Goal: Information Seeking & Learning: Find specific fact

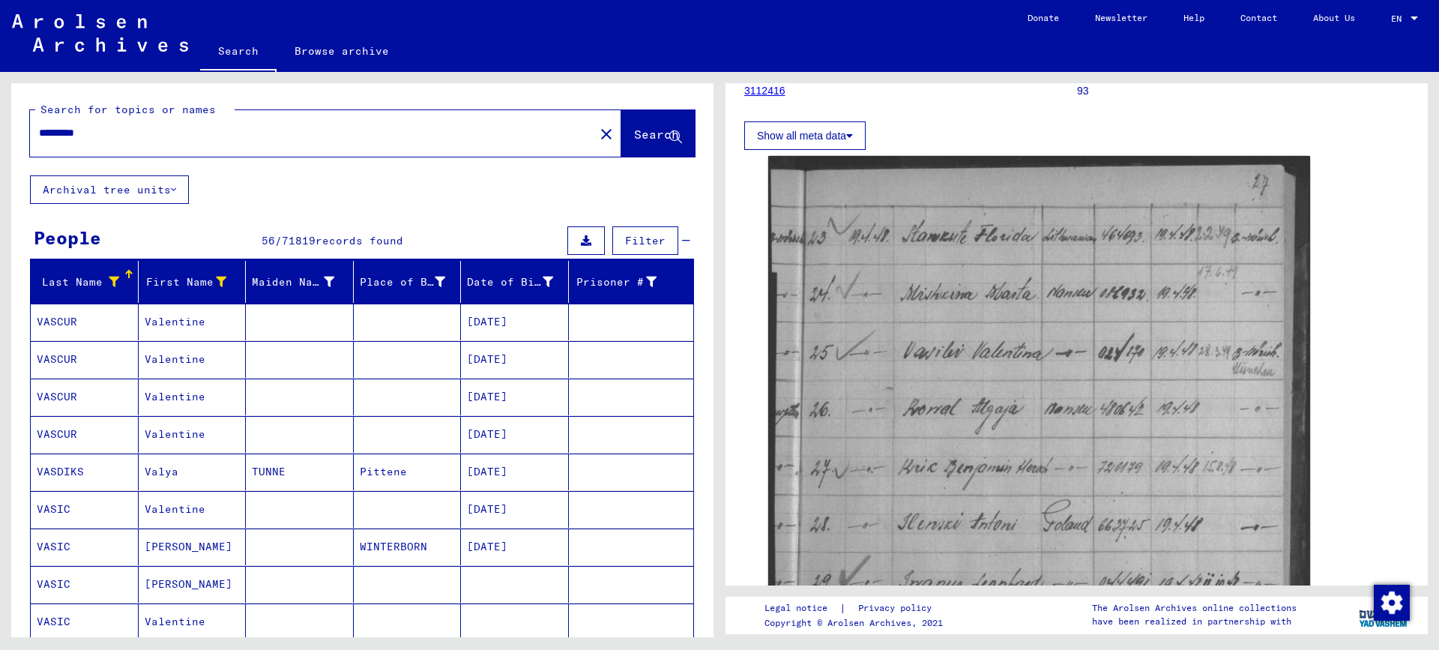
click at [110, 281] on icon at bounding box center [114, 282] width 10 height 10
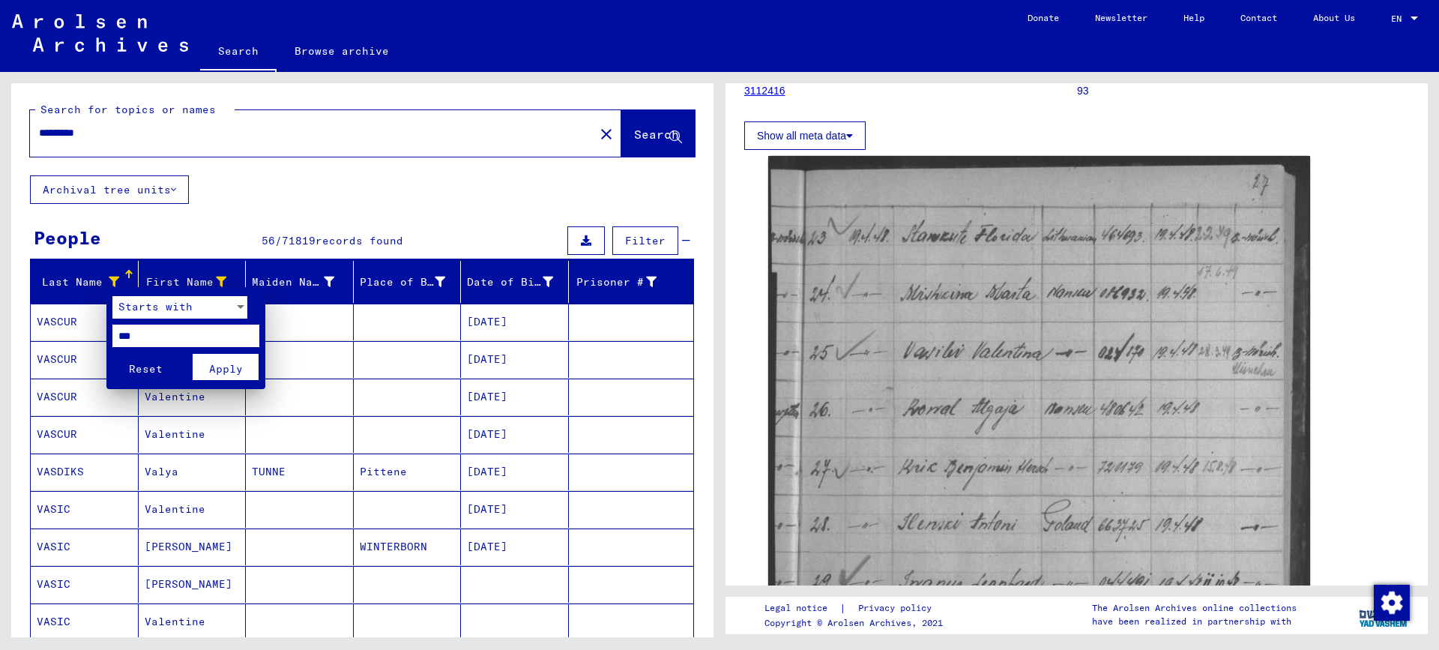
click at [160, 339] on input "***" at bounding box center [185, 336] width 147 height 22
click at [124, 337] on input "***" at bounding box center [185, 336] width 147 height 22
click at [156, 342] on input "***" at bounding box center [185, 336] width 147 height 22
type input "***"
click at [215, 366] on span "Apply" at bounding box center [226, 368] width 34 height 13
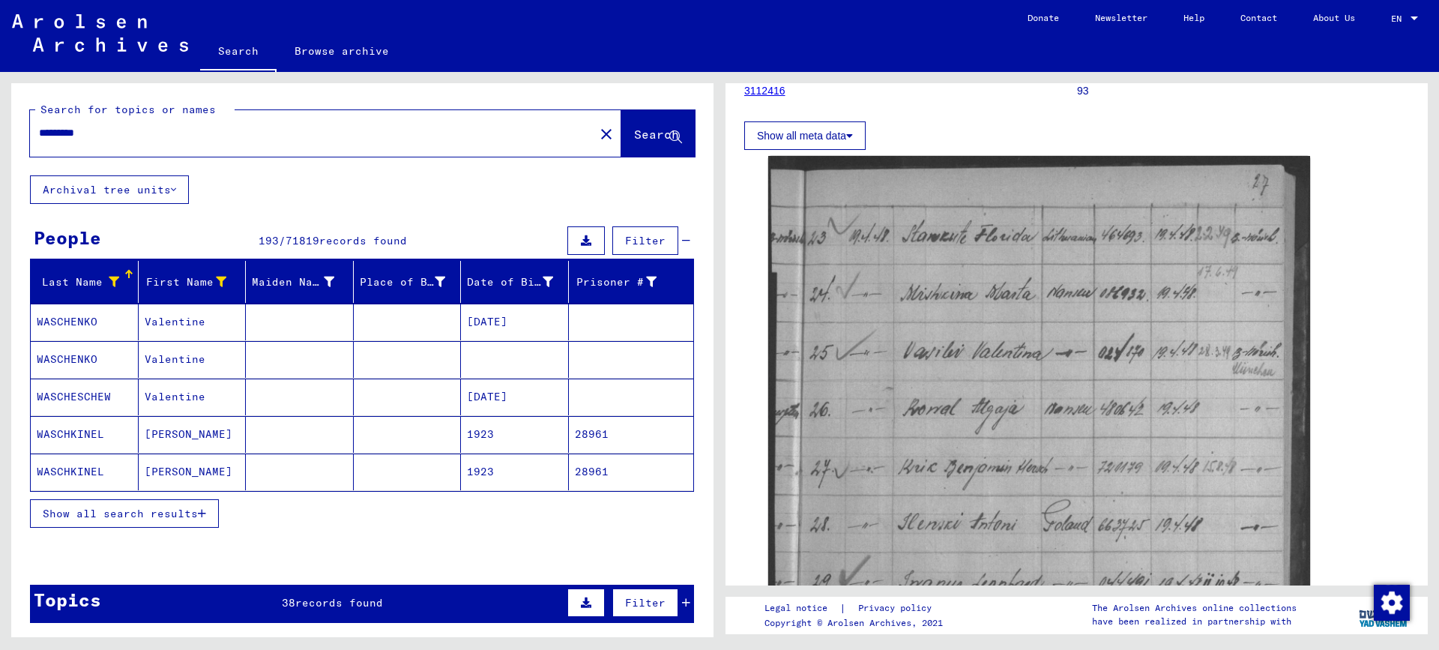
click at [175, 520] on button "Show all search results" at bounding box center [124, 513] width 189 height 28
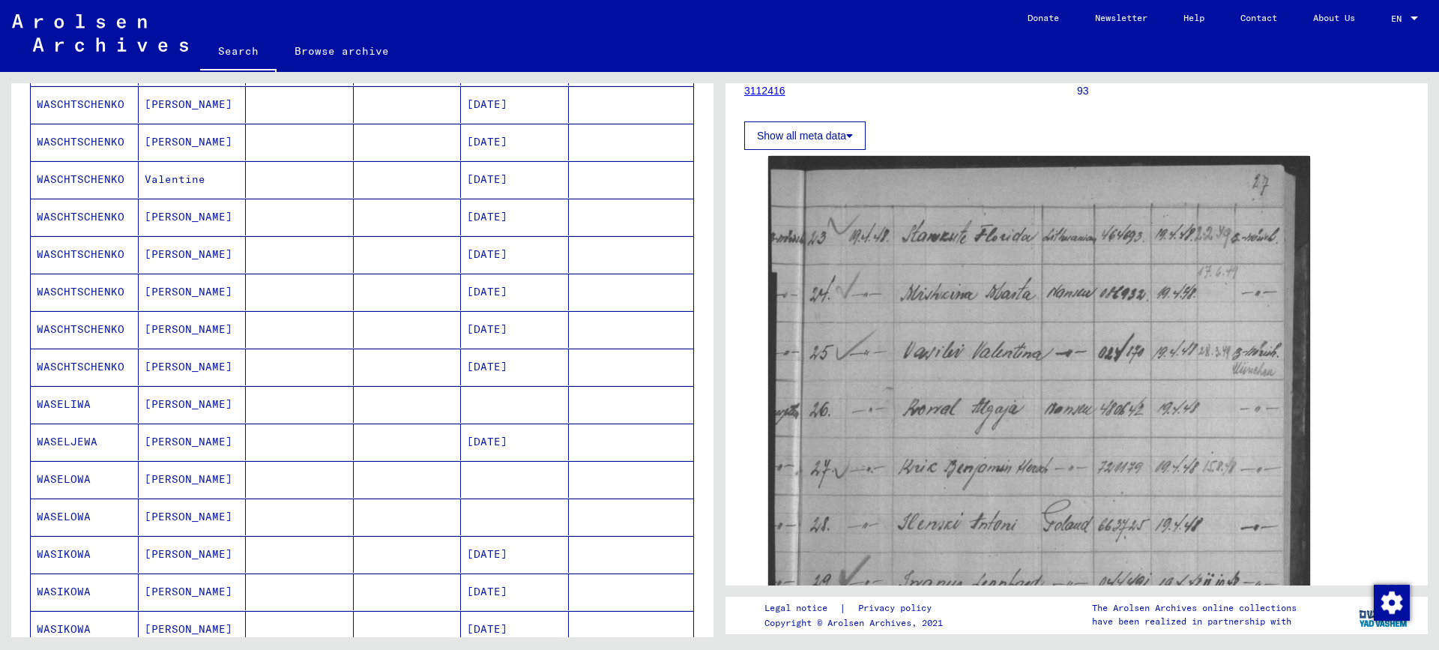
scroll to position [525, 0]
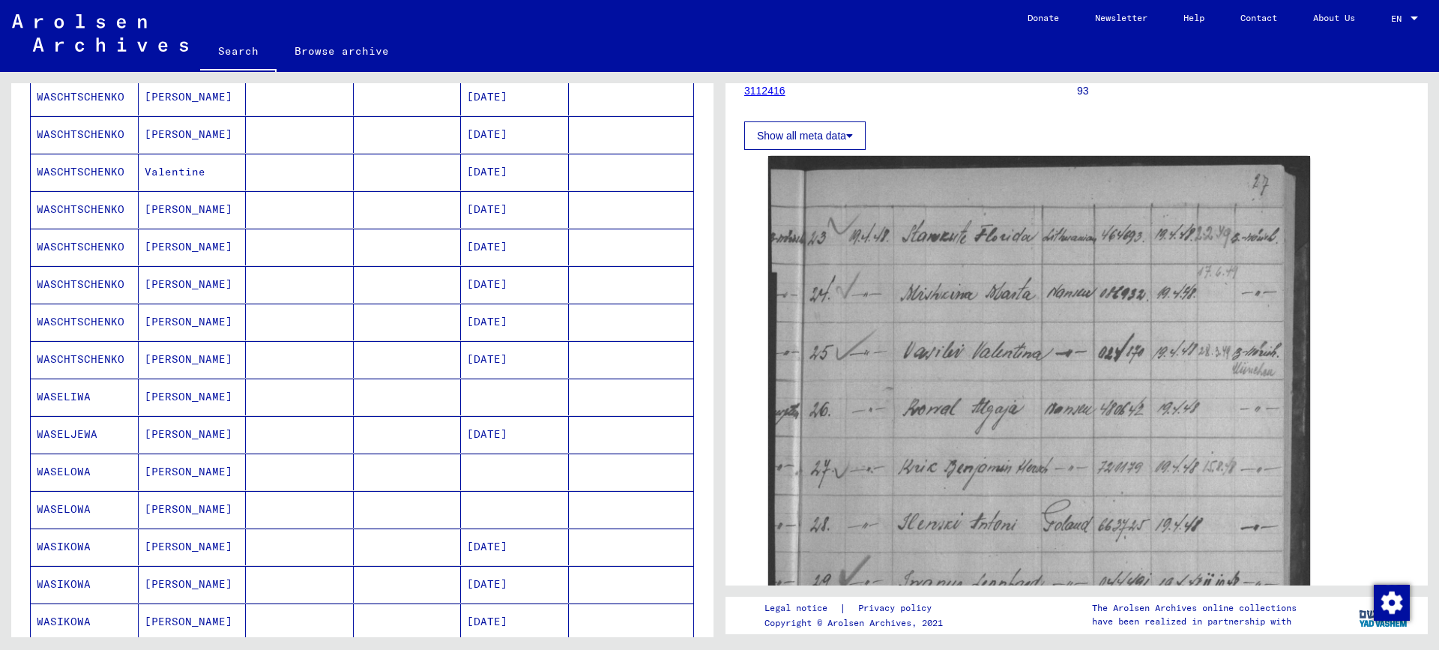
click at [184, 433] on mat-cell "[PERSON_NAME]" at bounding box center [193, 434] width 108 height 37
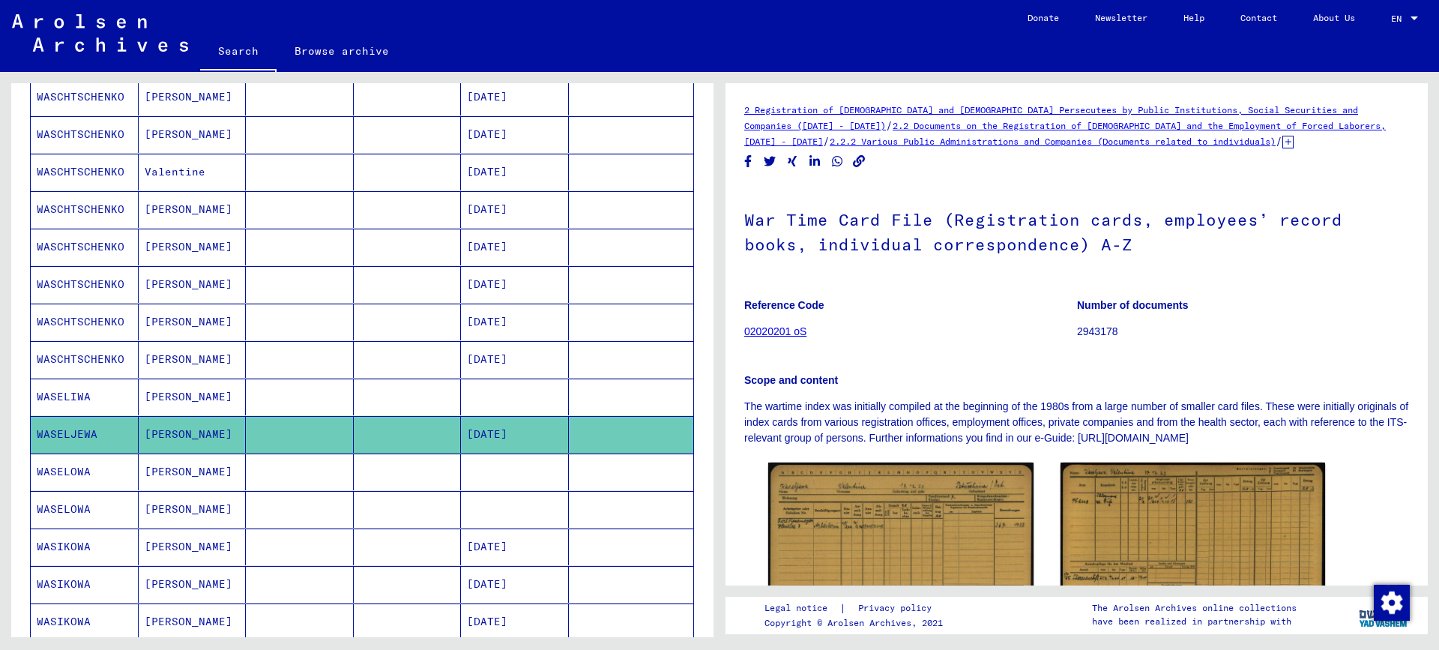
click at [173, 394] on mat-cell "[PERSON_NAME]" at bounding box center [193, 397] width 108 height 37
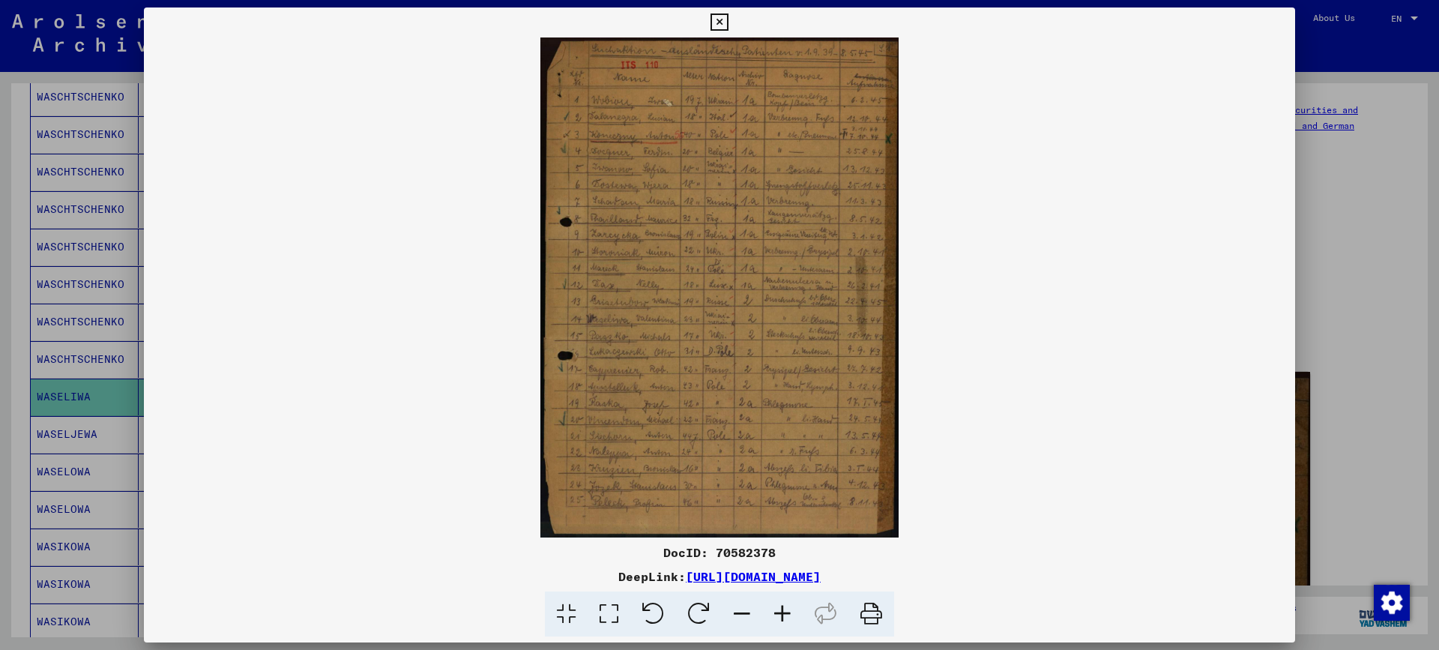
click at [783, 610] on icon at bounding box center [782, 614] width 40 height 46
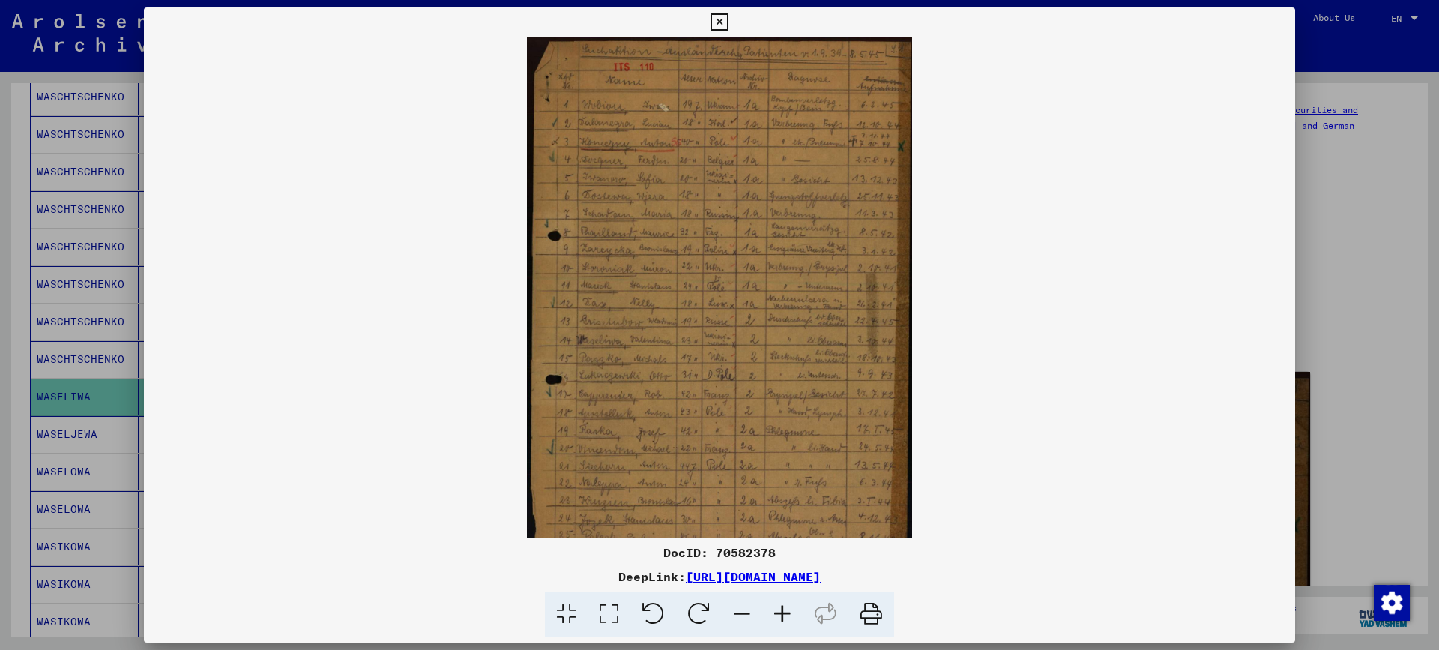
click at [783, 610] on icon at bounding box center [782, 614] width 40 height 46
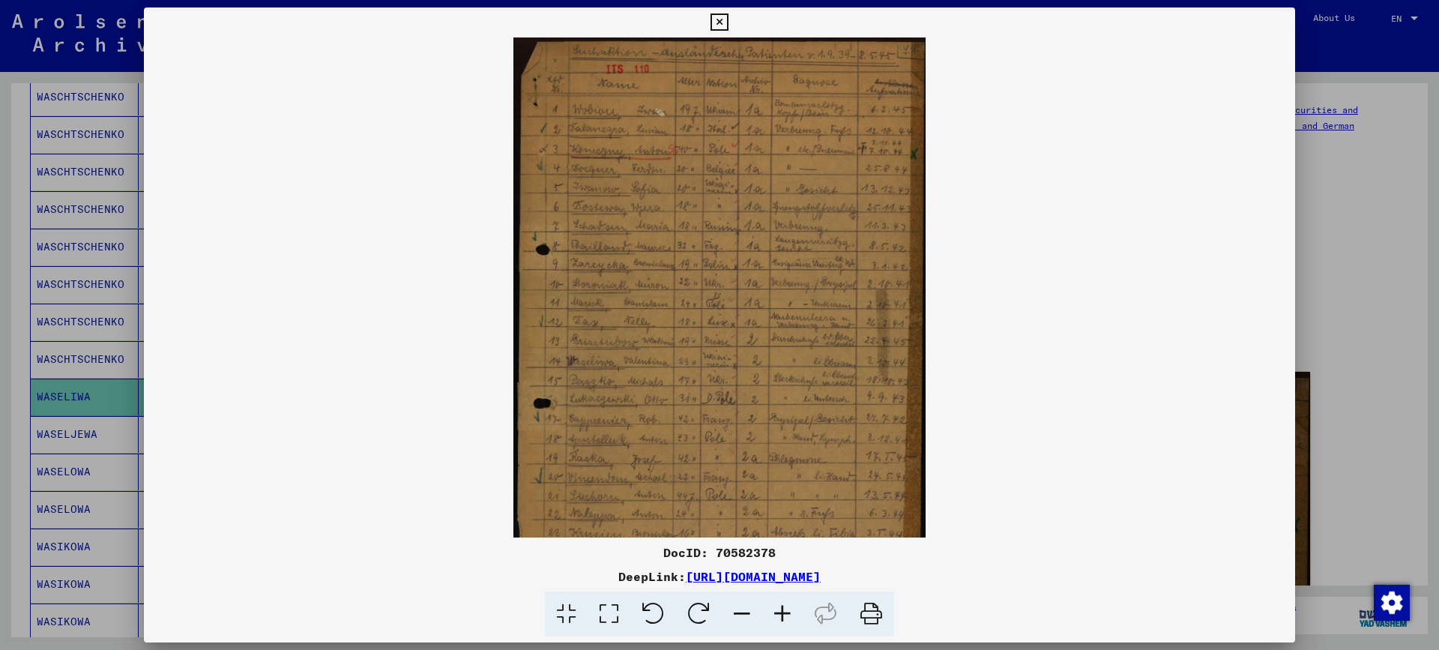
click at [783, 610] on icon at bounding box center [782, 614] width 40 height 46
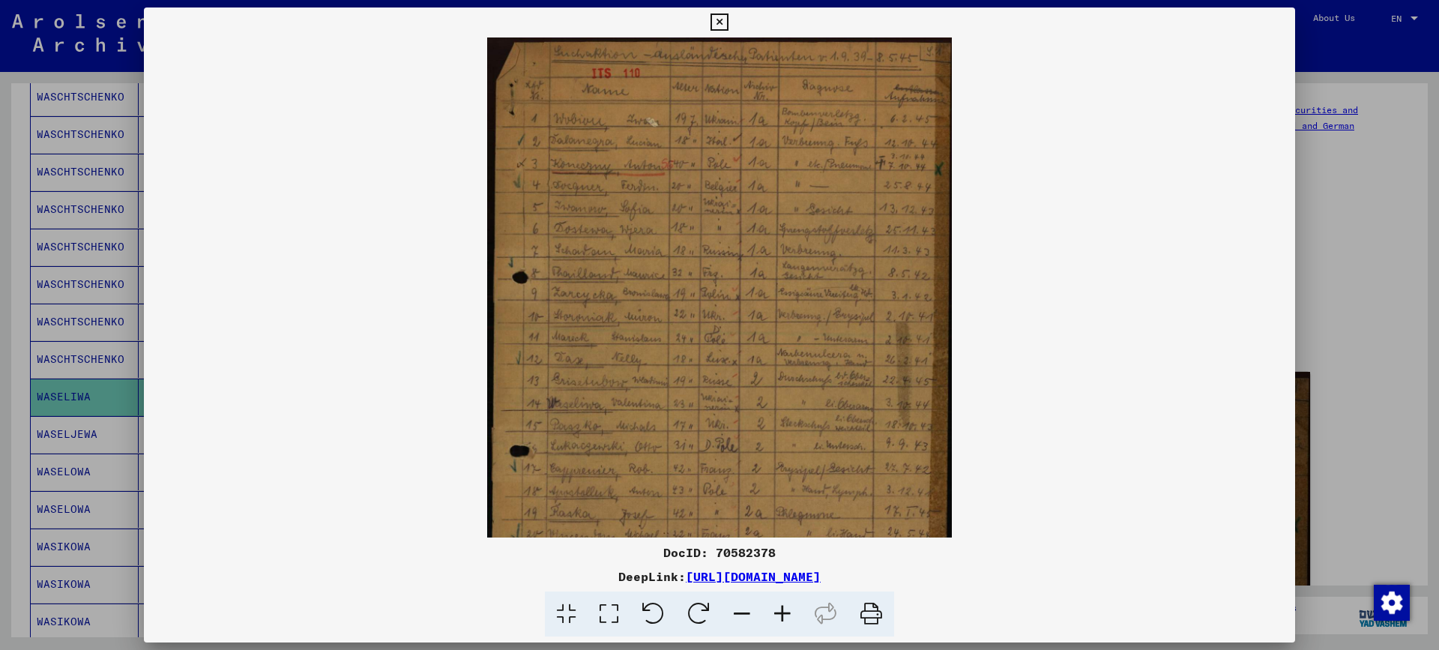
click at [783, 610] on icon at bounding box center [782, 614] width 40 height 46
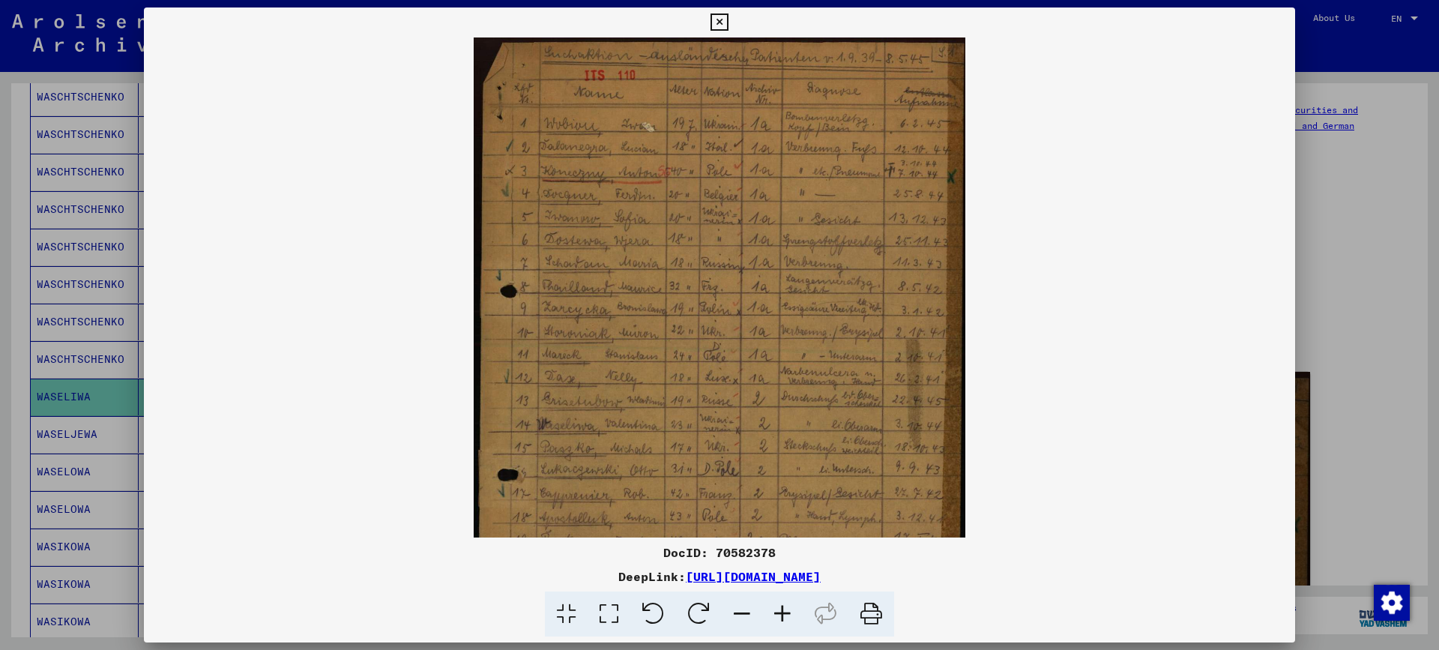
click at [783, 610] on icon at bounding box center [782, 614] width 40 height 46
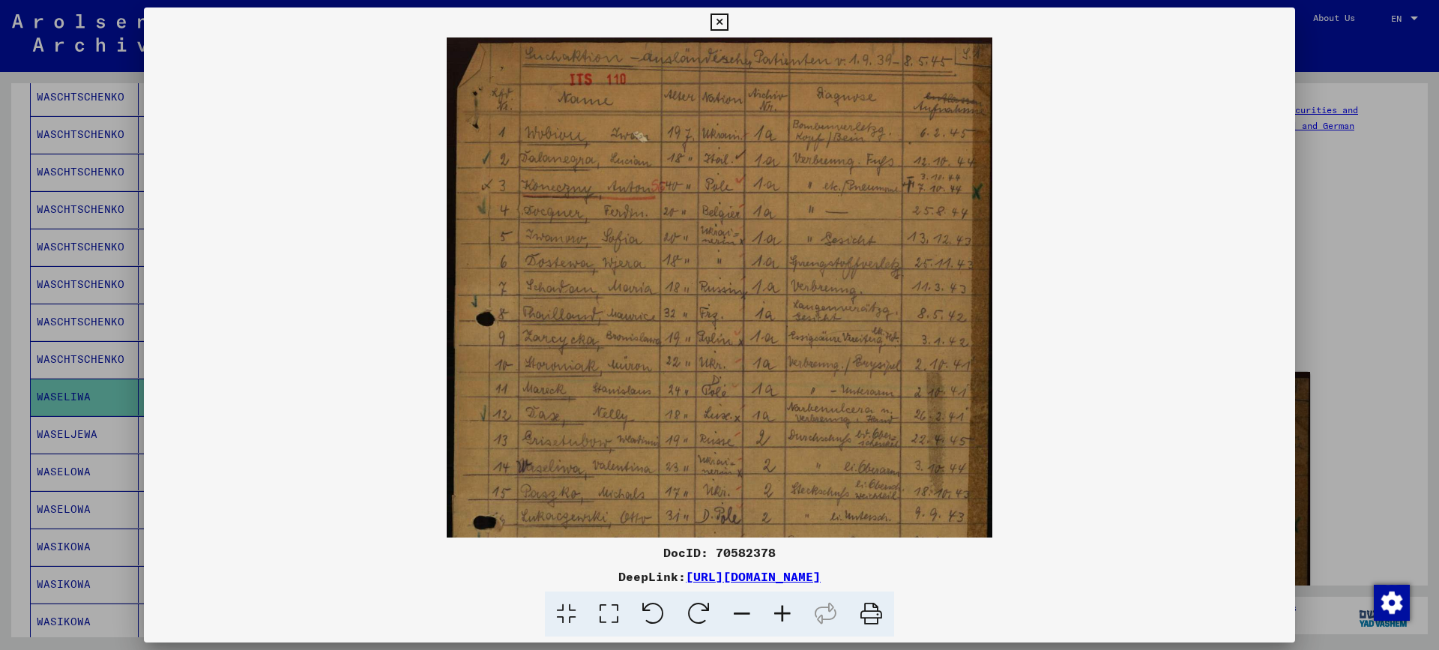
click at [783, 610] on icon at bounding box center [782, 614] width 40 height 46
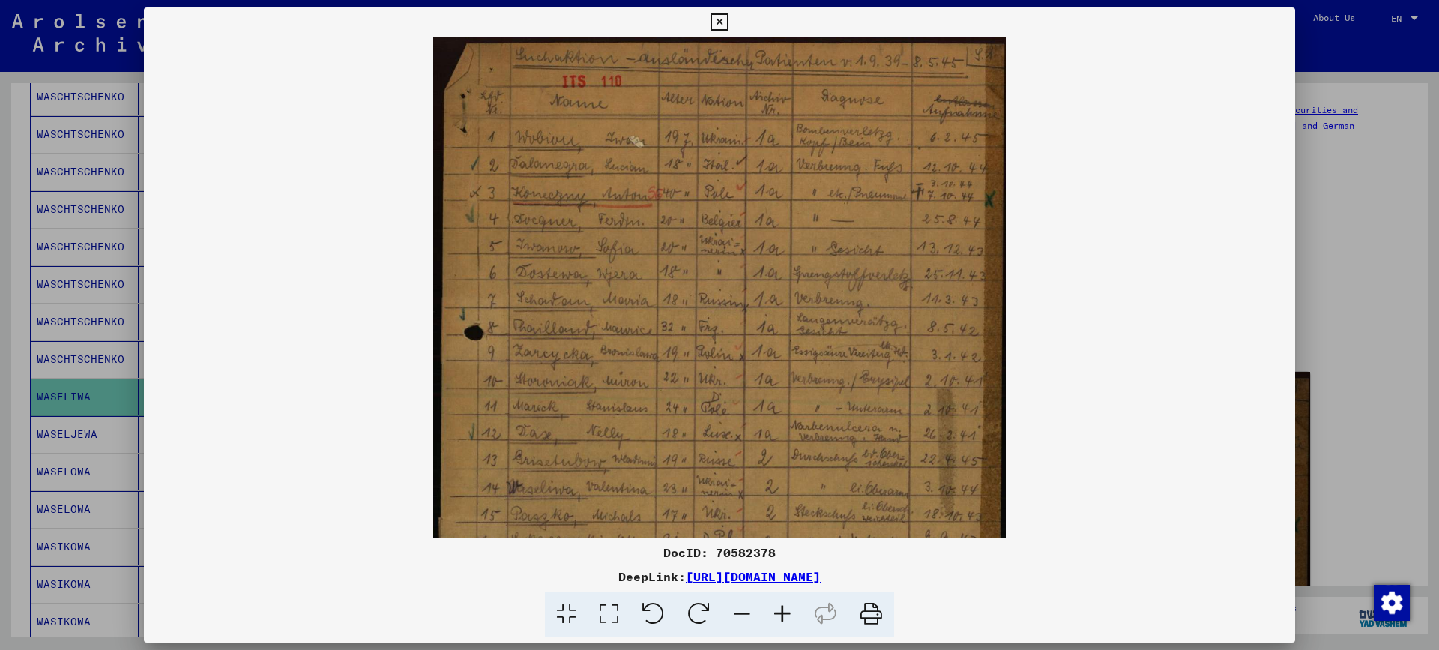
click at [783, 610] on icon at bounding box center [782, 614] width 40 height 46
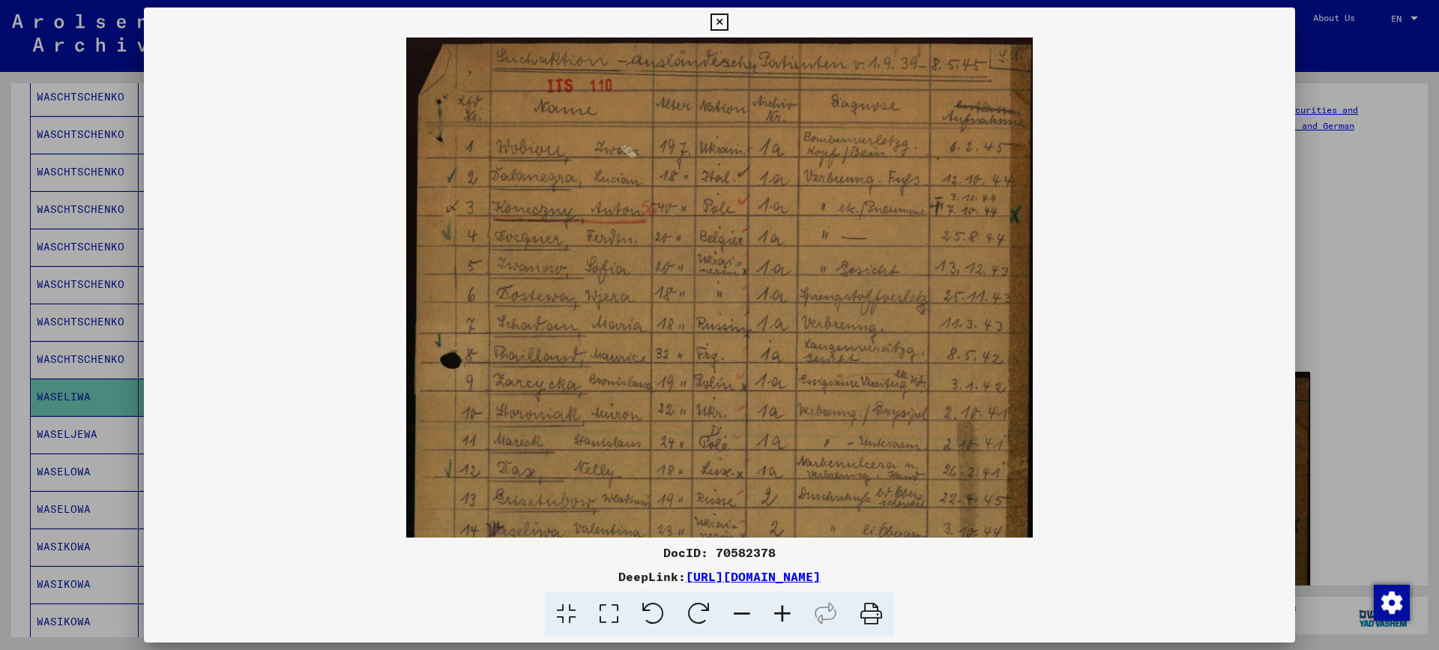
click at [783, 610] on icon at bounding box center [782, 614] width 40 height 46
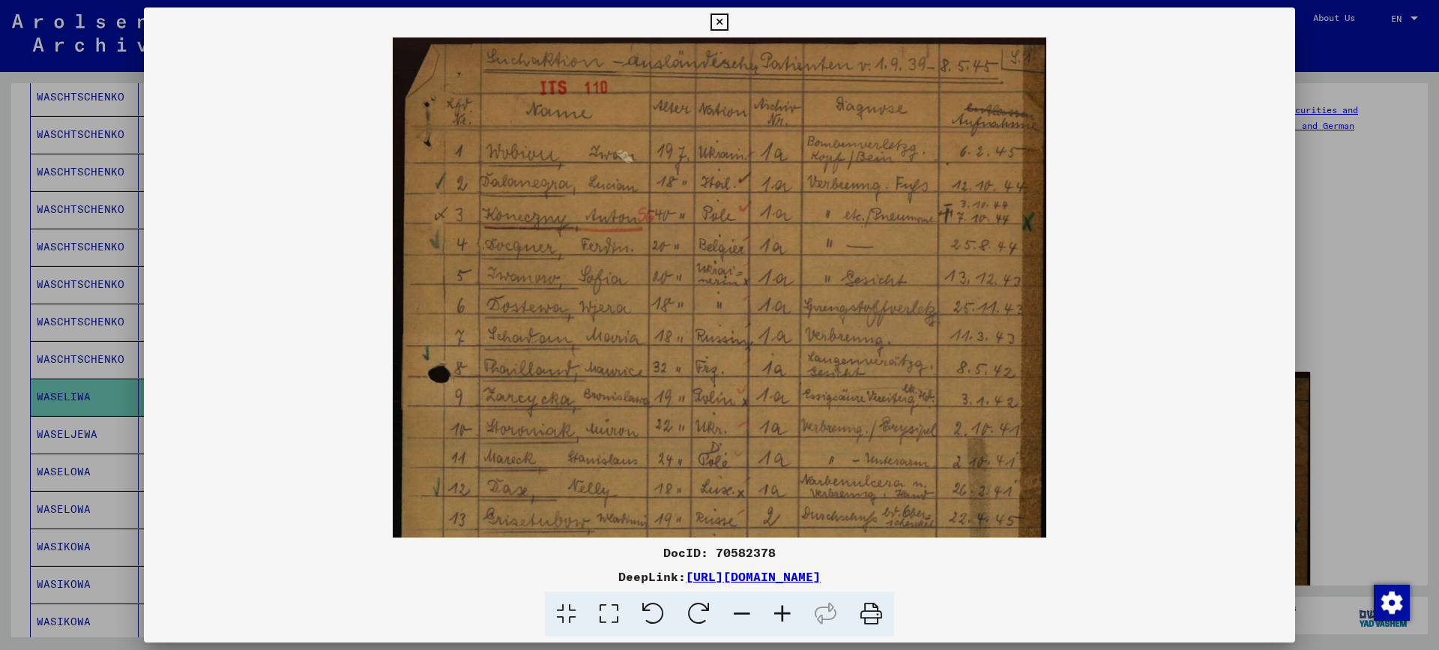
click at [783, 610] on icon at bounding box center [782, 614] width 40 height 46
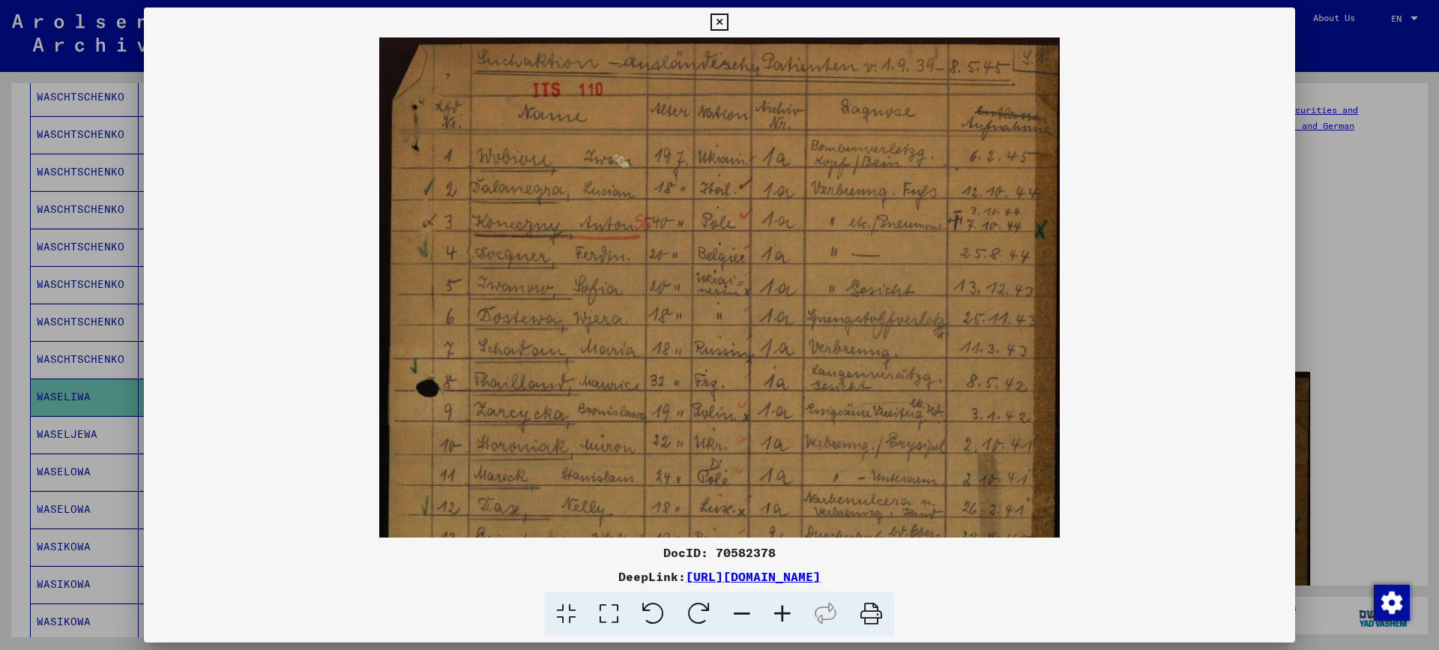
click at [783, 610] on icon at bounding box center [782, 614] width 40 height 46
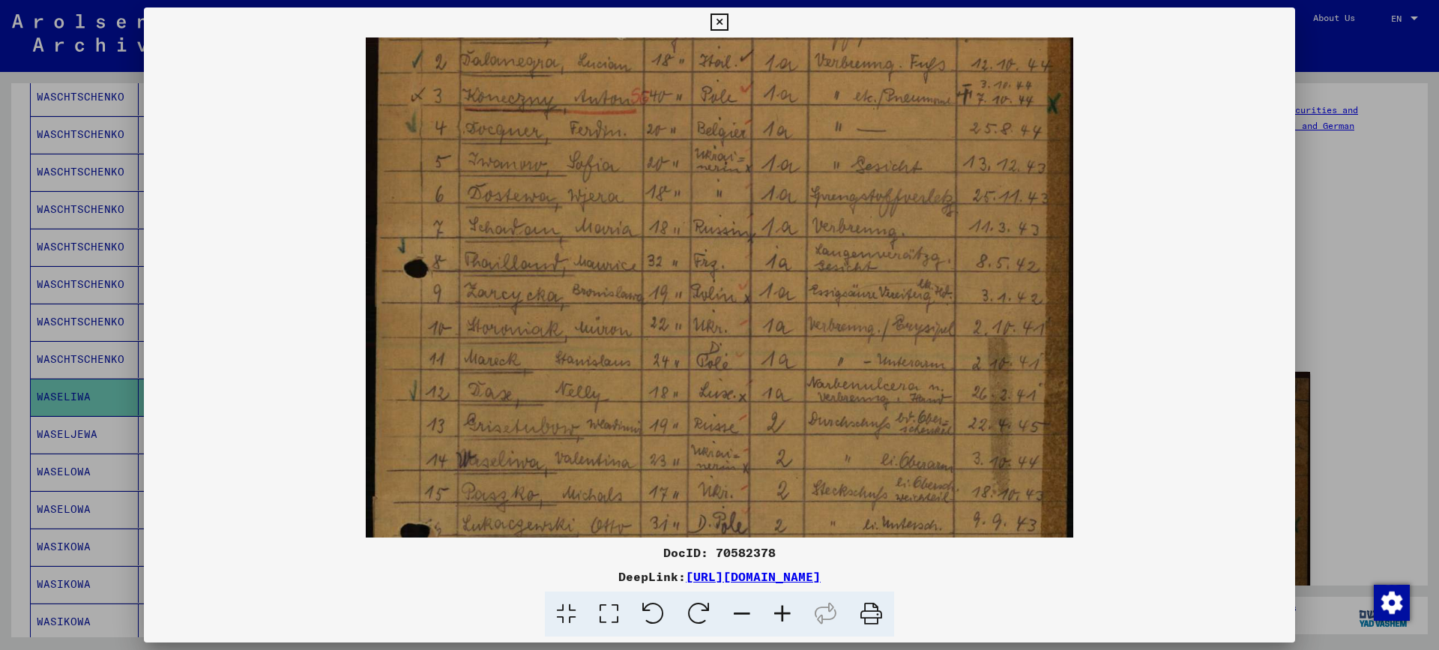
drag, startPoint x: 590, startPoint y: 388, endPoint x: 603, endPoint y: 254, distance: 134.0
click at [603, 254] on img at bounding box center [719, 397] width 707 height 987
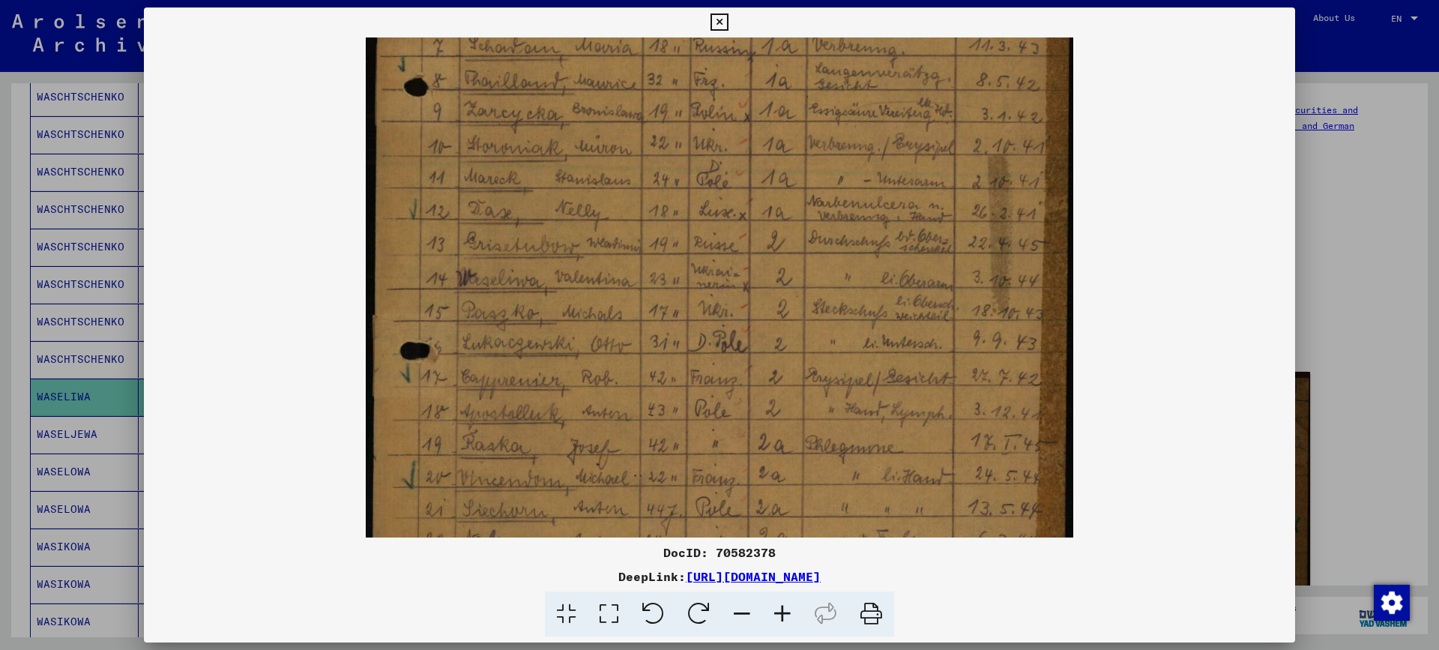
drag, startPoint x: 582, startPoint y: 404, endPoint x: 585, endPoint y: 225, distance: 179.2
click at [585, 225] on img at bounding box center [719, 216] width 707 height 987
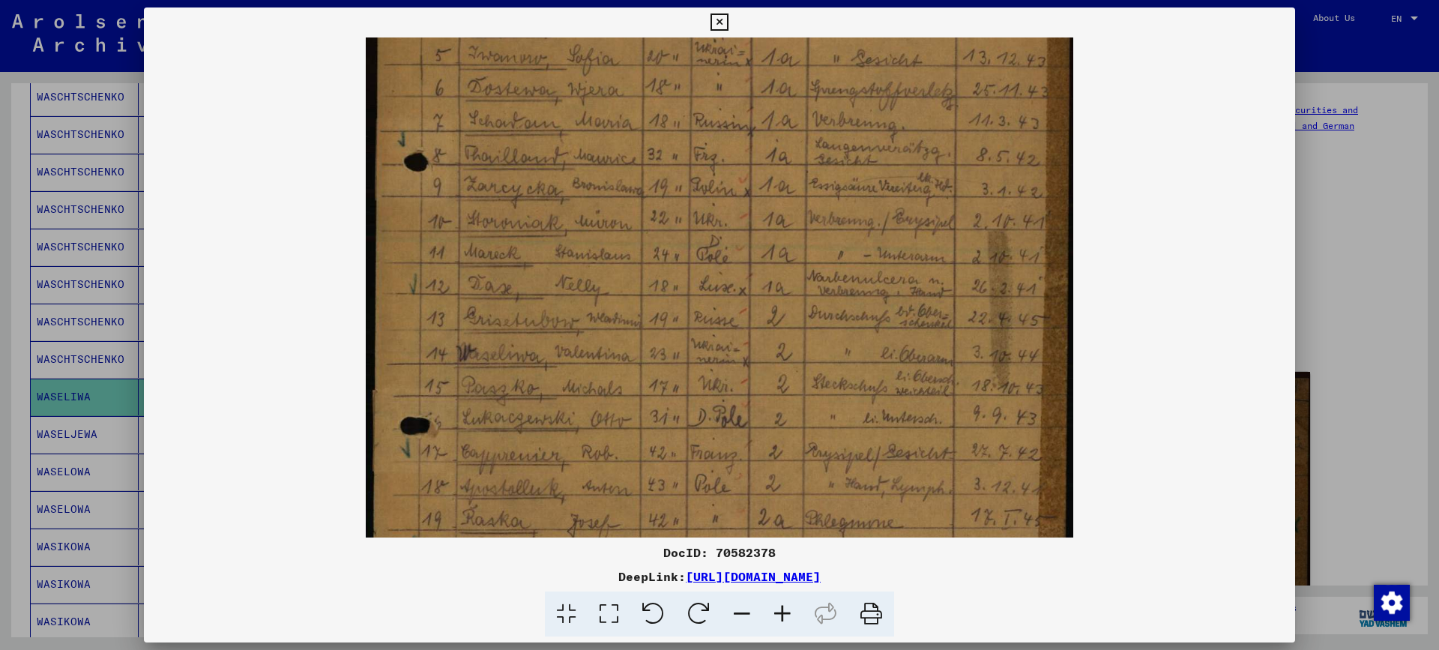
scroll to position [235, 0]
drag, startPoint x: 558, startPoint y: 394, endPoint x: 542, endPoint y: 473, distance: 81.1
click at [542, 473] on img at bounding box center [719, 295] width 707 height 987
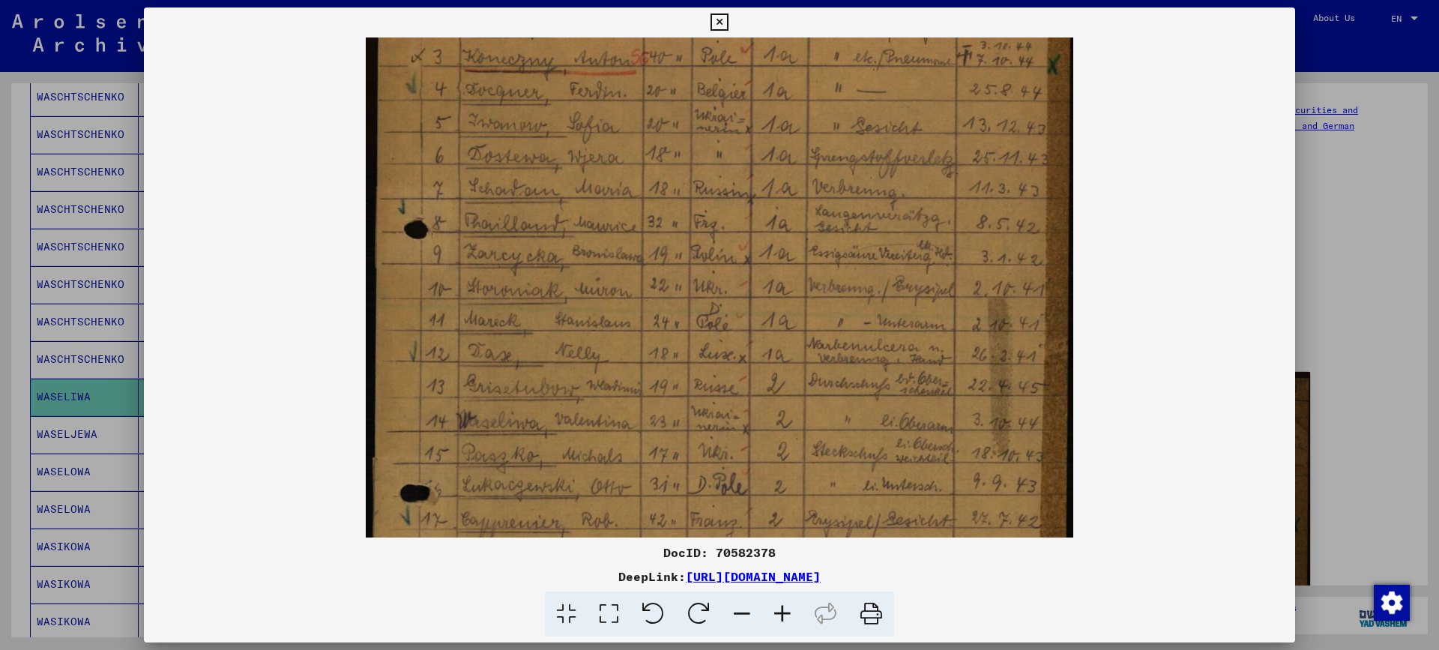
scroll to position [178, 0]
drag, startPoint x: 768, startPoint y: 388, endPoint x: 733, endPoint y: 444, distance: 67.0
click at [733, 444] on img at bounding box center [719, 352] width 707 height 987
click at [1367, 356] on div at bounding box center [719, 325] width 1439 height 650
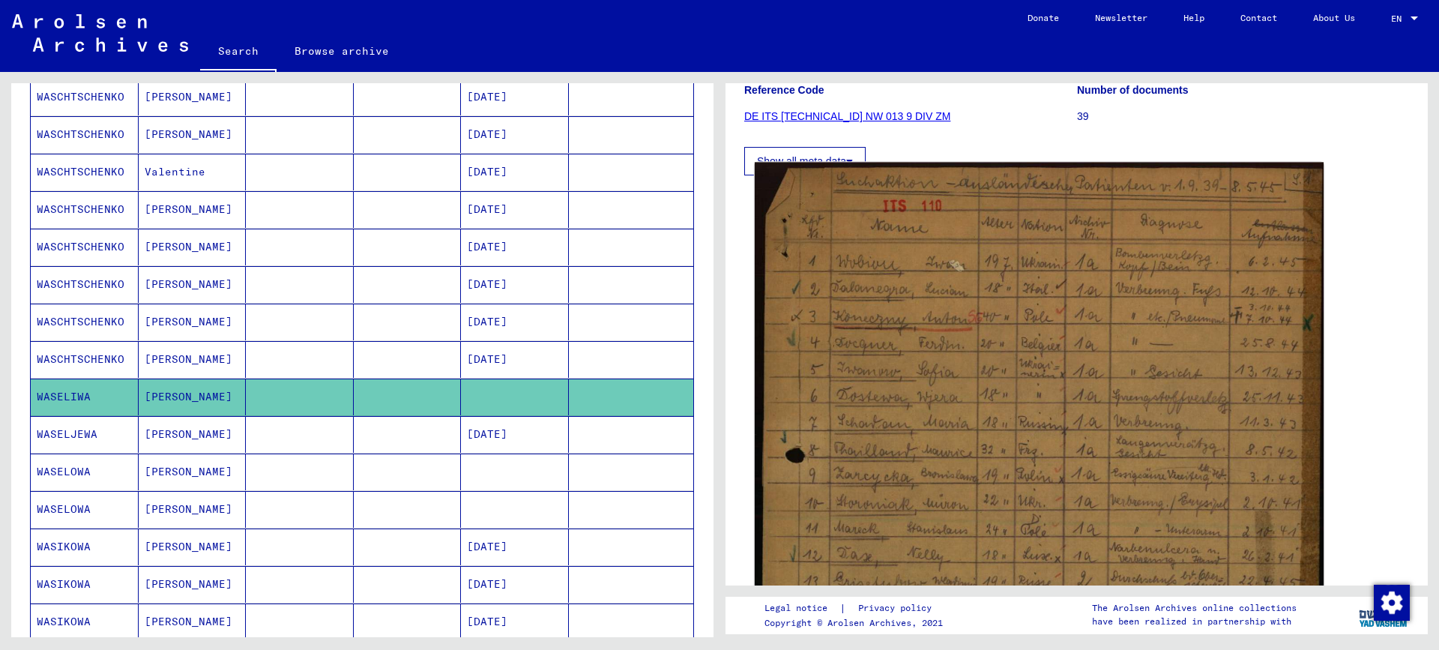
scroll to position [75, 0]
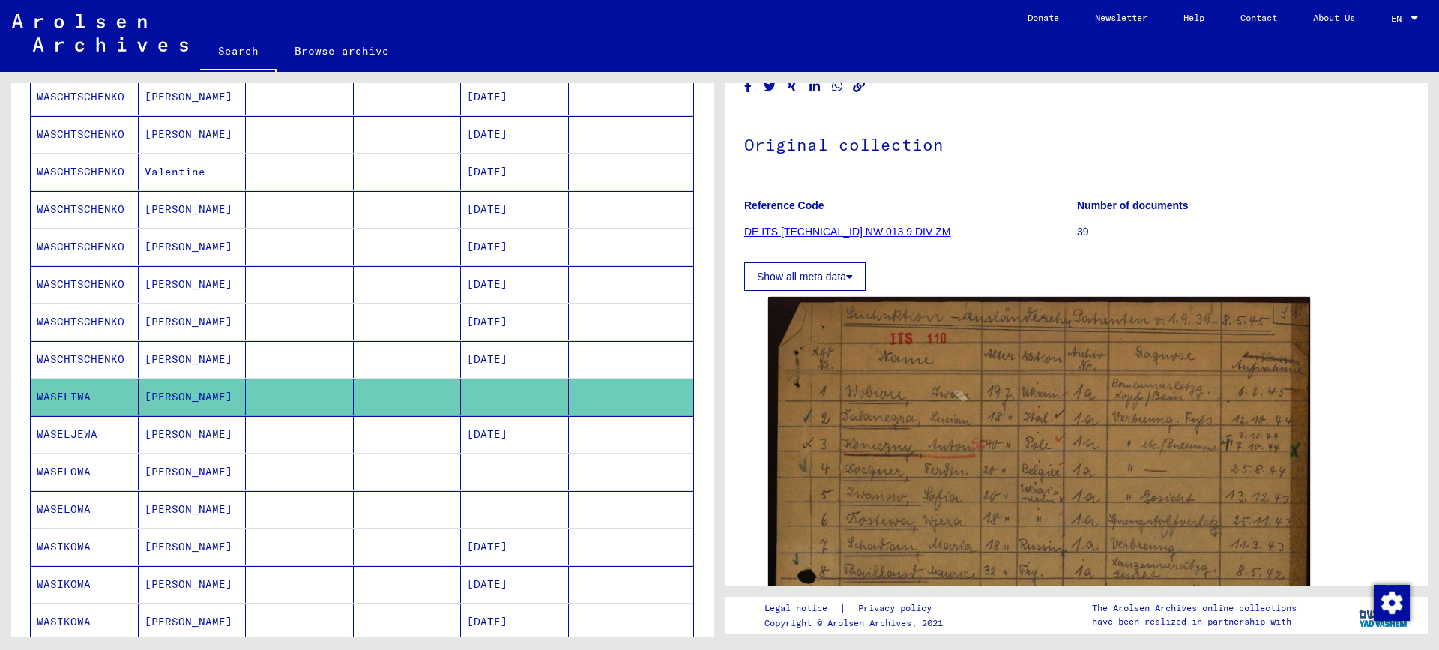
click at [516, 435] on mat-cell "[DATE]" at bounding box center [515, 434] width 108 height 37
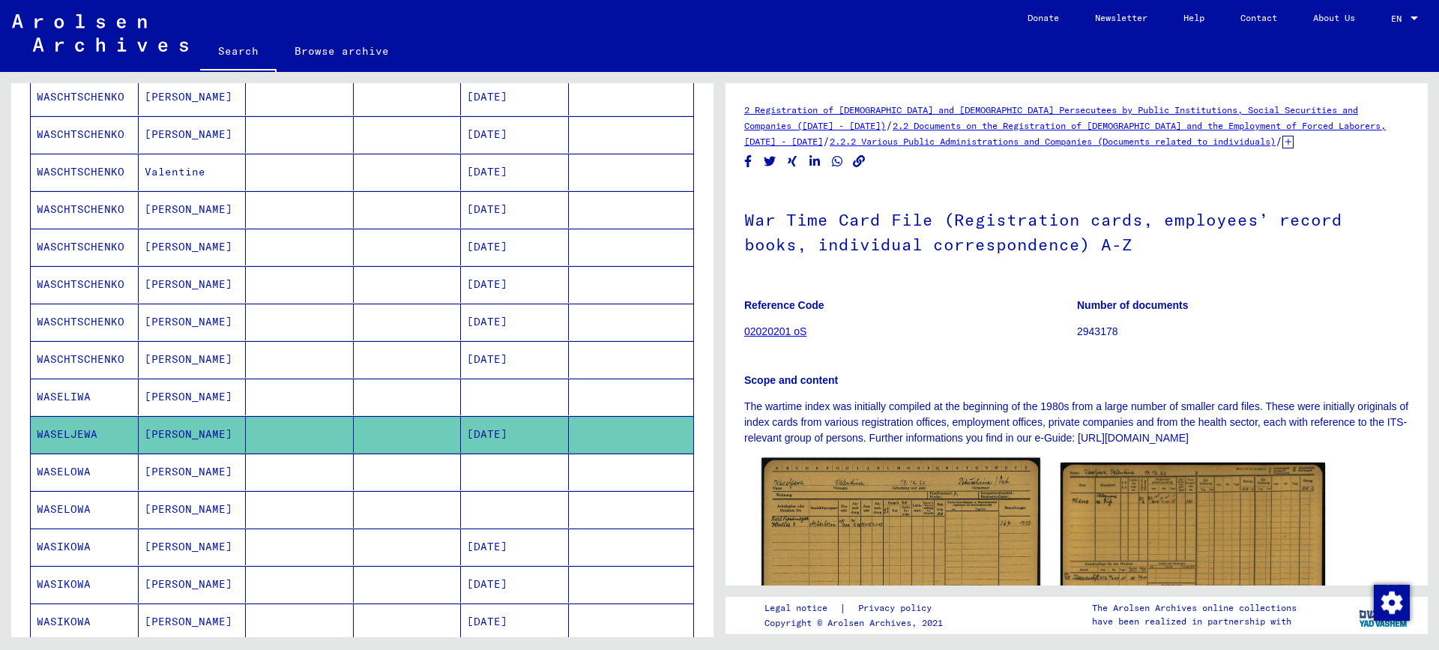
click at [906, 513] on img at bounding box center [901, 554] width 278 height 192
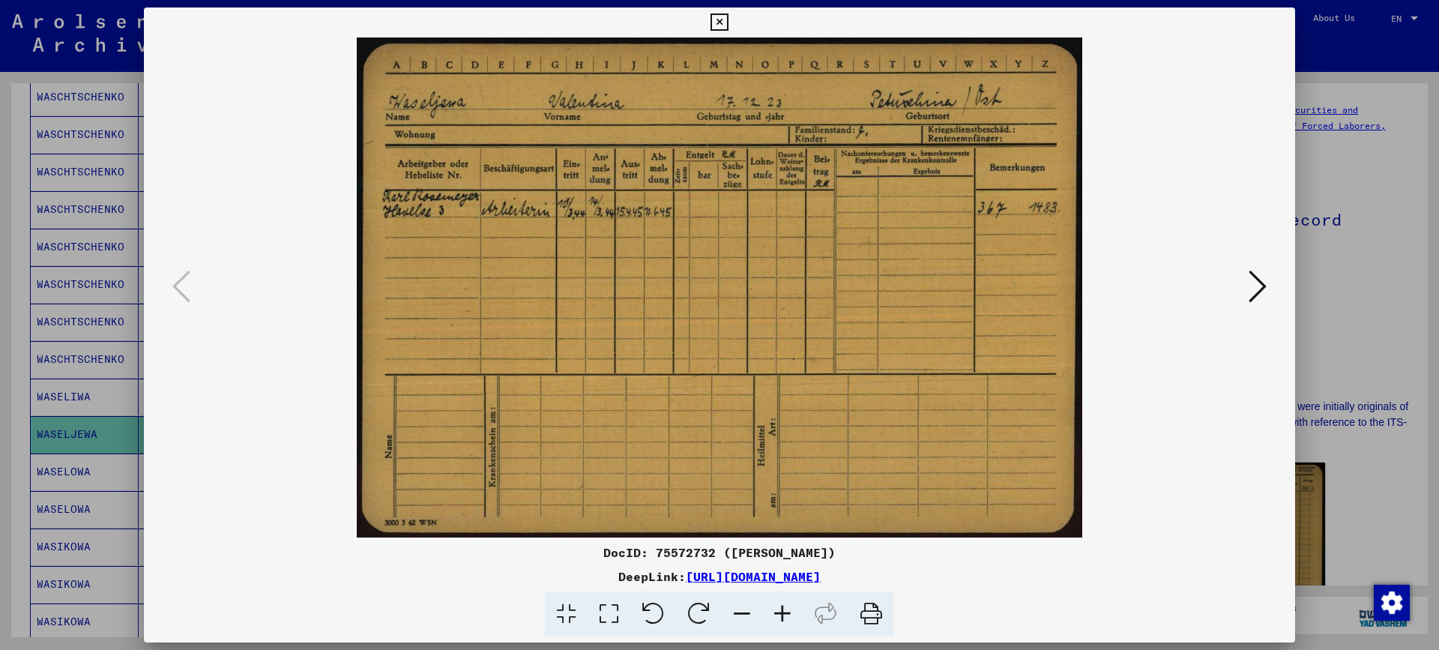
click at [789, 610] on icon at bounding box center [782, 614] width 40 height 46
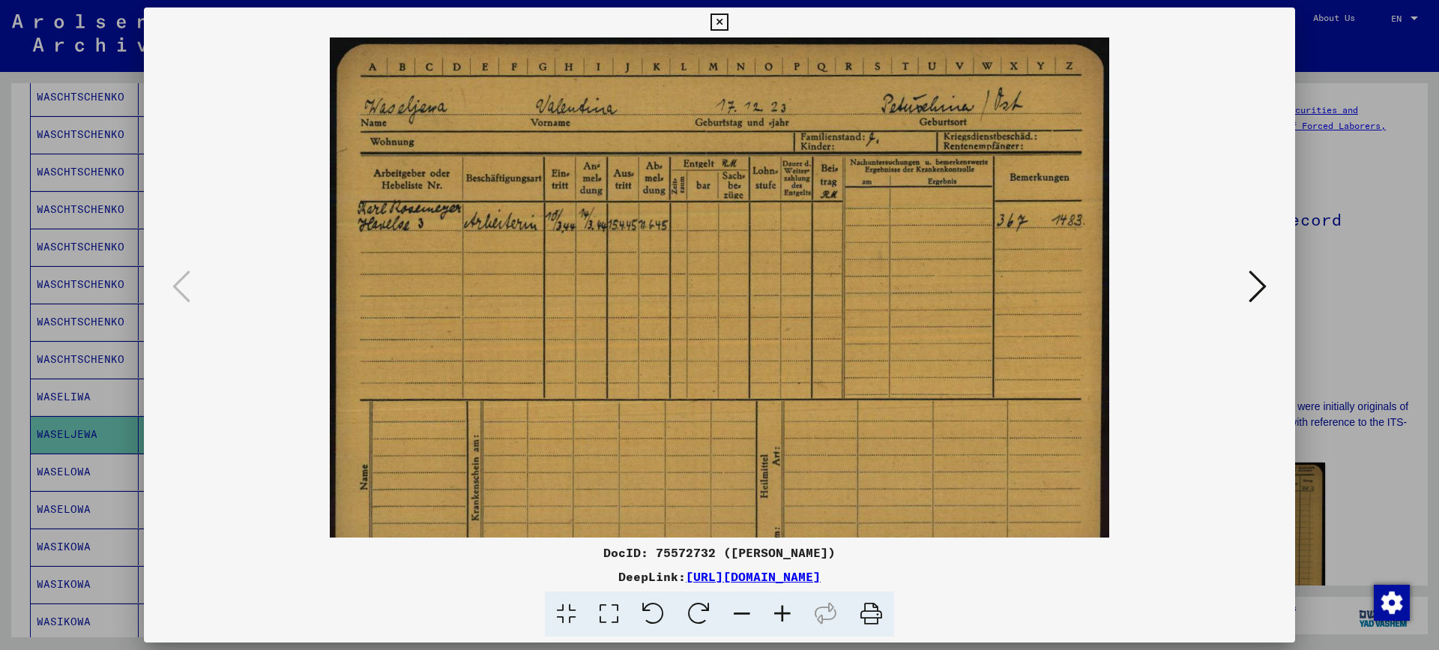
click at [789, 610] on icon at bounding box center [782, 614] width 40 height 46
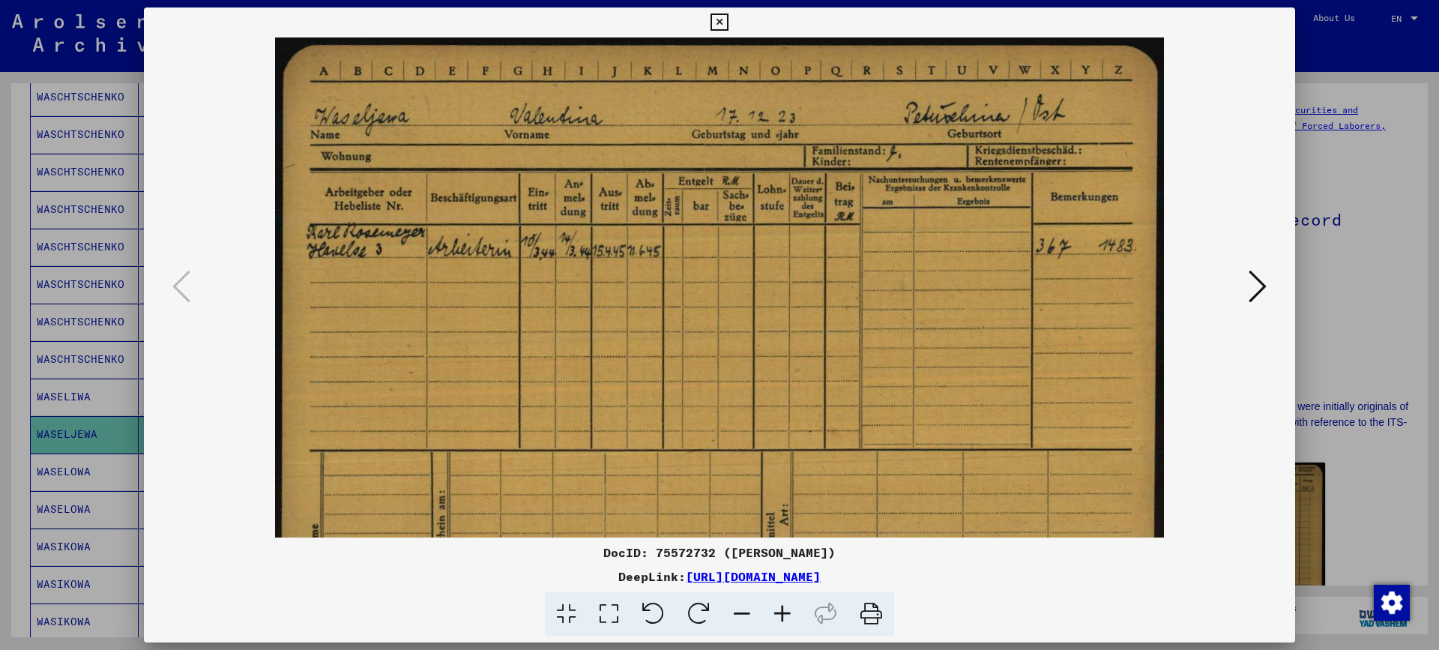
click at [789, 610] on icon at bounding box center [782, 614] width 40 height 46
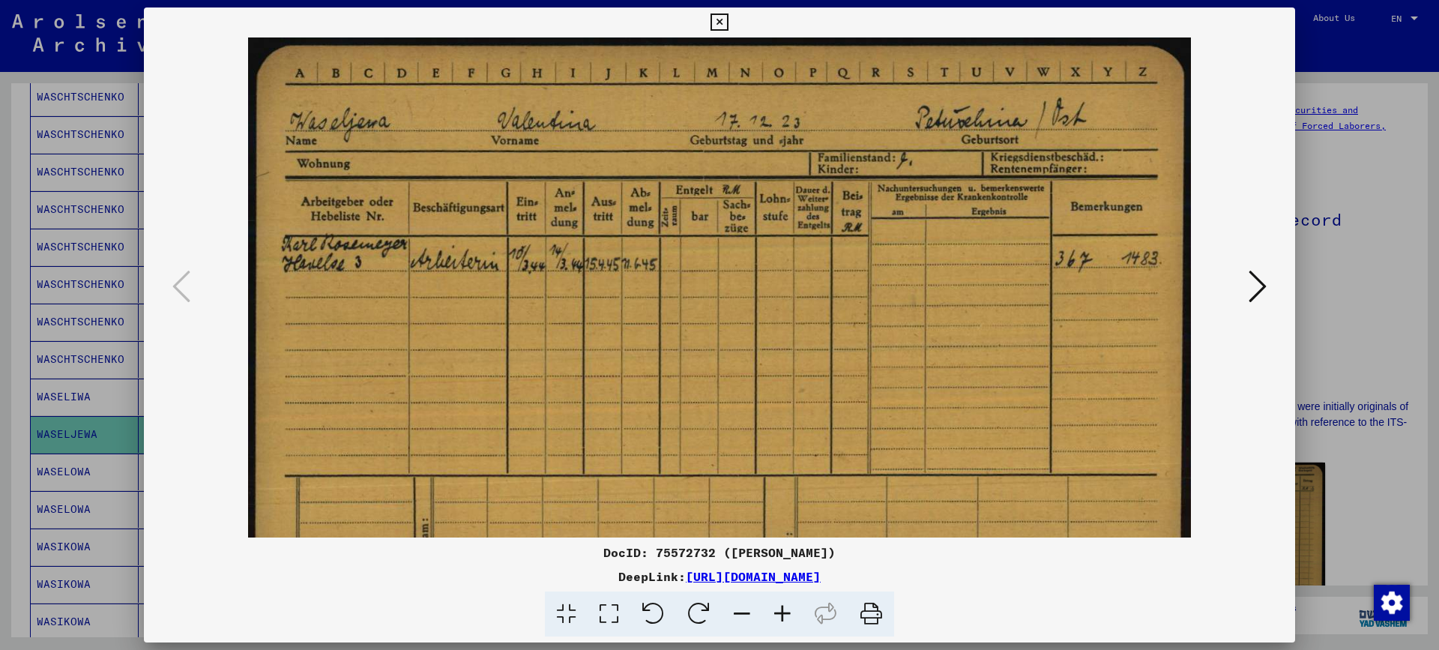
click at [789, 610] on icon at bounding box center [782, 614] width 40 height 46
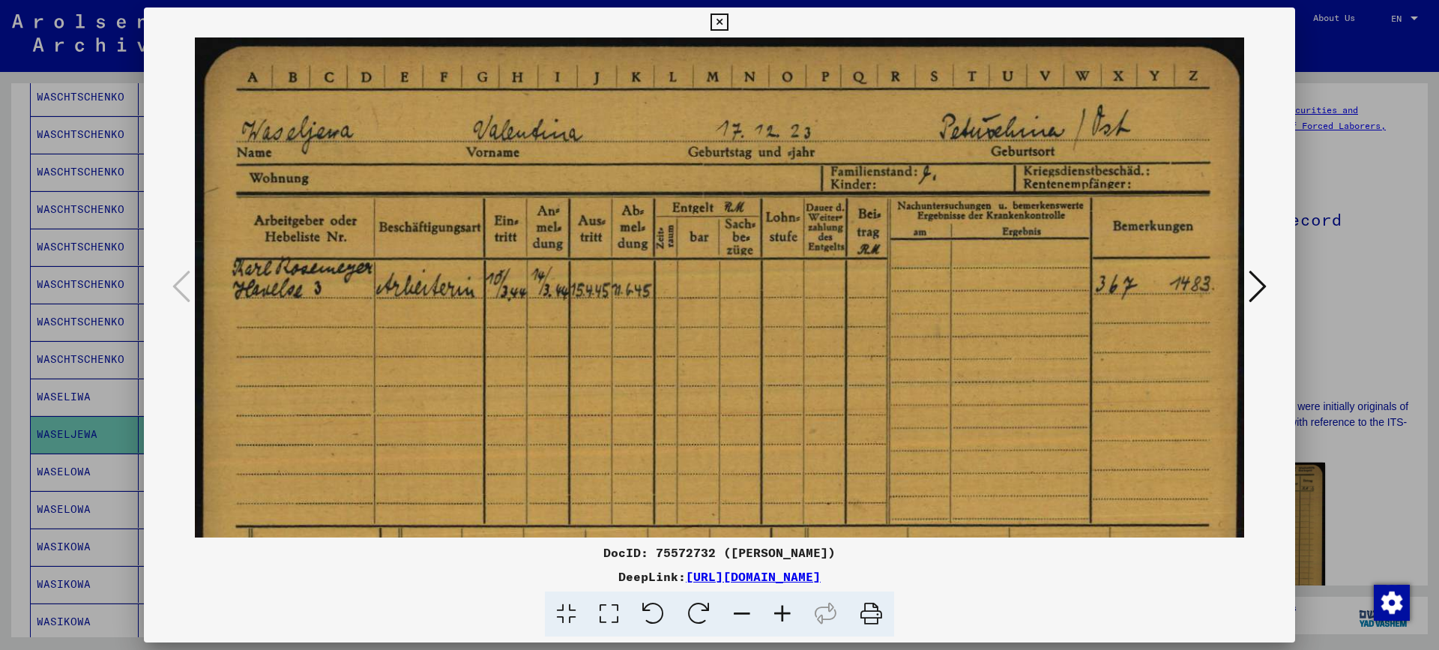
click at [789, 610] on icon at bounding box center [782, 614] width 40 height 46
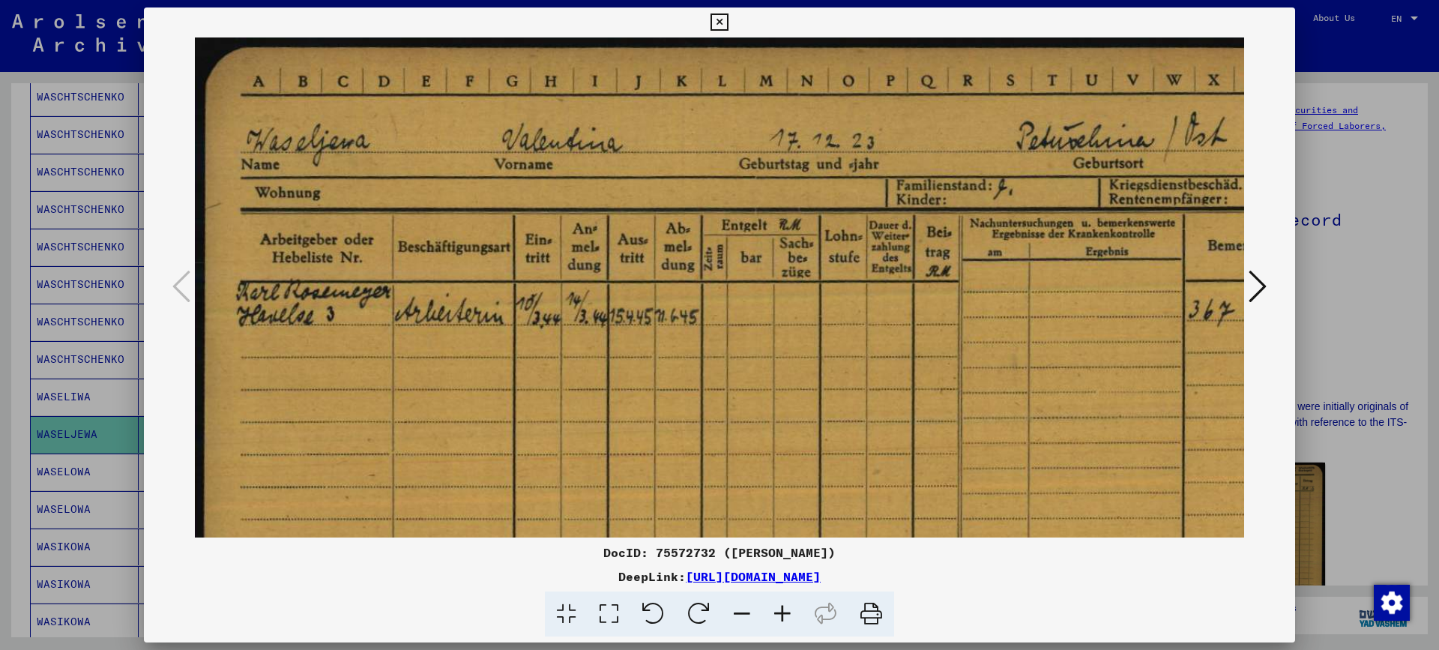
click at [789, 610] on icon at bounding box center [782, 614] width 40 height 46
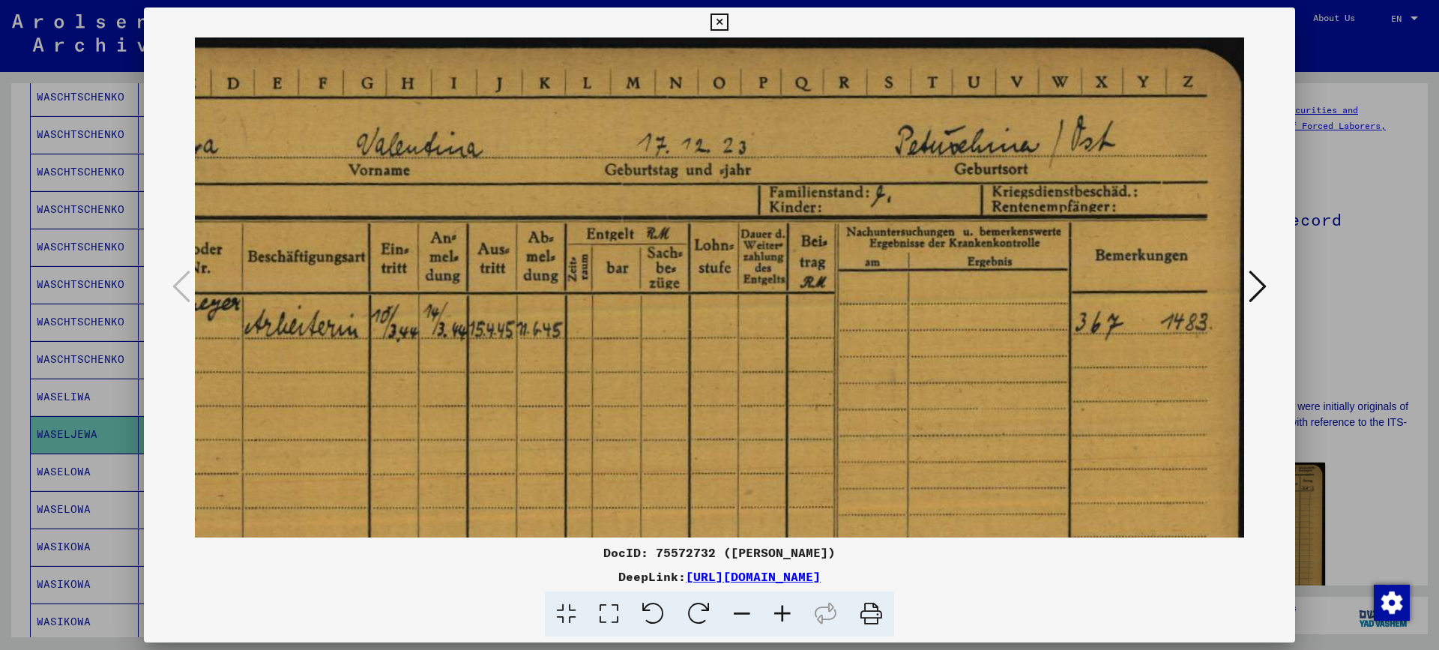
scroll to position [0, 166]
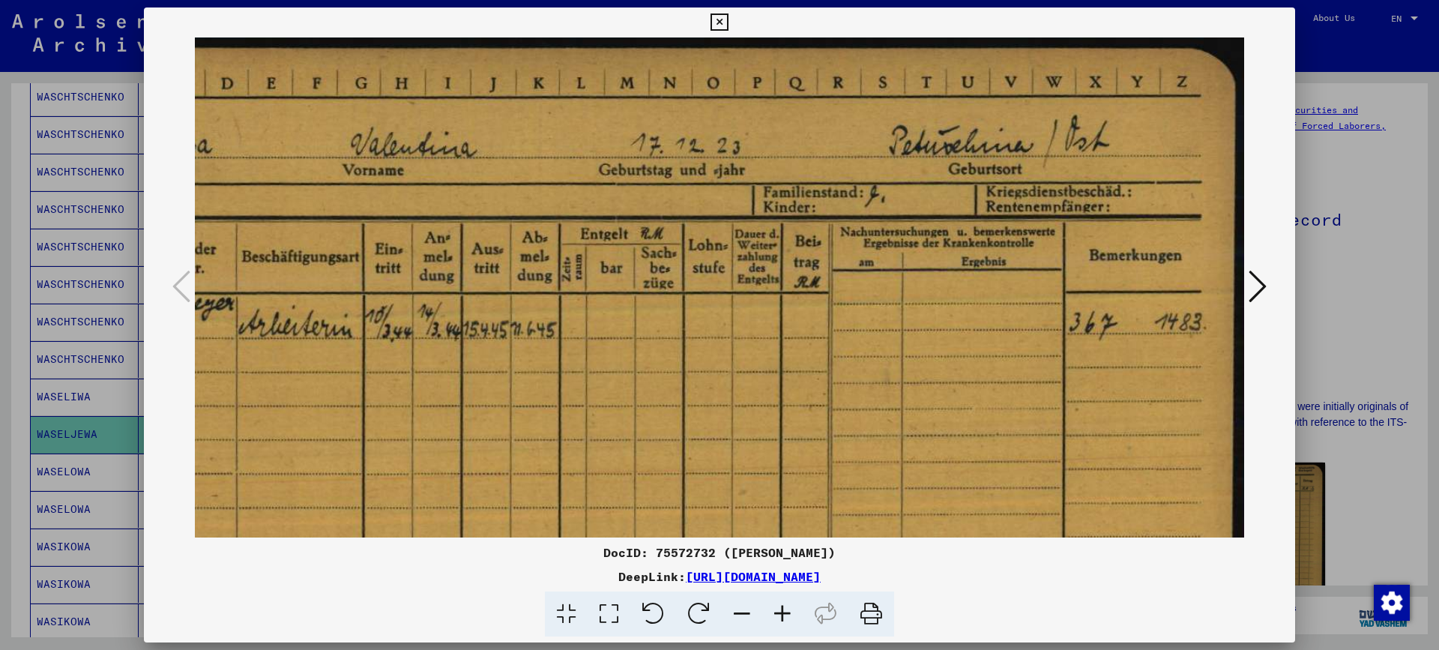
drag, startPoint x: 990, startPoint y: 510, endPoint x: 767, endPoint y: 516, distance: 223.4
click at [767, 516] on img at bounding box center [636, 455] width 1215 height 837
click at [1351, 349] on div at bounding box center [719, 325] width 1439 height 650
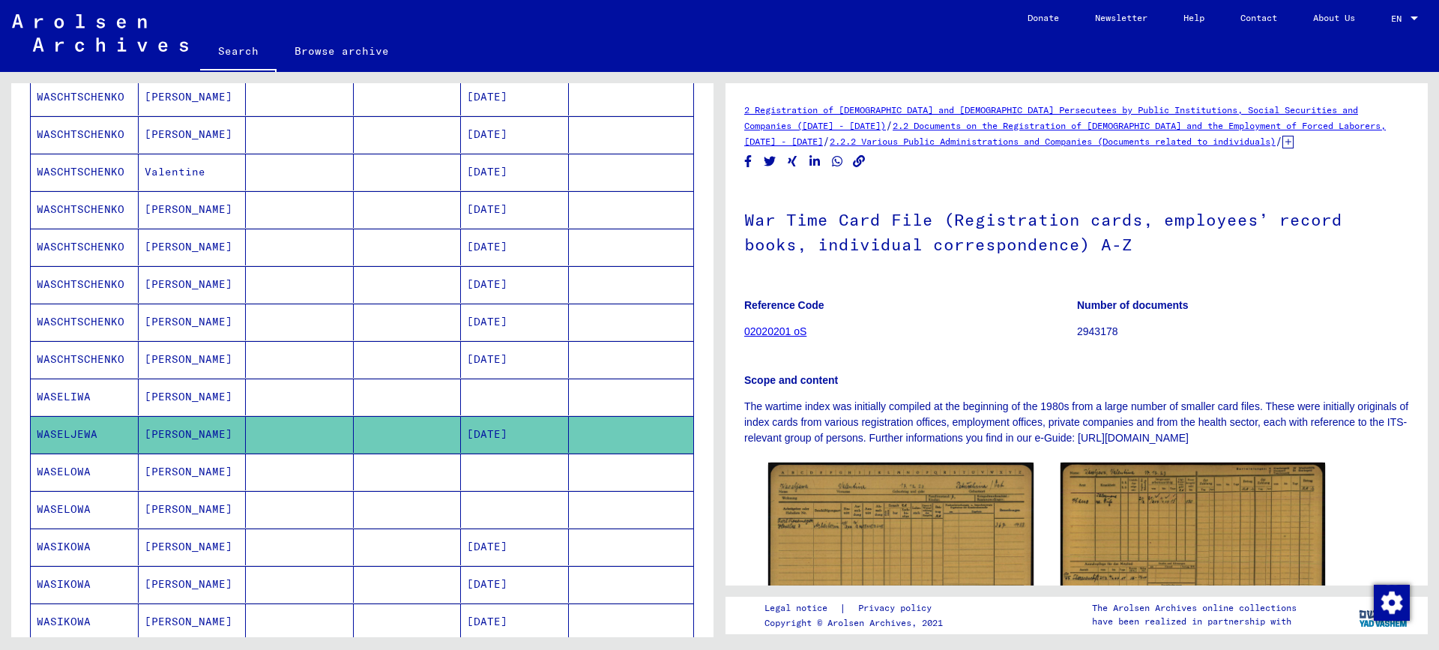
click at [157, 474] on mat-cell "[PERSON_NAME]" at bounding box center [193, 471] width 108 height 37
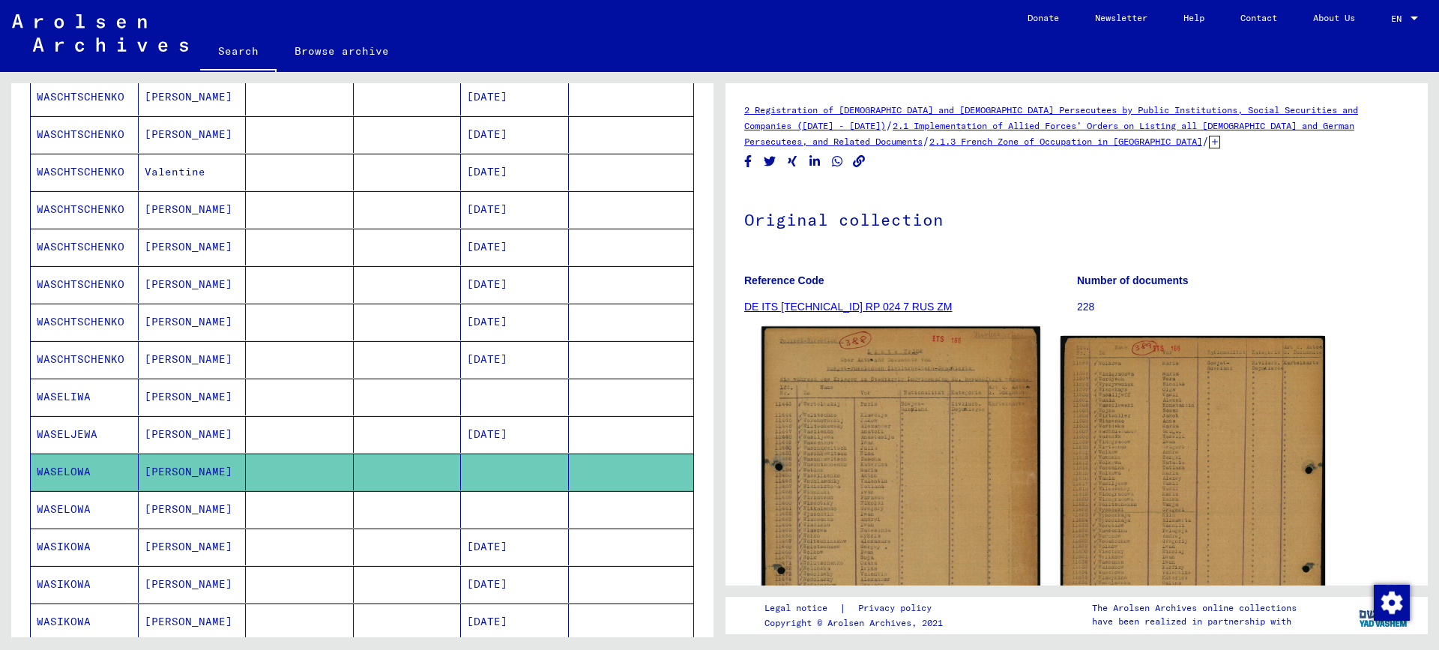
click at [826, 498] on img at bounding box center [901, 519] width 278 height 385
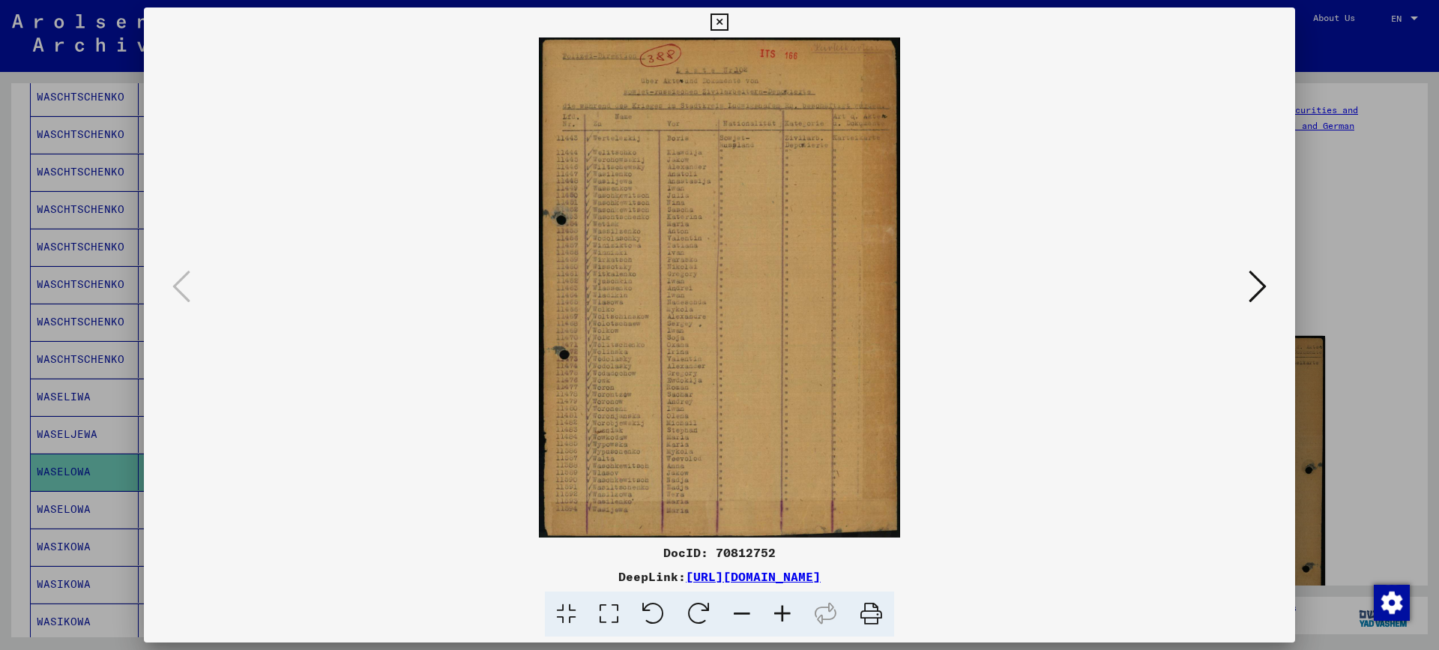
click at [1337, 205] on div at bounding box center [719, 325] width 1439 height 650
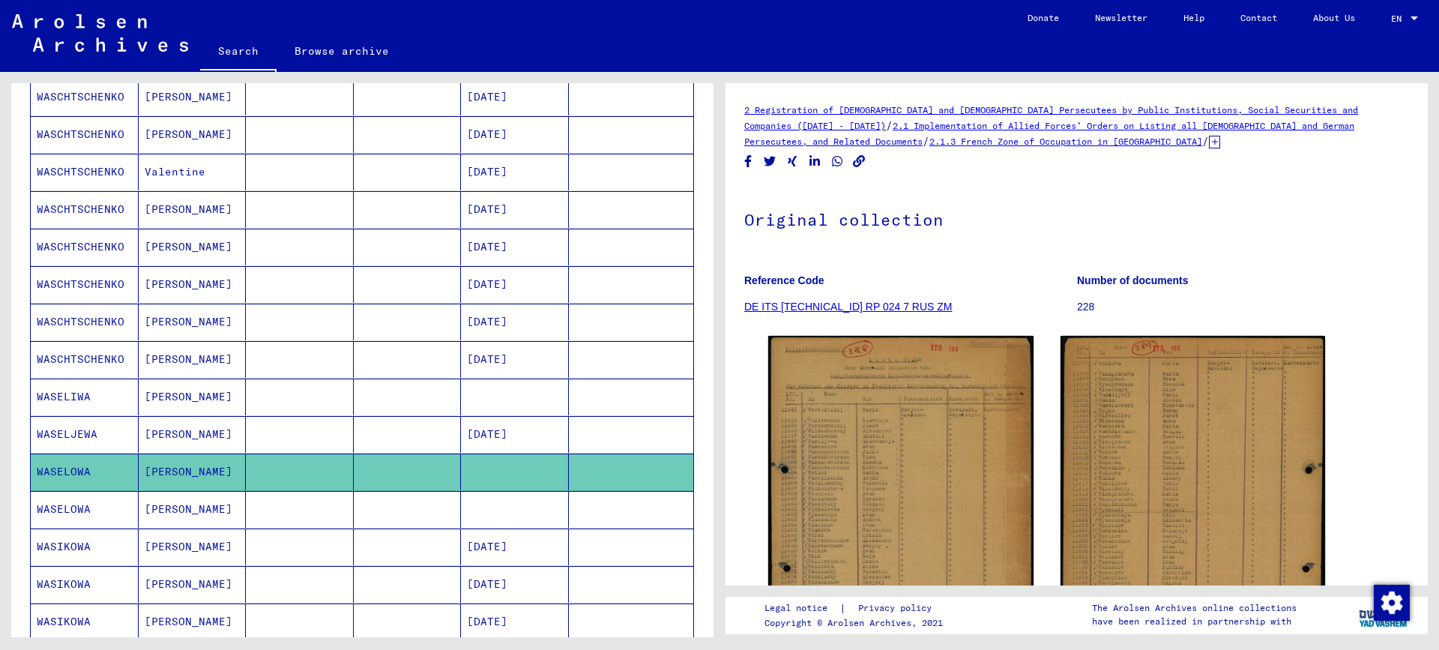
click at [140, 507] on mat-cell "[PERSON_NAME]" at bounding box center [193, 509] width 108 height 37
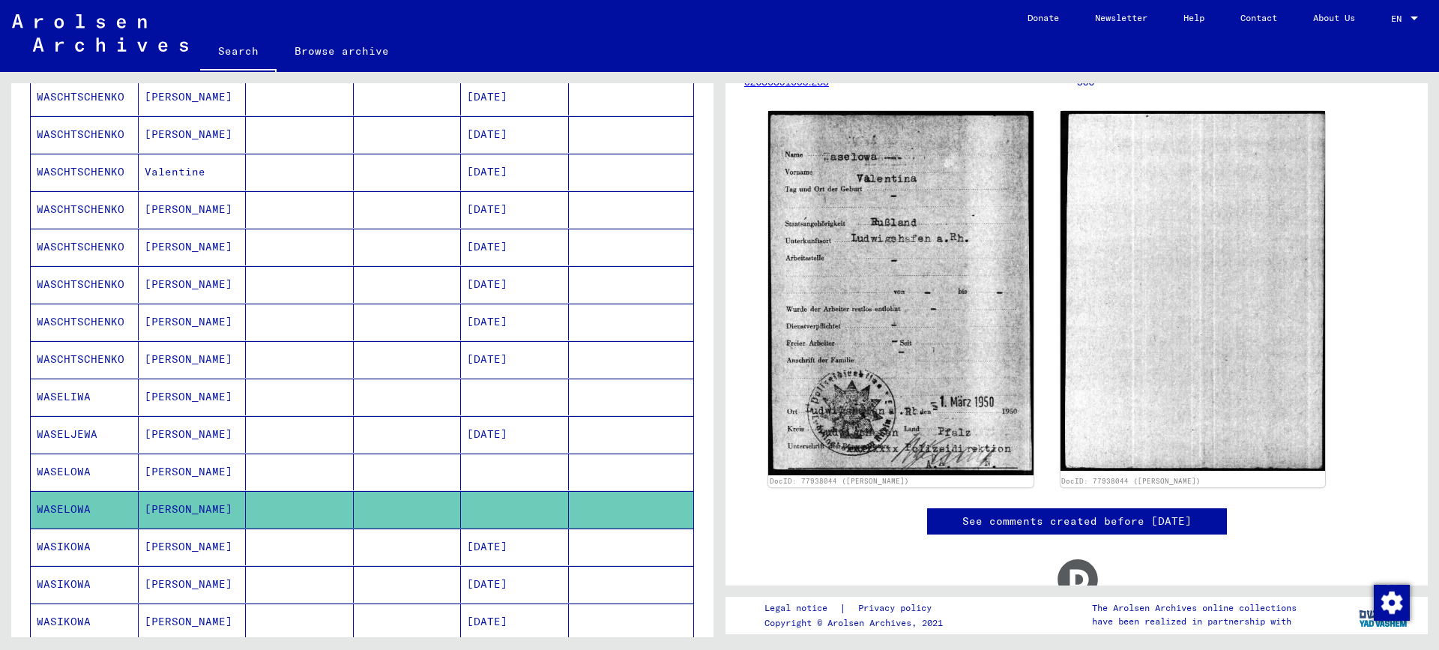
scroll to position [150, 0]
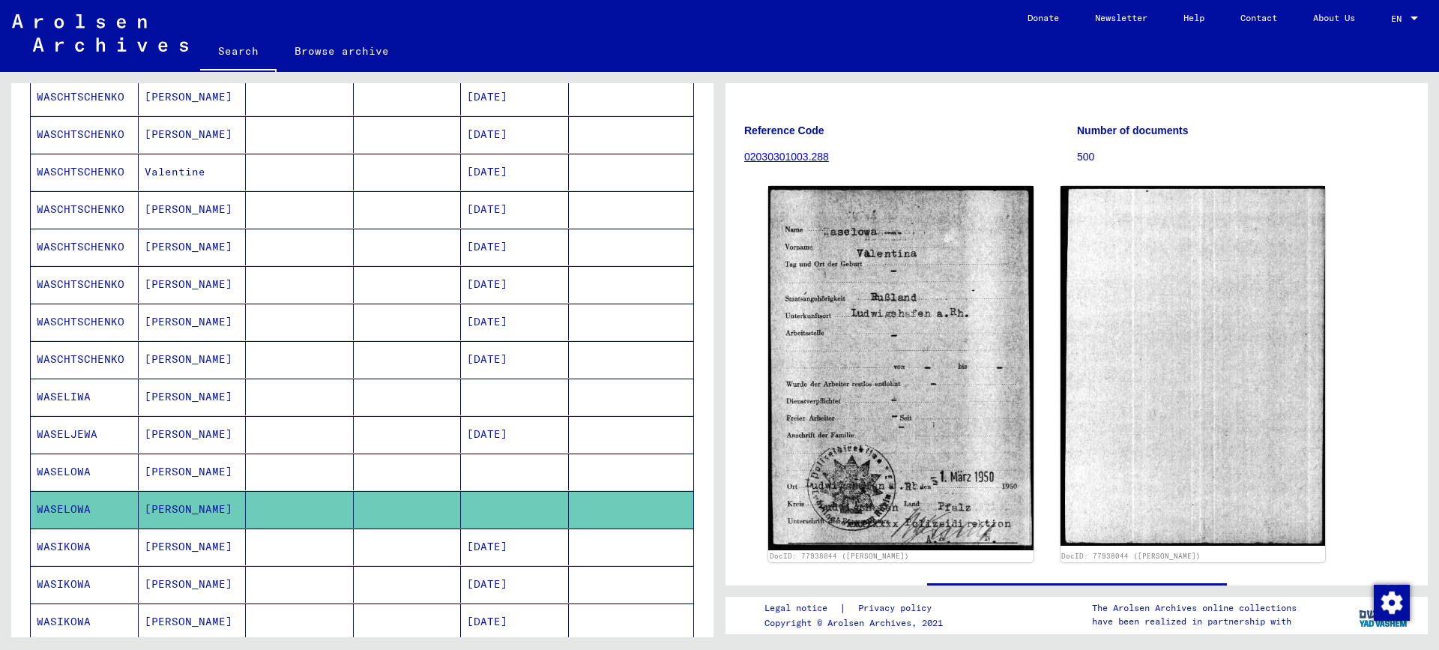
click at [1393, 328] on div "DocID: 77938044 ([PERSON_NAME]) DocID: 77938044 ([PERSON_NAME])" at bounding box center [1076, 374] width 665 height 388
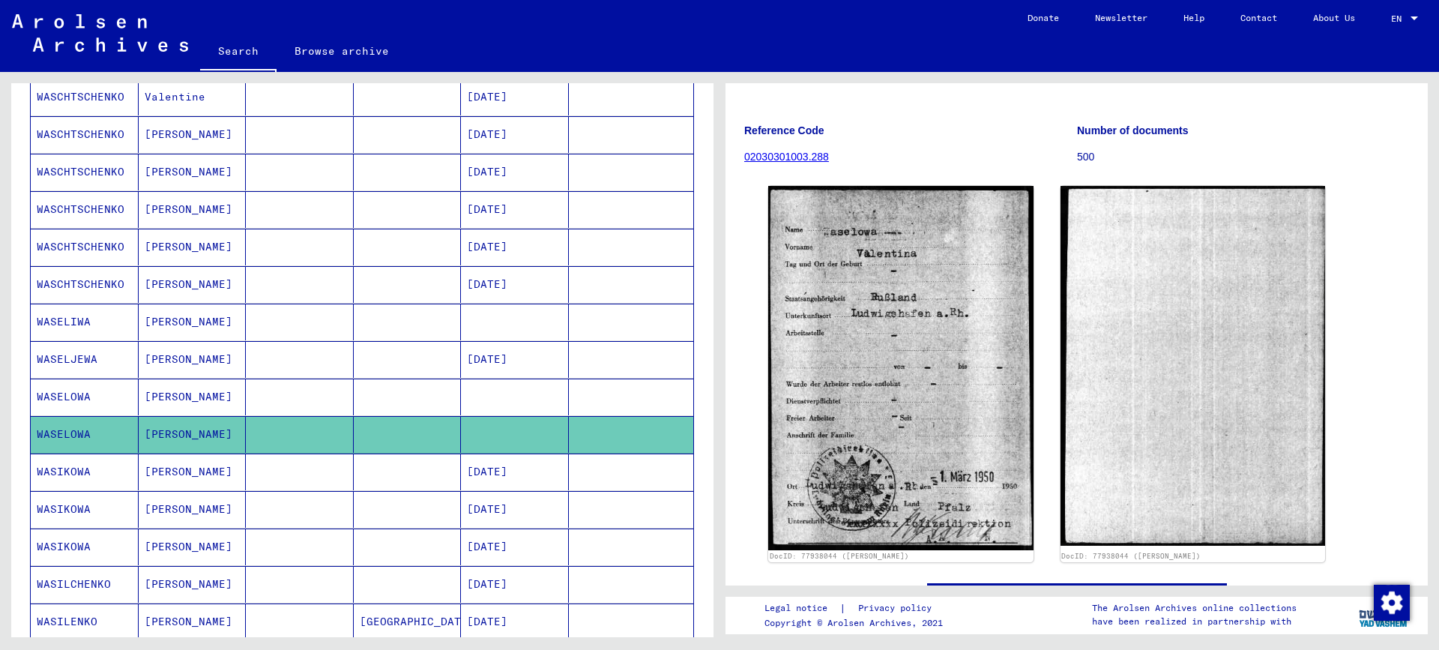
click at [195, 474] on mat-cell "[PERSON_NAME]" at bounding box center [193, 471] width 108 height 37
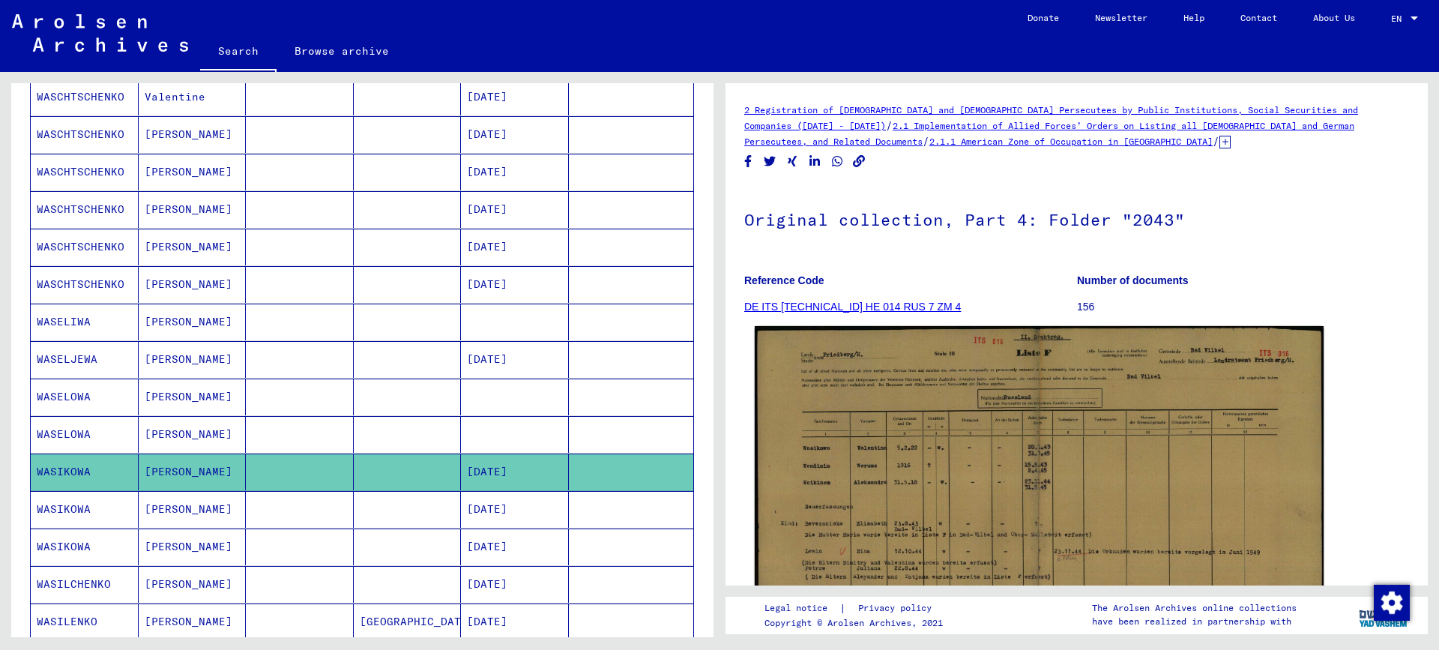
click at [924, 522] on img at bounding box center [1039, 524] width 569 height 397
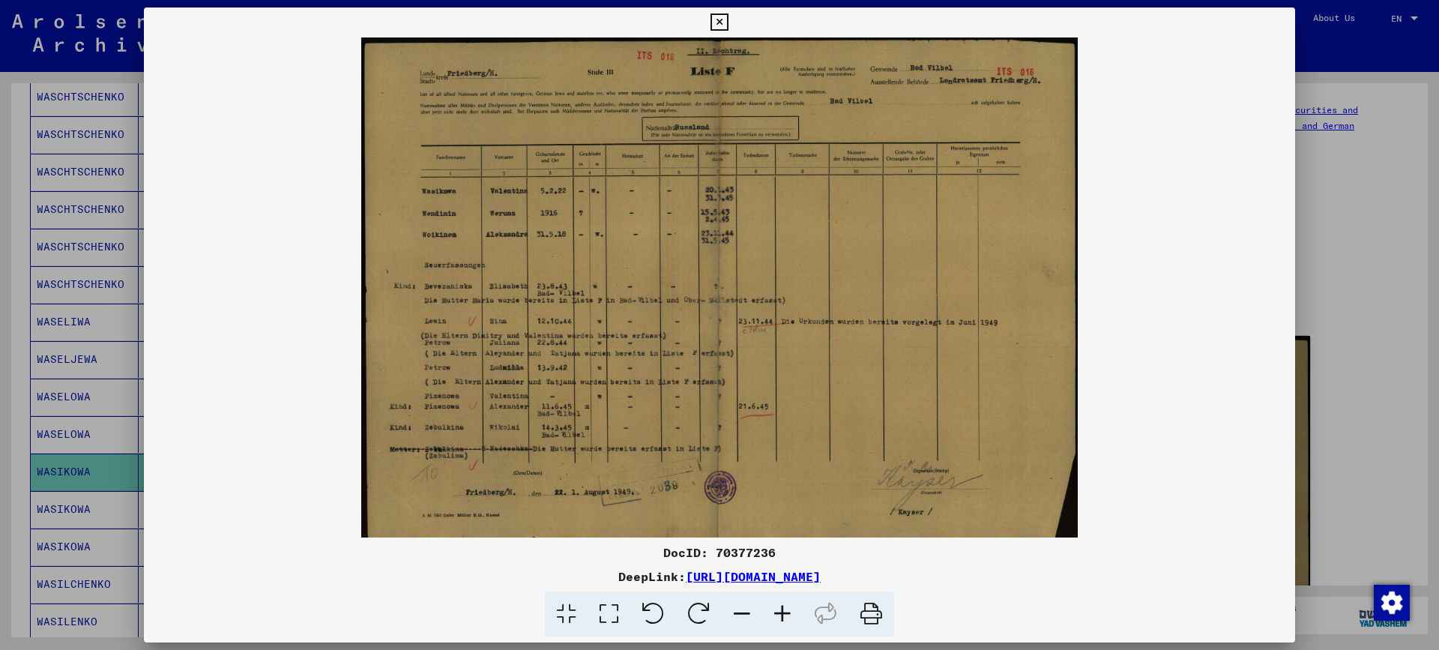
click at [1360, 268] on div at bounding box center [719, 325] width 1439 height 650
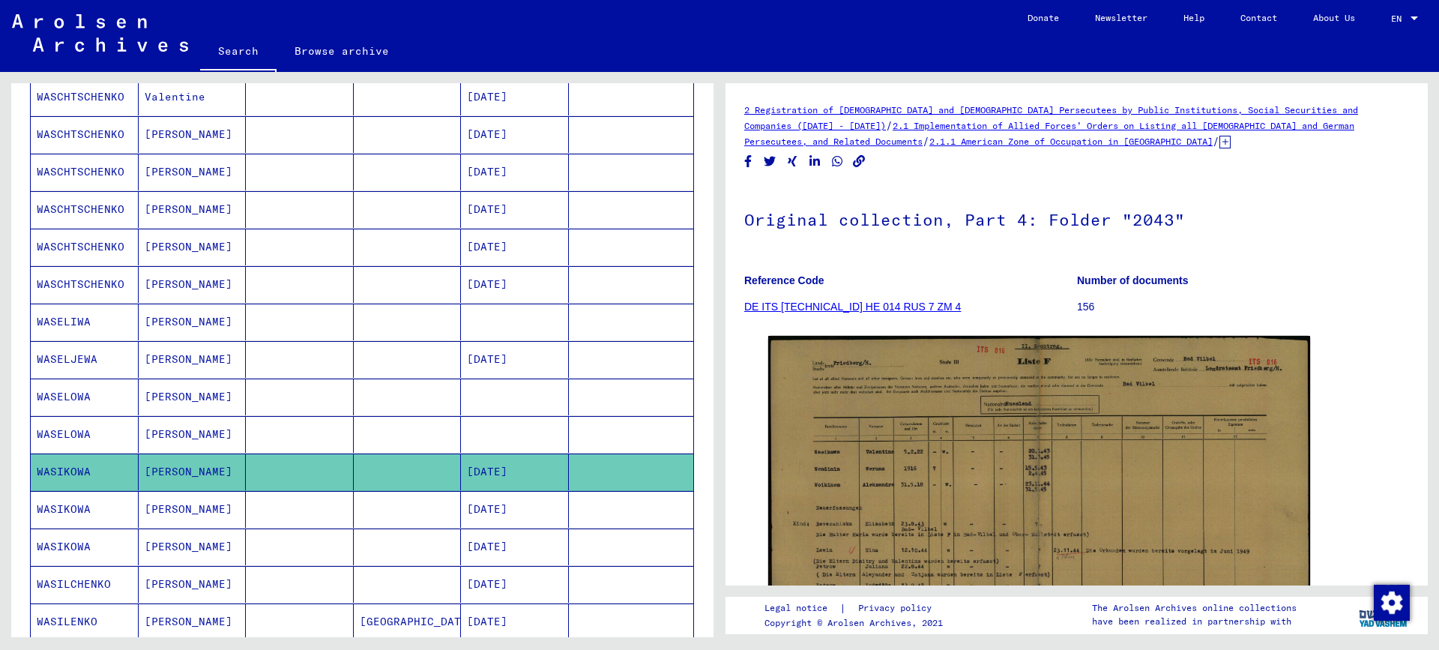
click at [196, 510] on mat-cell "[PERSON_NAME]" at bounding box center [193, 509] width 108 height 37
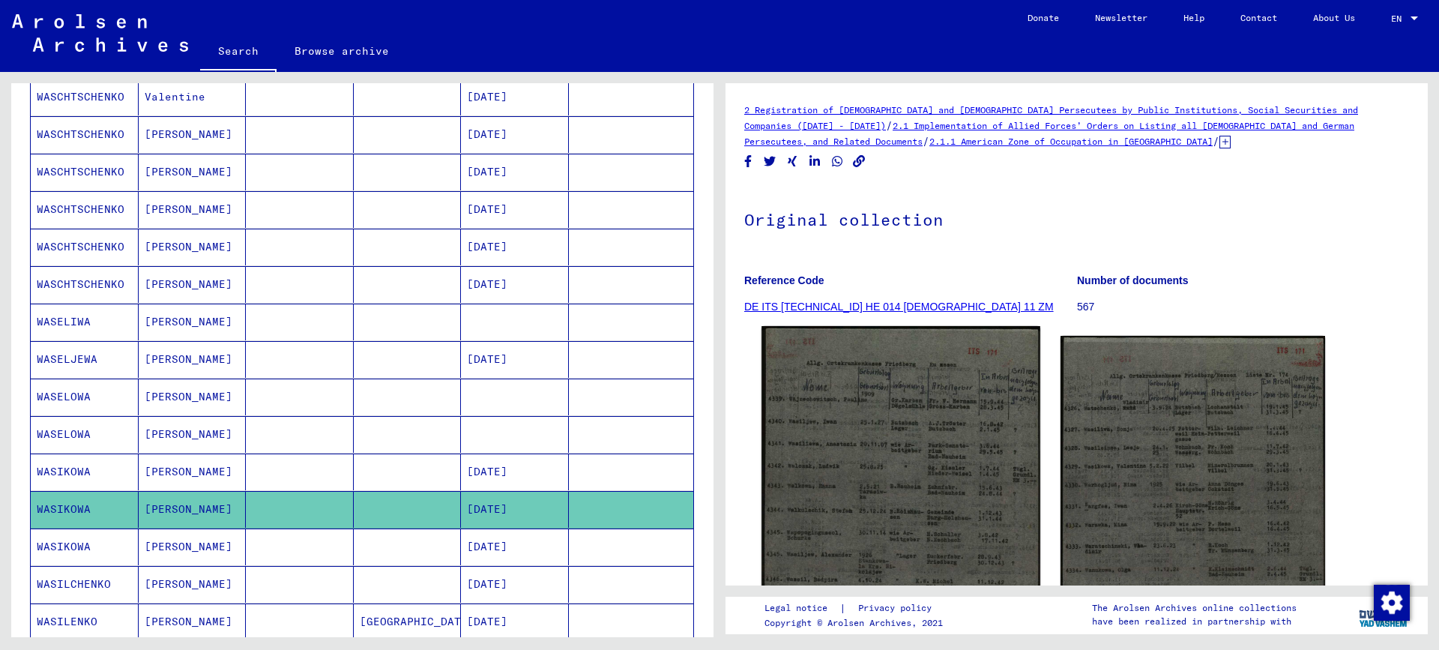
click at [883, 516] on img at bounding box center [901, 523] width 278 height 395
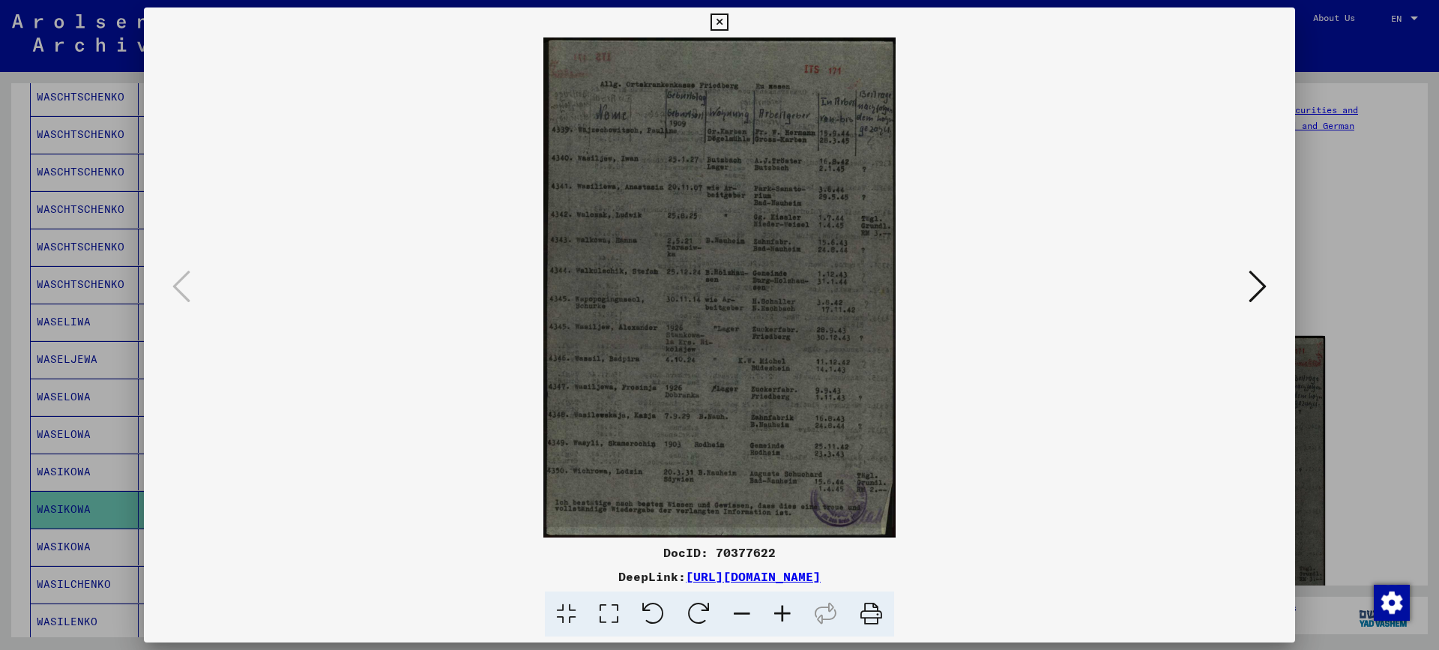
click at [783, 609] on icon at bounding box center [782, 614] width 40 height 46
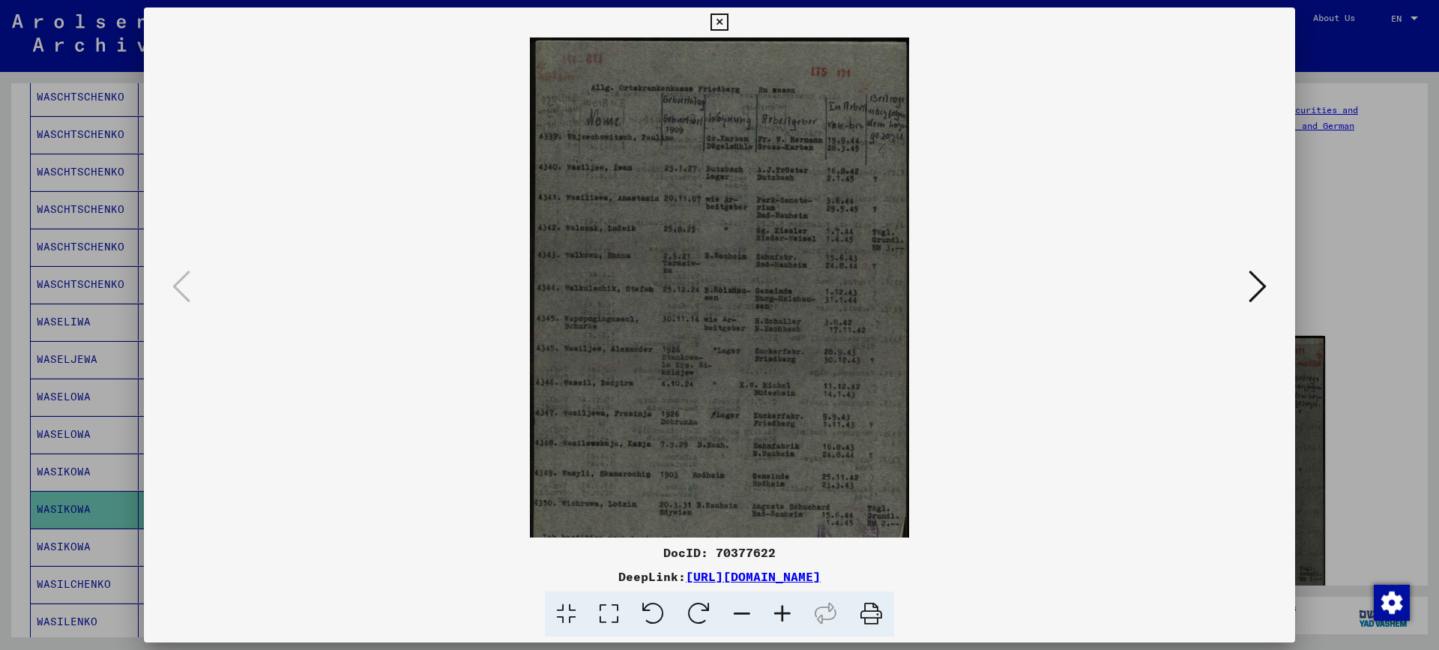
click at [783, 609] on icon at bounding box center [782, 614] width 40 height 46
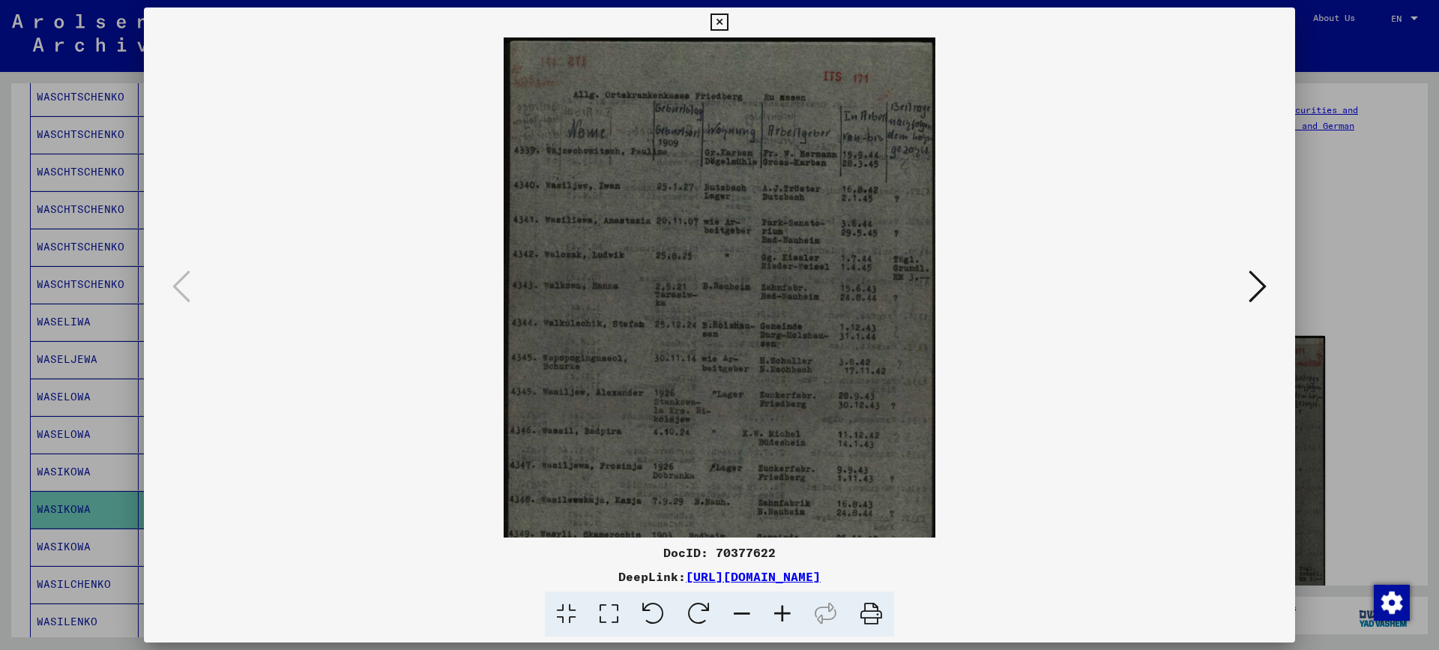
click at [783, 609] on icon at bounding box center [782, 614] width 40 height 46
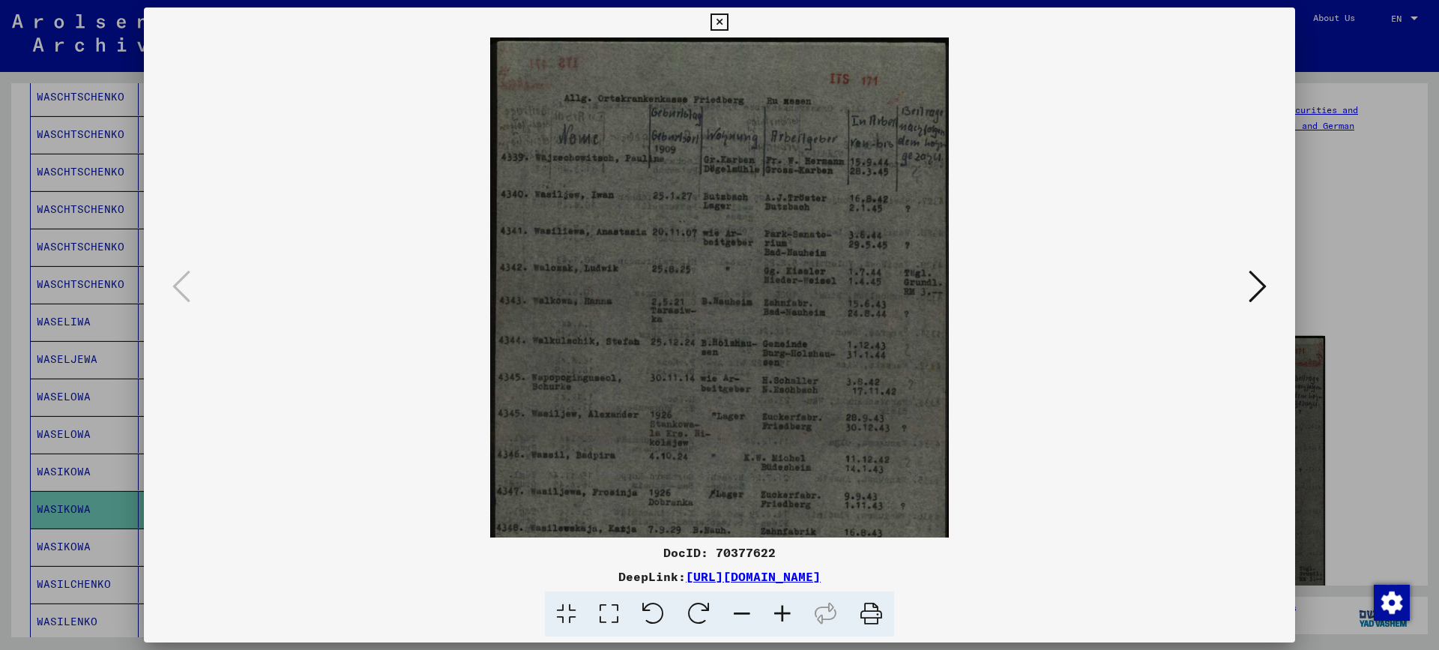
click at [783, 609] on icon at bounding box center [782, 614] width 40 height 46
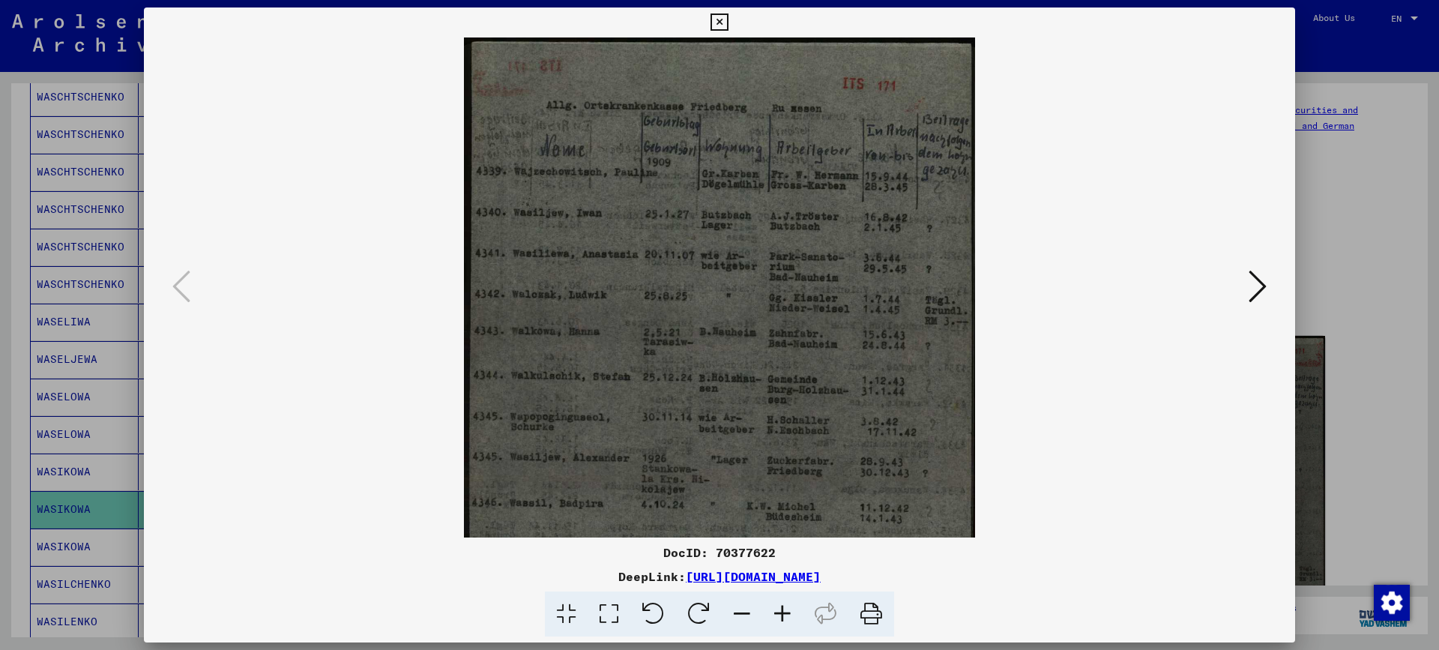
click at [783, 609] on icon at bounding box center [782, 614] width 40 height 46
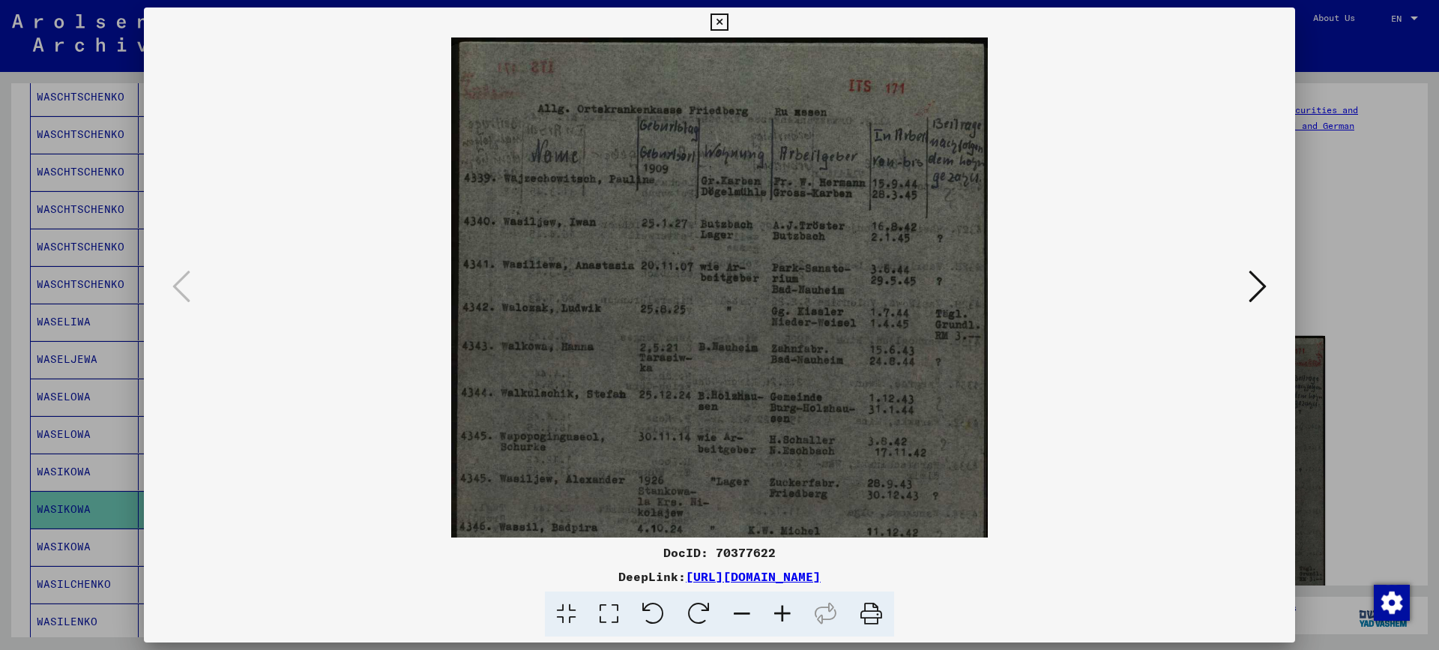
click at [783, 609] on icon at bounding box center [782, 614] width 40 height 46
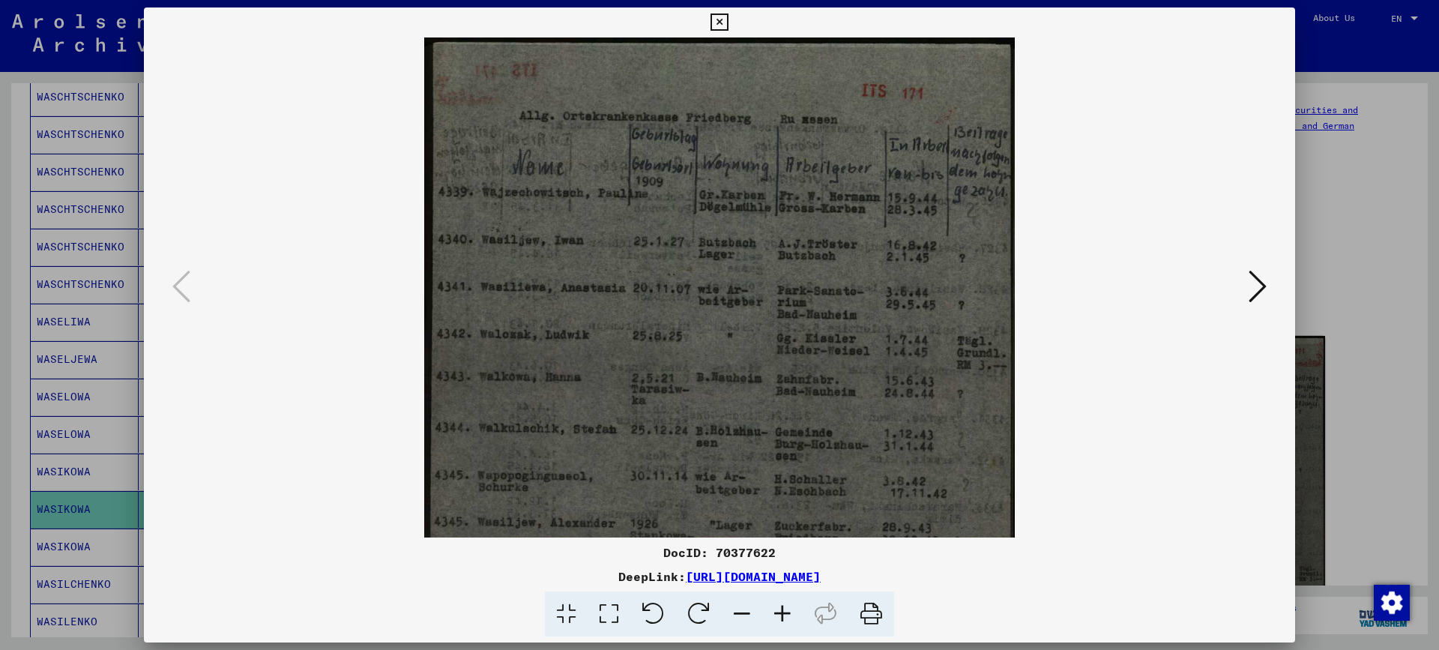
click at [783, 609] on icon at bounding box center [782, 614] width 40 height 46
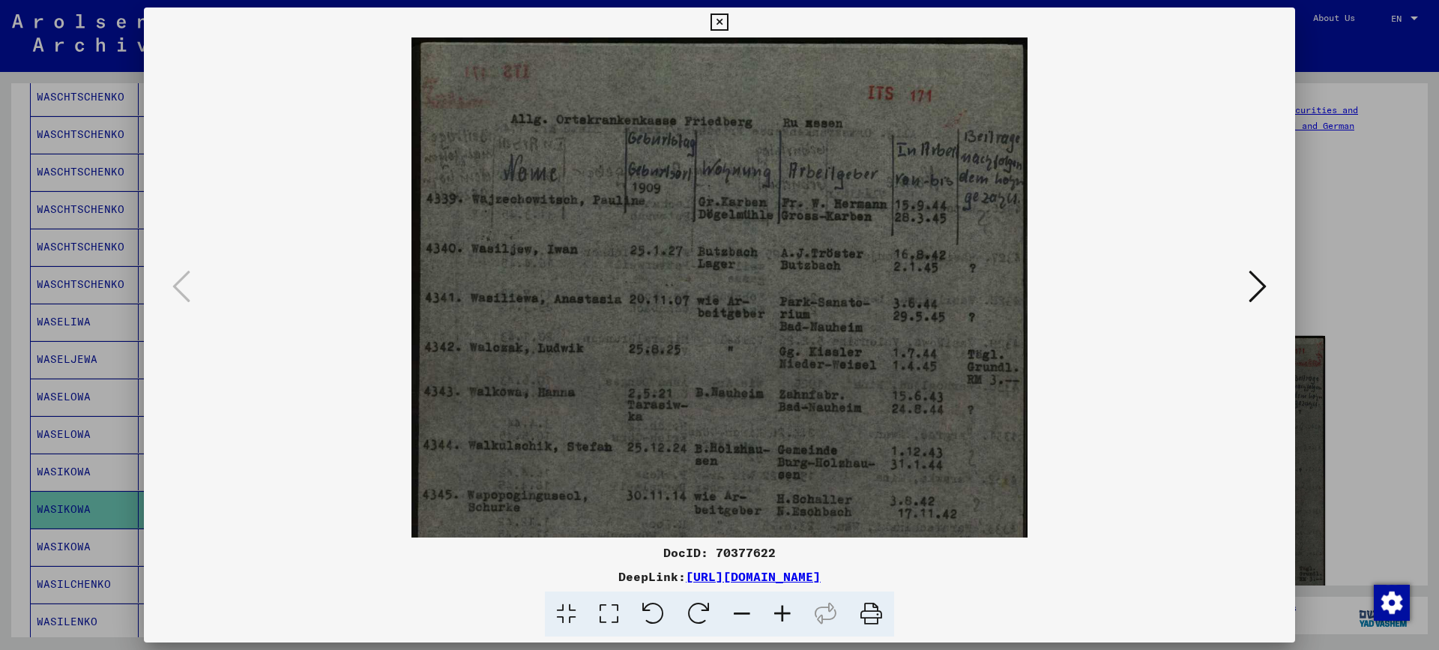
click at [783, 609] on icon at bounding box center [782, 614] width 40 height 46
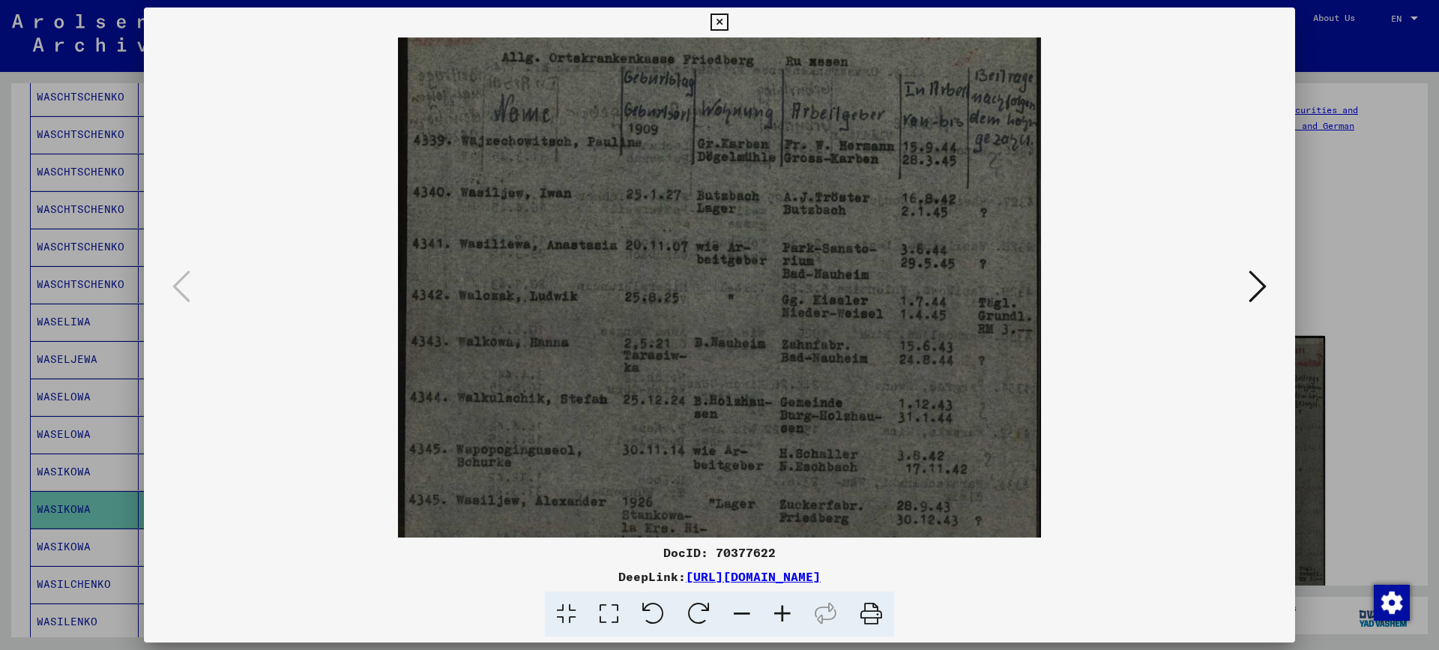
scroll to position [73, 0]
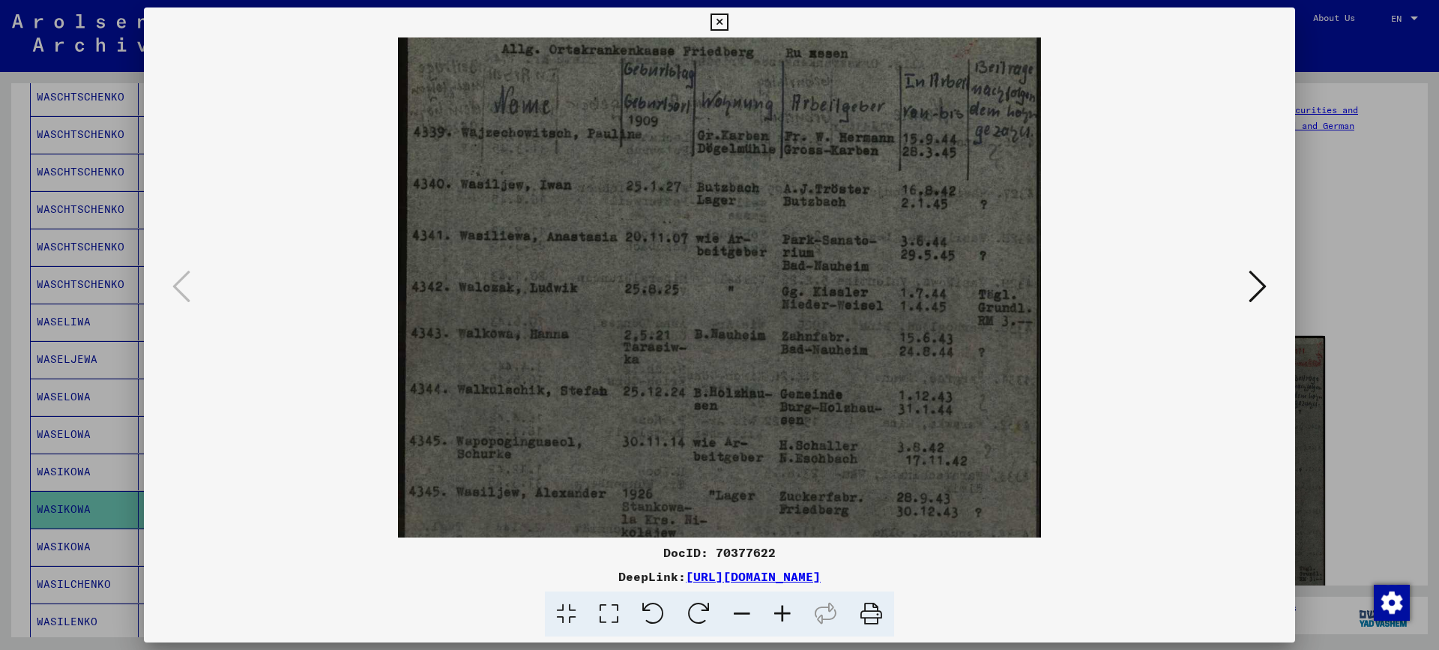
drag, startPoint x: 597, startPoint y: 393, endPoint x: 597, endPoint y: 319, distance: 73.5
click at [597, 319] on img at bounding box center [719, 420] width 643 height 912
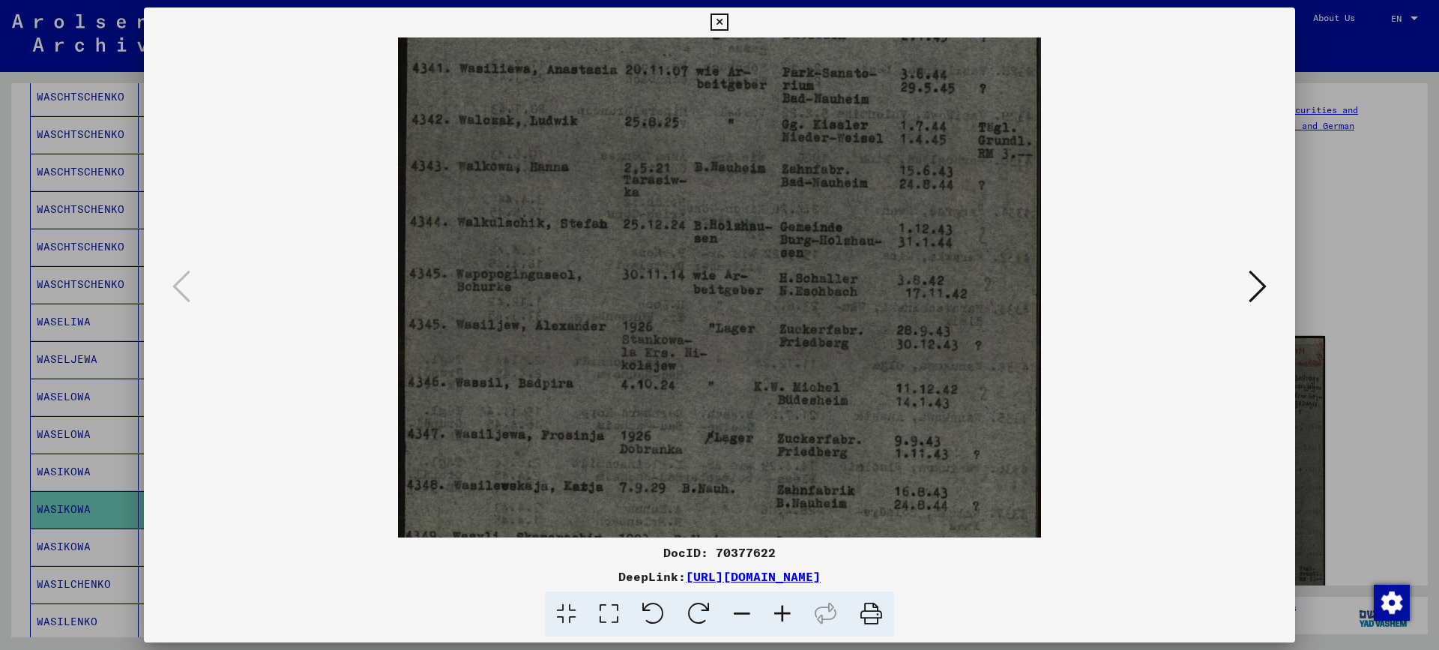
drag, startPoint x: 600, startPoint y: 450, endPoint x: 601, endPoint y: 282, distance: 167.9
click at [601, 282] on img at bounding box center [719, 253] width 643 height 912
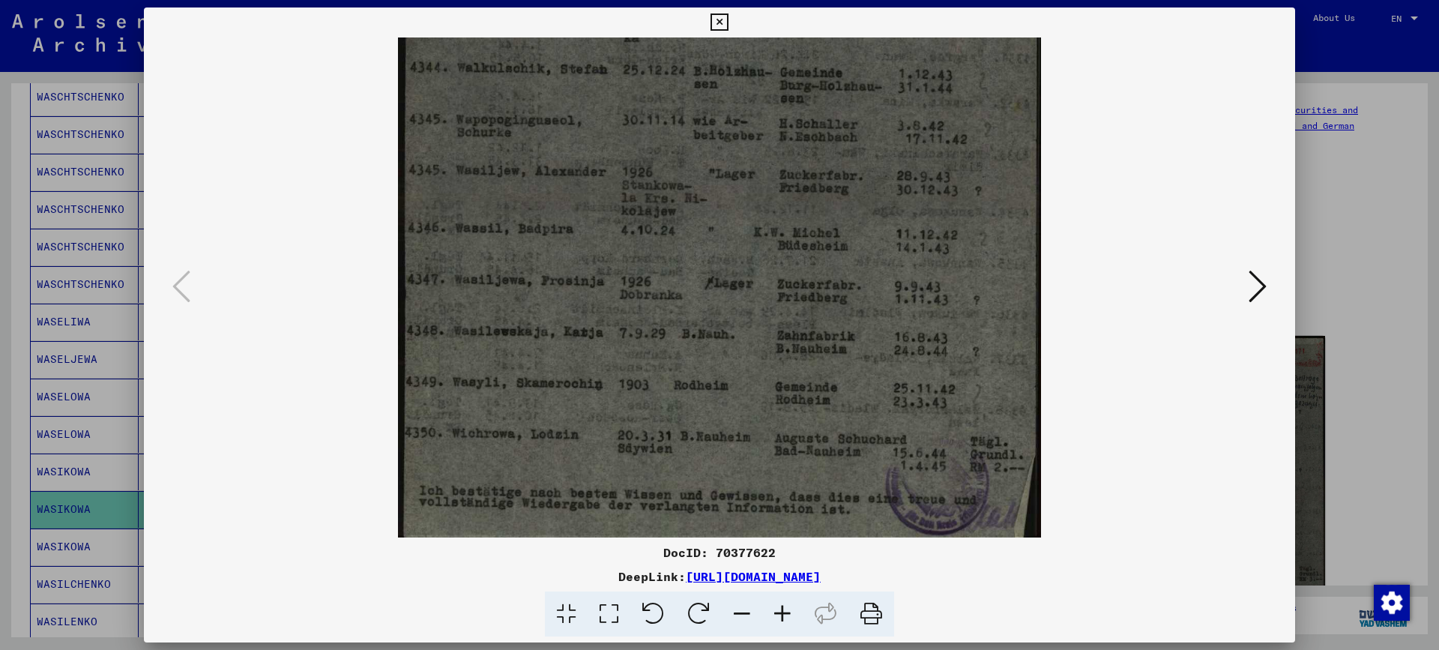
scroll to position [412, 0]
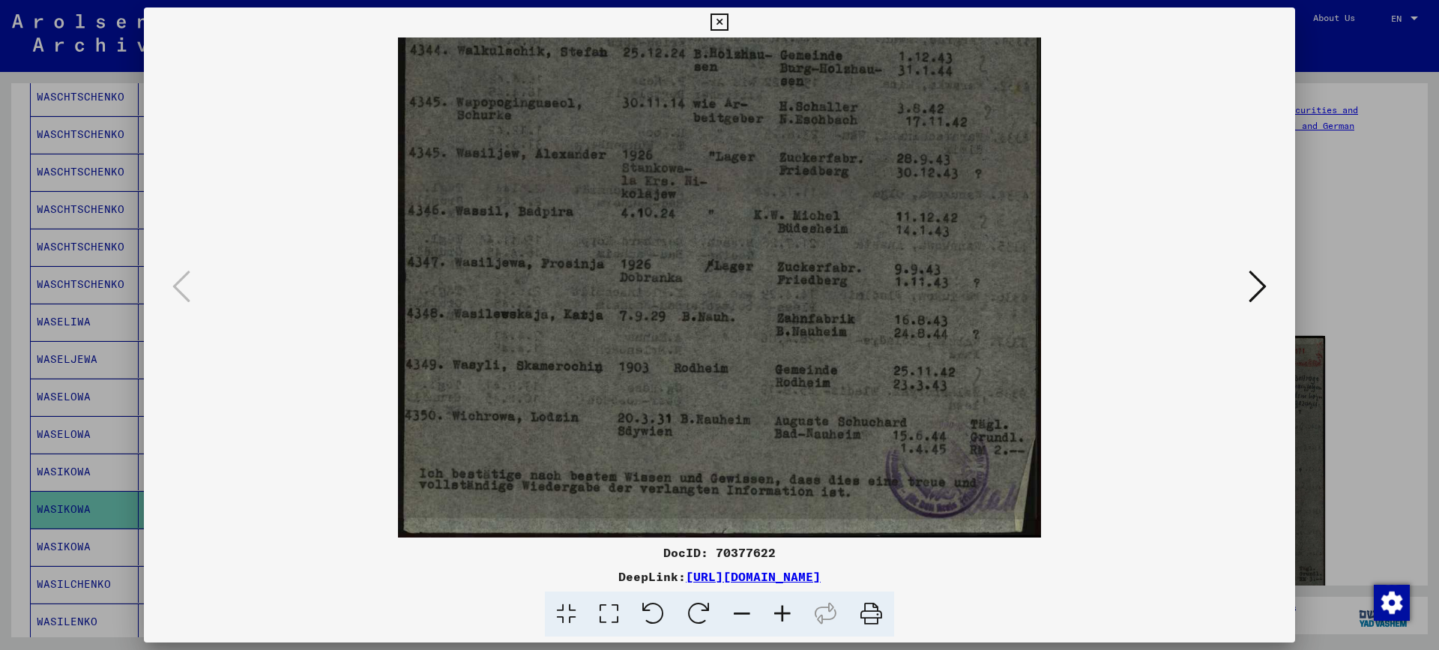
drag, startPoint x: 598, startPoint y: 432, endPoint x: 605, endPoint y: 262, distance: 170.3
click at [605, 255] on img at bounding box center [719, 81] width 643 height 912
drag, startPoint x: 1265, startPoint y: 288, endPoint x: 1239, endPoint y: 304, distance: 30.6
click at [1263, 288] on icon at bounding box center [1258, 286] width 18 height 36
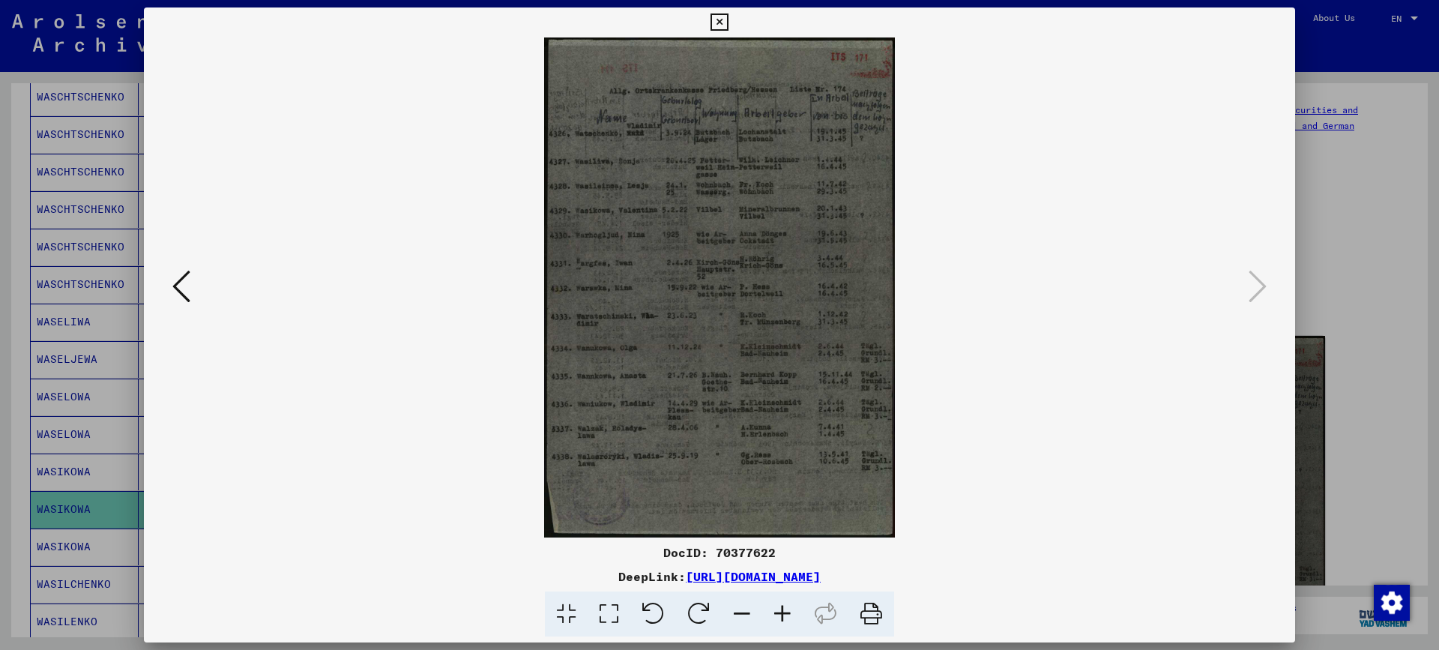
scroll to position [0, 0]
click at [778, 609] on icon at bounding box center [782, 614] width 40 height 46
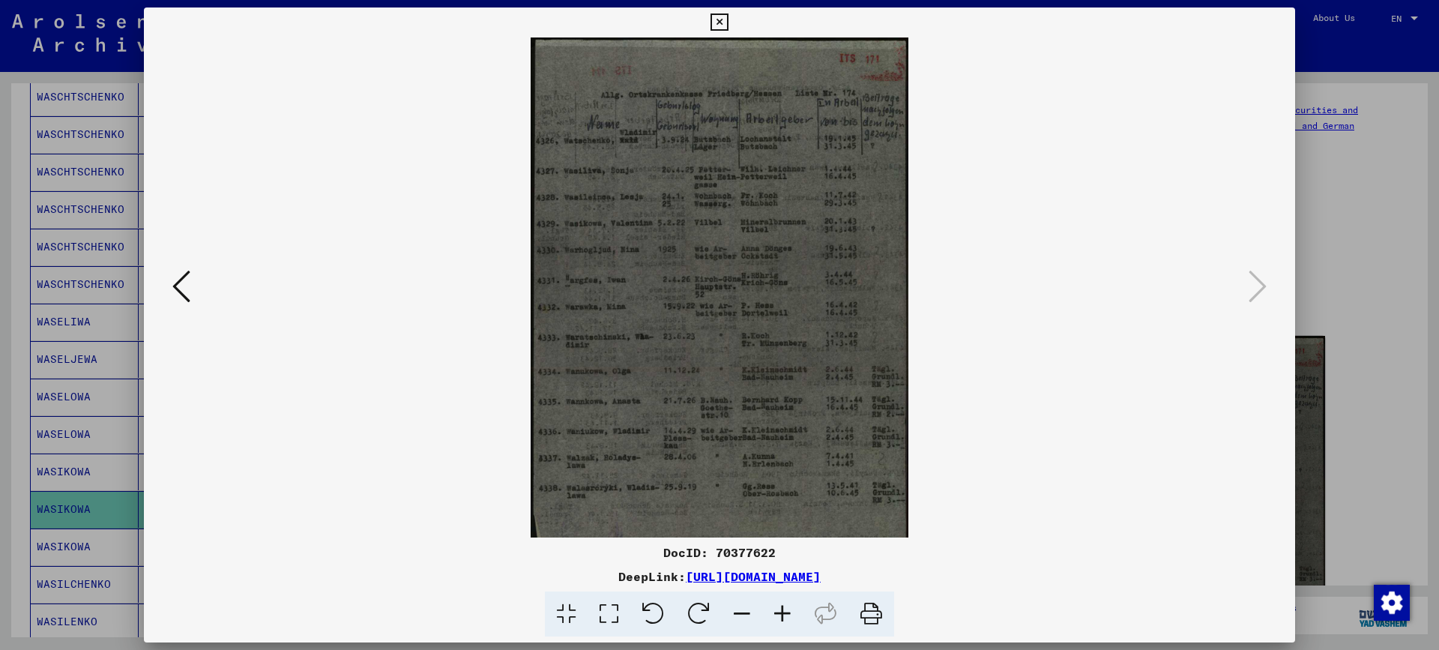
click at [778, 609] on icon at bounding box center [782, 614] width 40 height 46
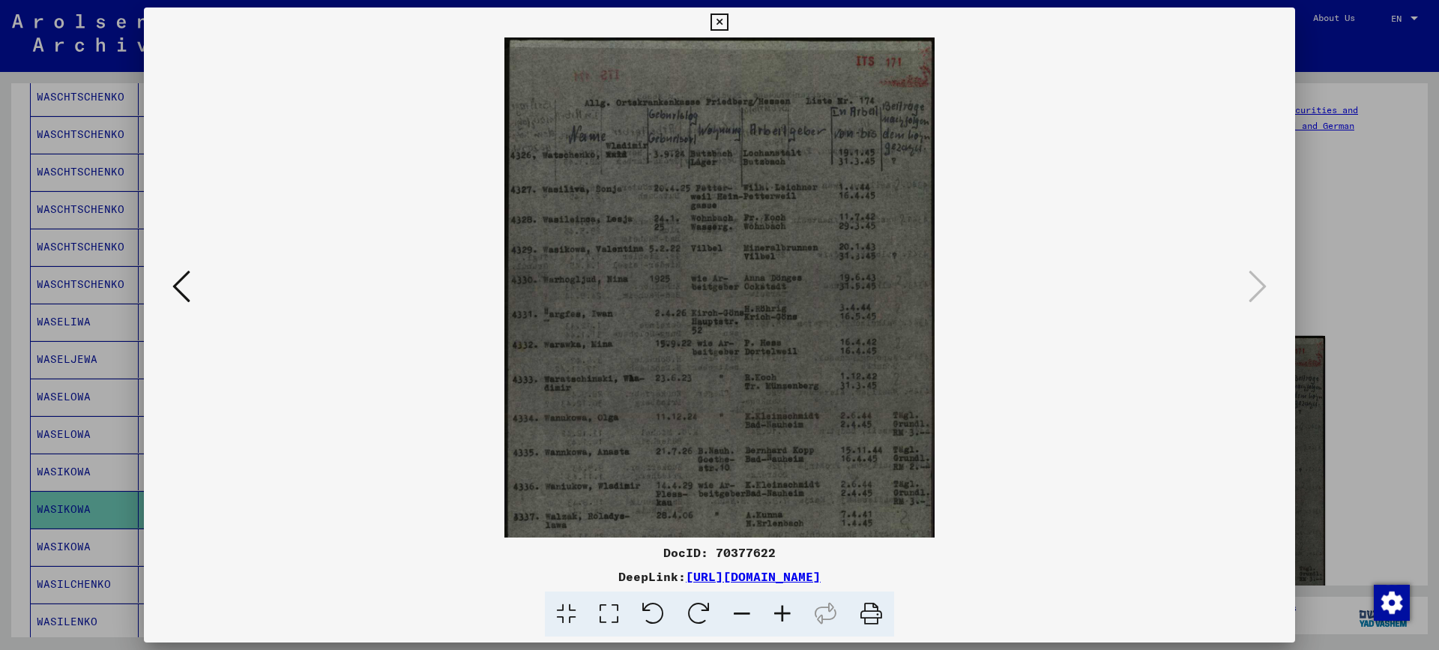
click at [778, 609] on icon at bounding box center [782, 614] width 40 height 46
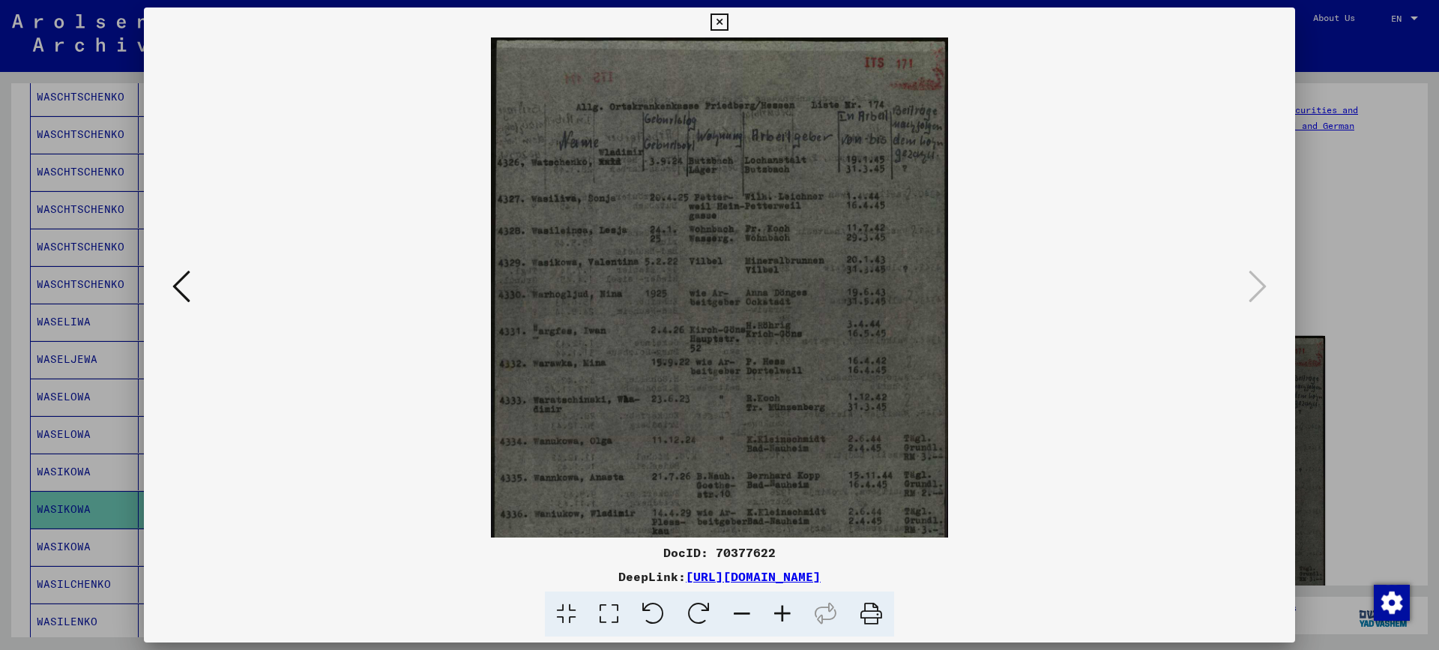
click at [778, 609] on icon at bounding box center [782, 614] width 40 height 46
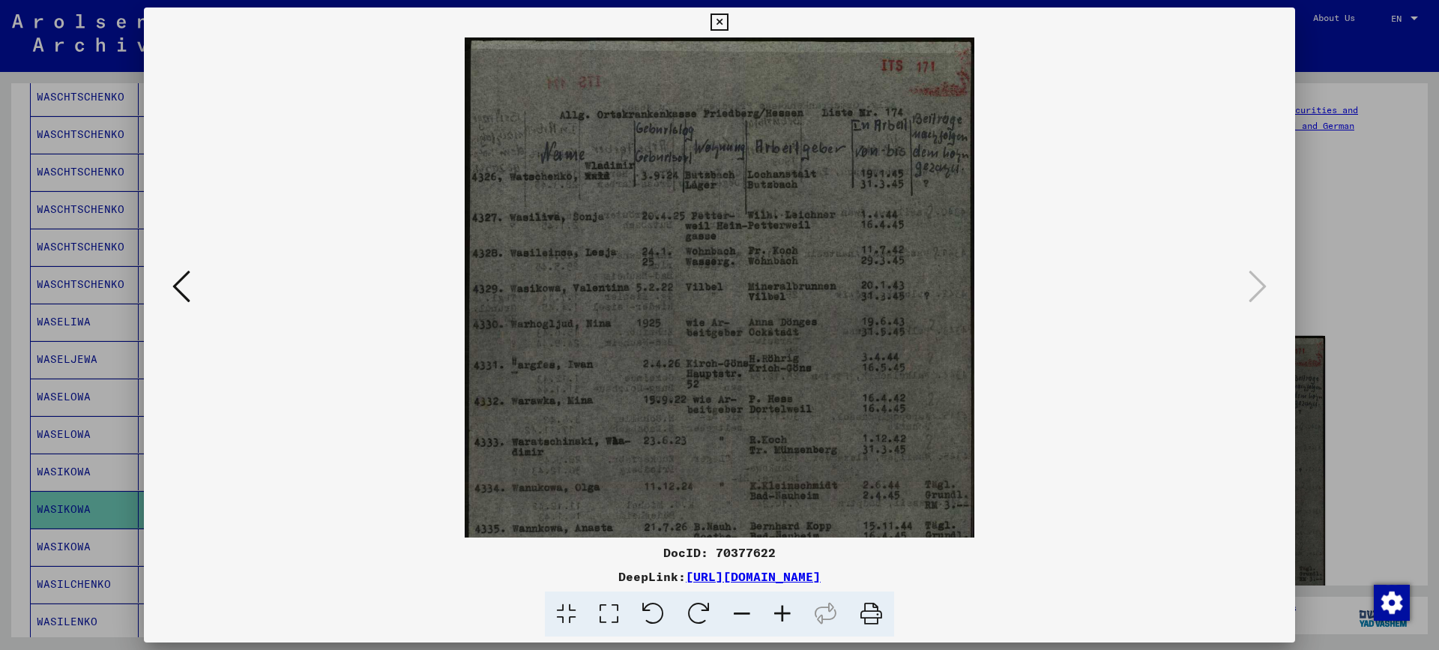
click at [778, 609] on icon at bounding box center [782, 614] width 40 height 46
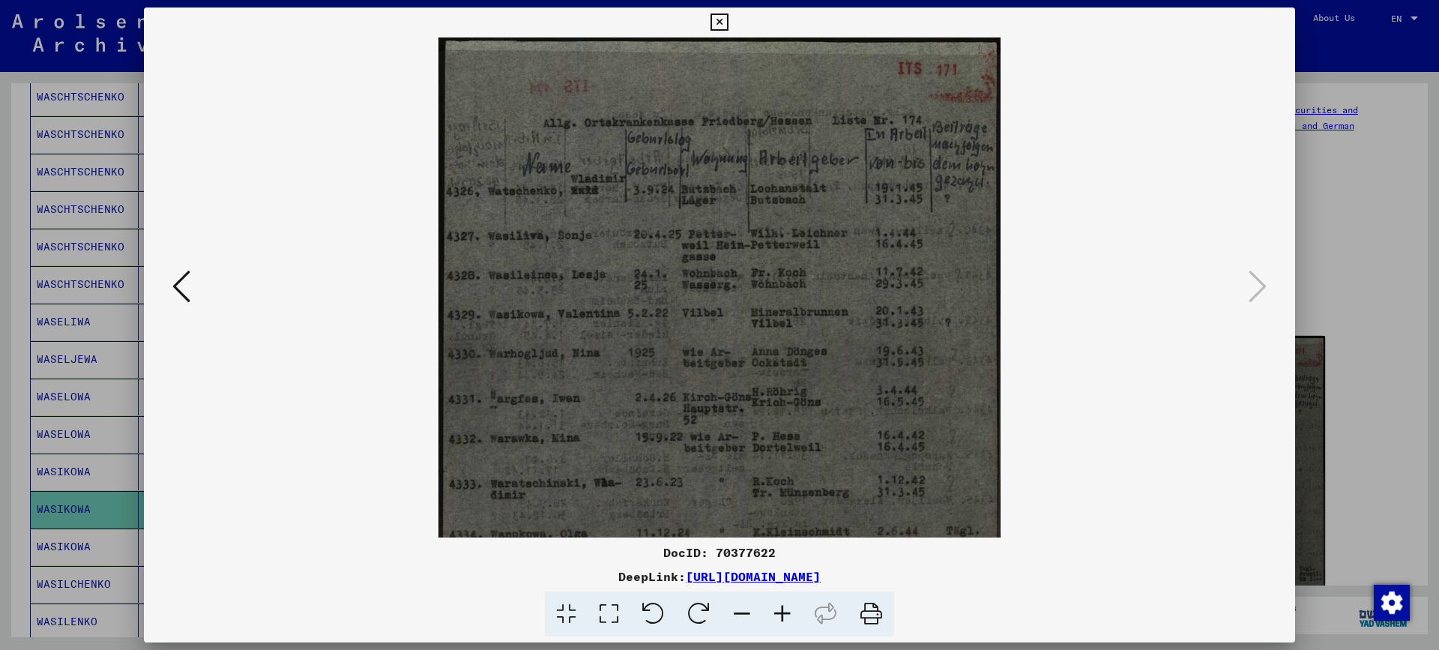
click at [778, 609] on icon at bounding box center [782, 614] width 40 height 46
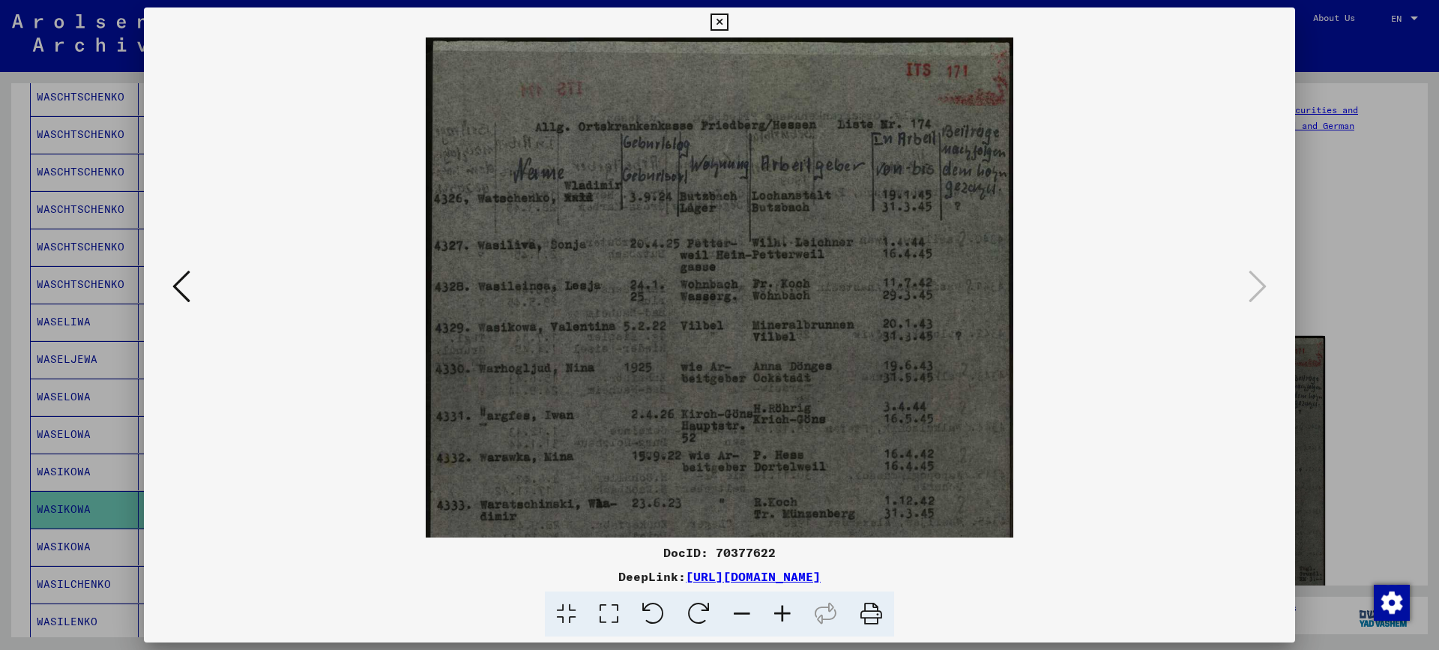
drag, startPoint x: 608, startPoint y: 399, endPoint x: 599, endPoint y: 399, distance: 9.0
click at [599, 399] on img at bounding box center [720, 455] width 588 height 837
click at [1349, 277] on div at bounding box center [719, 325] width 1439 height 650
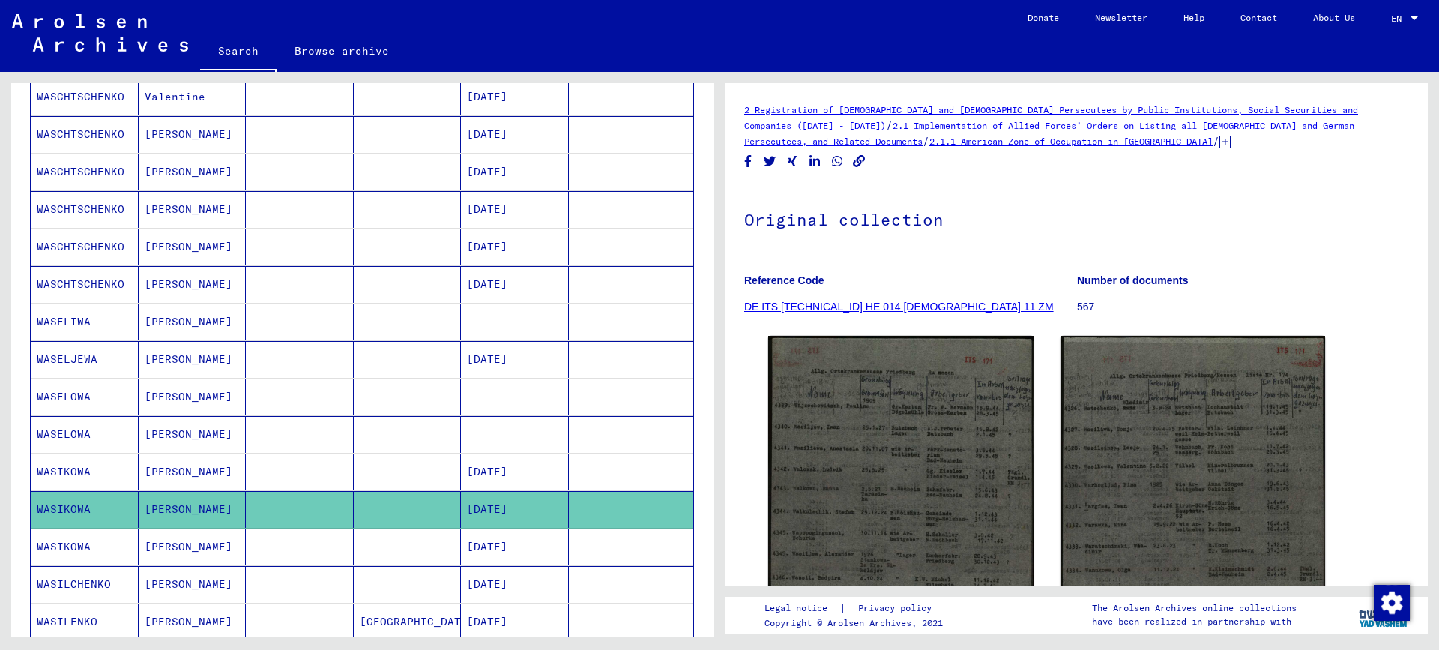
click at [493, 546] on mat-cell "[DATE]" at bounding box center [515, 546] width 108 height 37
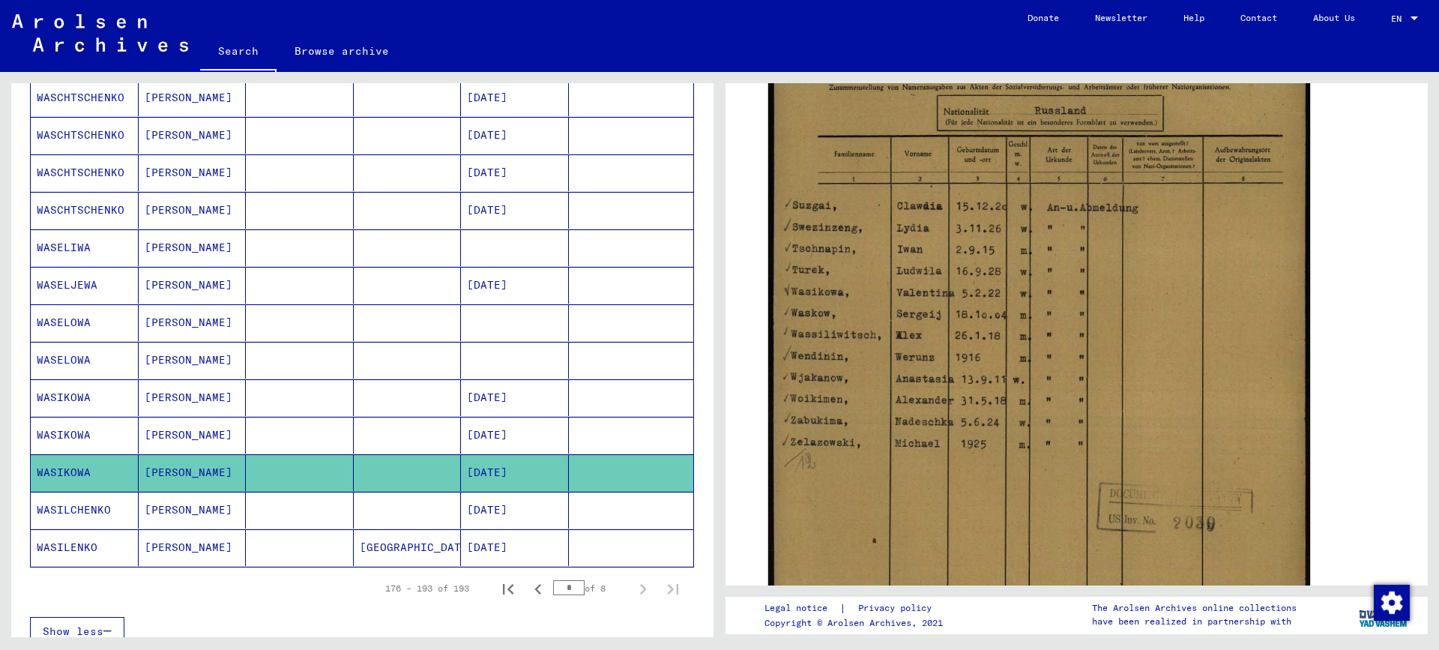
scroll to position [675, 0]
click at [491, 434] on mat-cell "[DATE]" at bounding box center [515, 434] width 108 height 37
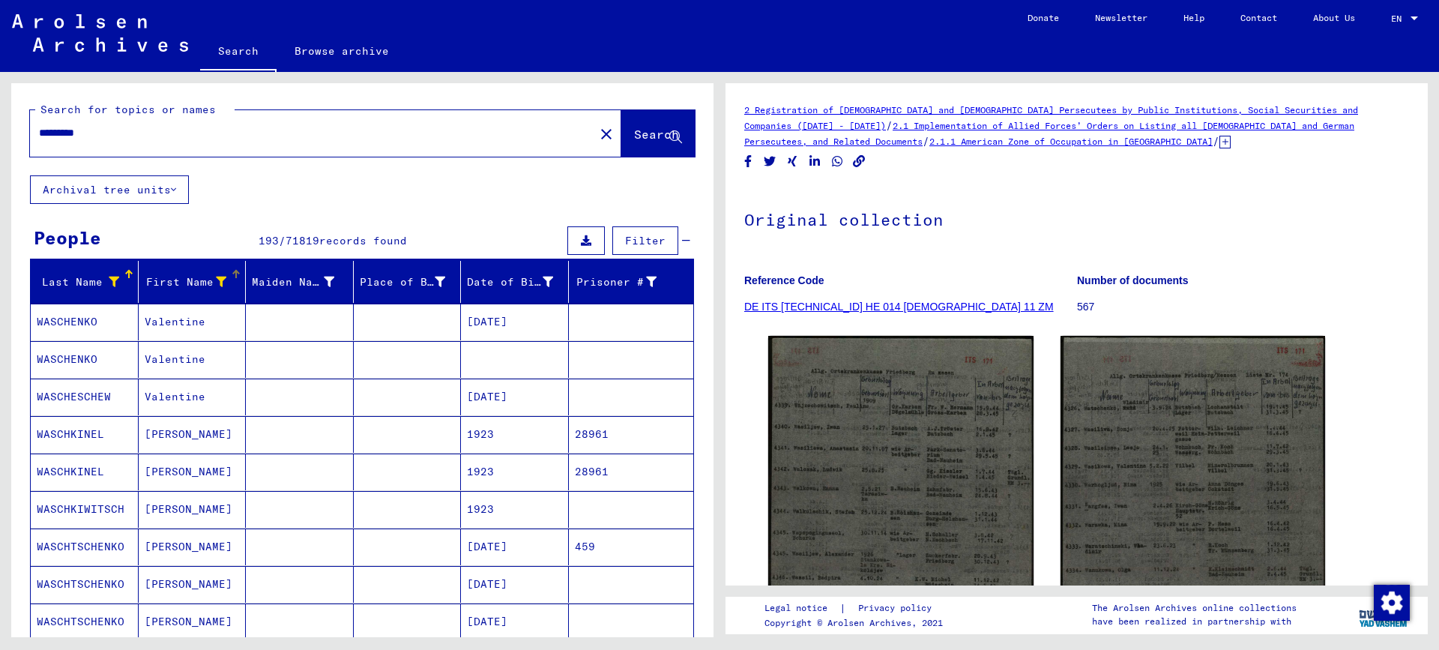
click at [220, 280] on icon at bounding box center [221, 282] width 10 height 10
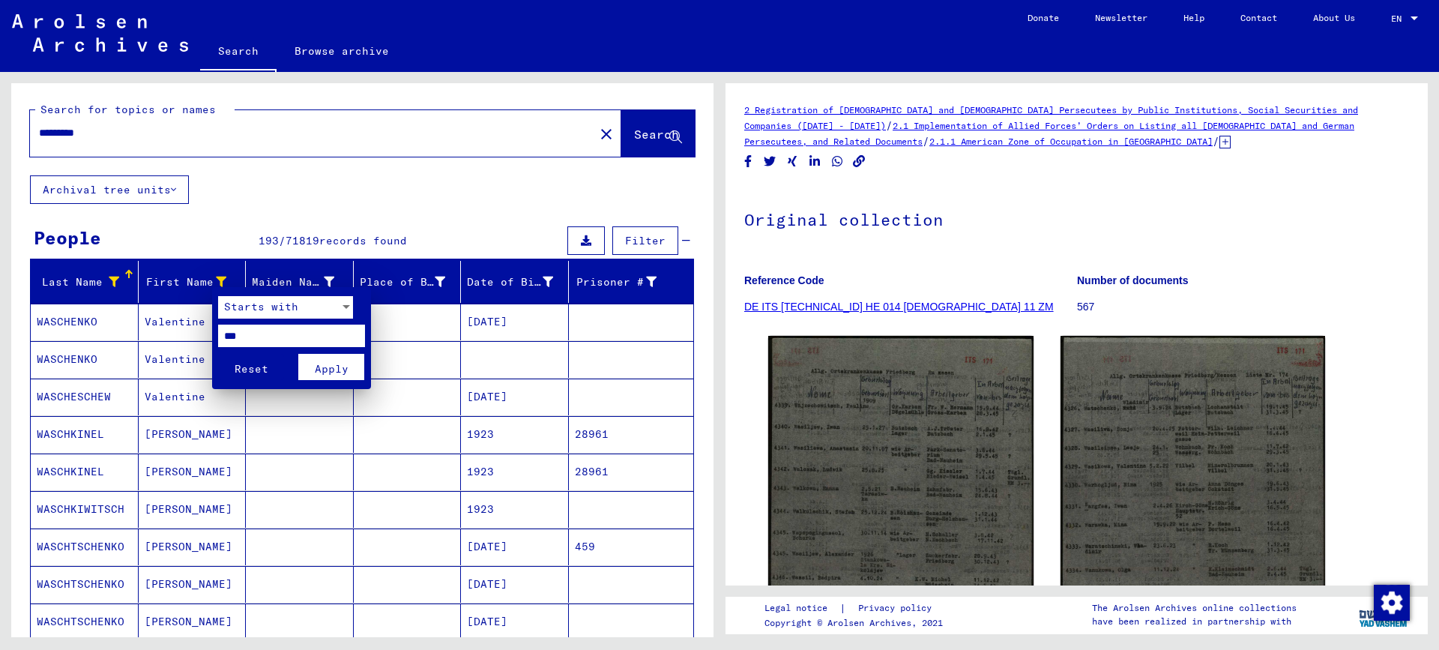
click at [235, 340] on input "***" at bounding box center [291, 336] width 147 height 22
click at [234, 339] on input "***" at bounding box center [291, 336] width 147 height 22
type input "***"
click at [262, 325] on div "Starts with" at bounding box center [285, 311] width 135 height 30
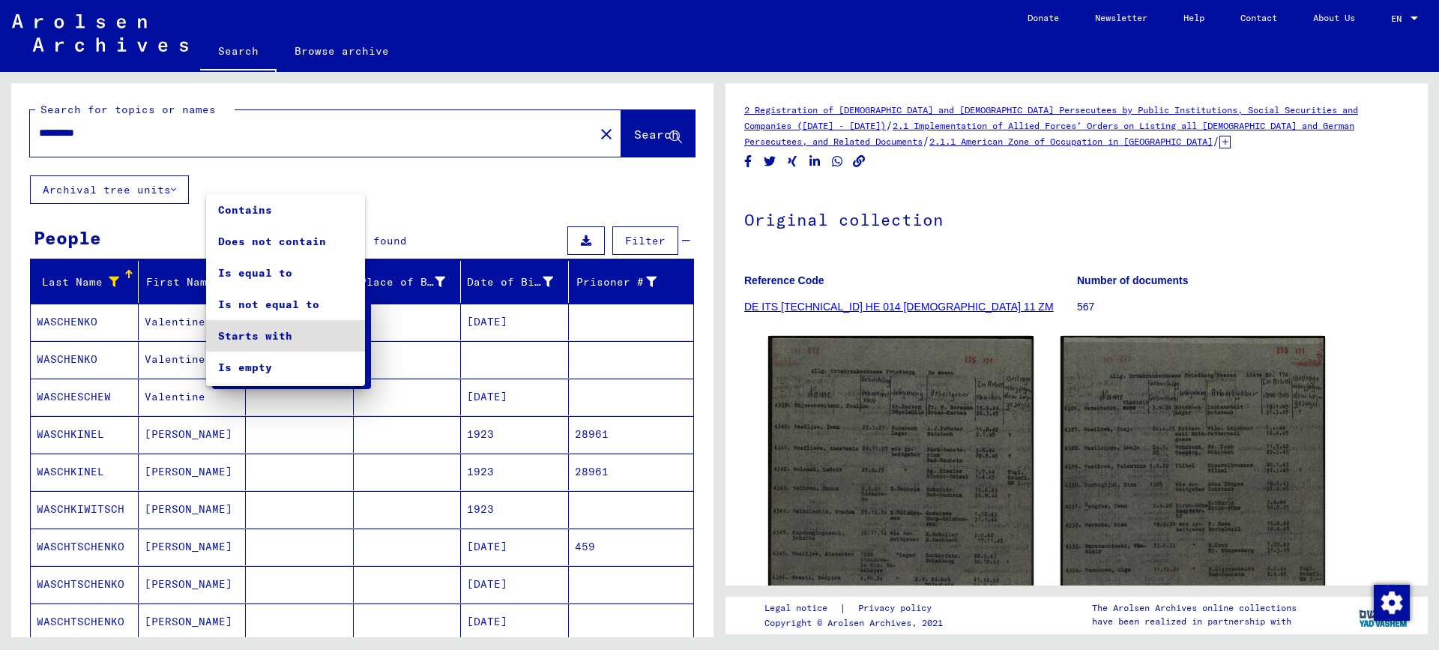
scroll to position [28, 0]
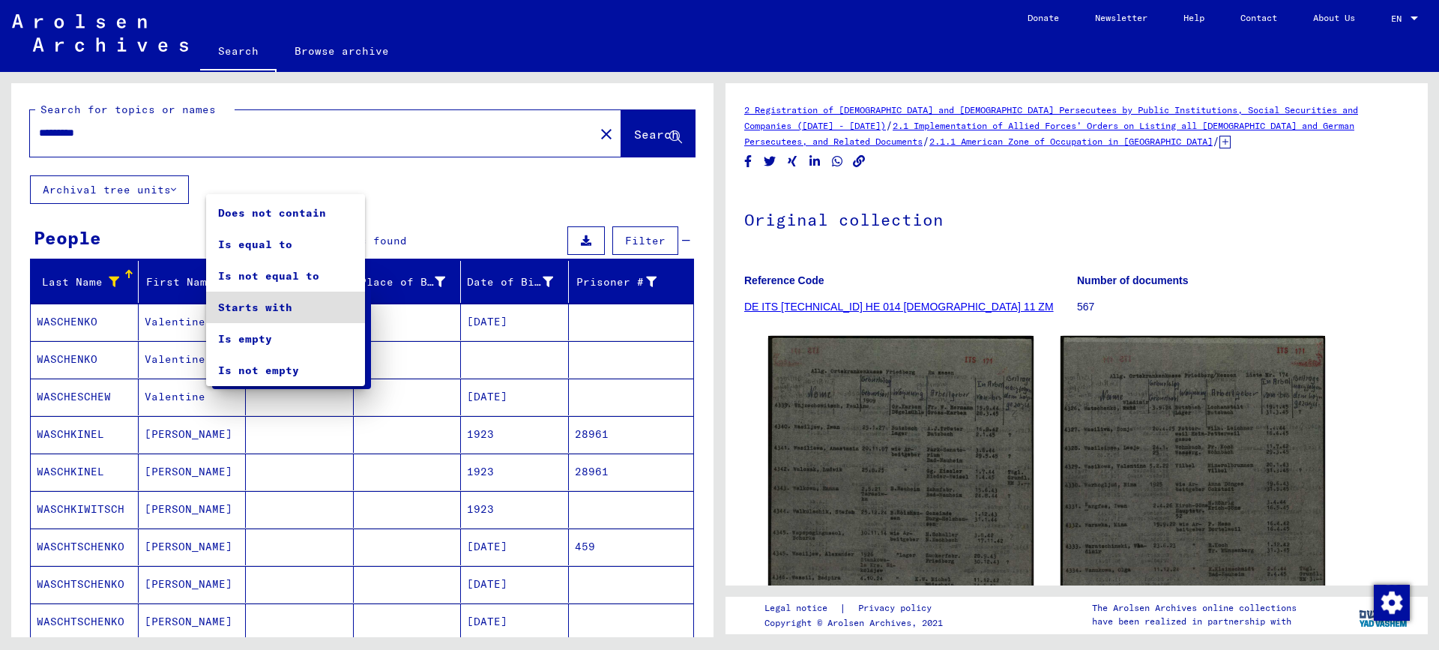
click at [504, 191] on div at bounding box center [719, 325] width 1439 height 650
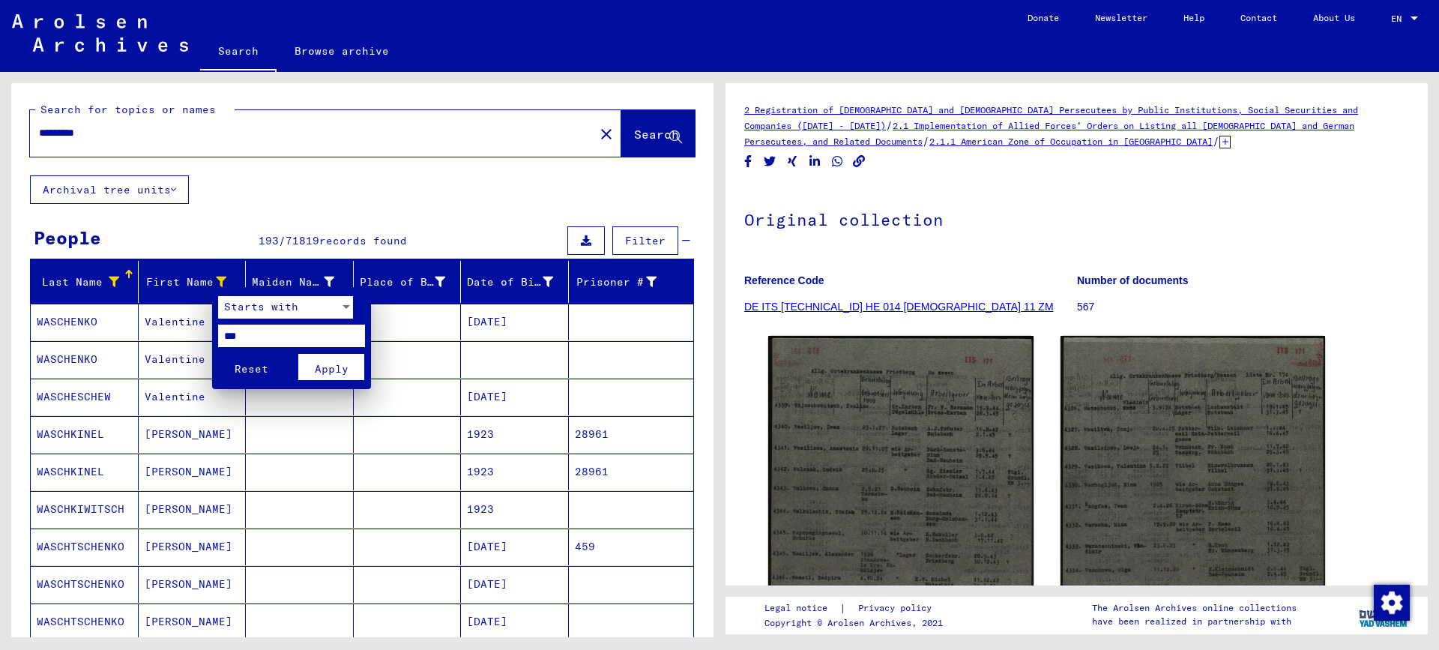
click at [257, 334] on input "***" at bounding box center [291, 336] width 147 height 22
click at [328, 371] on span "Apply" at bounding box center [332, 368] width 34 height 13
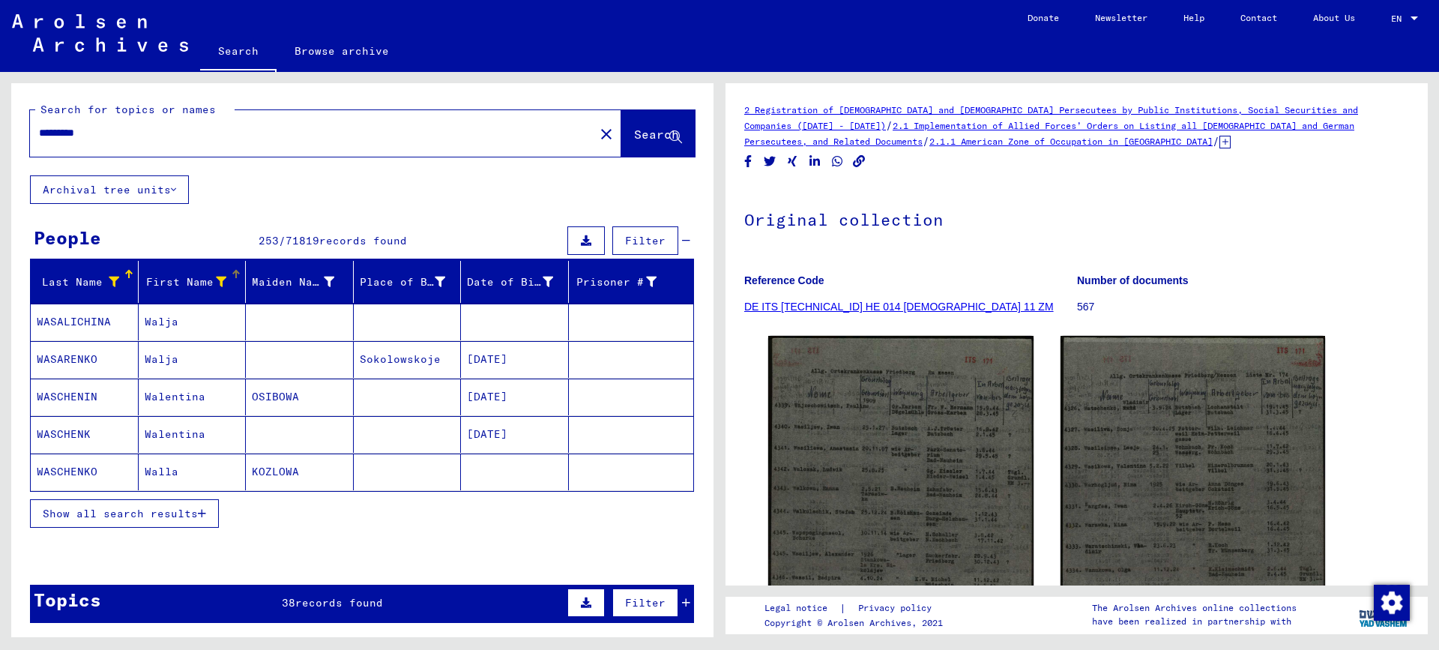
click at [114, 507] on span "Show all search results" at bounding box center [120, 513] width 155 height 13
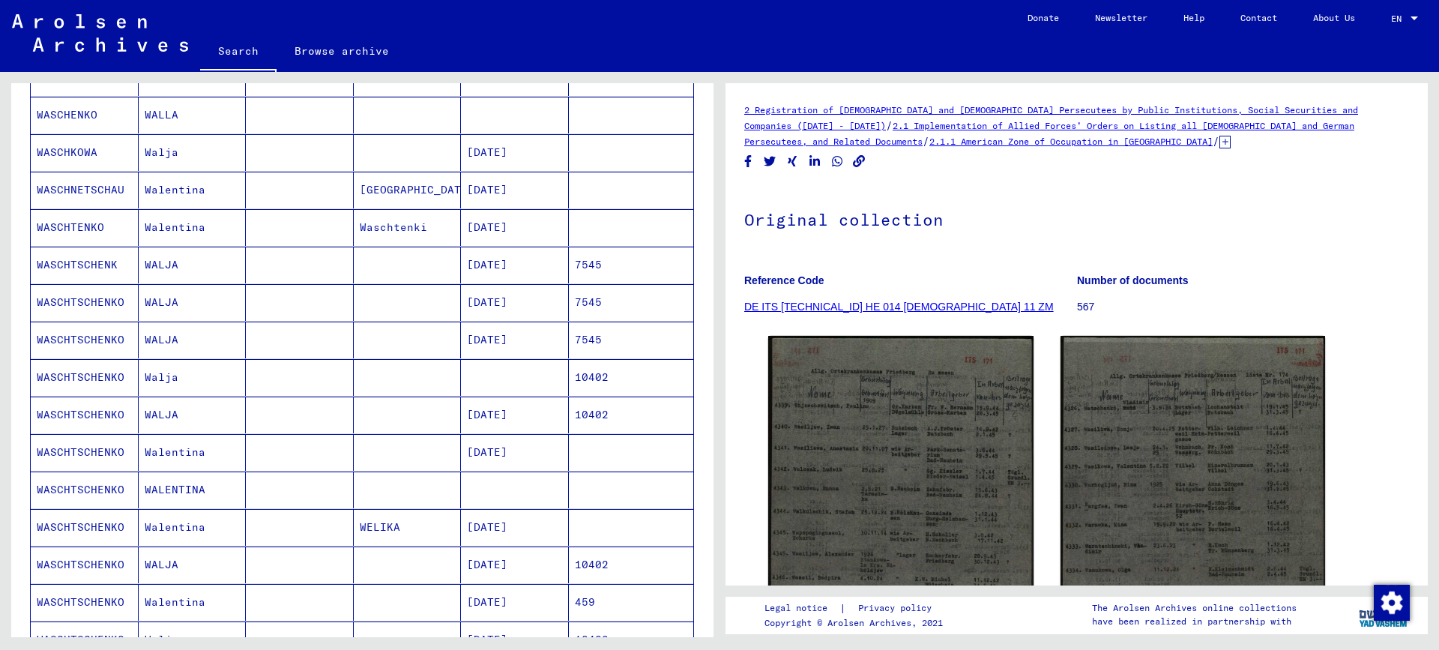
scroll to position [600, 0]
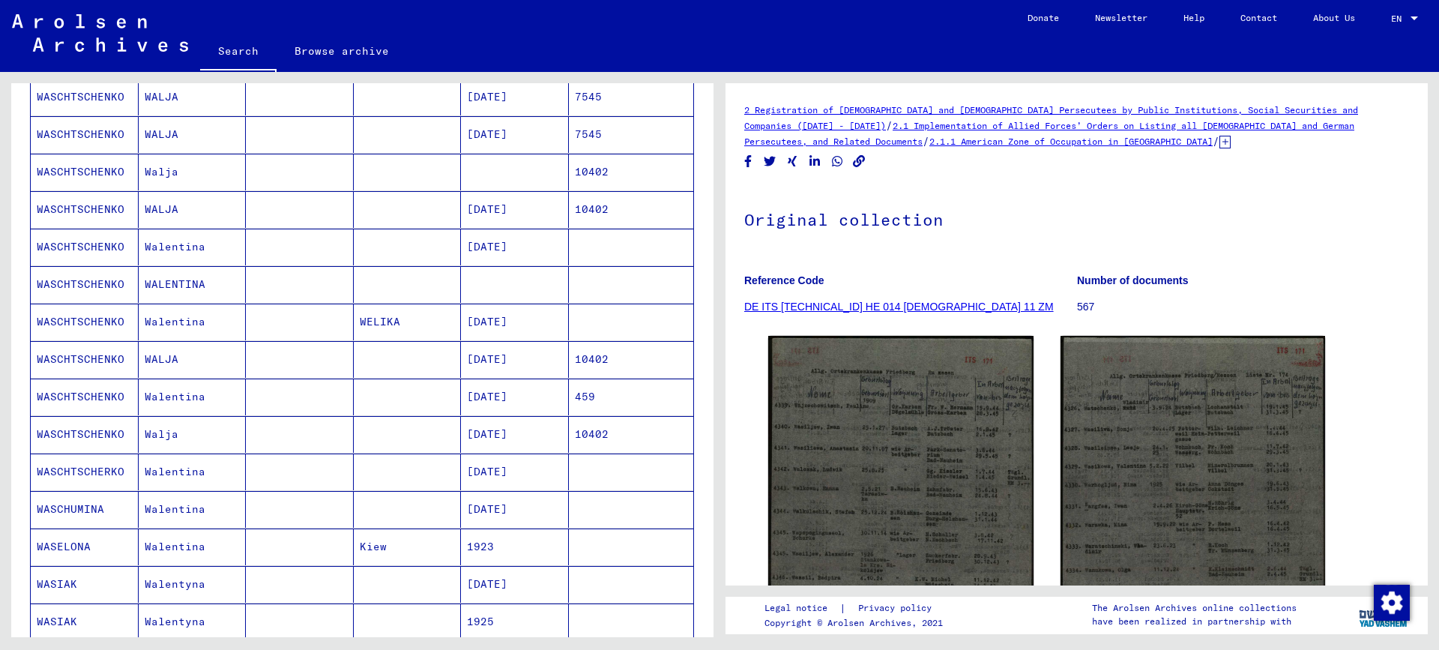
click at [272, 559] on mat-cell at bounding box center [300, 546] width 108 height 37
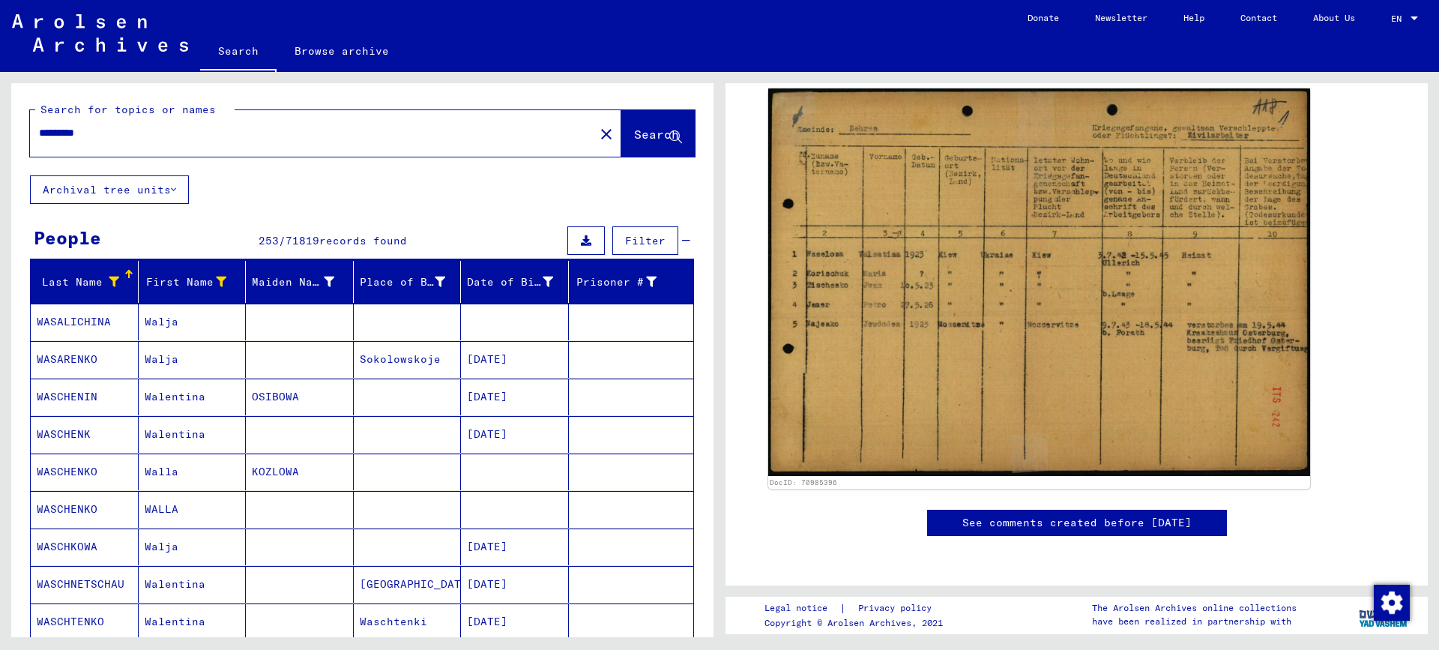
click at [102, 127] on input "*********" at bounding box center [312, 133] width 546 height 16
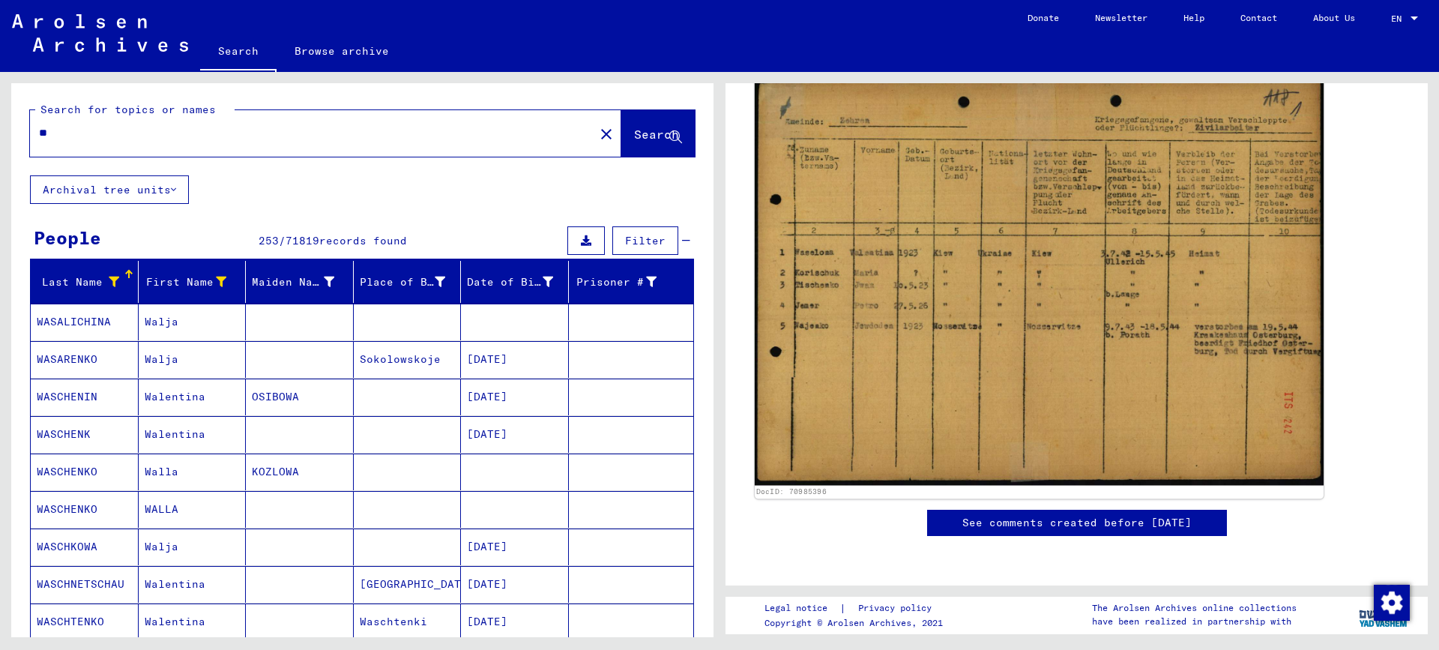
type input "*"
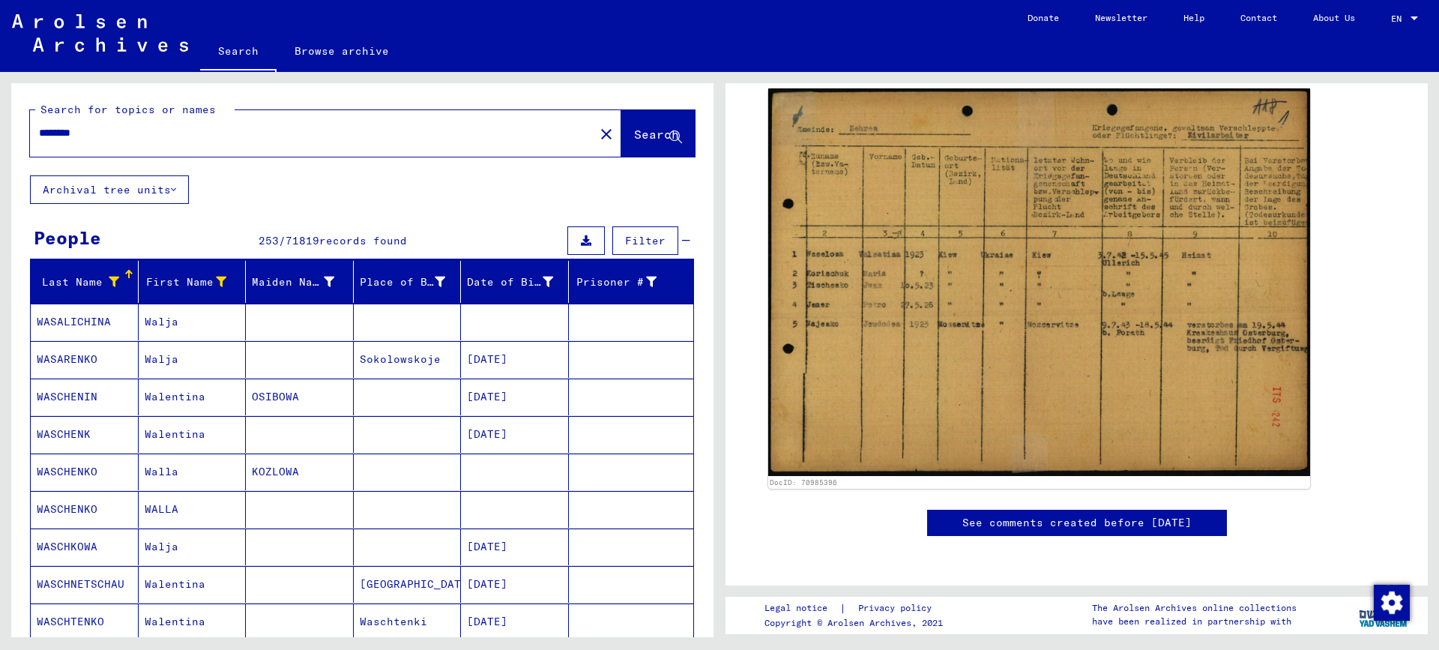
click at [634, 133] on span "Search" at bounding box center [656, 134] width 45 height 15
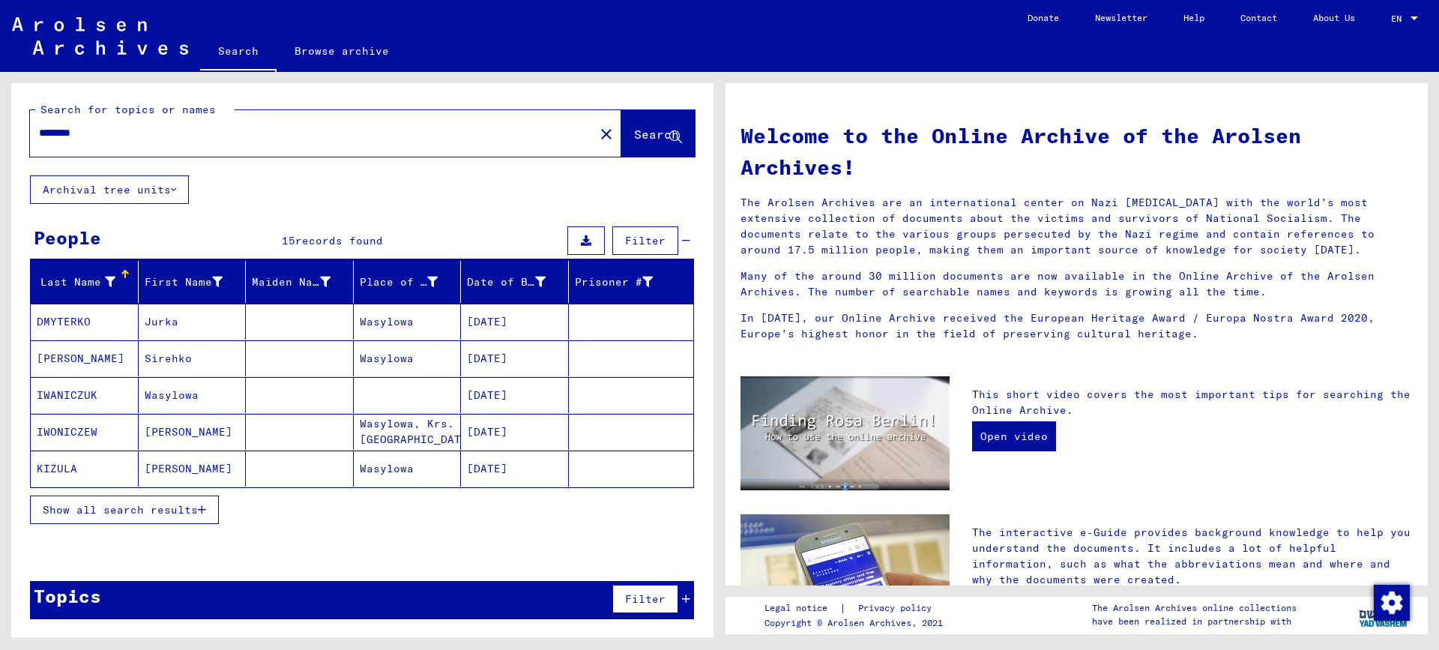
click at [141, 510] on span "Show all search results" at bounding box center [120, 509] width 155 height 13
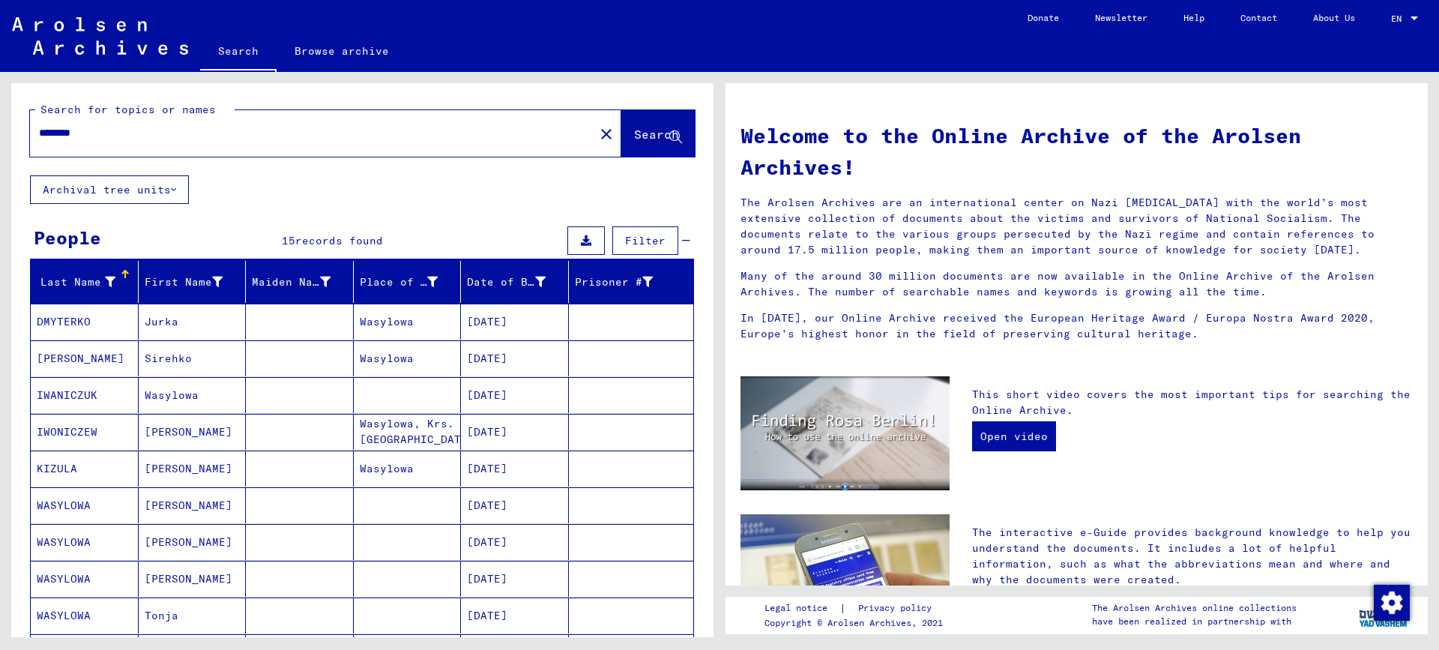
click at [63, 132] on input "********" at bounding box center [307, 133] width 537 height 16
click at [121, 133] on input "********" at bounding box center [307, 133] width 537 height 16
type input "********"
click at [621, 136] on button "Search" at bounding box center [657, 133] width 73 height 46
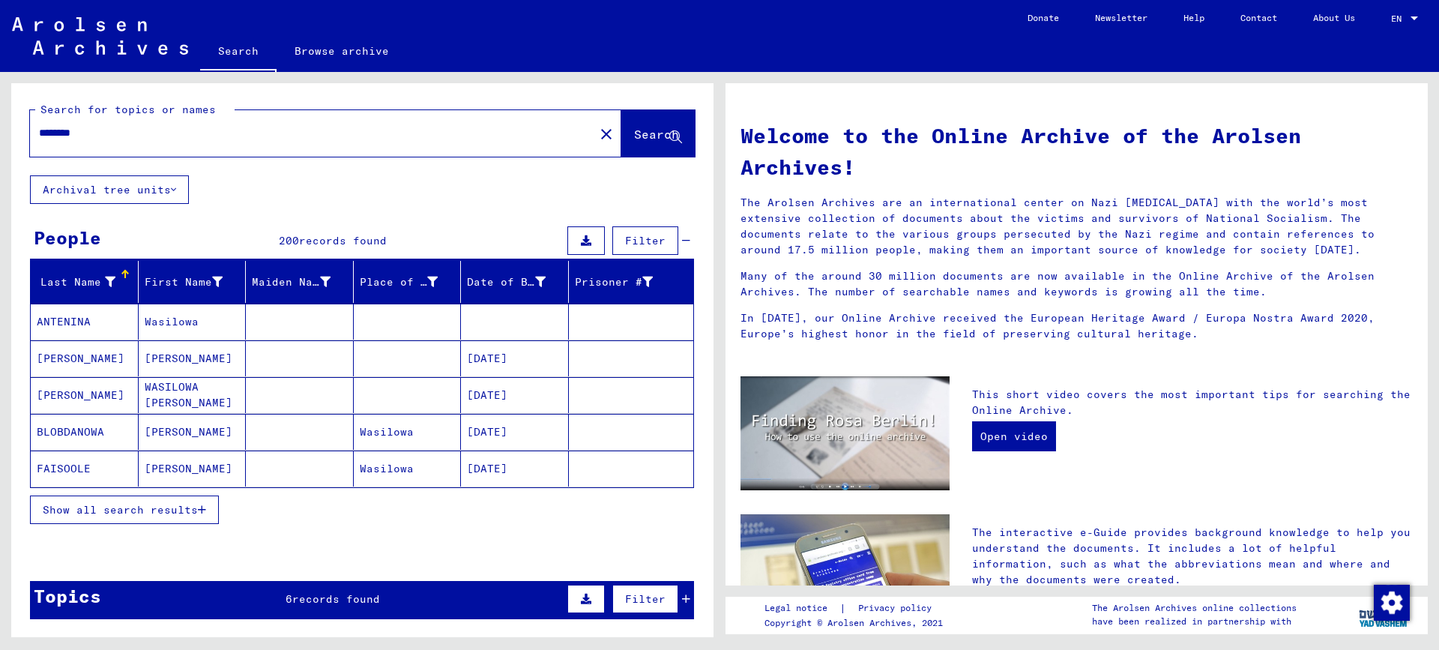
click at [169, 510] on span "Show all search results" at bounding box center [120, 509] width 155 height 13
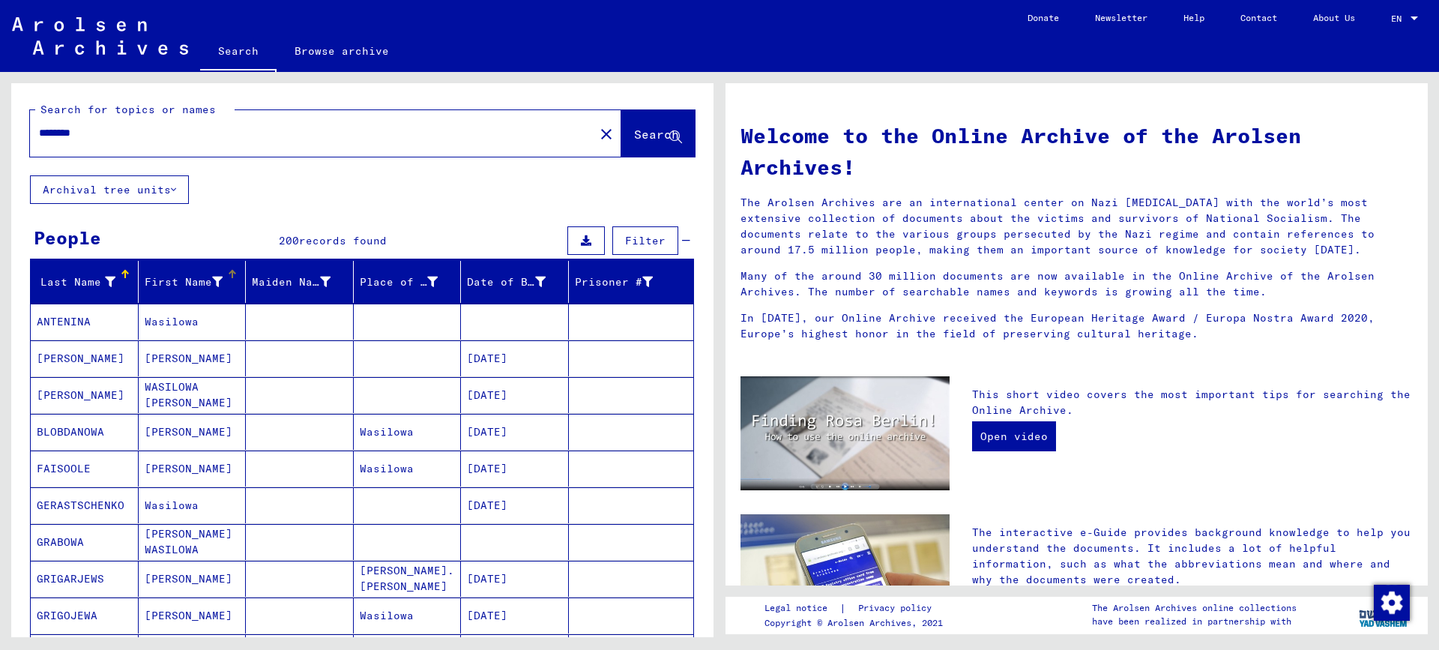
click at [218, 280] on icon at bounding box center [217, 282] width 10 height 10
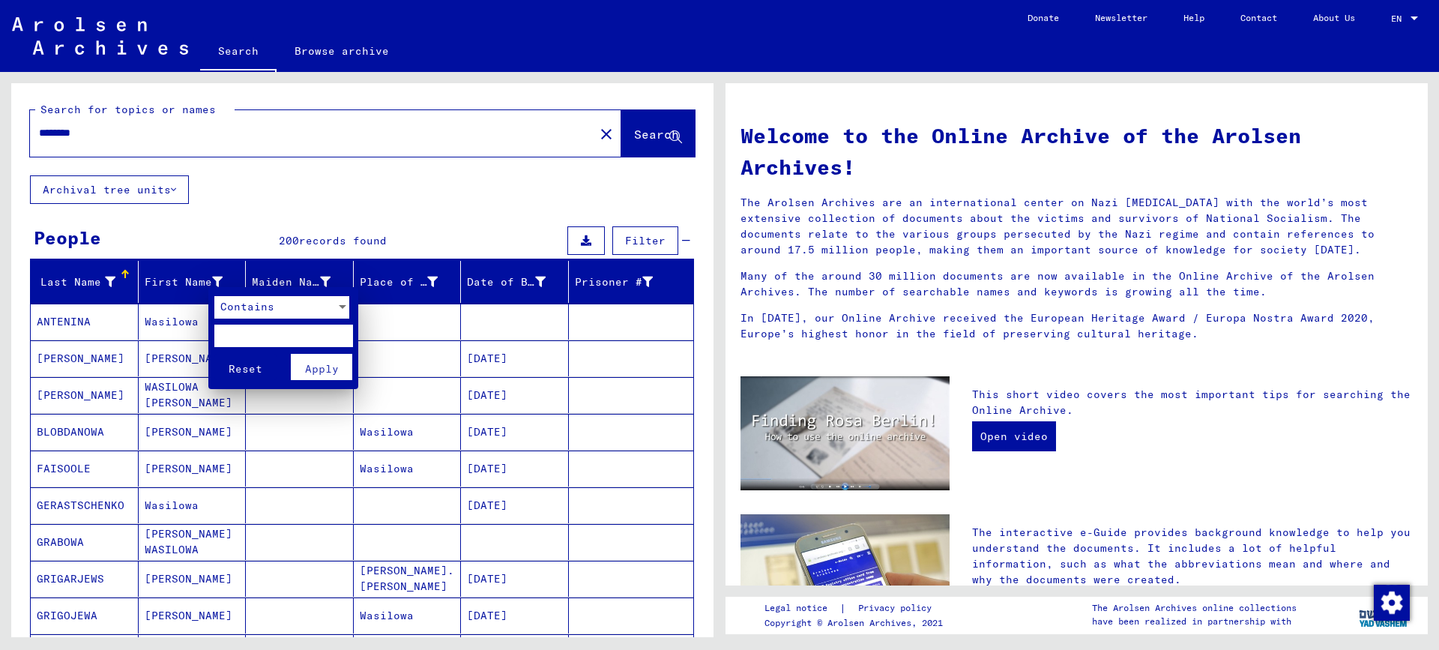
click at [273, 307] on div "Contains" at bounding box center [274, 307] width 121 height 22
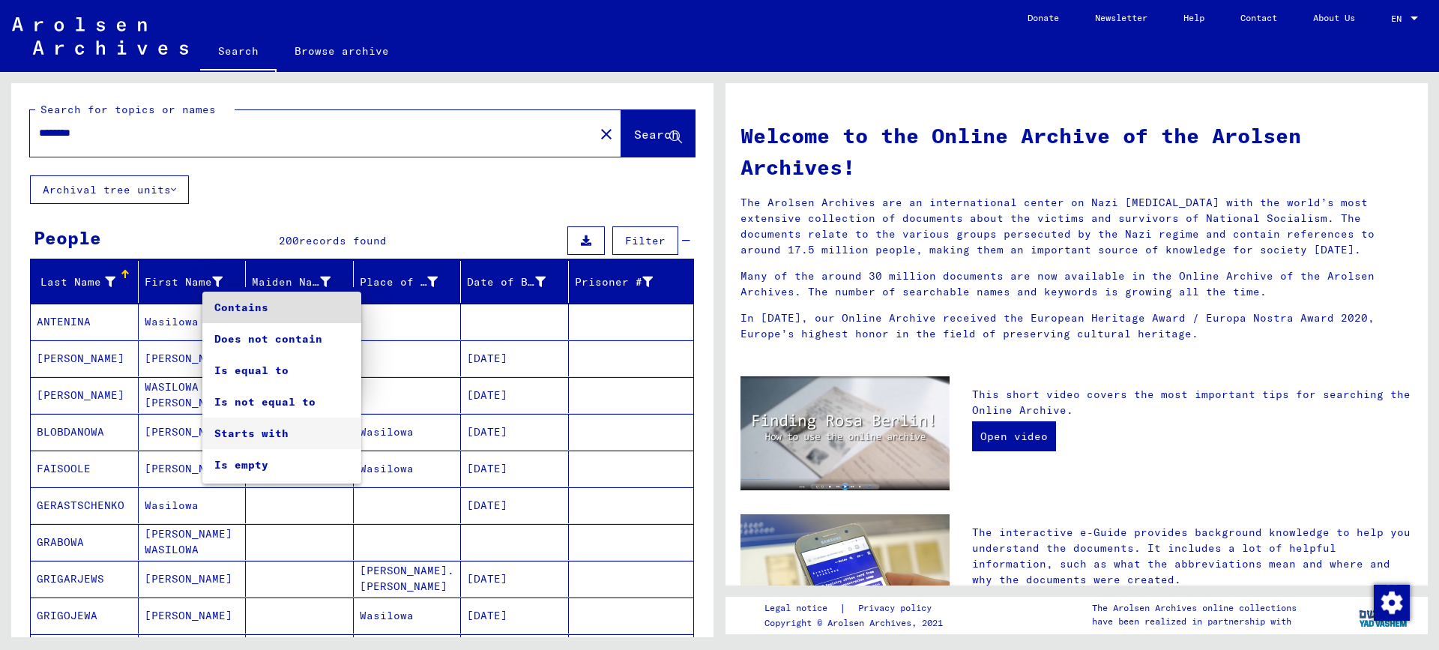
click at [250, 429] on span "Starts with" at bounding box center [281, 433] width 135 height 31
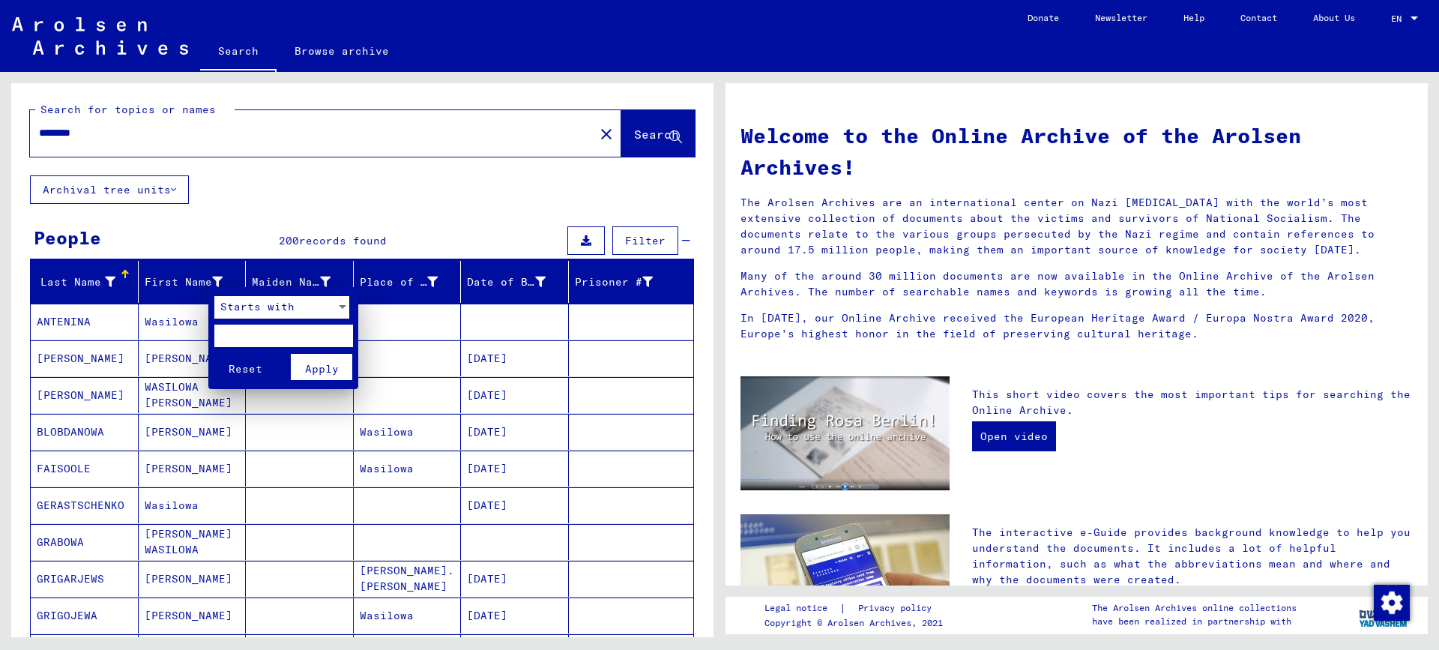
click at [235, 332] on input "text" at bounding box center [283, 336] width 139 height 22
type input "*"
click at [340, 368] on button "Apply" at bounding box center [322, 367] width 62 height 26
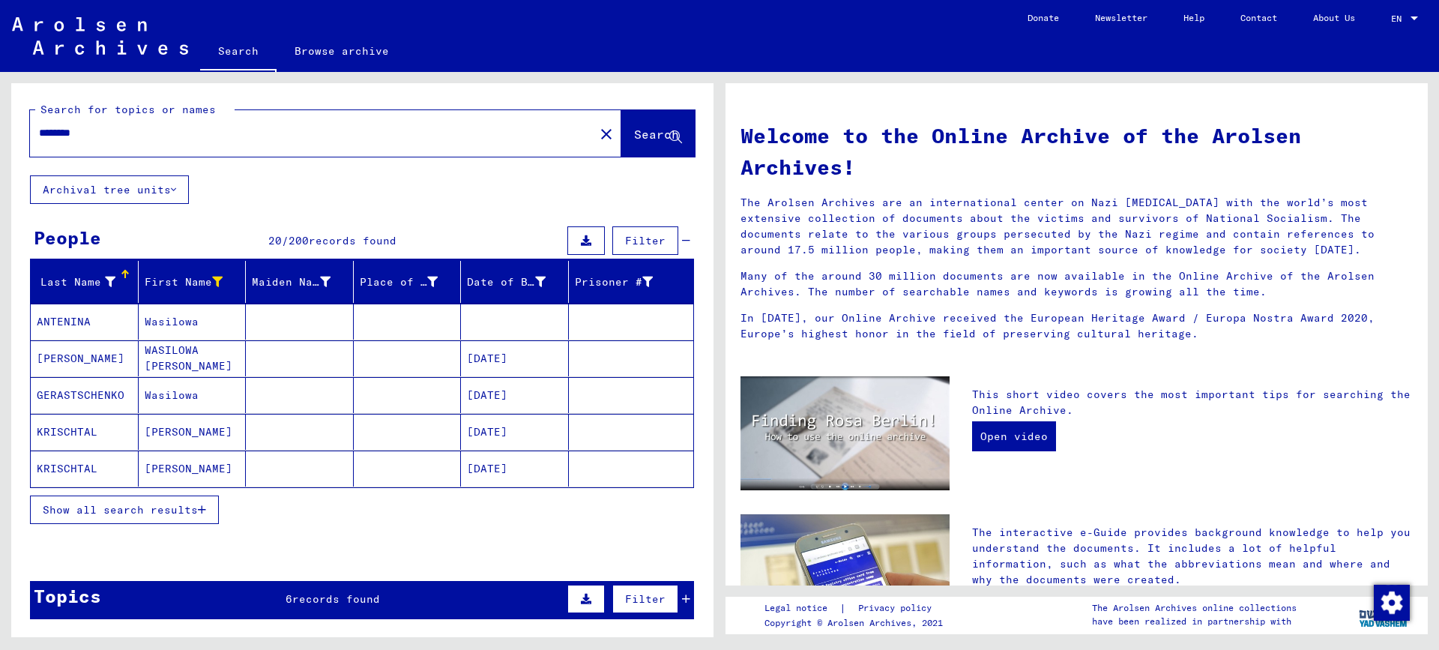
click at [157, 512] on span "Show all search results" at bounding box center [120, 509] width 155 height 13
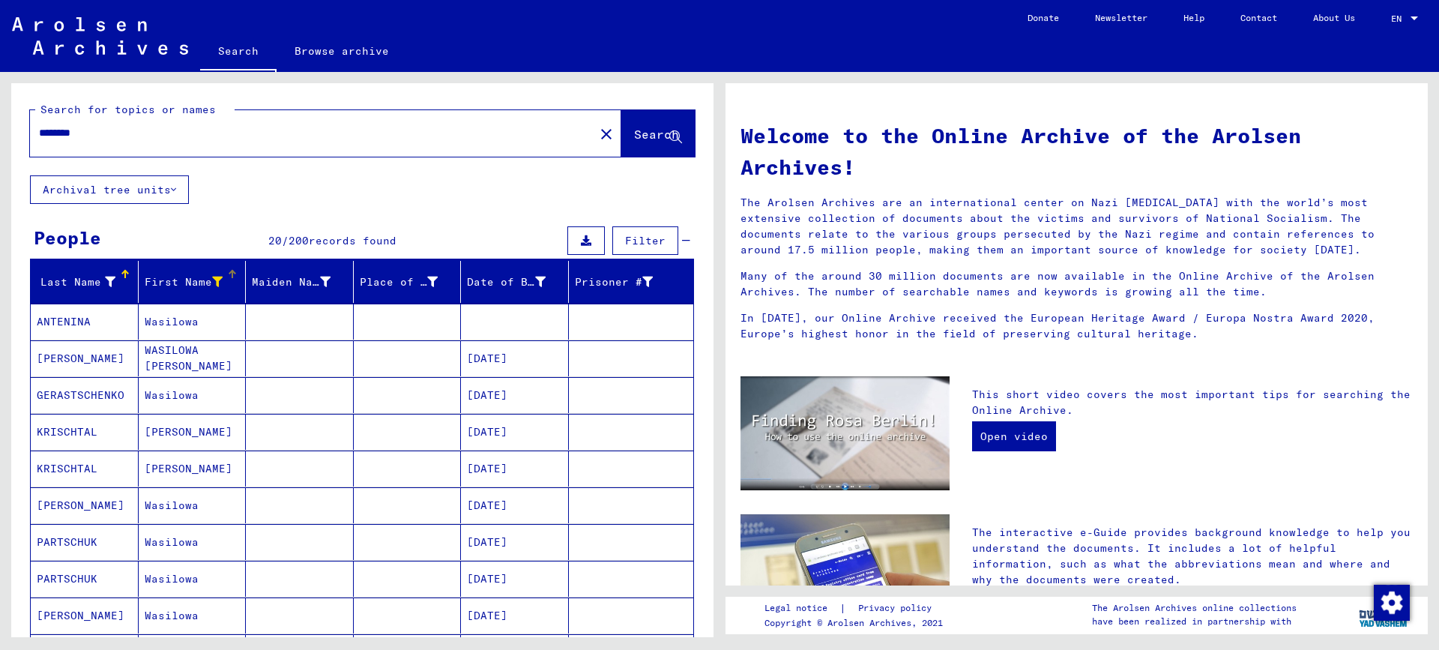
click at [202, 274] on div "First Name" at bounding box center [184, 282] width 79 height 16
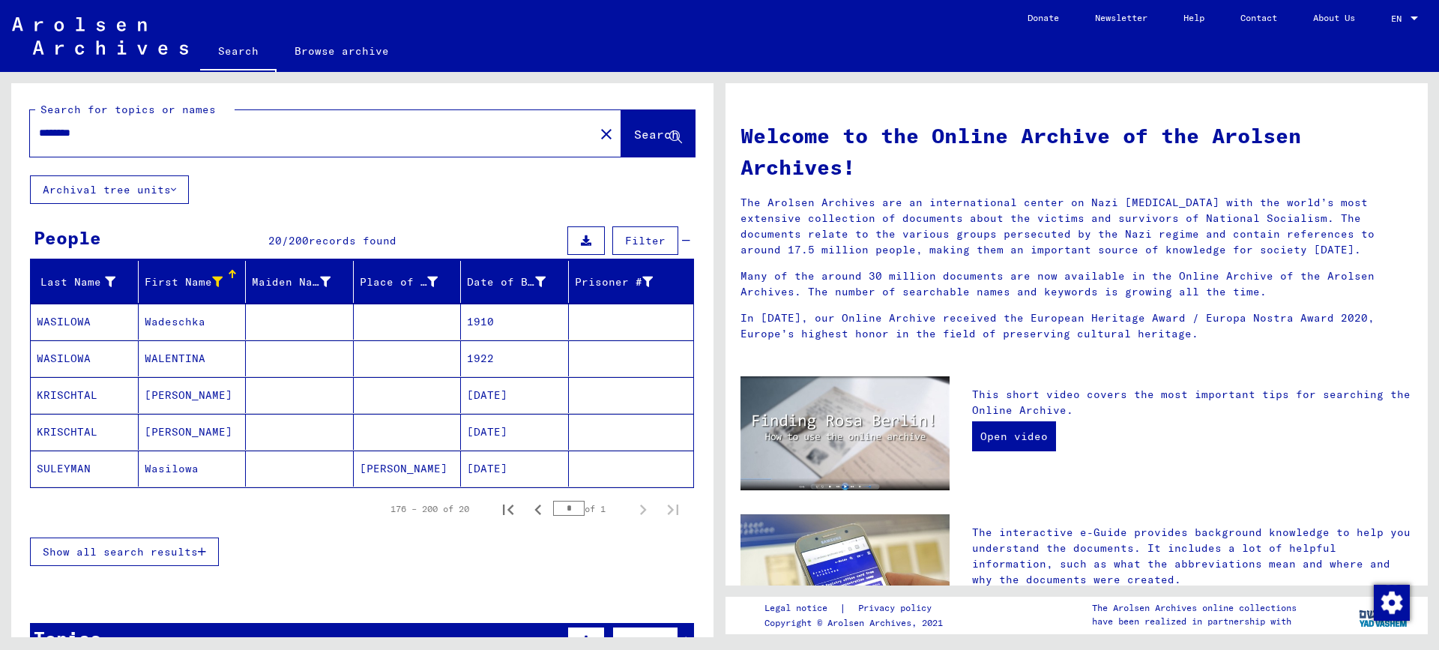
click at [212, 277] on icon at bounding box center [217, 282] width 10 height 10
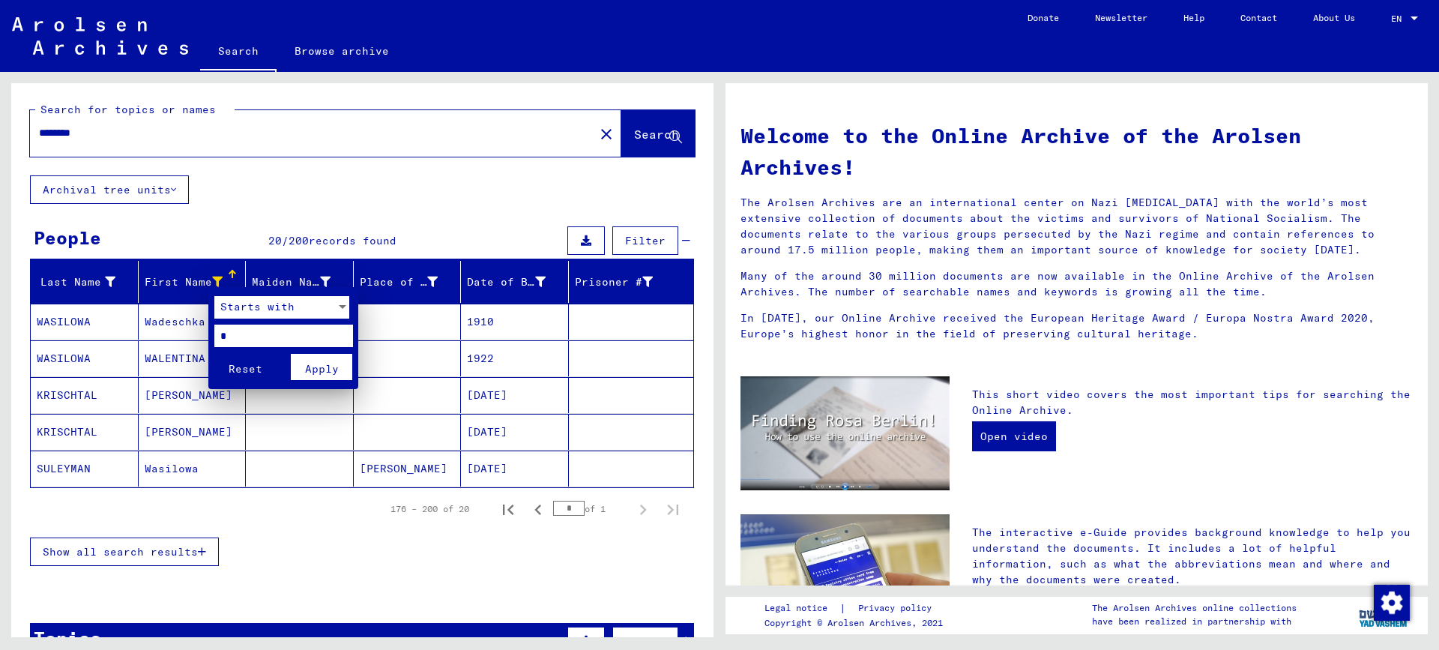
click at [242, 330] on input "*" at bounding box center [283, 336] width 139 height 22
type input "***"
click at [304, 373] on button "Apply" at bounding box center [322, 367] width 62 height 26
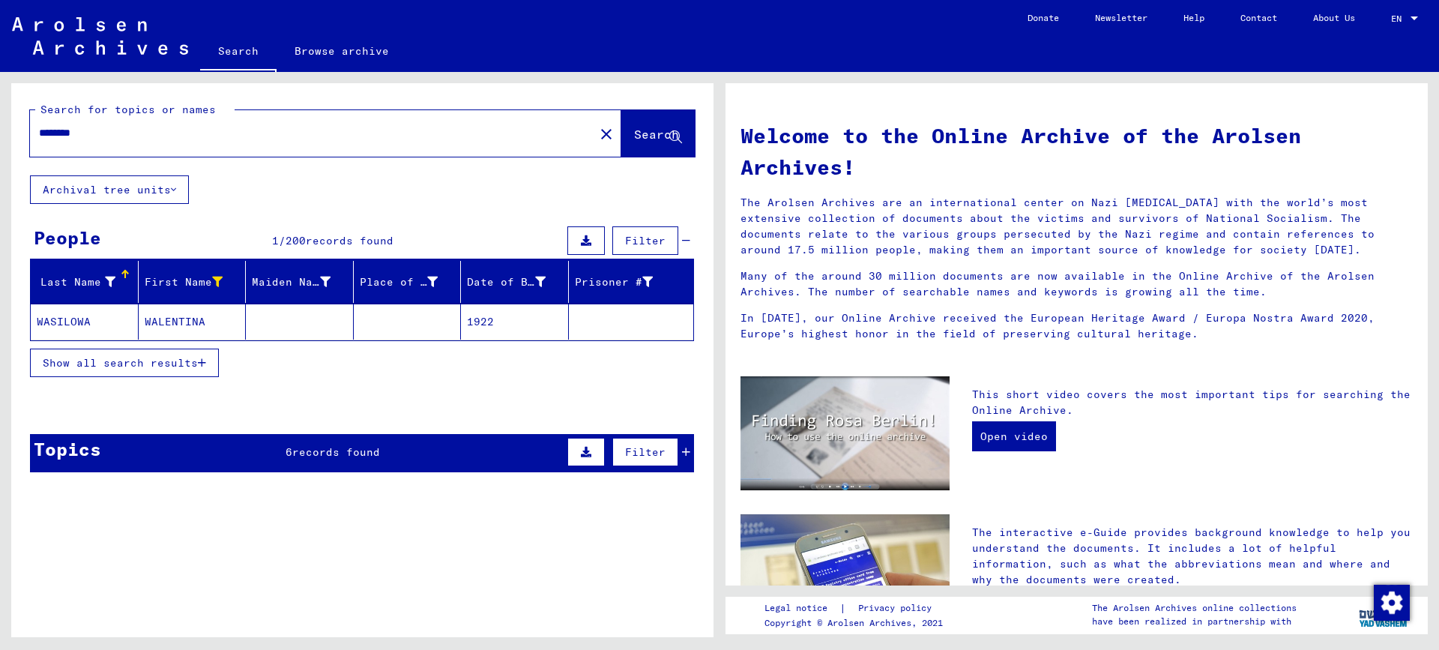
click at [154, 322] on mat-cell "WALENTINA" at bounding box center [193, 322] width 108 height 36
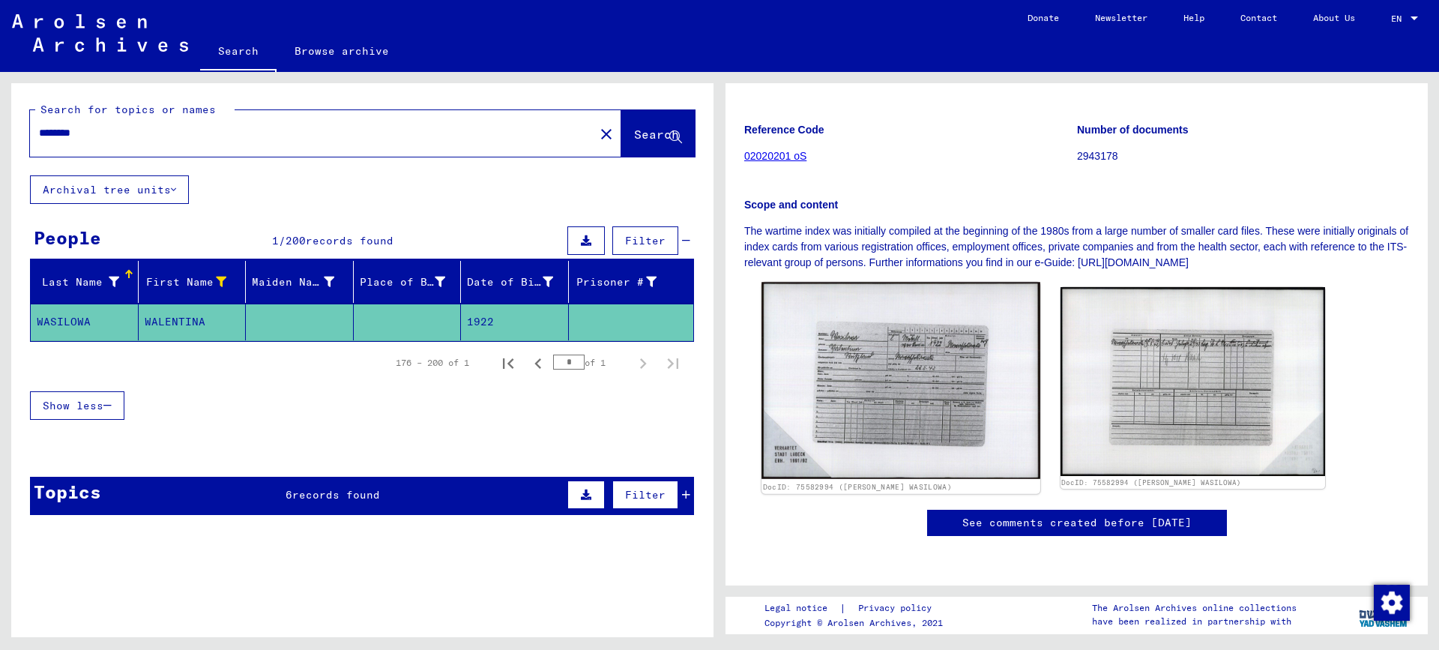
scroll to position [196, 0]
click at [896, 374] on img at bounding box center [901, 381] width 278 height 197
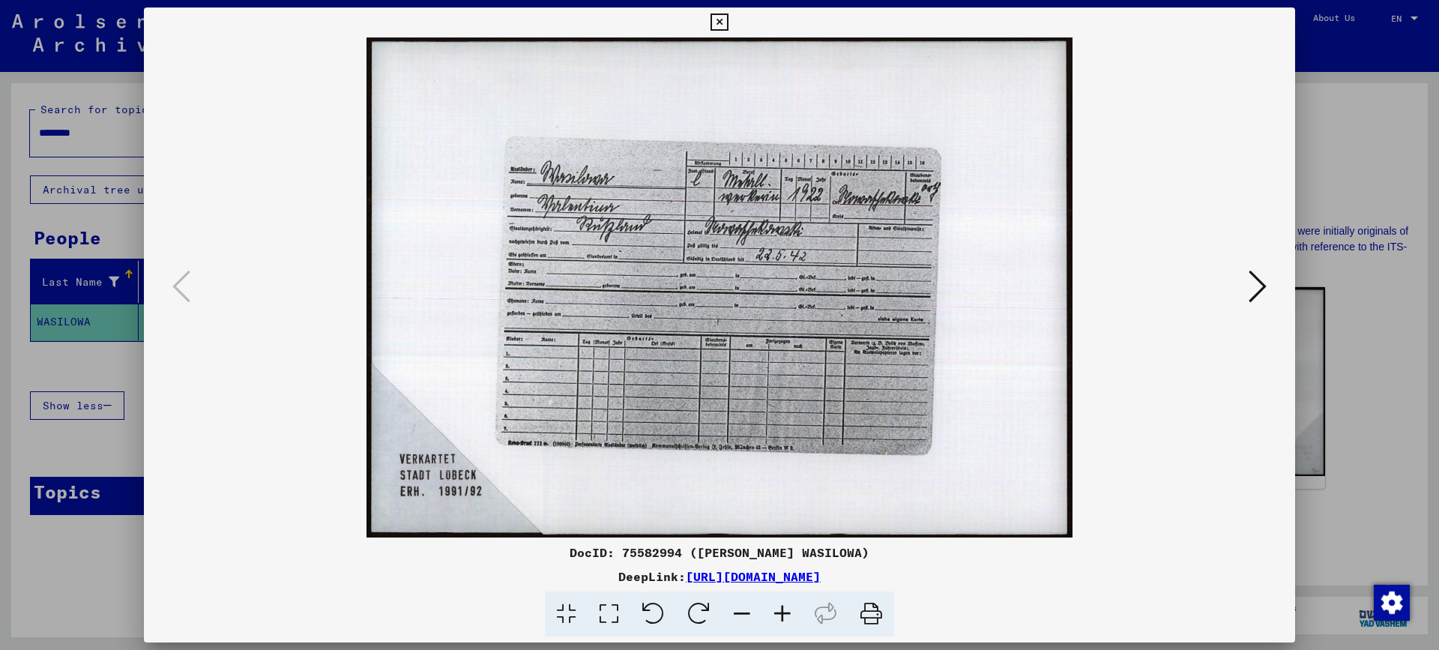
click at [783, 618] on icon at bounding box center [782, 614] width 40 height 46
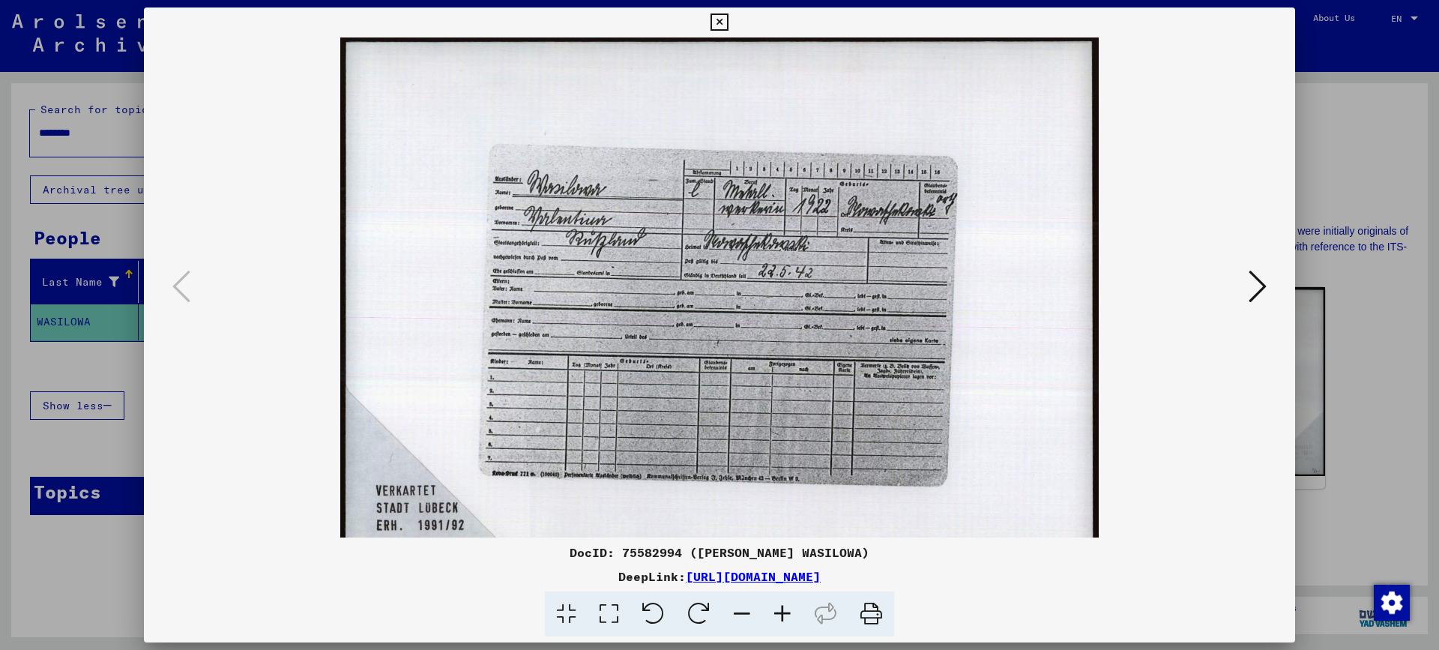
click at [783, 618] on icon at bounding box center [782, 614] width 40 height 46
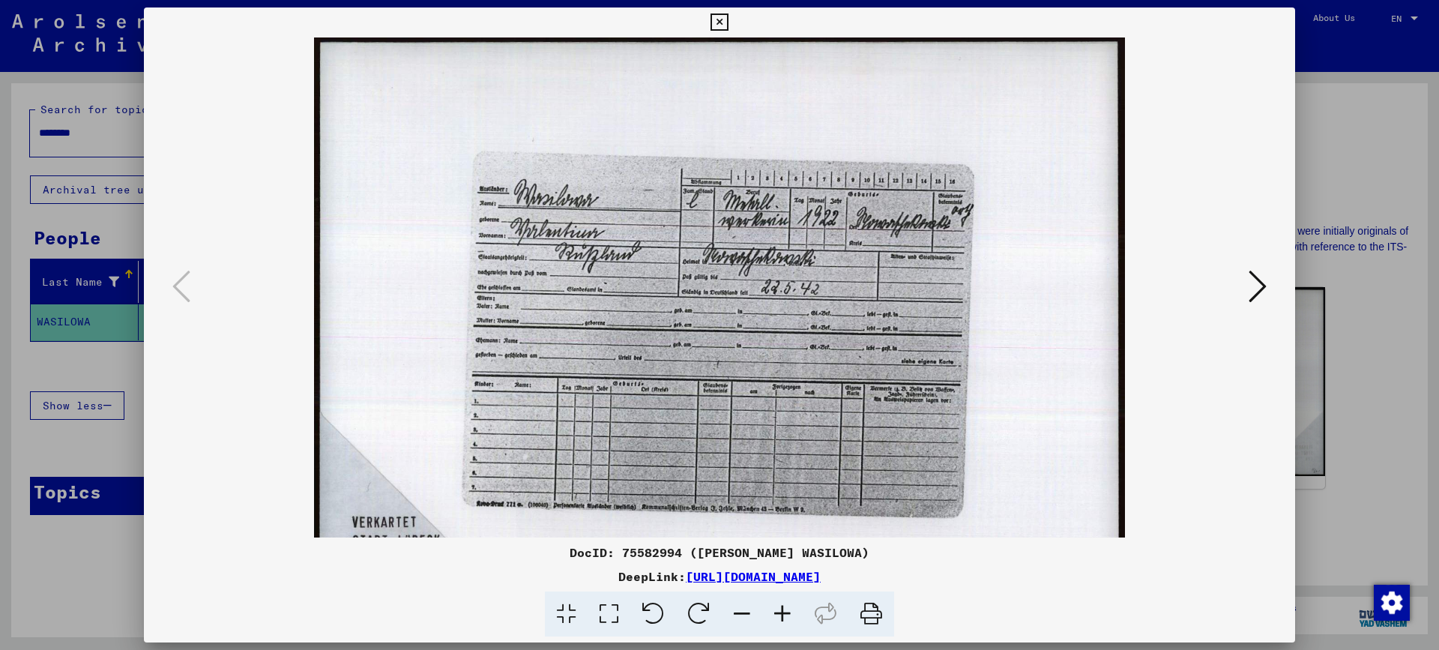
click at [783, 618] on icon at bounding box center [782, 614] width 40 height 46
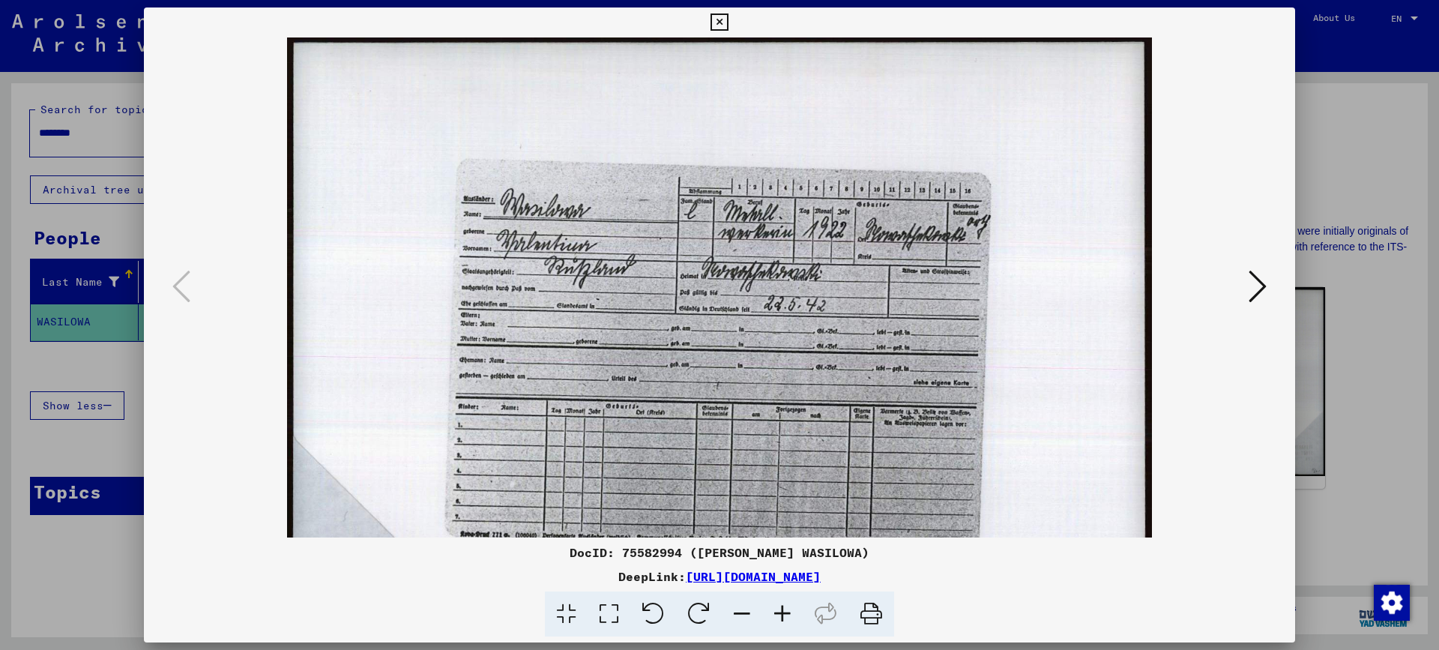
click at [783, 618] on icon at bounding box center [782, 614] width 40 height 46
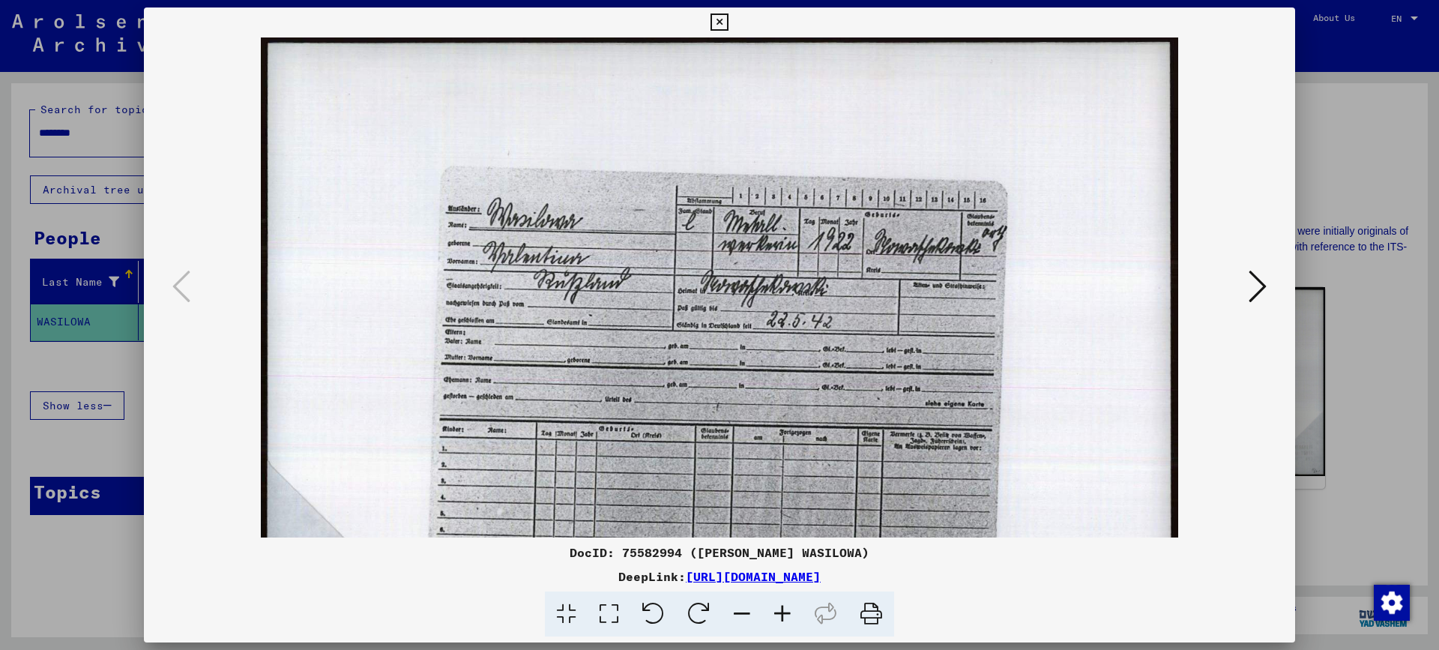
click at [783, 618] on icon at bounding box center [782, 614] width 40 height 46
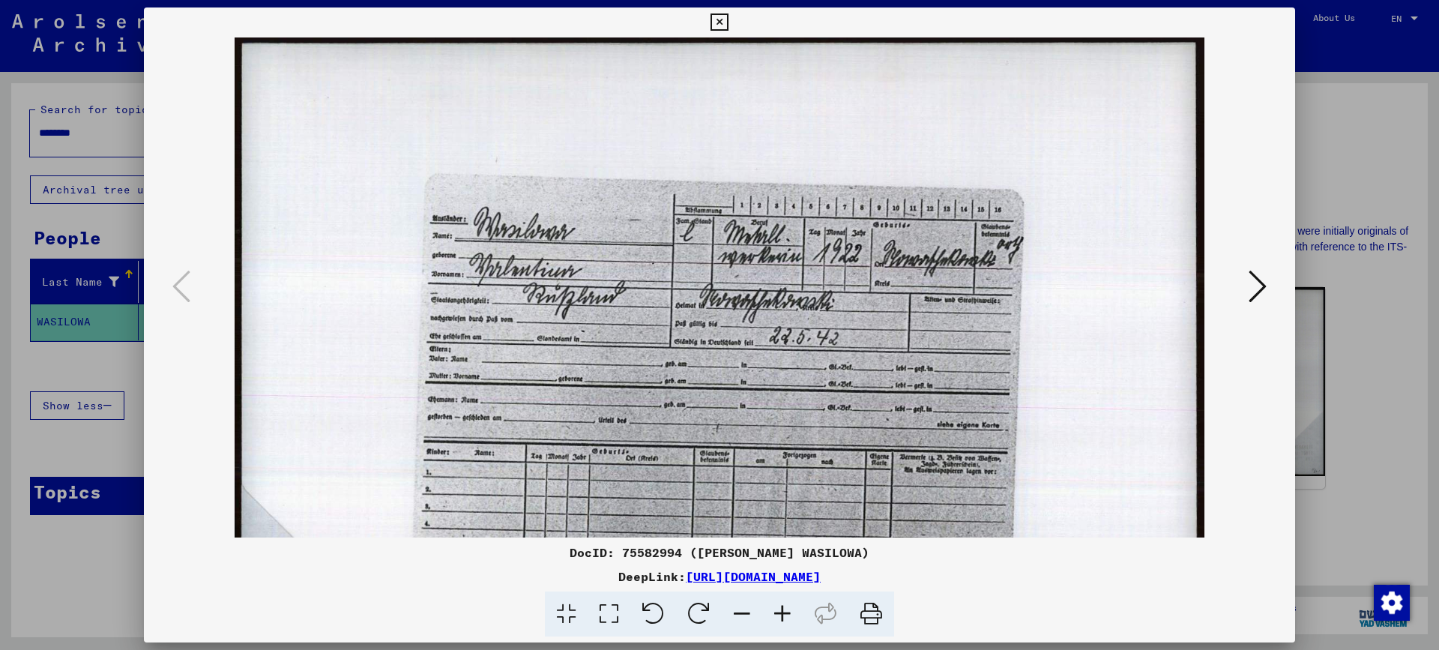
click at [783, 618] on icon at bounding box center [782, 614] width 40 height 46
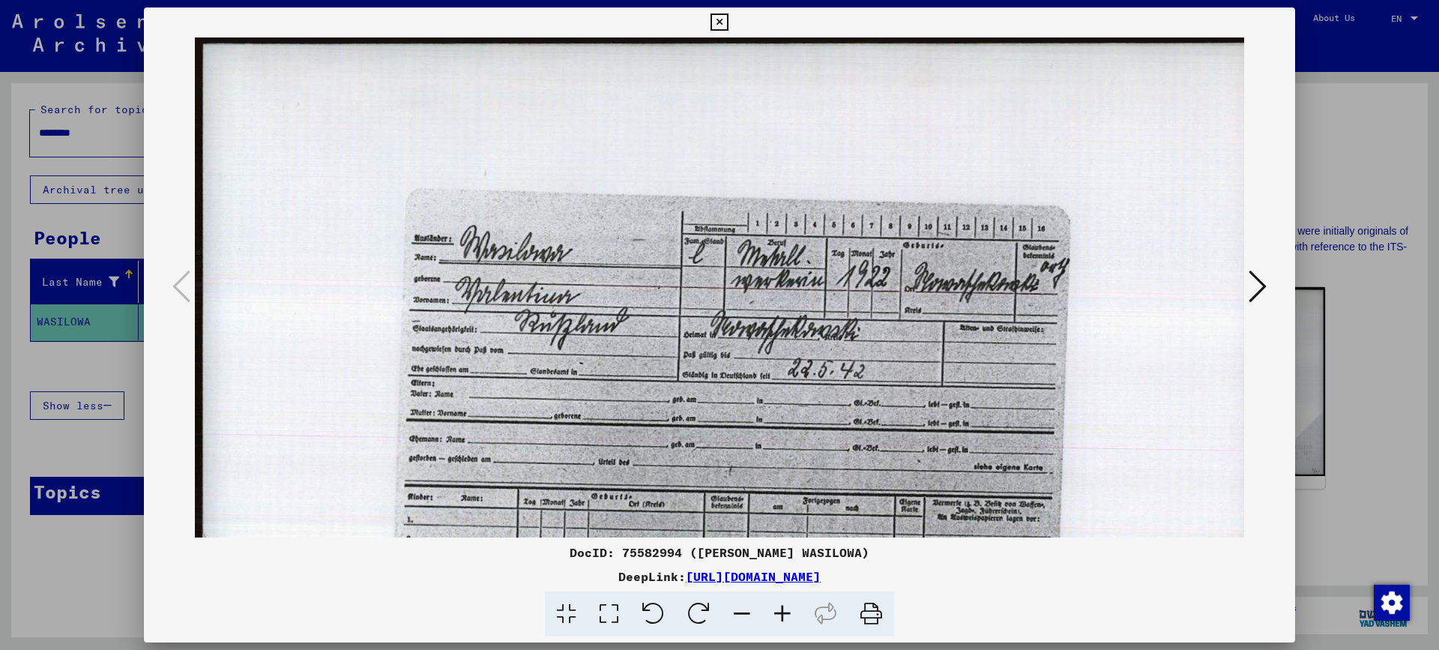
click at [783, 618] on icon at bounding box center [782, 614] width 40 height 46
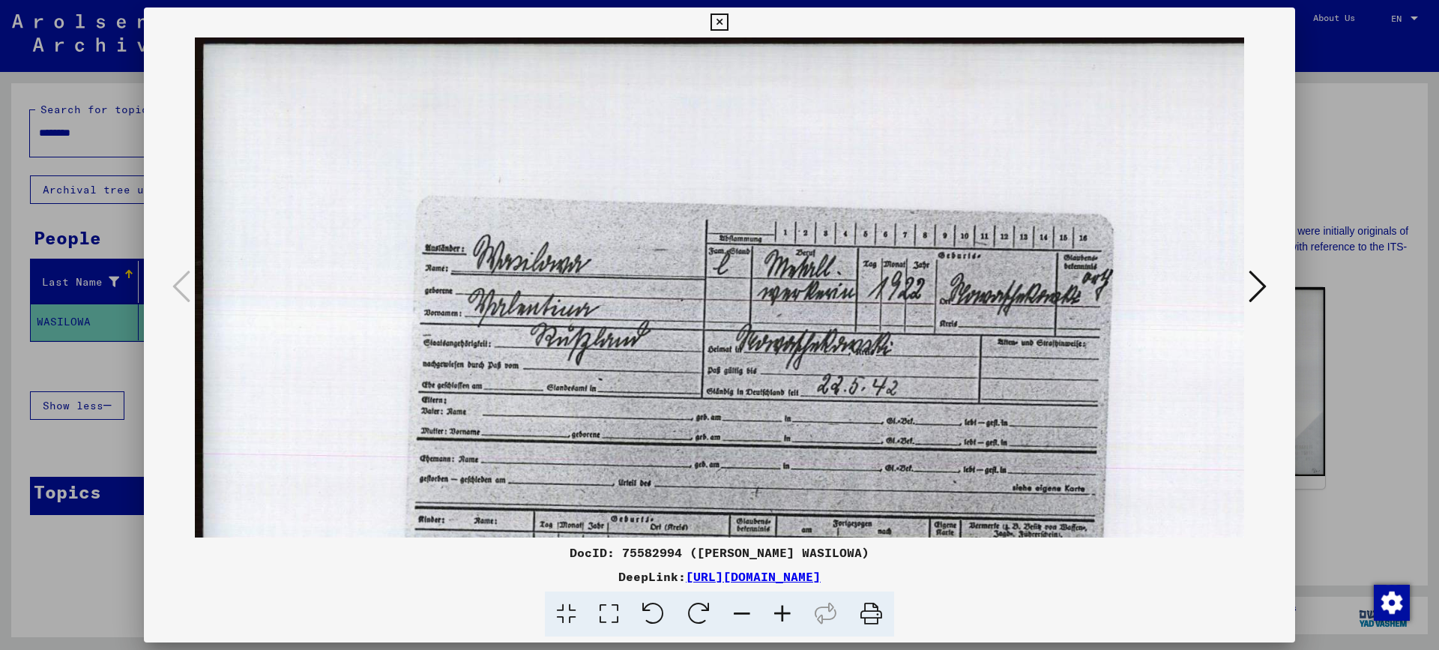
click at [783, 618] on icon at bounding box center [782, 614] width 40 height 46
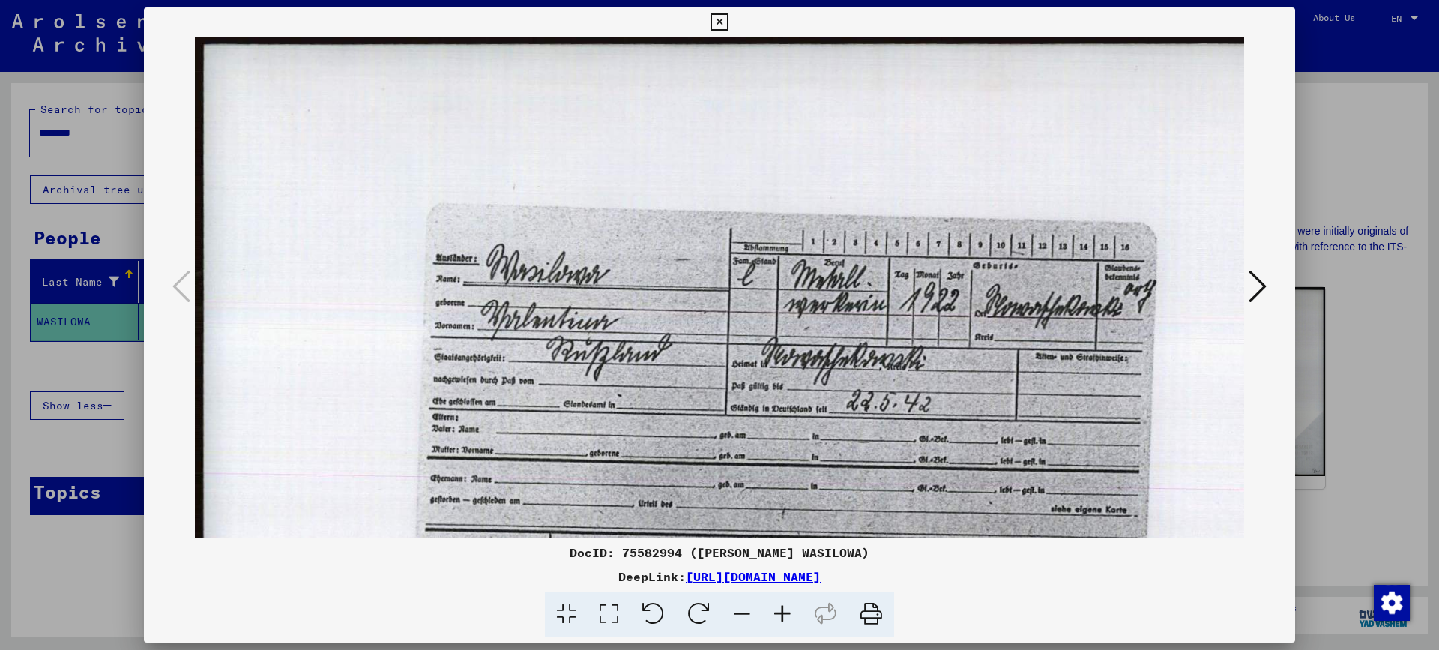
click at [783, 618] on icon at bounding box center [782, 614] width 40 height 46
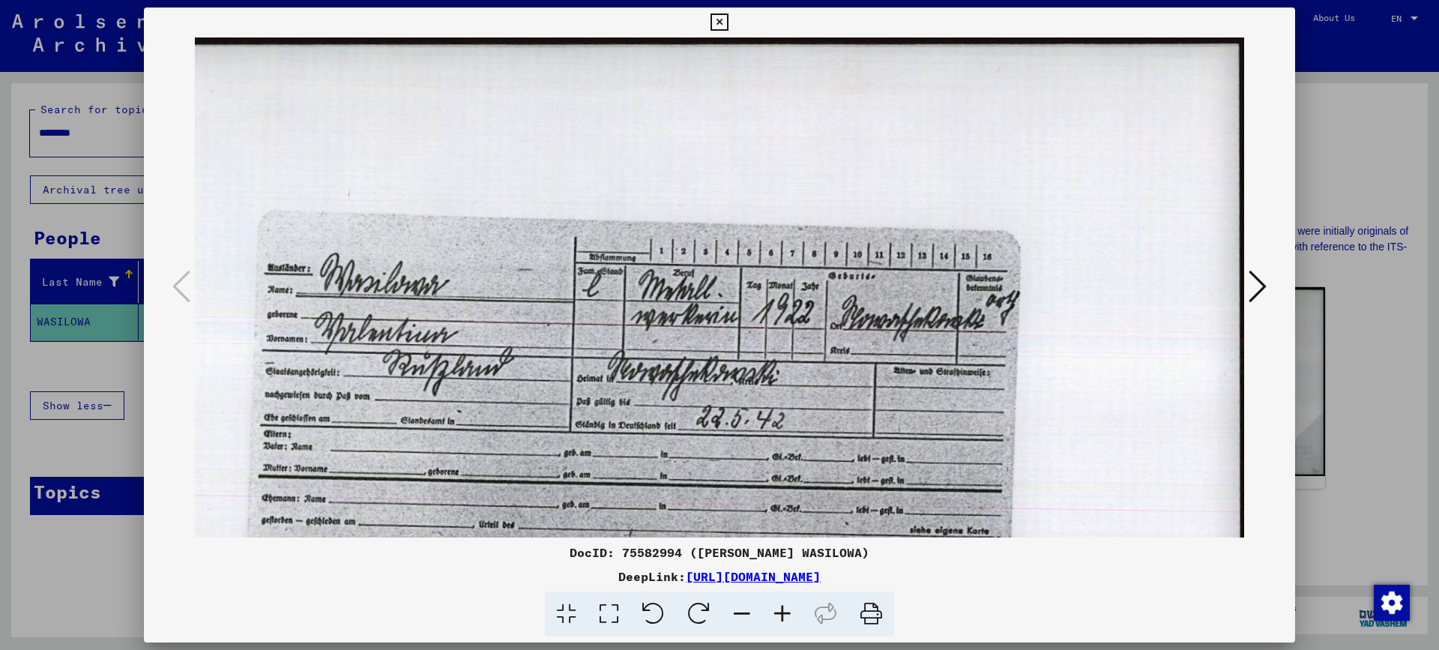
scroll to position [0, 185]
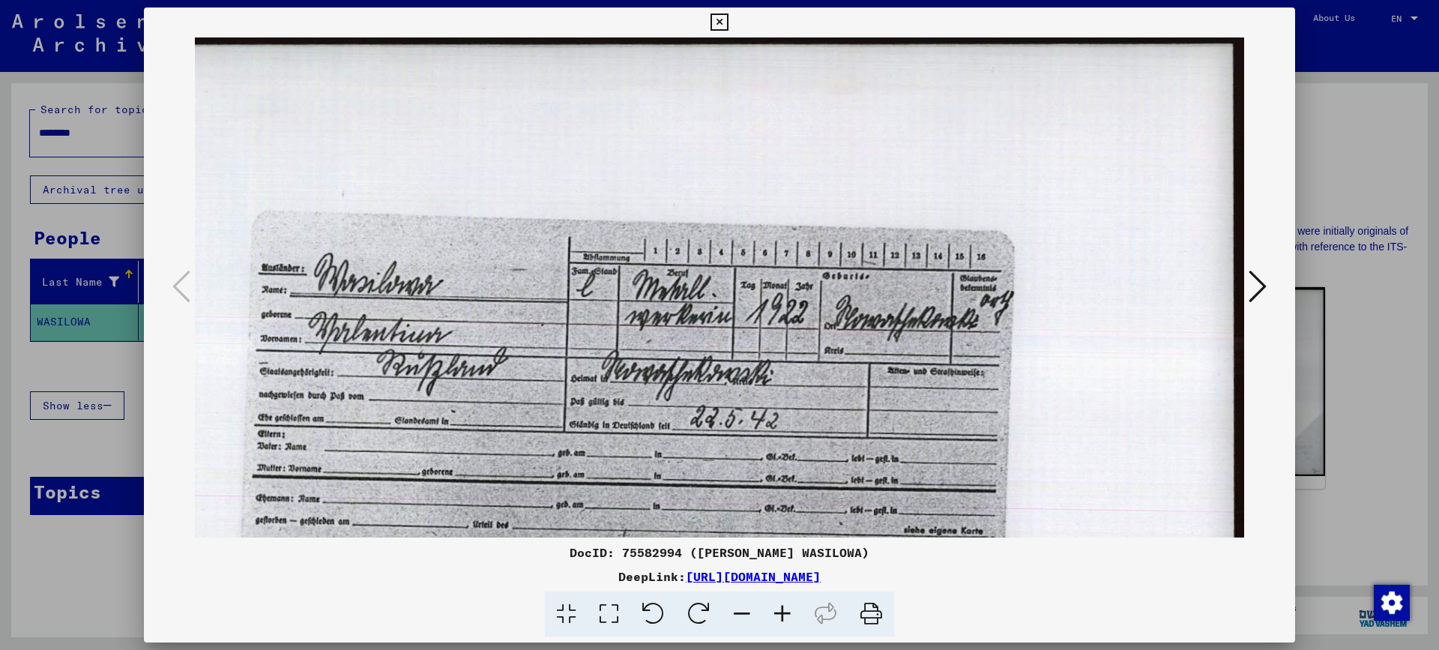
drag, startPoint x: 766, startPoint y: 452, endPoint x: 571, endPoint y: 471, distance: 195.8
click at [571, 471] on img at bounding box center [627, 474] width 1235 height 875
drag, startPoint x: 831, startPoint y: 412, endPoint x: 685, endPoint y: 438, distance: 148.6
click at [685, 438] on img at bounding box center [627, 474] width 1235 height 875
click at [787, 616] on icon at bounding box center [782, 614] width 40 height 46
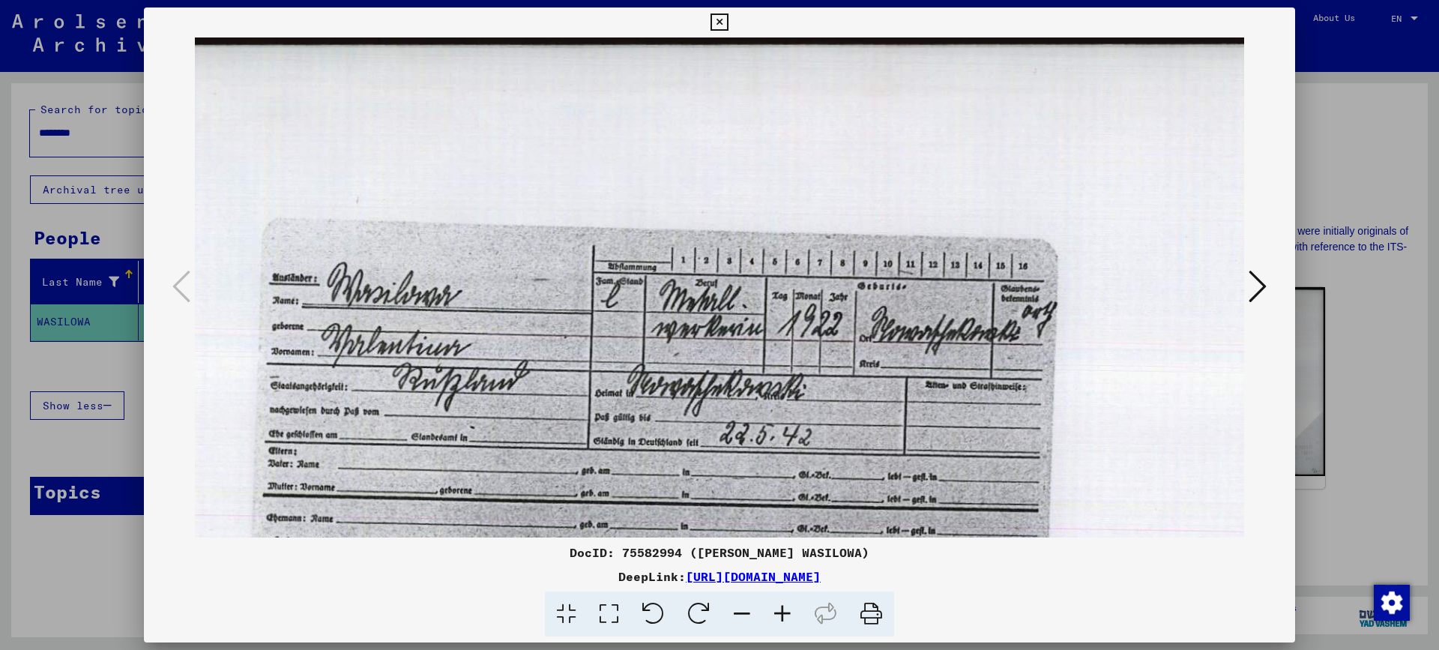
click at [787, 616] on icon at bounding box center [782, 614] width 40 height 46
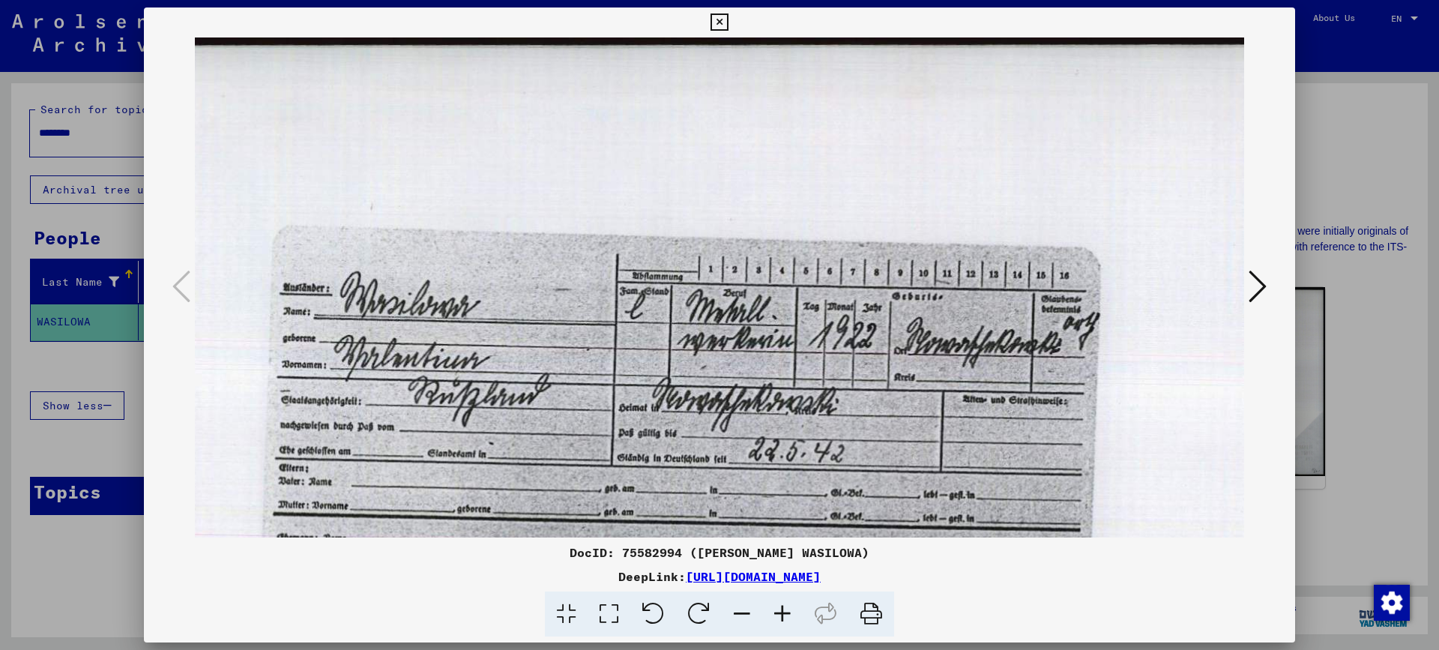
click at [787, 616] on icon at bounding box center [782, 614] width 40 height 46
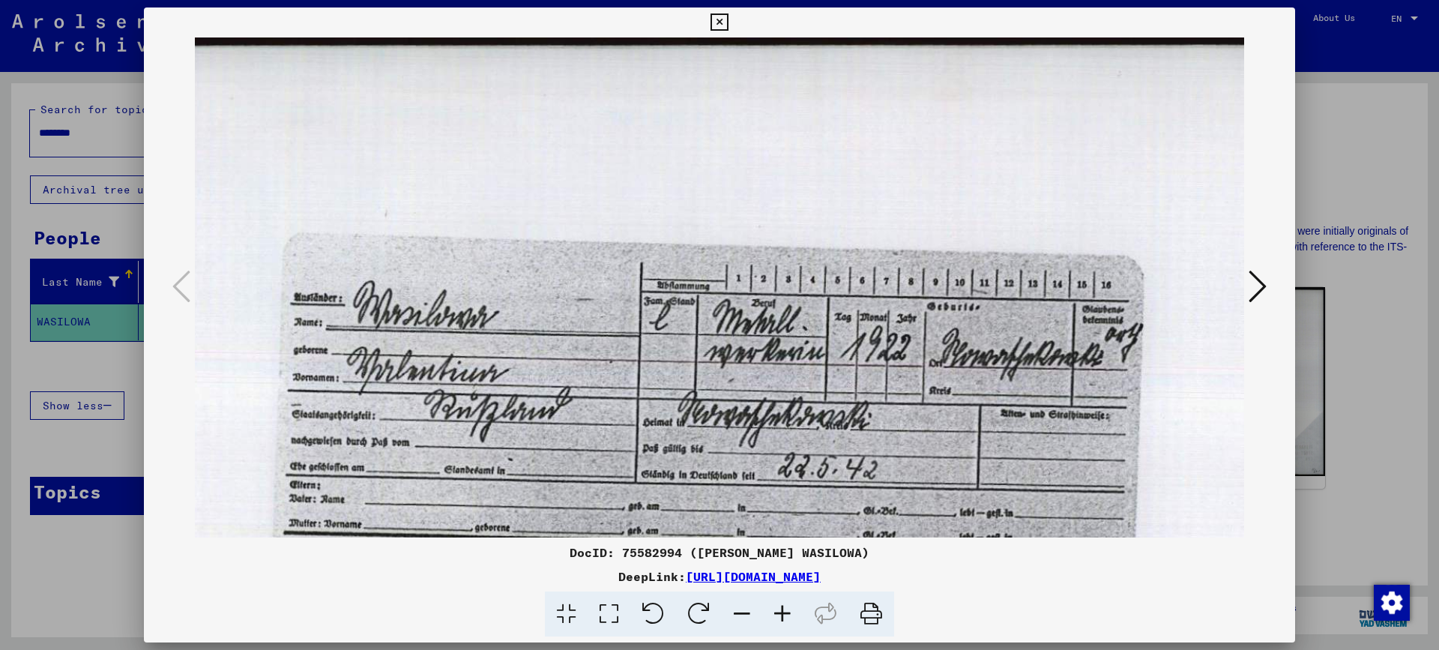
click at [787, 616] on icon at bounding box center [782, 614] width 40 height 46
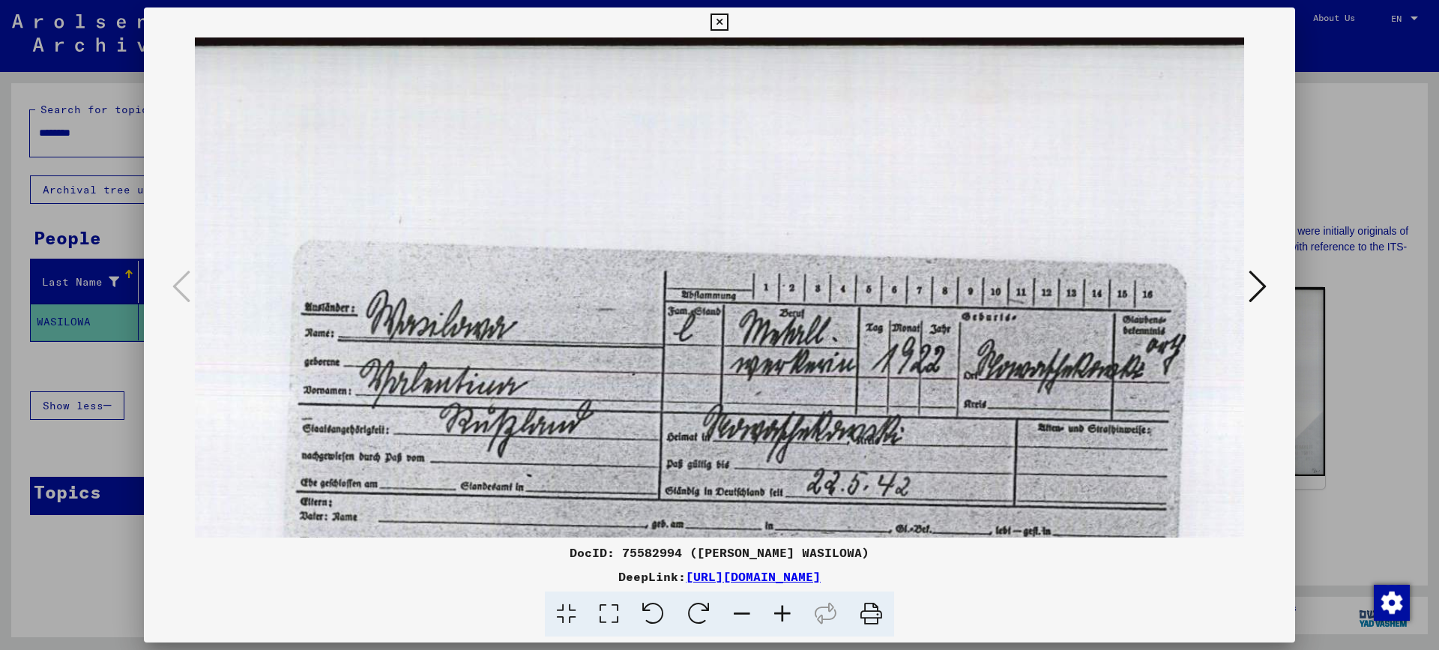
click at [787, 616] on icon at bounding box center [782, 614] width 40 height 46
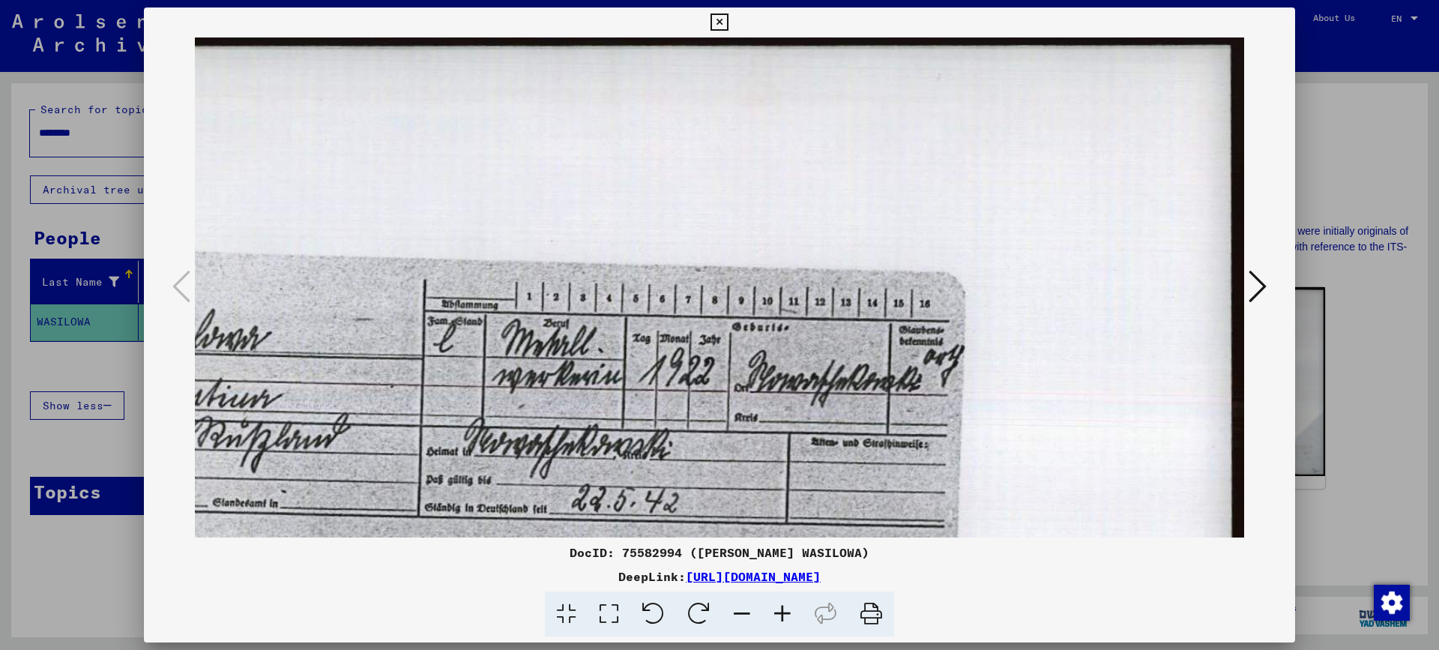
scroll to position [1, 450]
drag, startPoint x: 920, startPoint y: 465, endPoint x: 362, endPoint y: 504, distance: 559.0
click at [362, 504] on img at bounding box center [494, 568] width 1499 height 1062
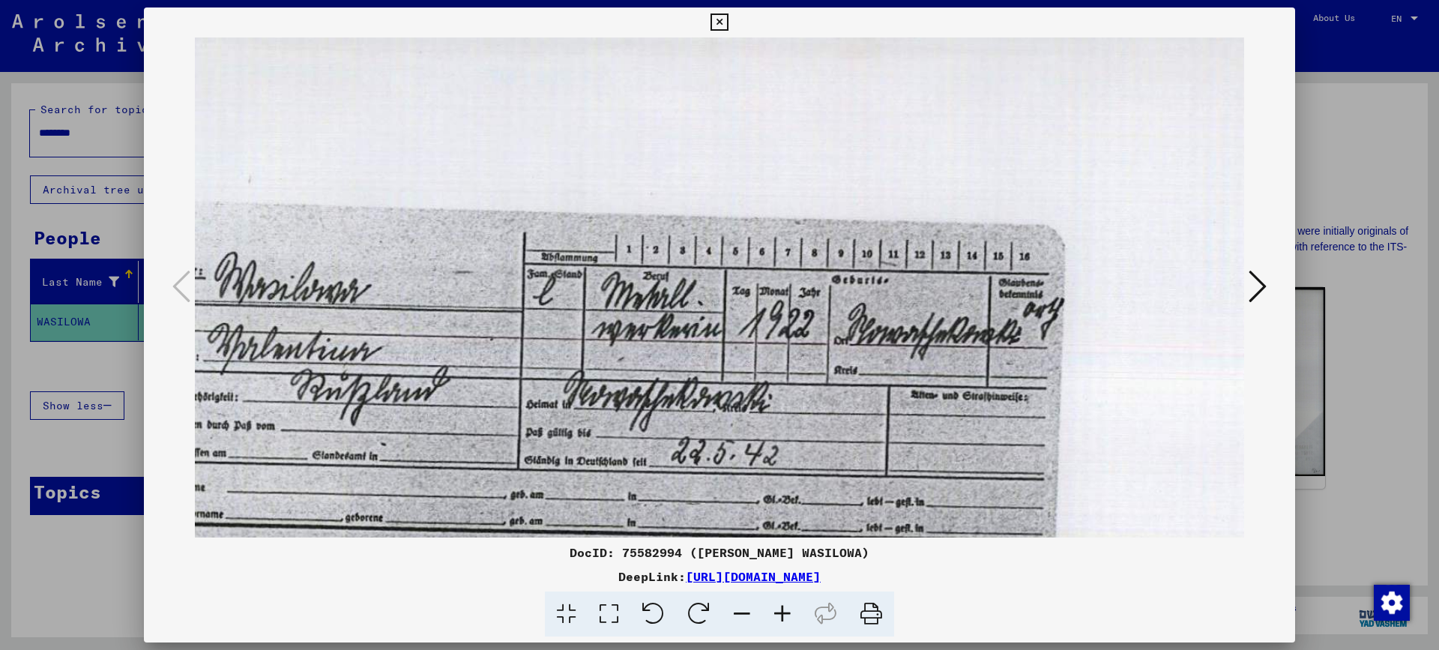
scroll to position [47, 349]
drag, startPoint x: 807, startPoint y: 447, endPoint x: 908, endPoint y: 400, distance: 110.7
click at [908, 400] on img at bounding box center [595, 521] width 1499 height 1062
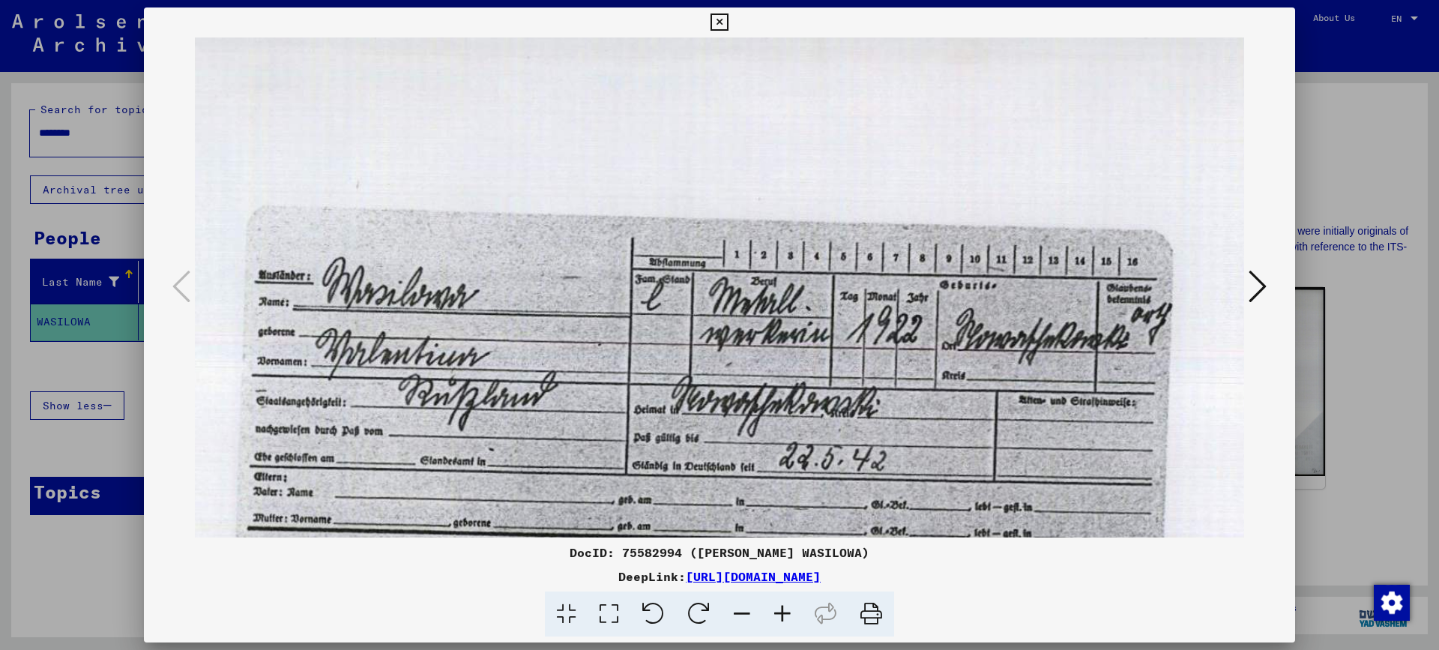
scroll to position [41, 225]
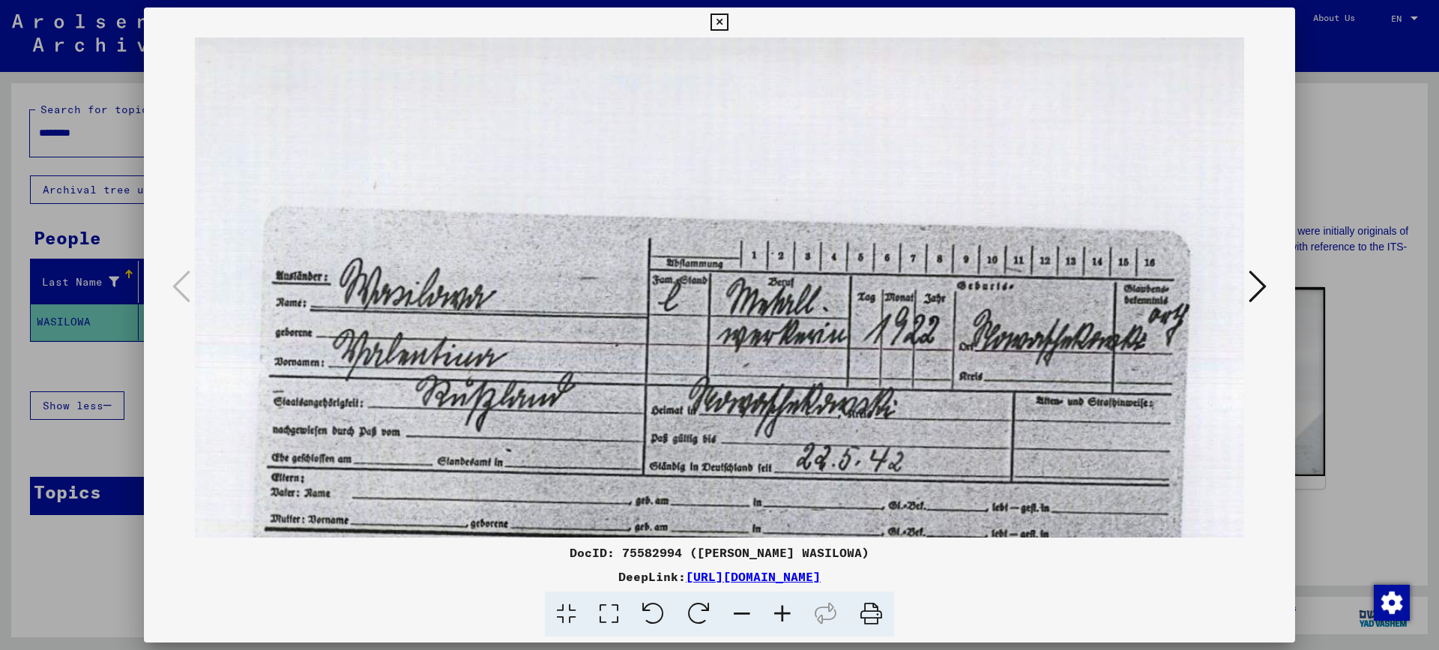
drag, startPoint x: 571, startPoint y: 472, endPoint x: 696, endPoint y: 478, distance: 124.6
click at [696, 478] on img at bounding box center [719, 527] width 1499 height 1062
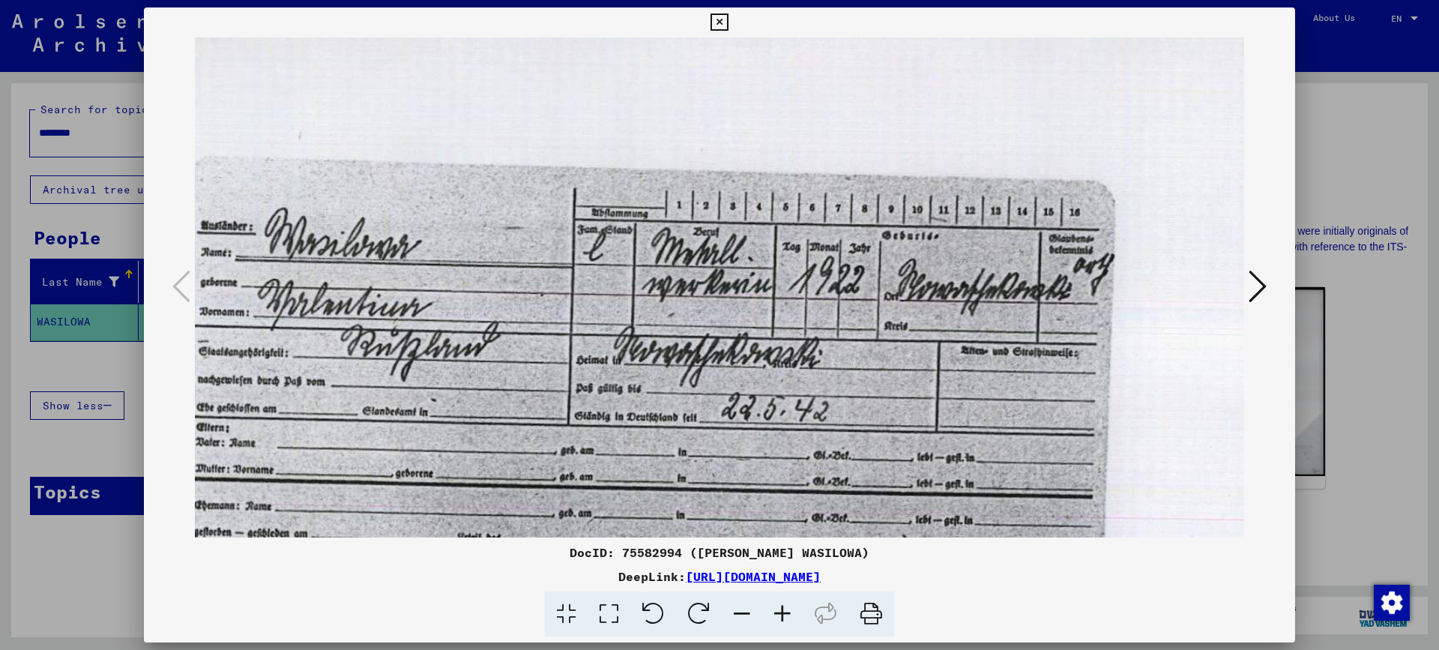
scroll to position [112, 345]
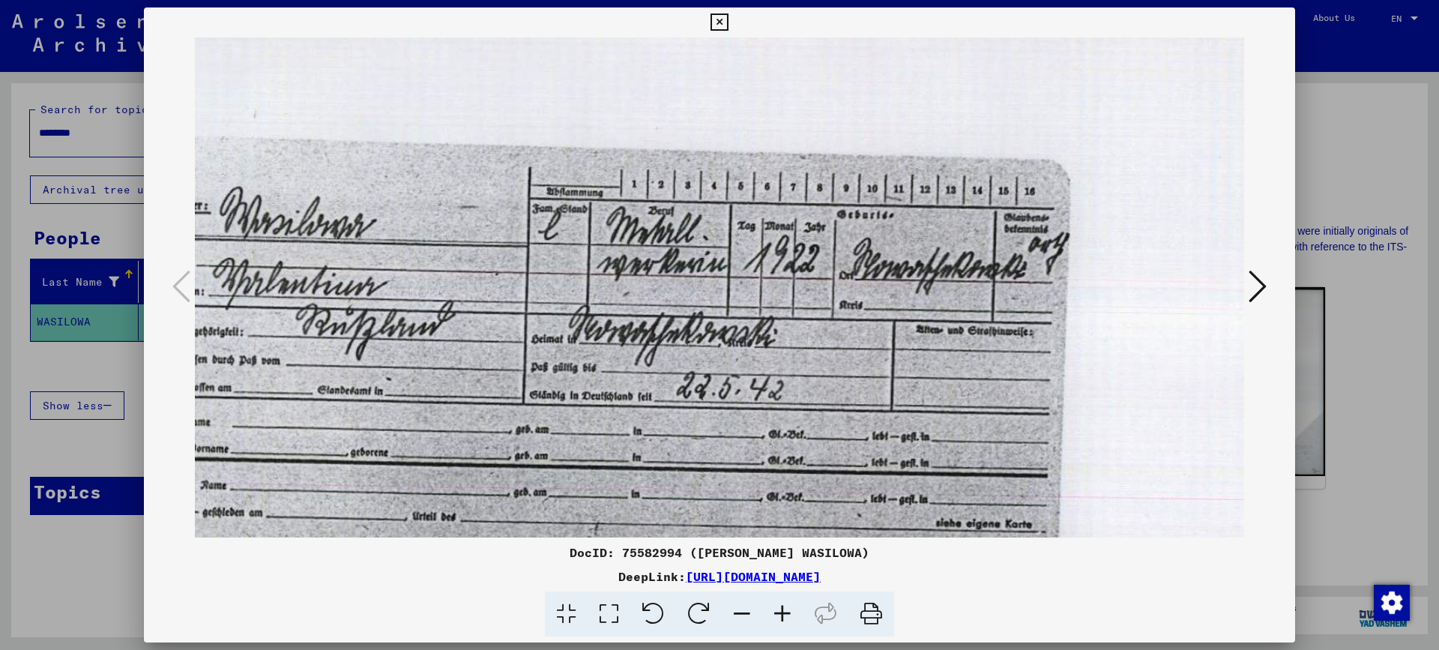
drag, startPoint x: 623, startPoint y: 459, endPoint x: 503, endPoint y: 388, distance: 139.5
click at [503, 388] on img at bounding box center [599, 456] width 1499 height 1062
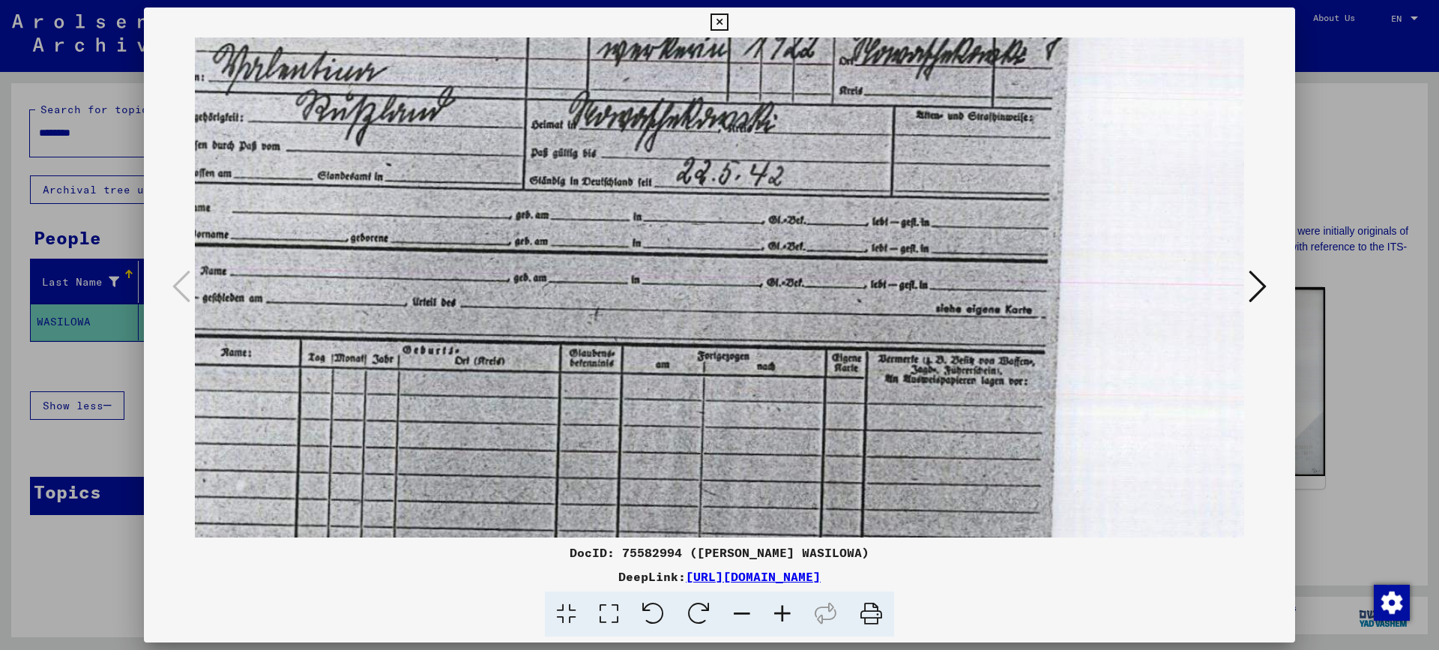
drag, startPoint x: 663, startPoint y: 422, endPoint x: 666, endPoint y: 201, distance: 221.1
click at [663, 206] on img at bounding box center [599, 242] width 1499 height 1062
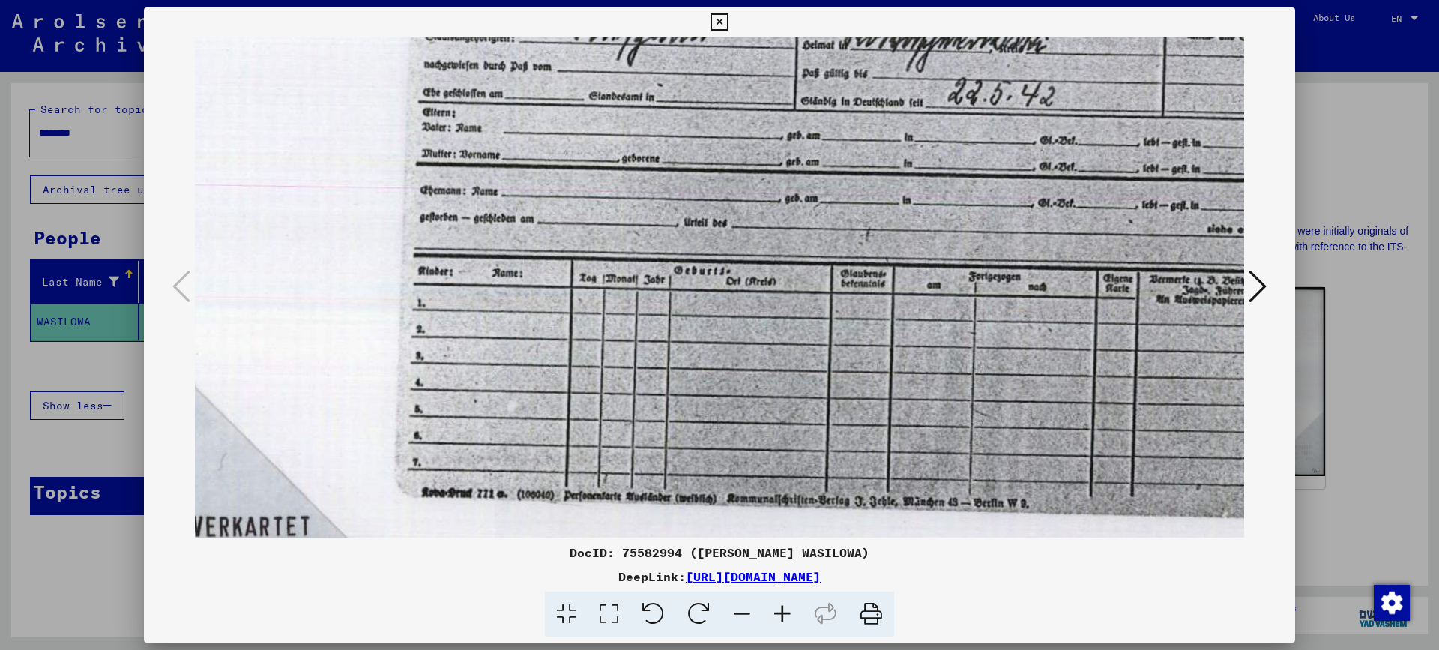
scroll to position [388, 85]
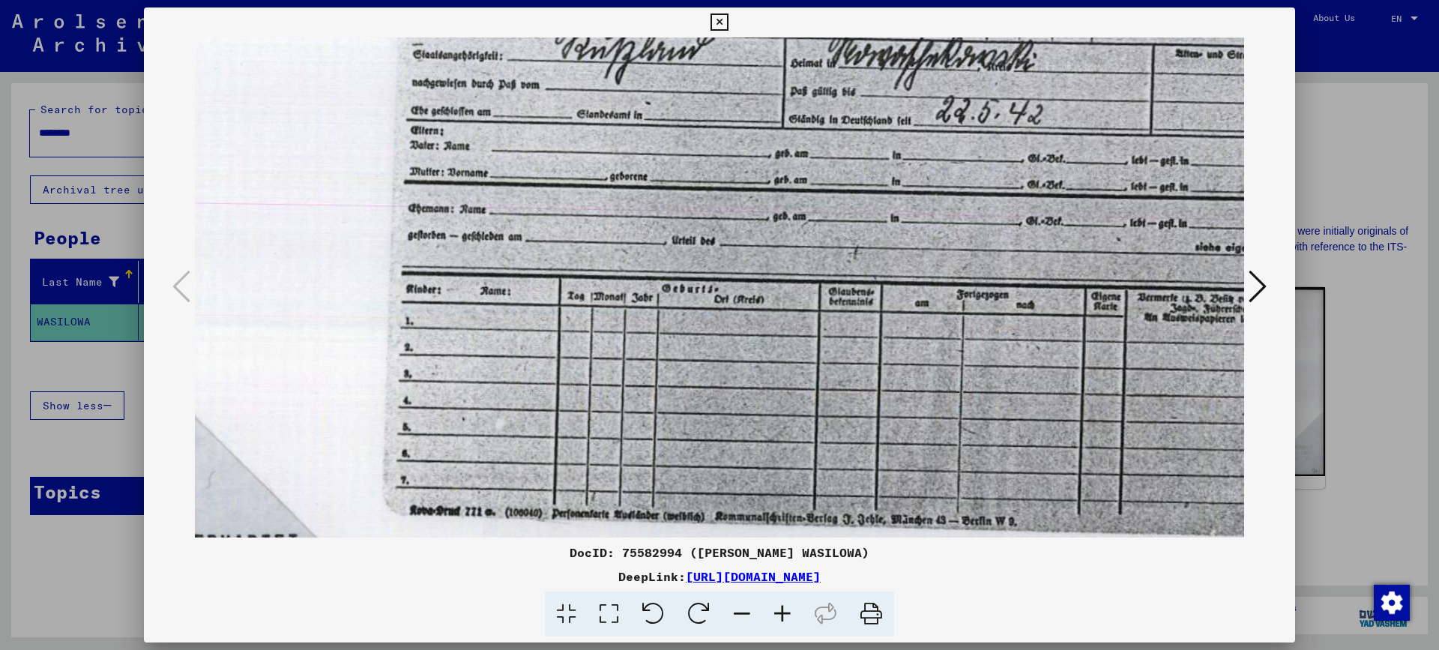
drag, startPoint x: 676, startPoint y: 397, endPoint x: 947, endPoint y: 328, distance: 280.2
click at [947, 328] on img at bounding box center [858, 180] width 1499 height 1062
click at [1351, 159] on div at bounding box center [719, 325] width 1439 height 650
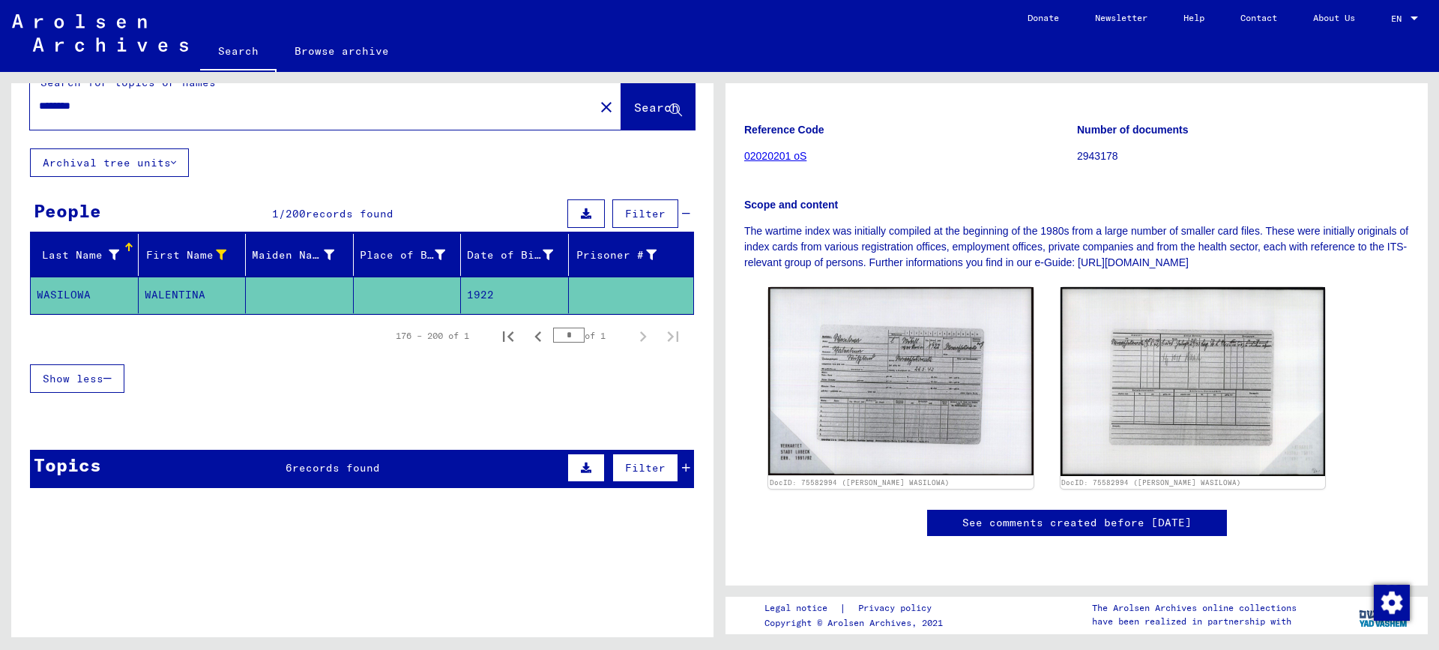
scroll to position [0, 0]
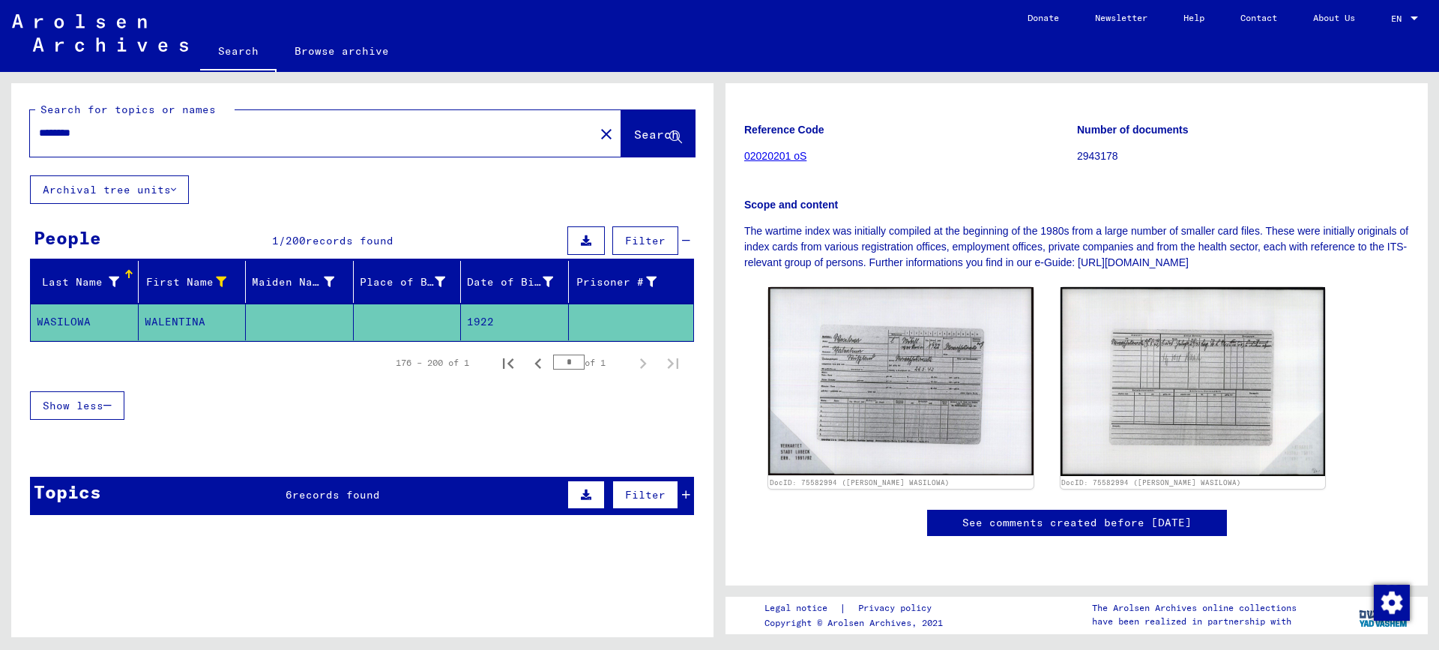
drag, startPoint x: 193, startPoint y: 133, endPoint x: 22, endPoint y: 136, distance: 170.2
click at [22, 136] on div "Search for topics or names ******** close Search" at bounding box center [362, 129] width 702 height 92
type input "*********"
click at [634, 136] on span "Search" at bounding box center [656, 134] width 45 height 15
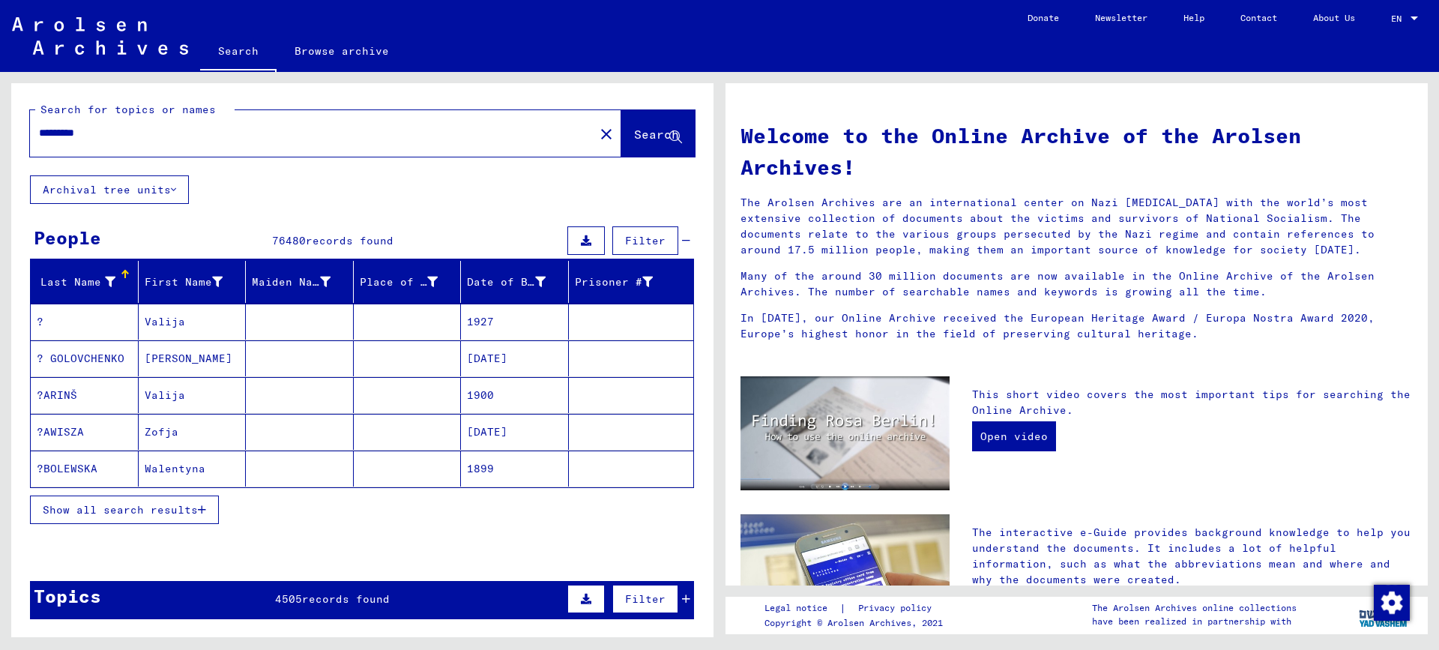
click at [105, 277] on icon at bounding box center [110, 282] width 10 height 10
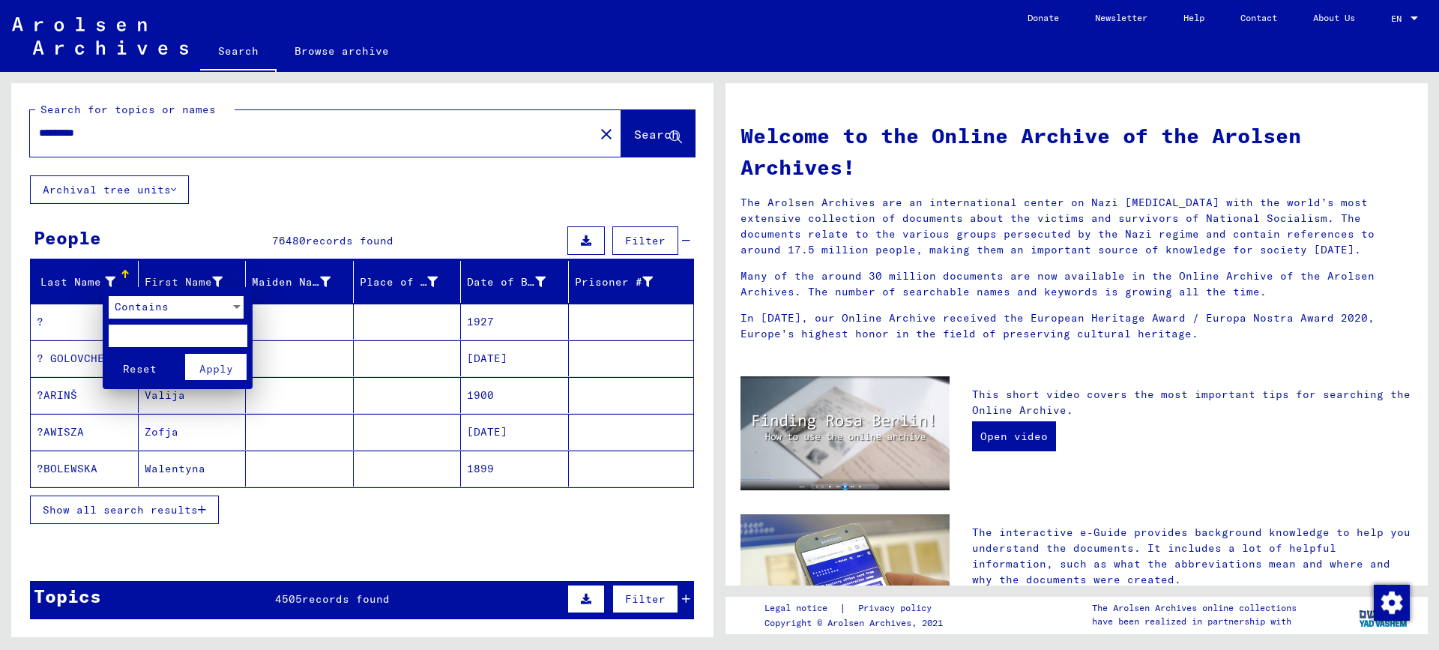
click at [148, 307] on span "Contains" at bounding box center [142, 306] width 54 height 13
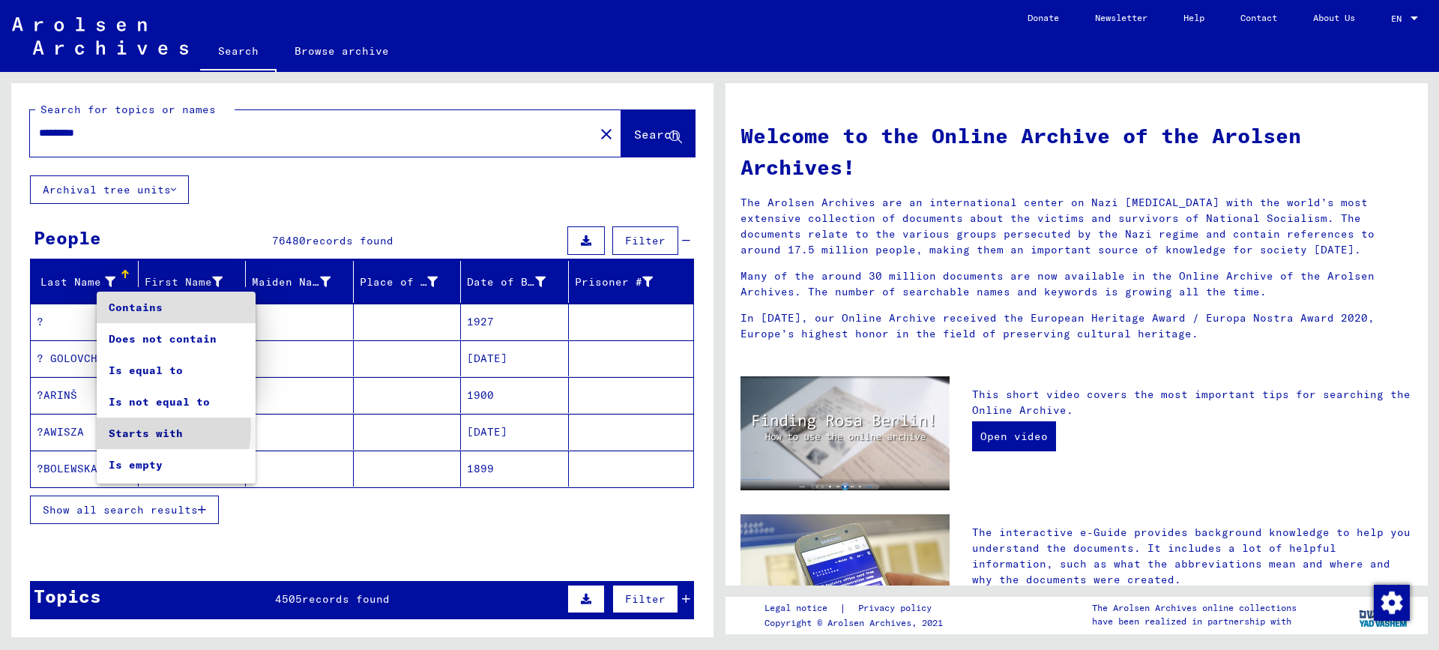
click at [142, 428] on span "Starts with" at bounding box center [176, 433] width 135 height 31
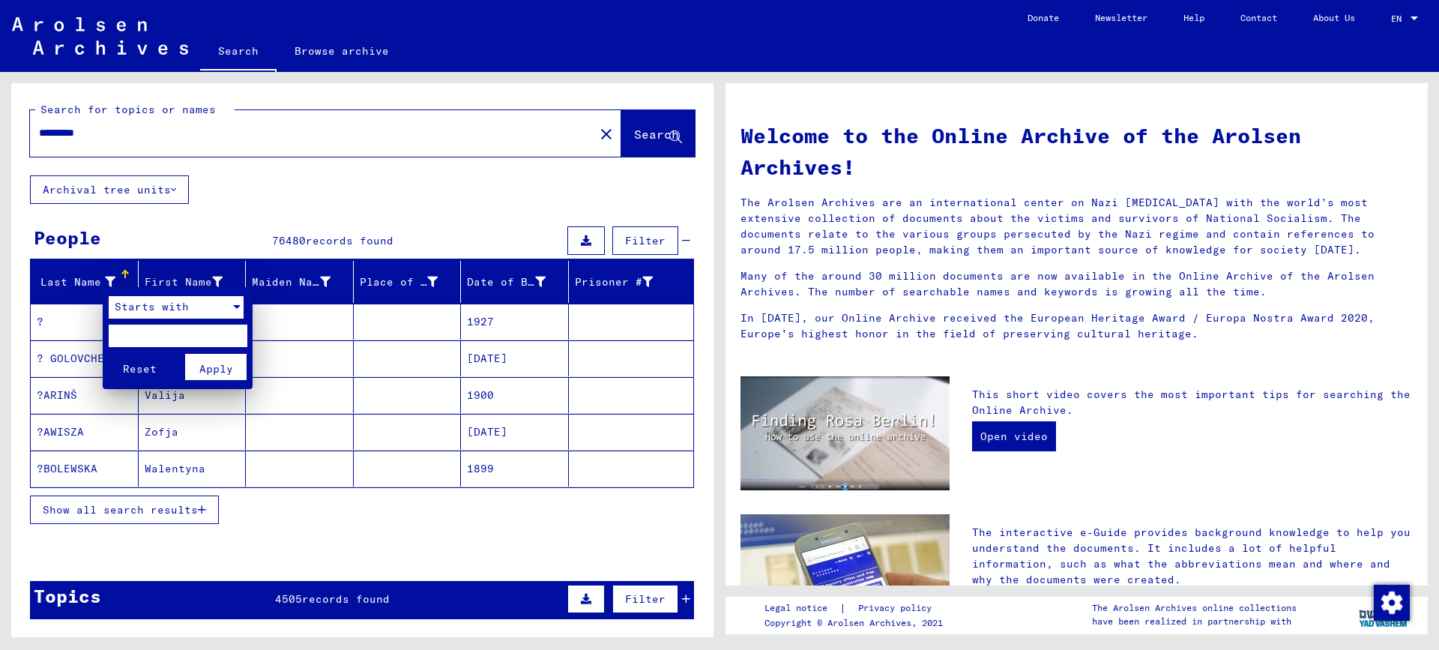
click at [152, 335] on input "text" at bounding box center [178, 336] width 139 height 22
type input "**"
click at [217, 369] on span "Apply" at bounding box center [216, 368] width 34 height 13
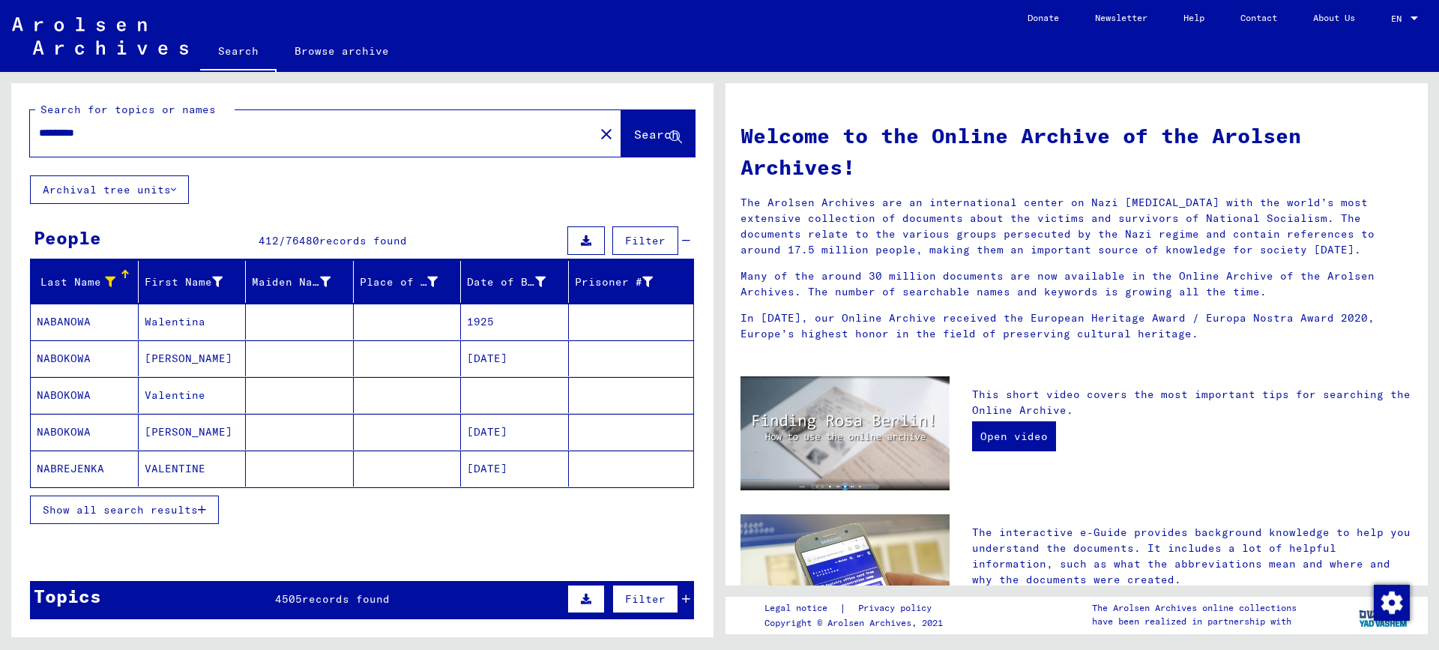
click at [129, 510] on span "Show all search results" at bounding box center [120, 509] width 155 height 13
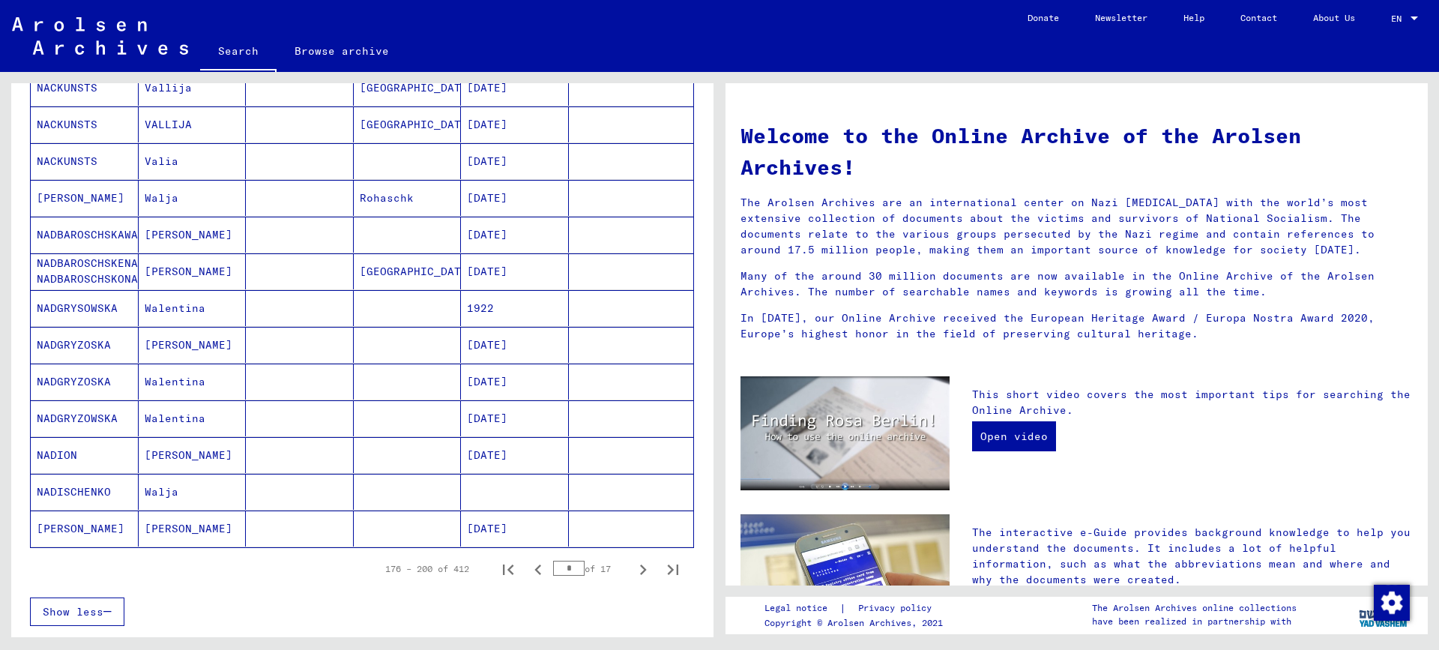
scroll to position [825, 0]
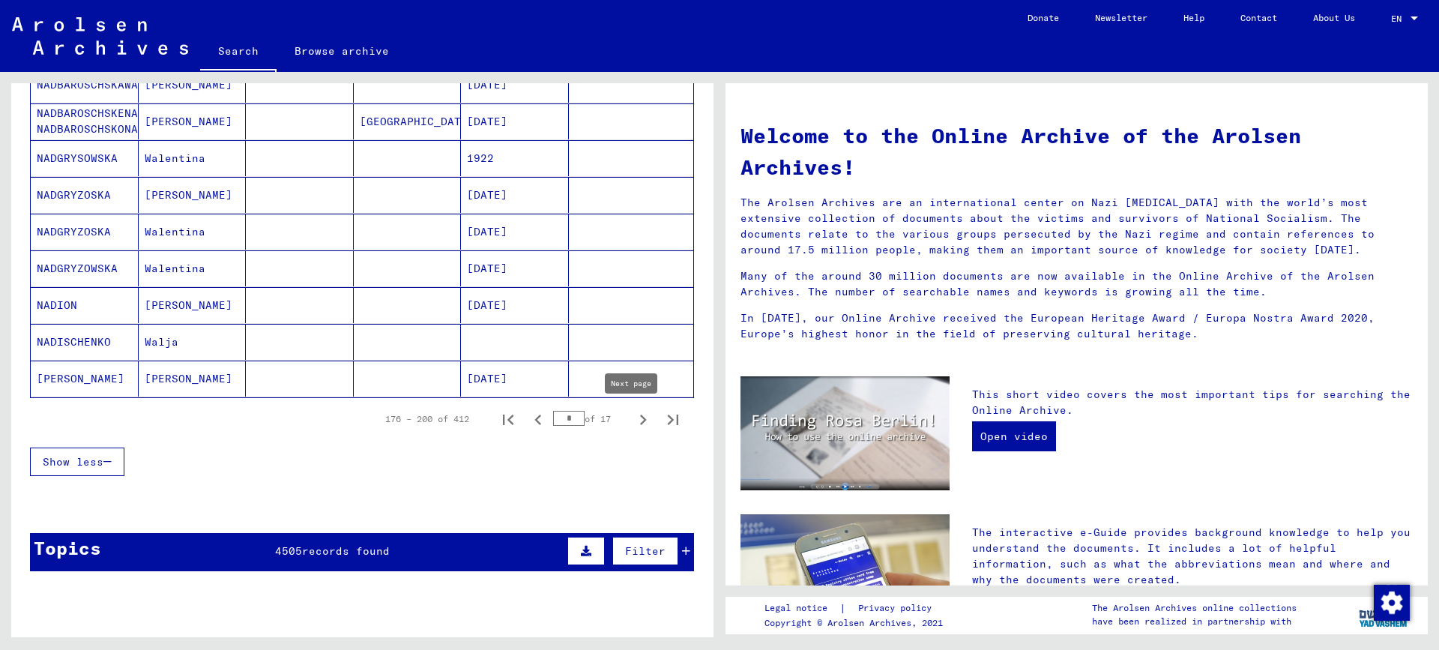
click at [633, 418] on icon "Next page" at bounding box center [643, 419] width 21 height 21
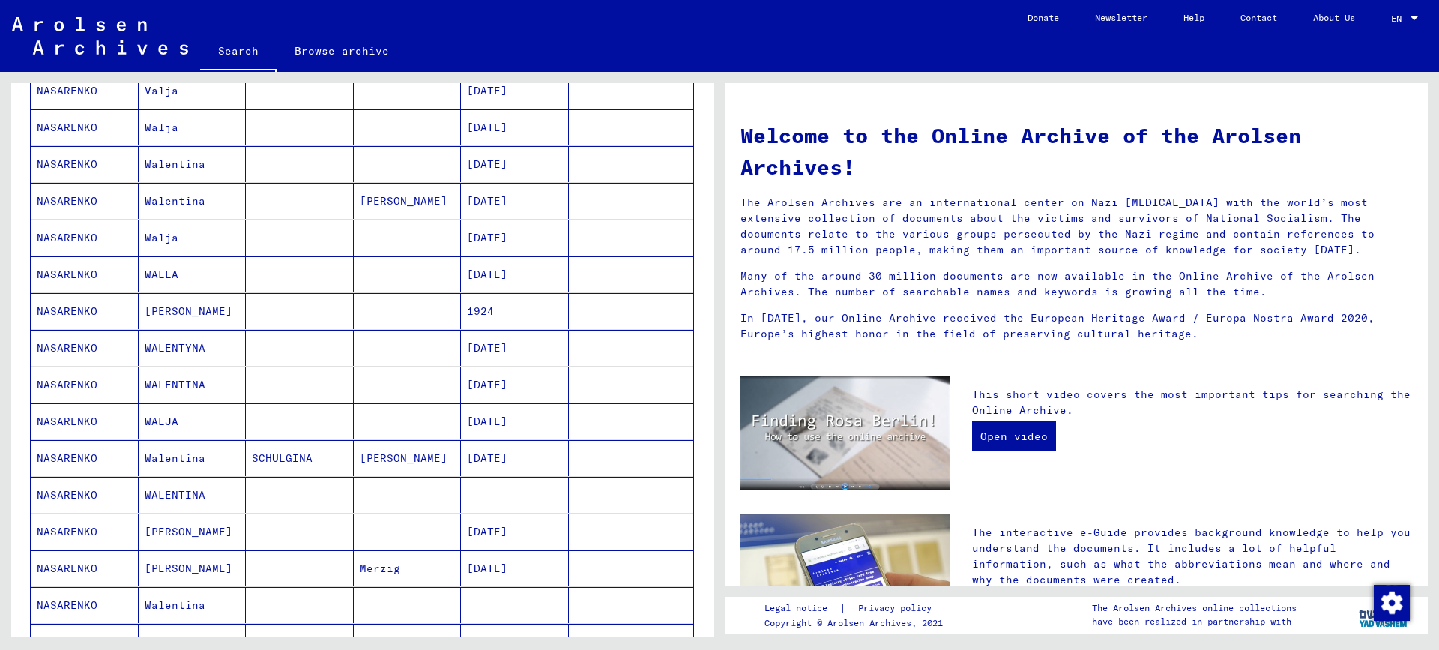
scroll to position [899, 0]
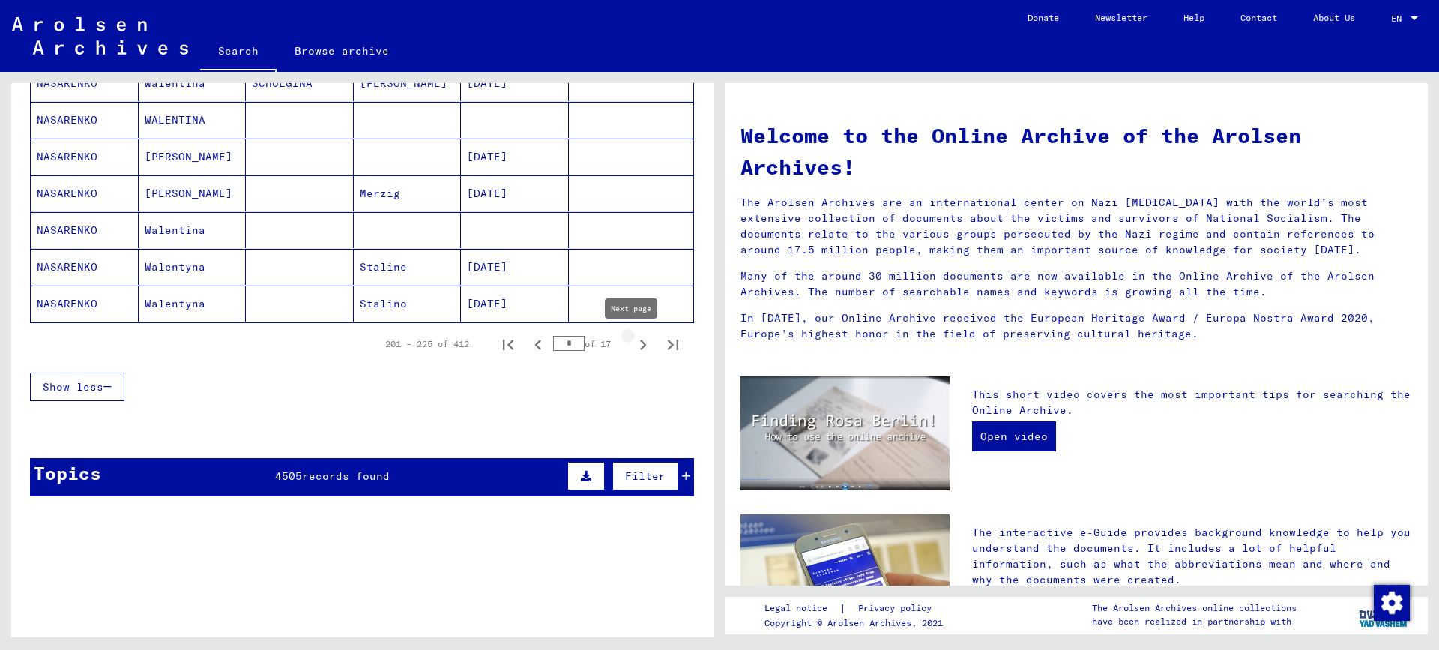
click at [633, 349] on icon "Next page" at bounding box center [643, 344] width 21 height 21
click at [633, 343] on icon "Next page" at bounding box center [643, 344] width 21 height 21
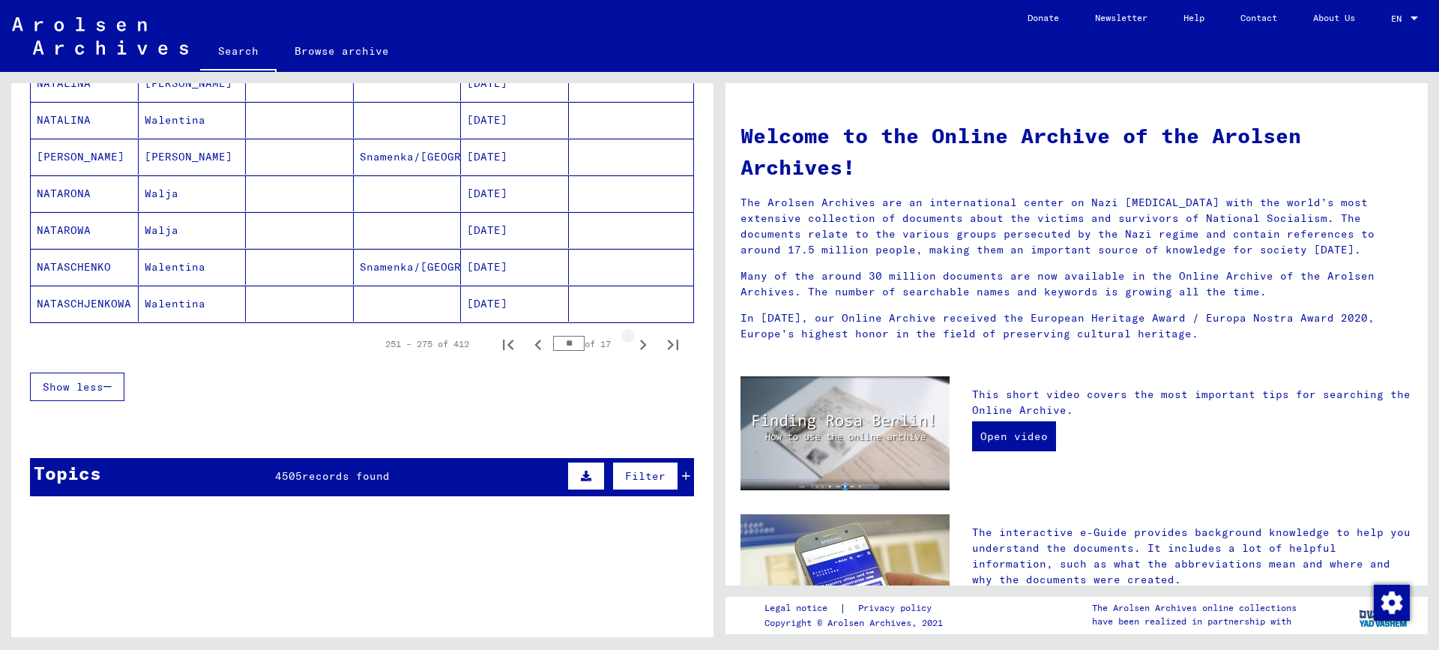
click at [633, 345] on icon "Next page" at bounding box center [643, 344] width 21 height 21
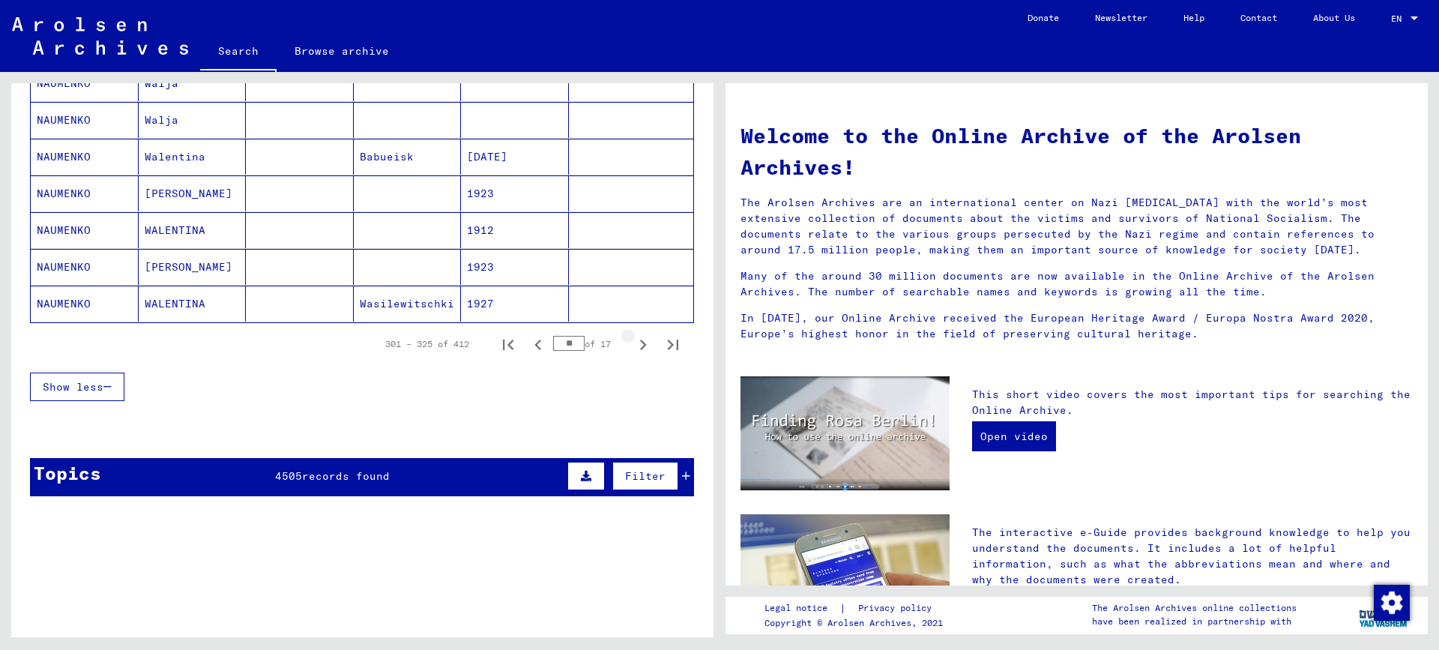
click at [633, 345] on icon "Next page" at bounding box center [643, 344] width 21 height 21
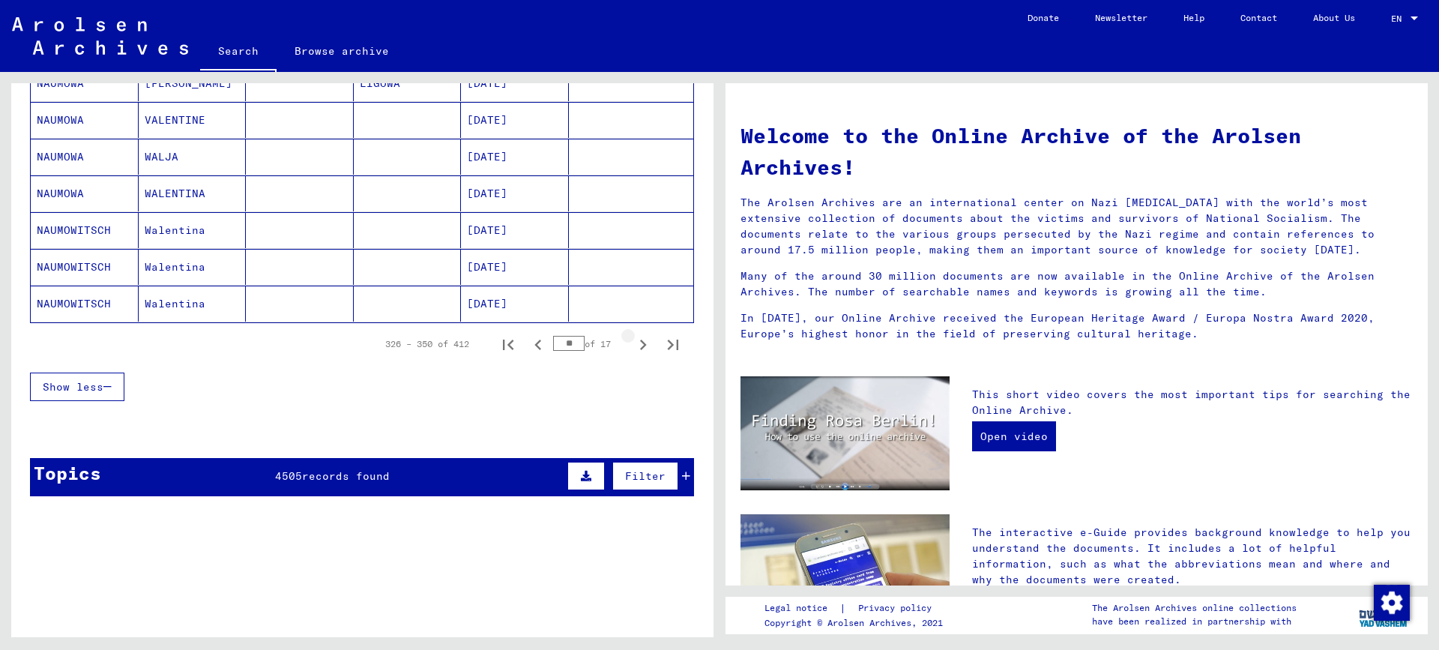
click at [633, 345] on icon "Next page" at bounding box center [643, 344] width 21 height 21
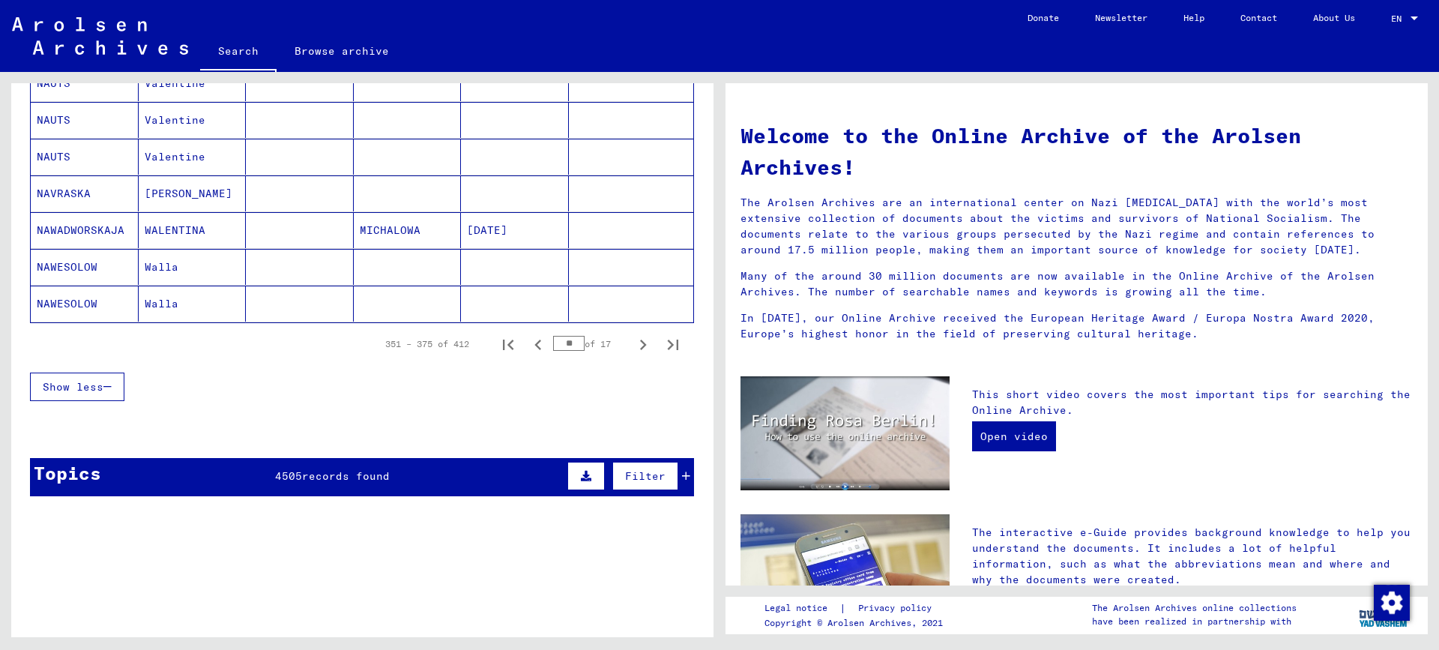
click at [633, 345] on icon "Next page" at bounding box center [643, 344] width 21 height 21
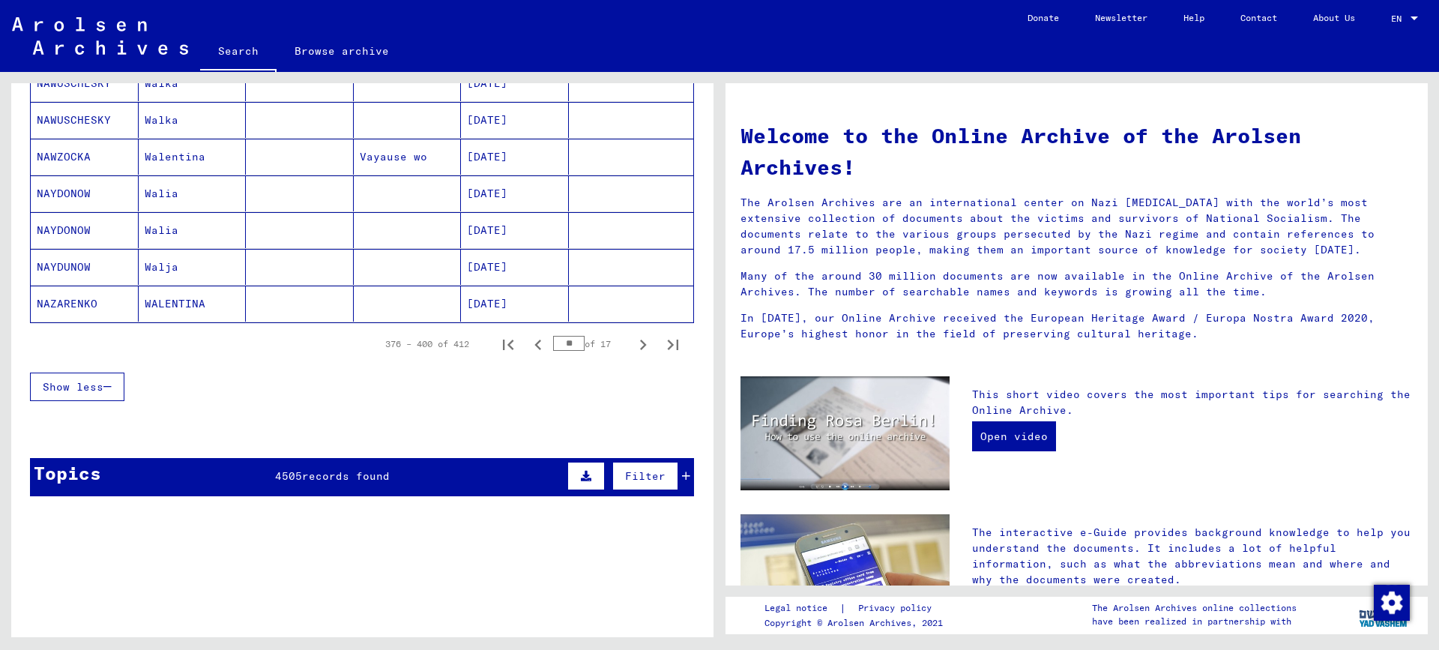
click at [633, 345] on icon "Next page" at bounding box center [643, 344] width 21 height 21
type input "**"
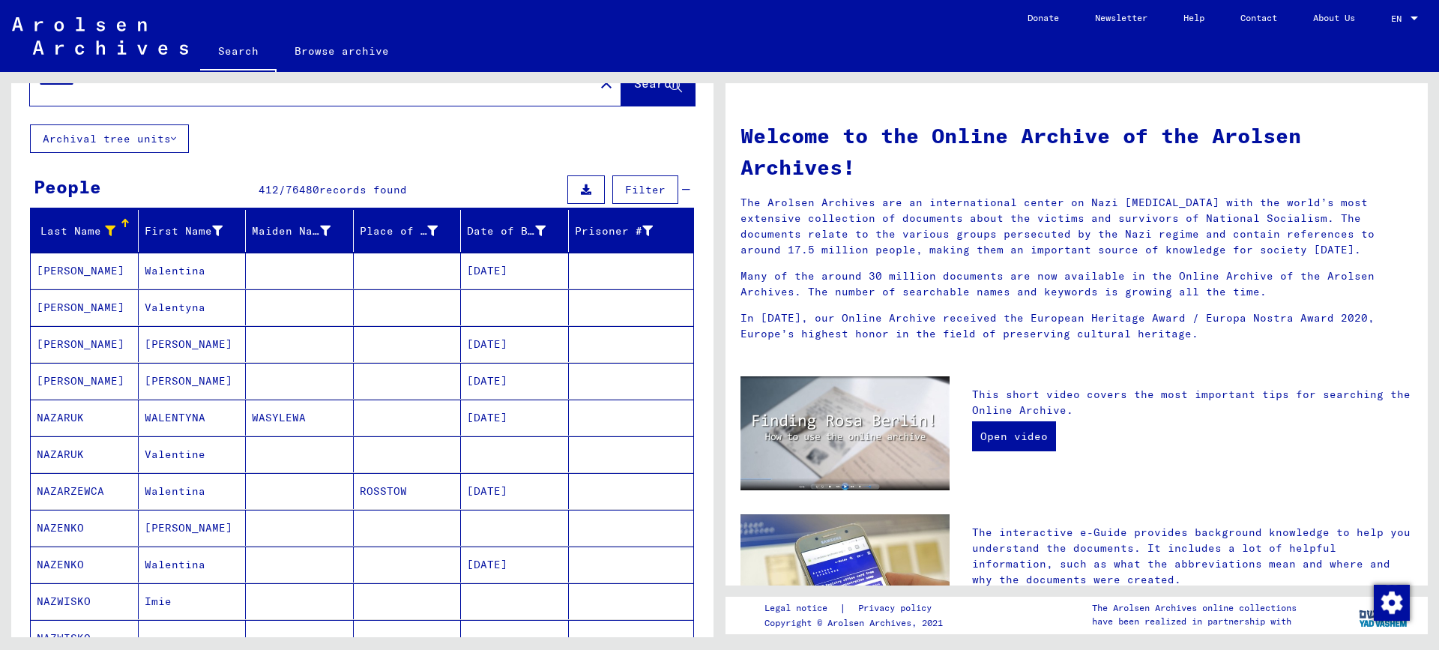
scroll to position [75, 0]
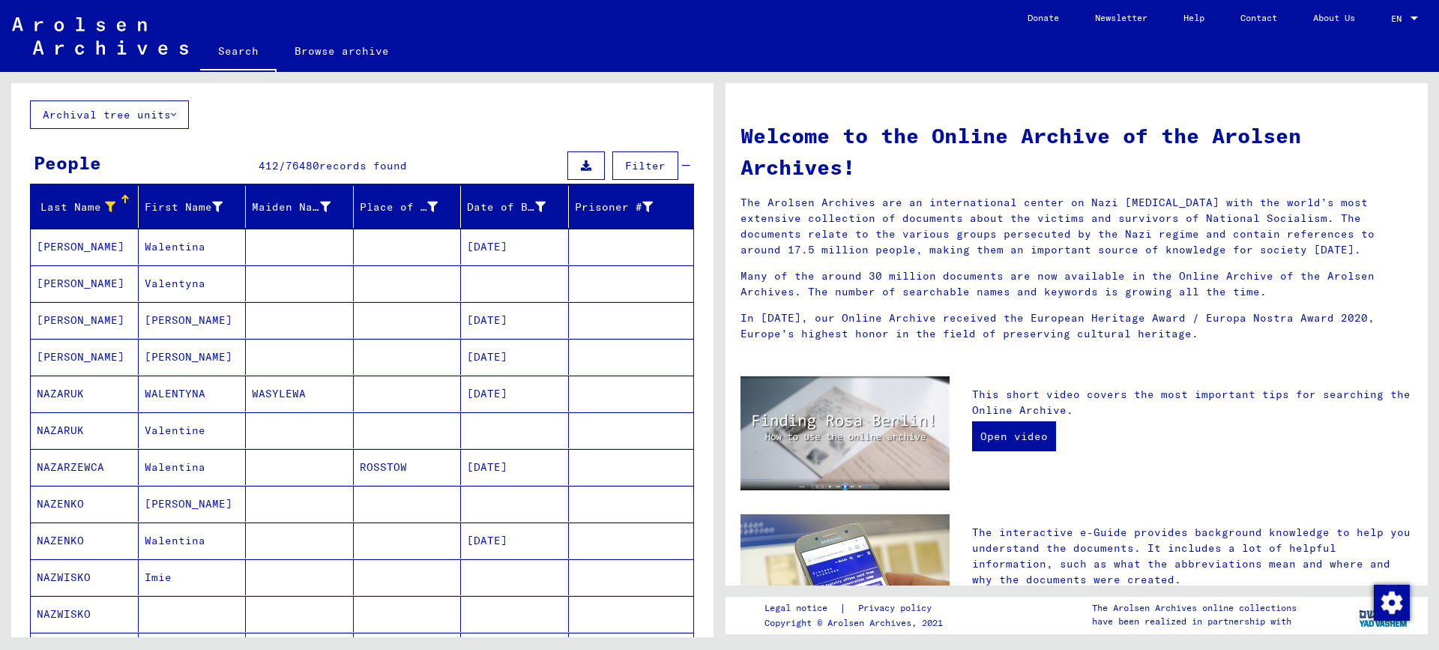
click at [495, 395] on mat-cell "[DATE]" at bounding box center [515, 394] width 108 height 36
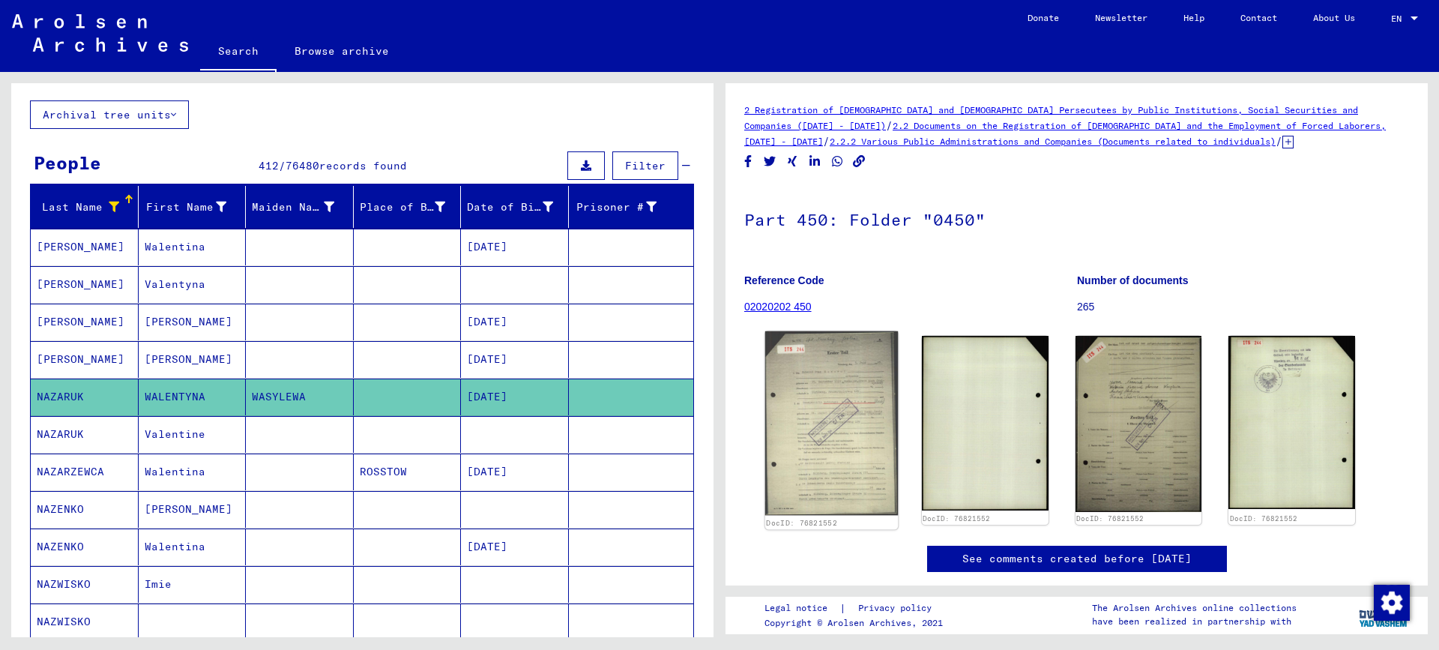
click at [811, 452] on img at bounding box center [831, 423] width 133 height 184
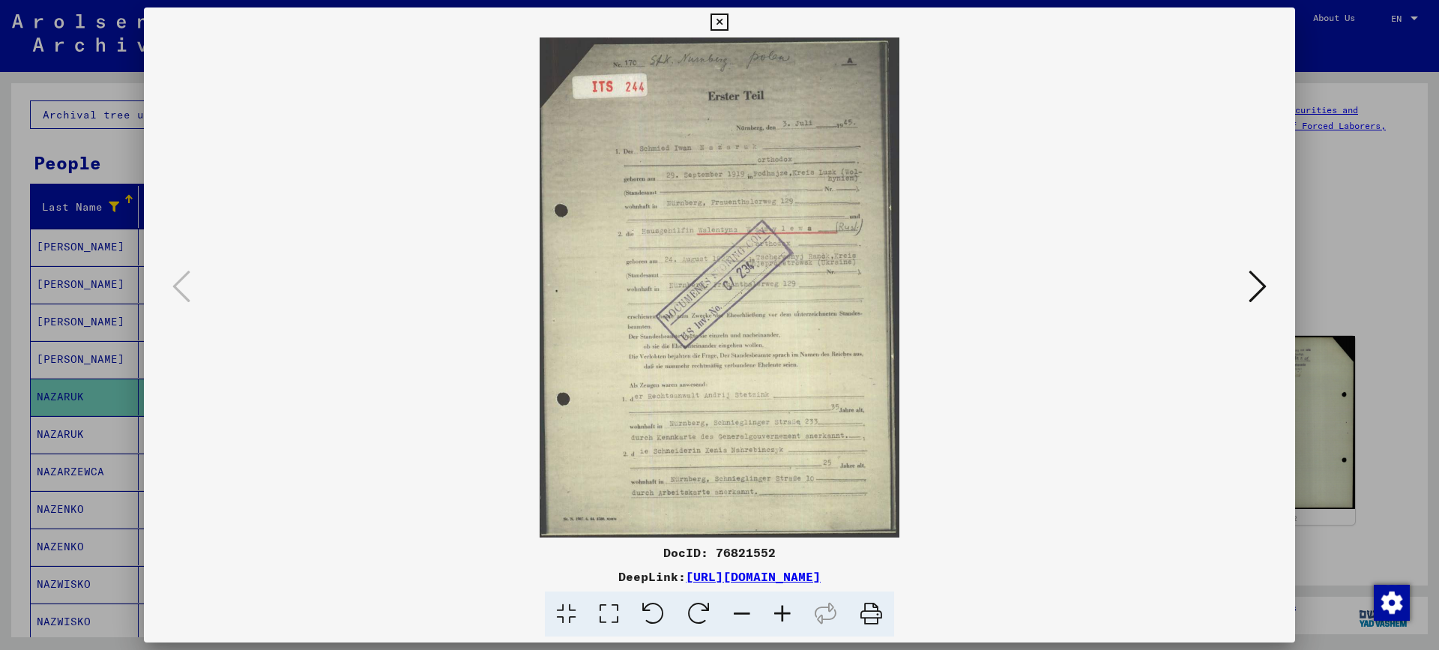
click at [787, 618] on icon at bounding box center [782, 614] width 40 height 46
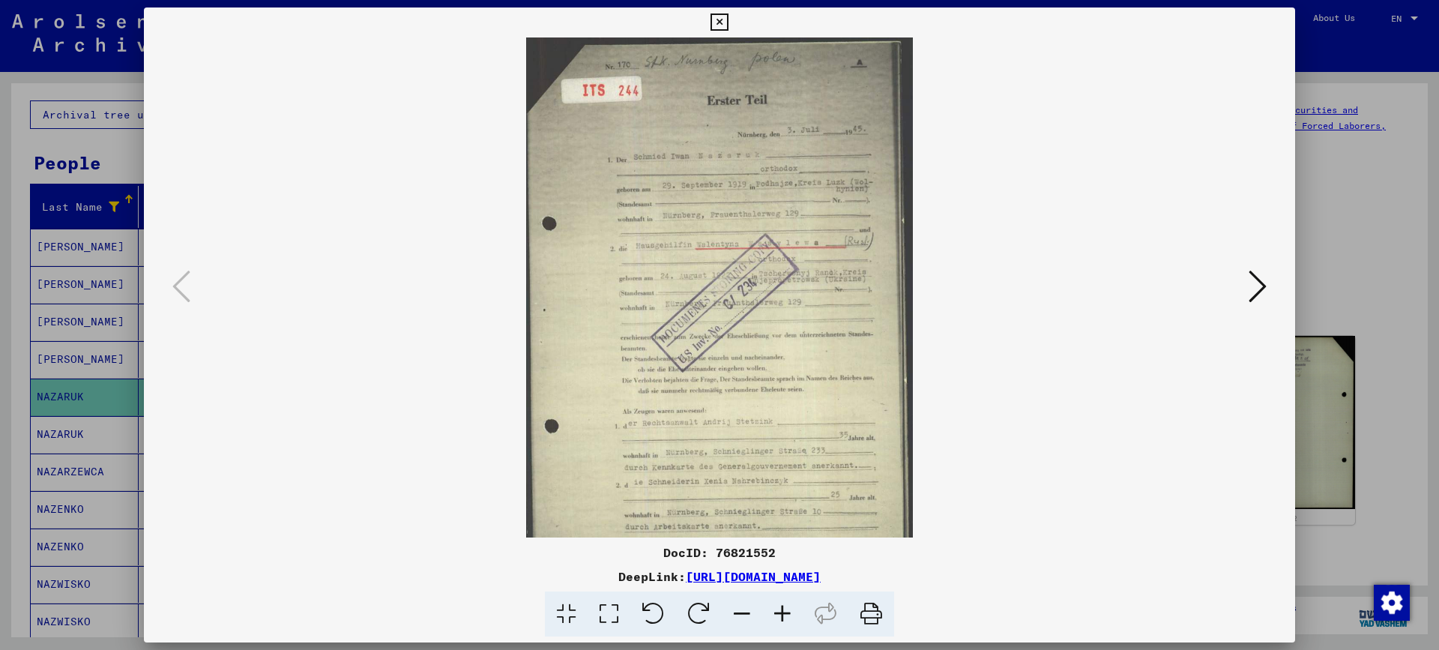
click at [787, 618] on icon at bounding box center [782, 614] width 40 height 46
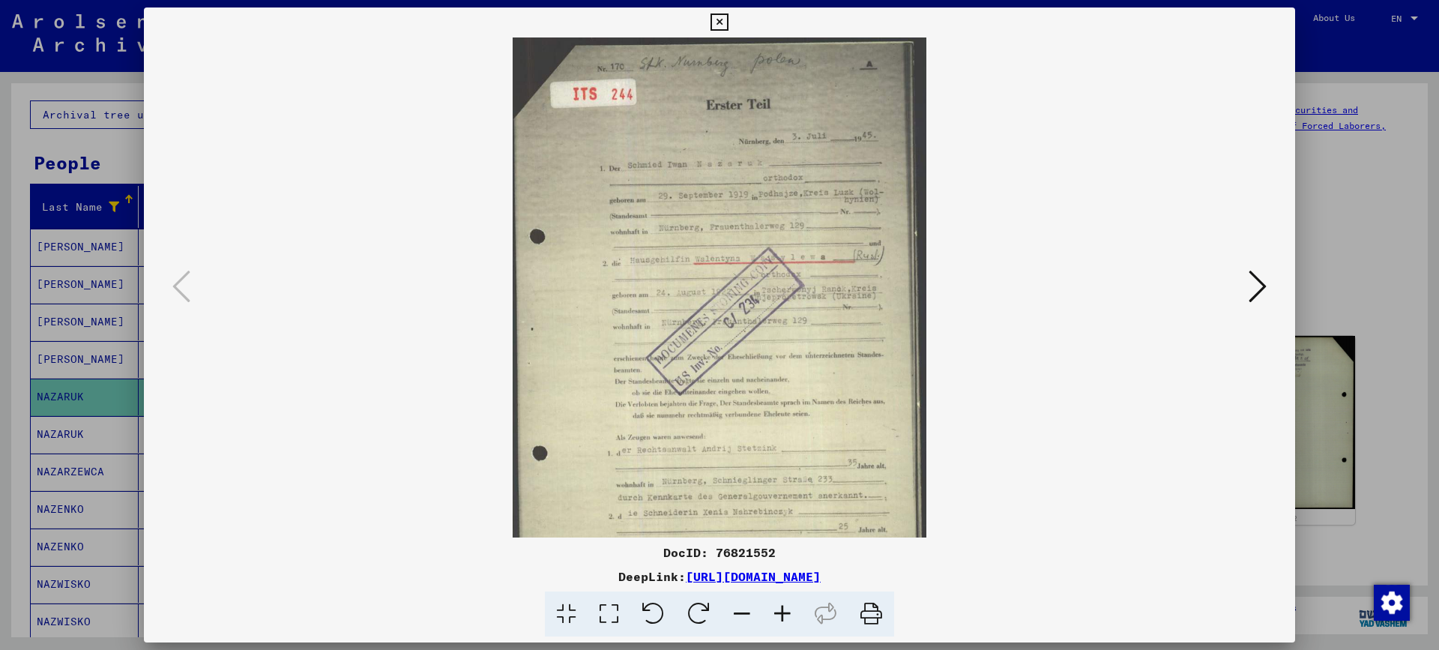
click at [787, 618] on icon at bounding box center [782, 614] width 40 height 46
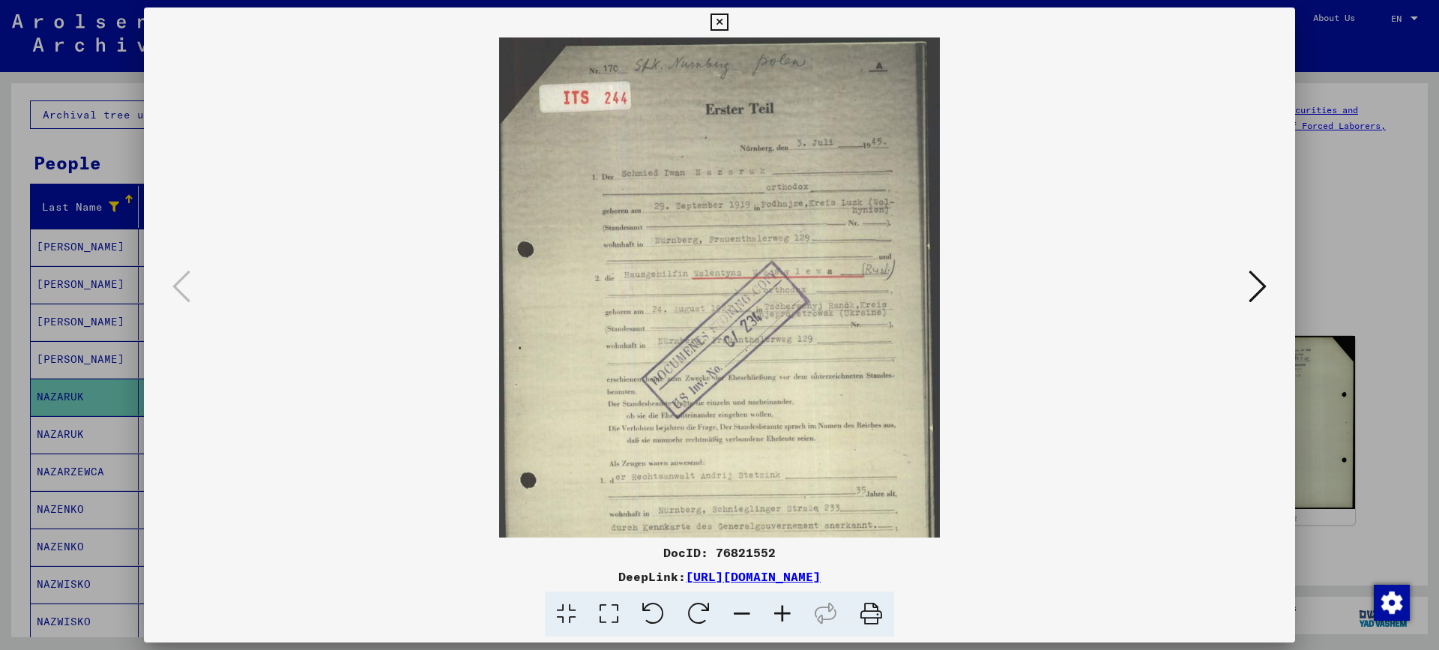
click at [787, 618] on icon at bounding box center [782, 614] width 40 height 46
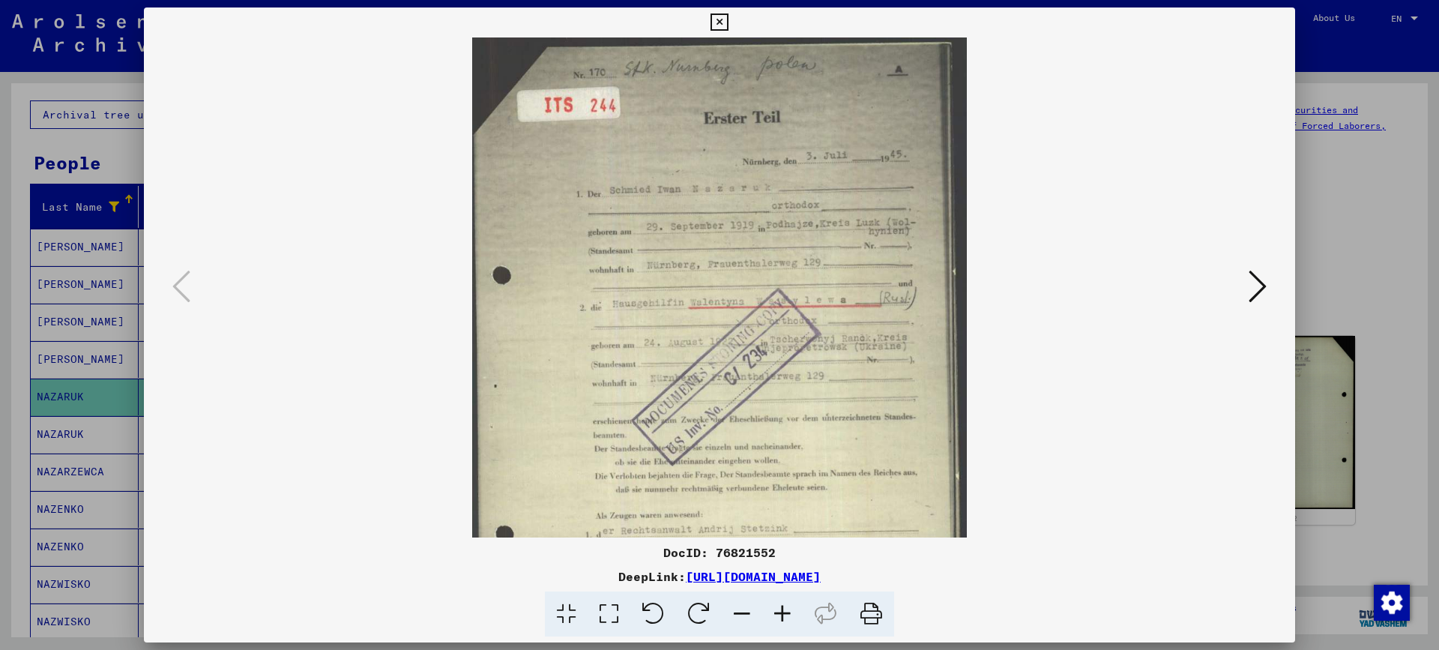
click at [787, 618] on icon at bounding box center [782, 614] width 40 height 46
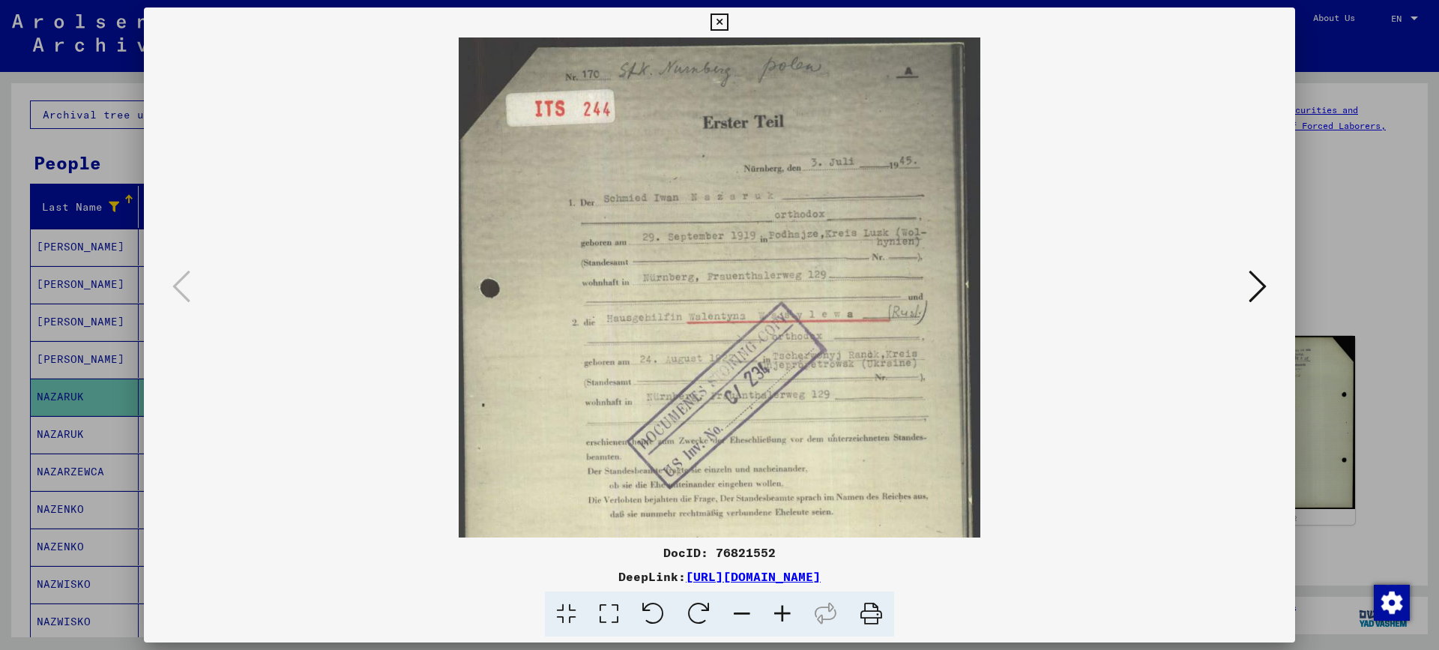
click at [787, 618] on icon at bounding box center [782, 614] width 40 height 46
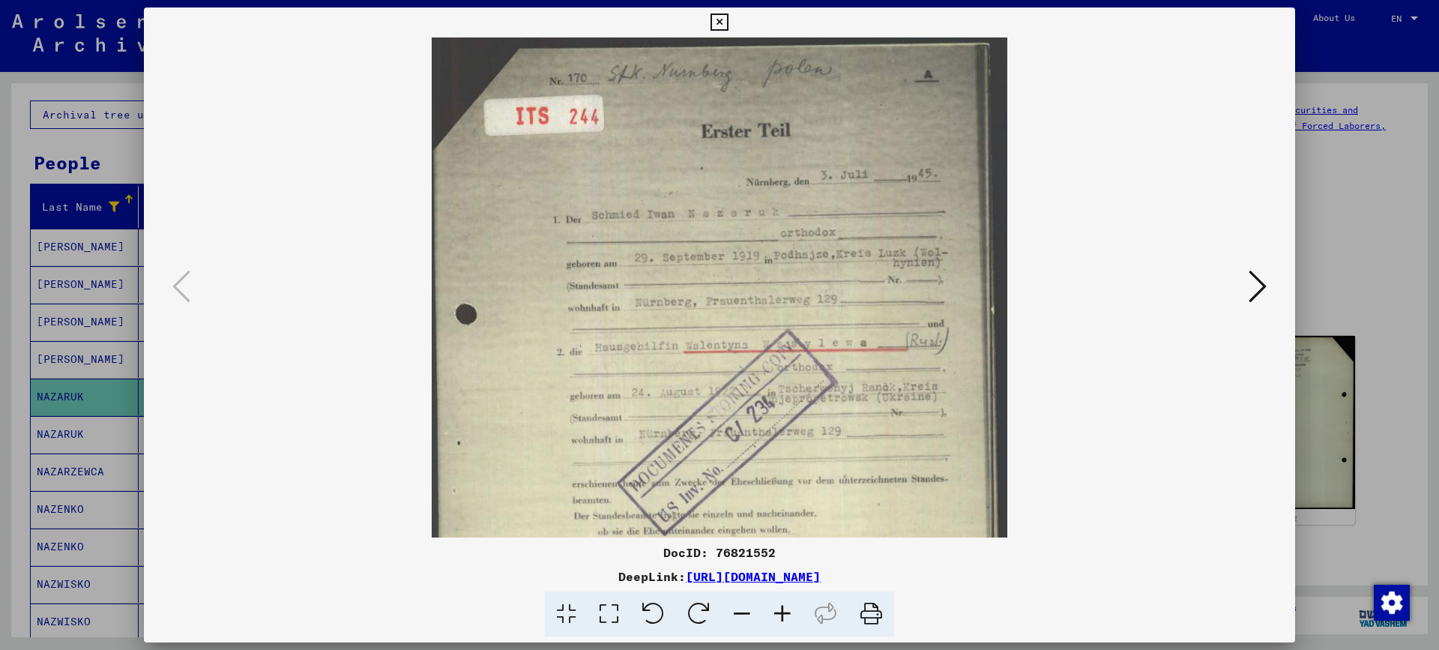
click at [787, 618] on icon at bounding box center [782, 614] width 40 height 46
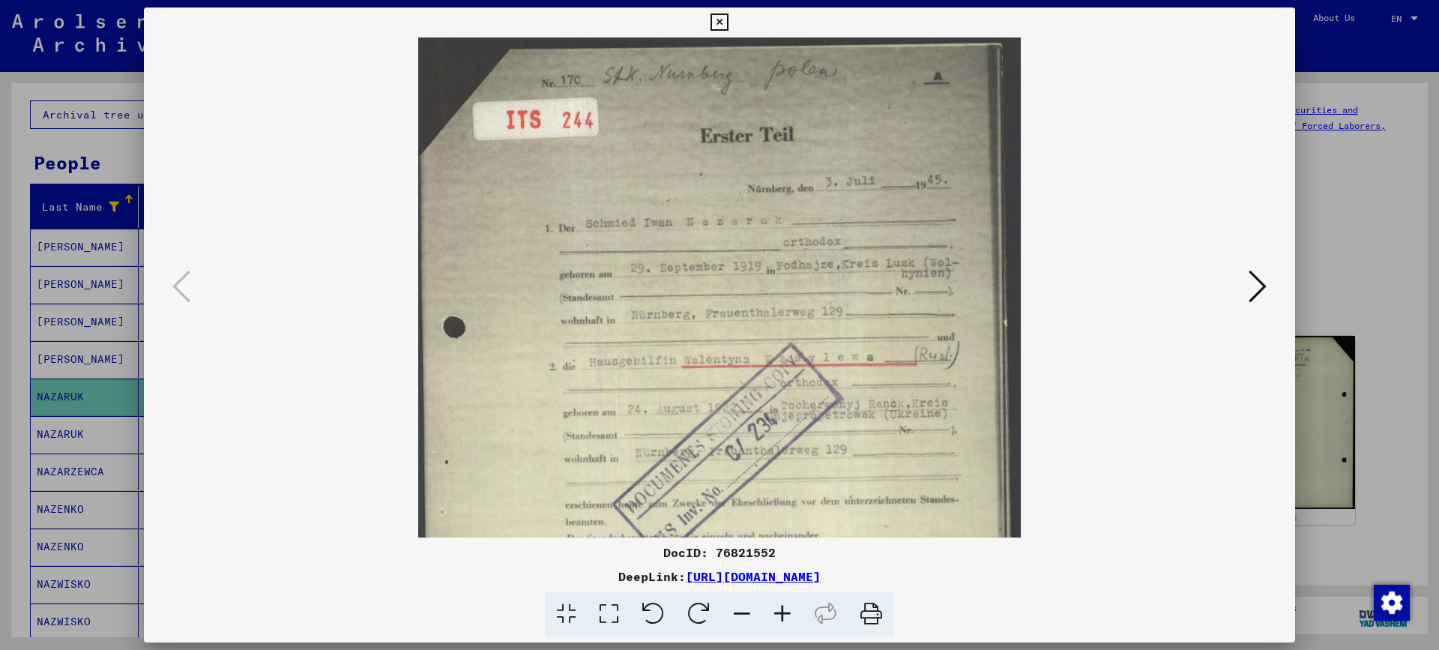
click at [787, 618] on icon at bounding box center [782, 614] width 40 height 46
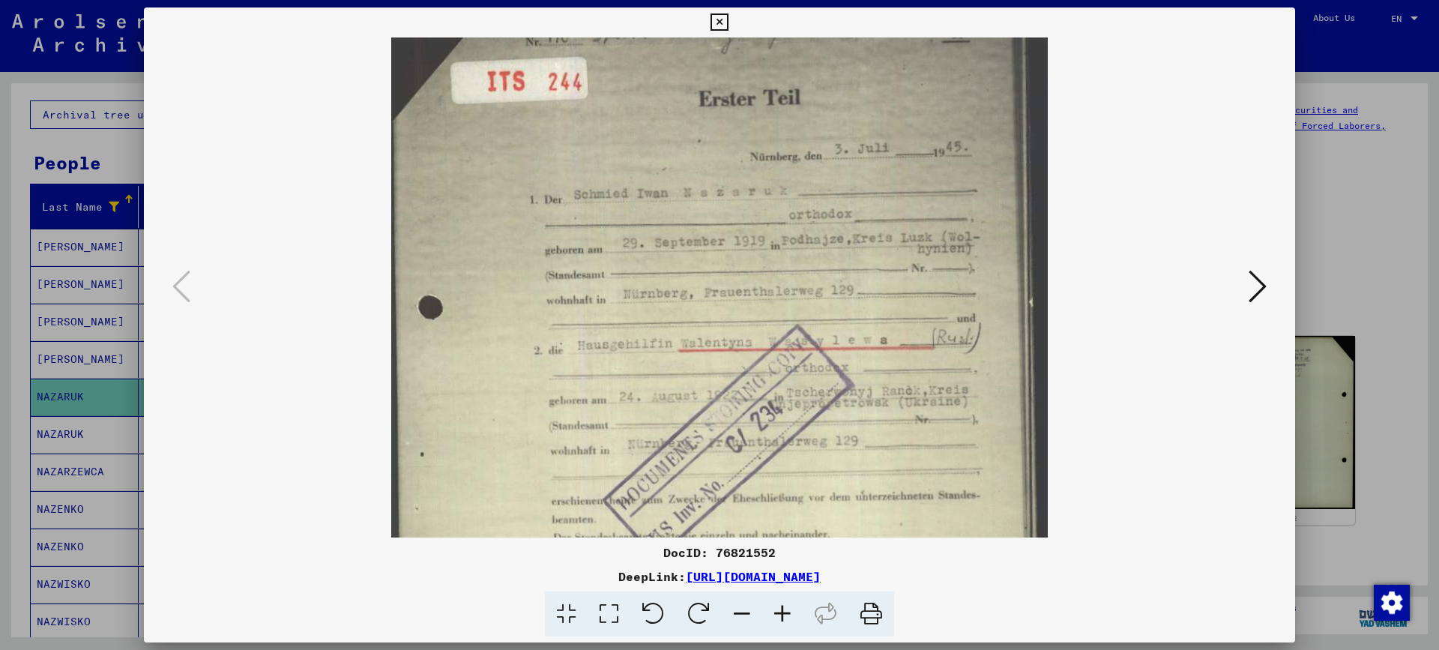
scroll to position [47, 0]
drag, startPoint x: 605, startPoint y: 438, endPoint x: 595, endPoint y: 391, distance: 48.2
click at [595, 391] on img at bounding box center [719, 446] width 657 height 912
click at [1187, 411] on viewer-one-image at bounding box center [719, 240] width 1049 height 500
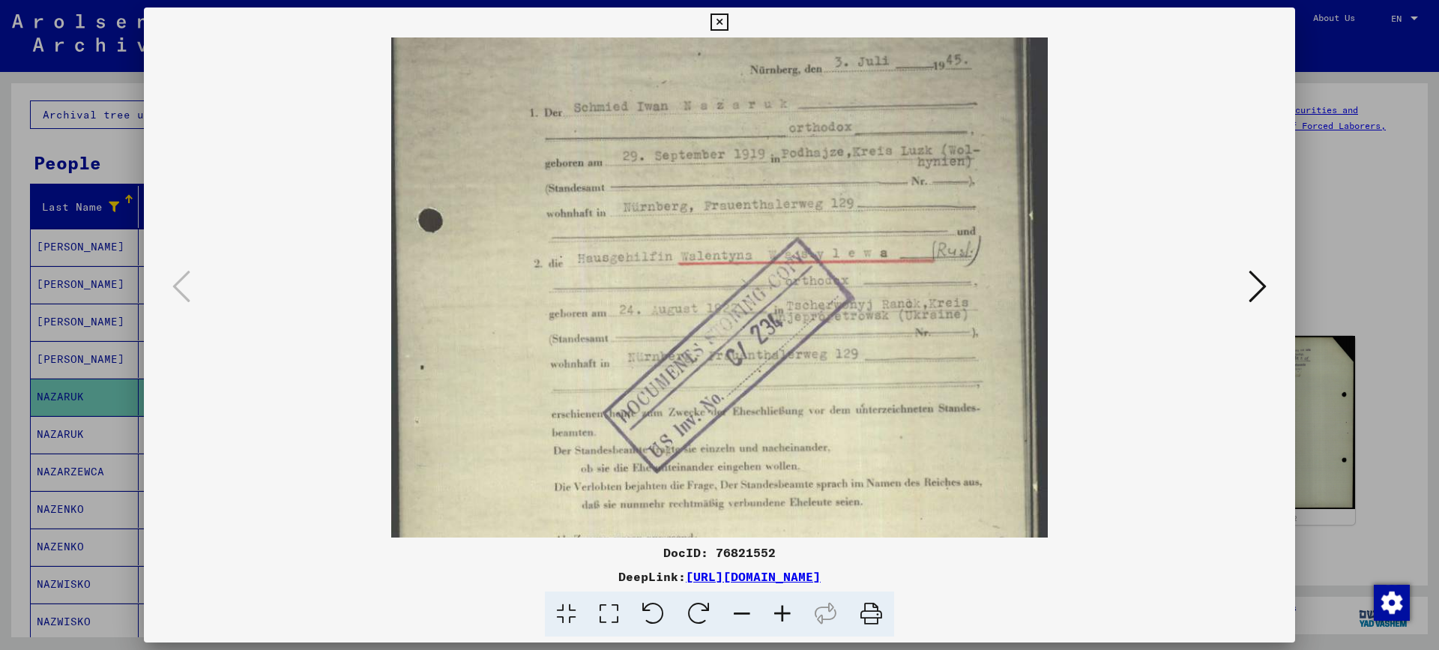
scroll to position [136, 0]
drag, startPoint x: 579, startPoint y: 363, endPoint x: 579, endPoint y: 274, distance: 89.2
click at [579, 274] on img at bounding box center [719, 357] width 657 height 912
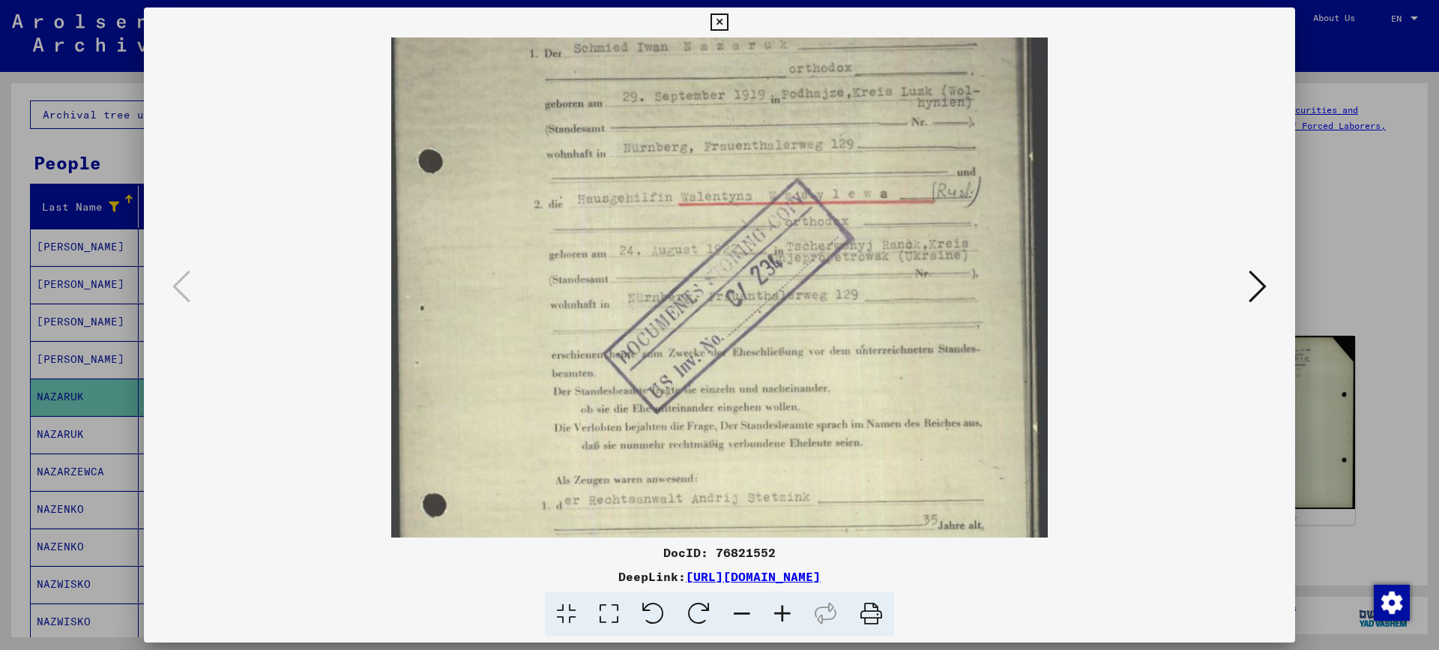
drag, startPoint x: 816, startPoint y: 388, endPoint x: 816, endPoint y: 332, distance: 55.5
click at [816, 332] on img at bounding box center [719, 302] width 657 height 912
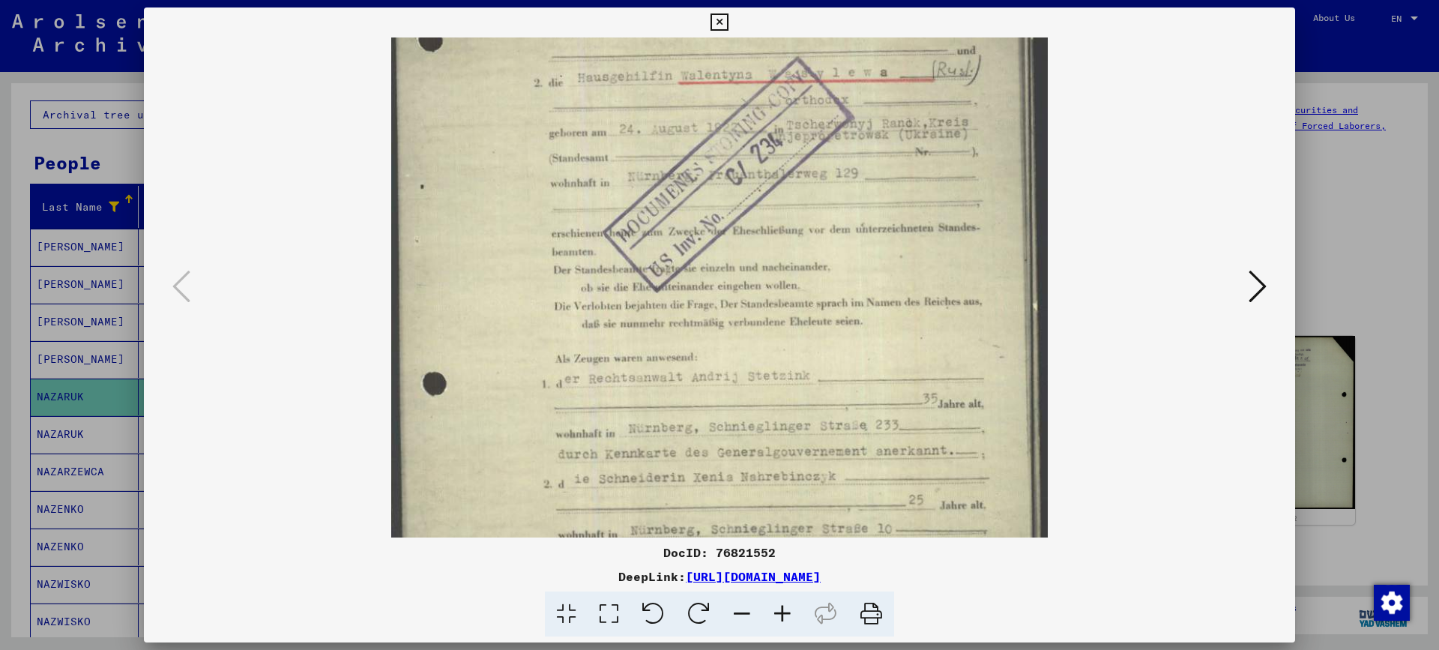
scroll to position [315, 0]
drag, startPoint x: 816, startPoint y: 411, endPoint x: 803, endPoint y: 288, distance: 123.6
click at [803, 288] on img at bounding box center [719, 179] width 657 height 912
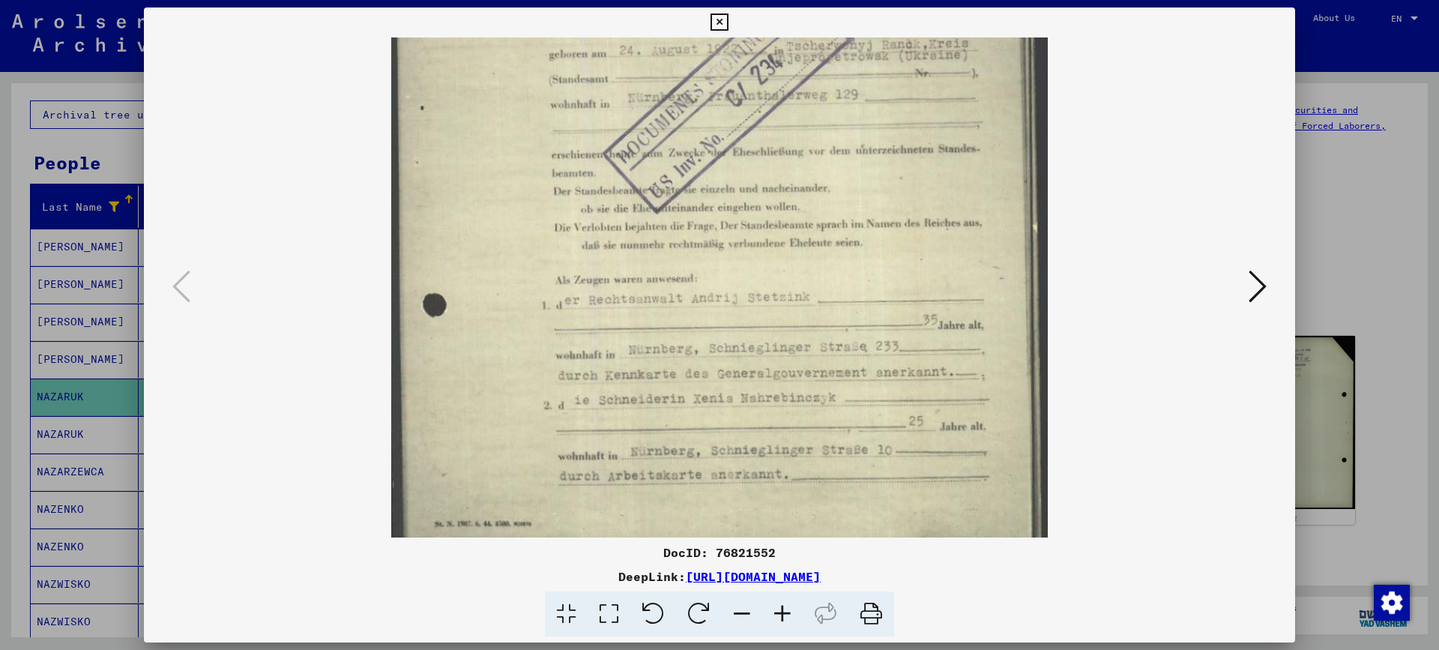
drag, startPoint x: 817, startPoint y: 393, endPoint x: 818, endPoint y: 316, distance: 77.2
click at [818, 316] on img at bounding box center [719, 101] width 657 height 912
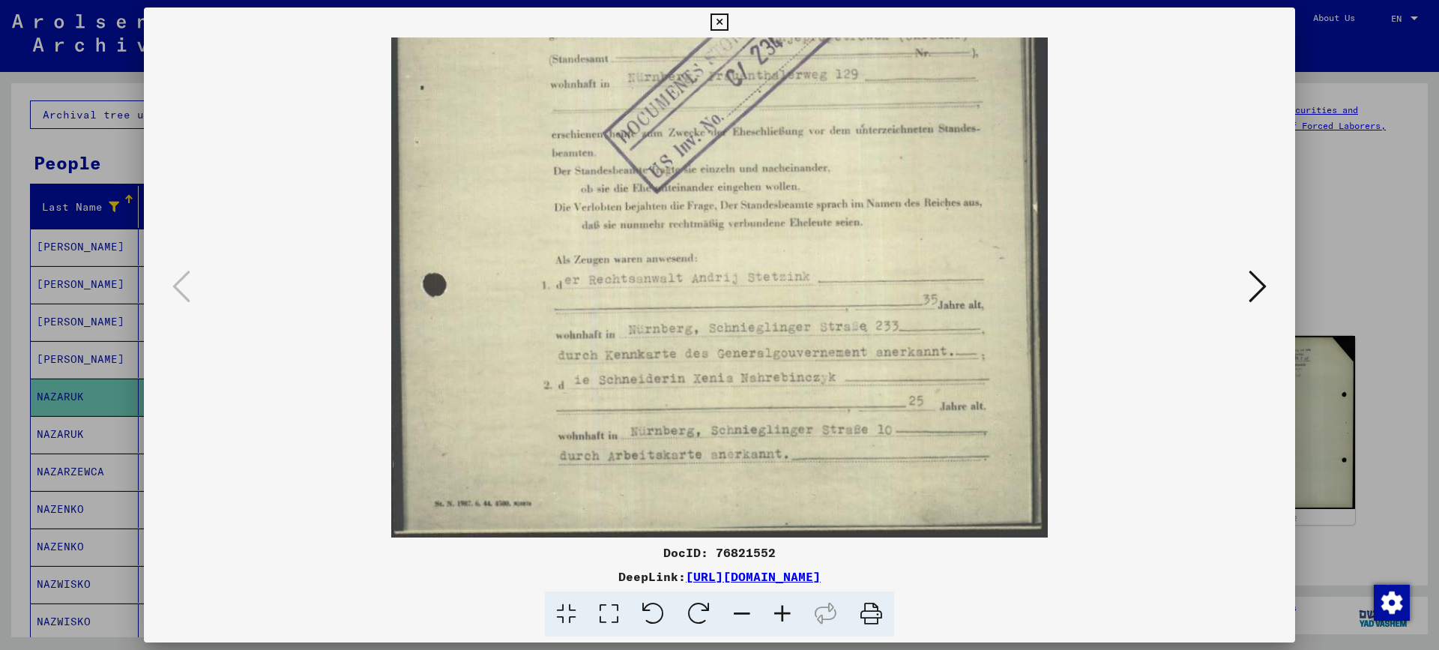
scroll to position [391, 0]
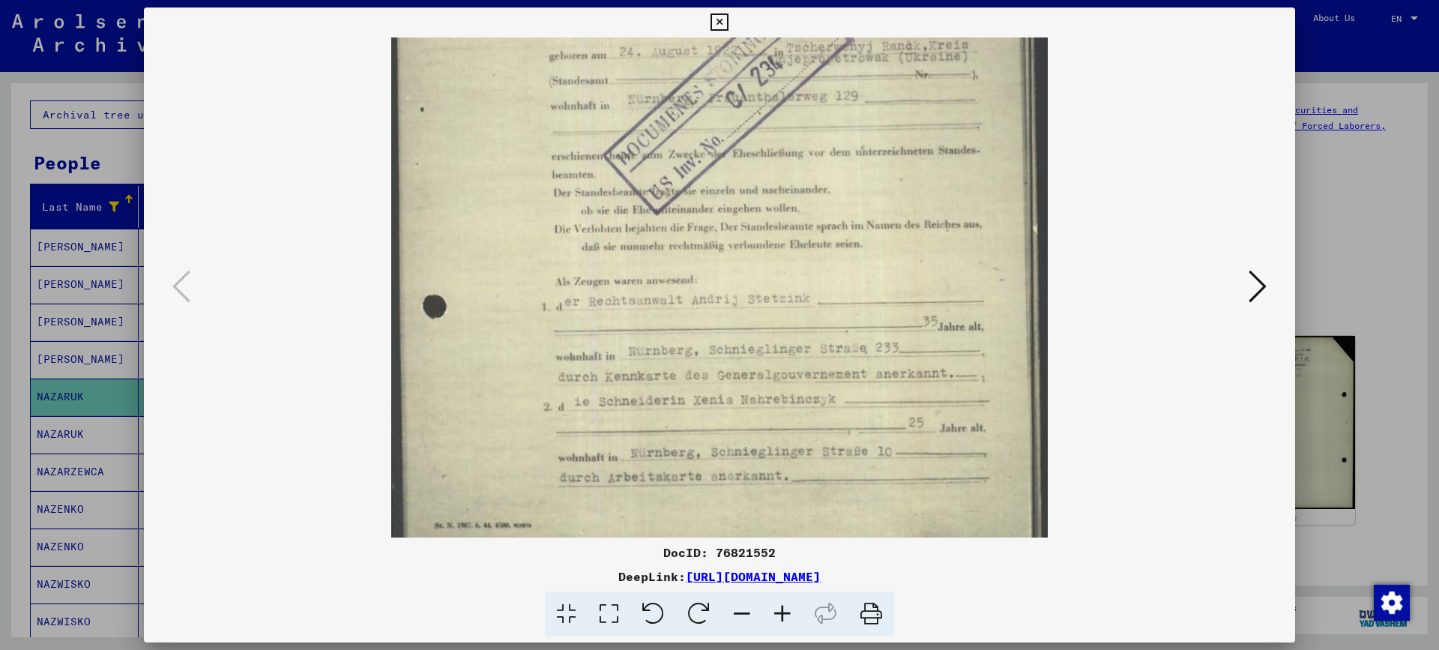
drag, startPoint x: 794, startPoint y: 372, endPoint x: 795, endPoint y: 361, distance: 11.3
click at [795, 361] on img at bounding box center [719, 103] width 657 height 912
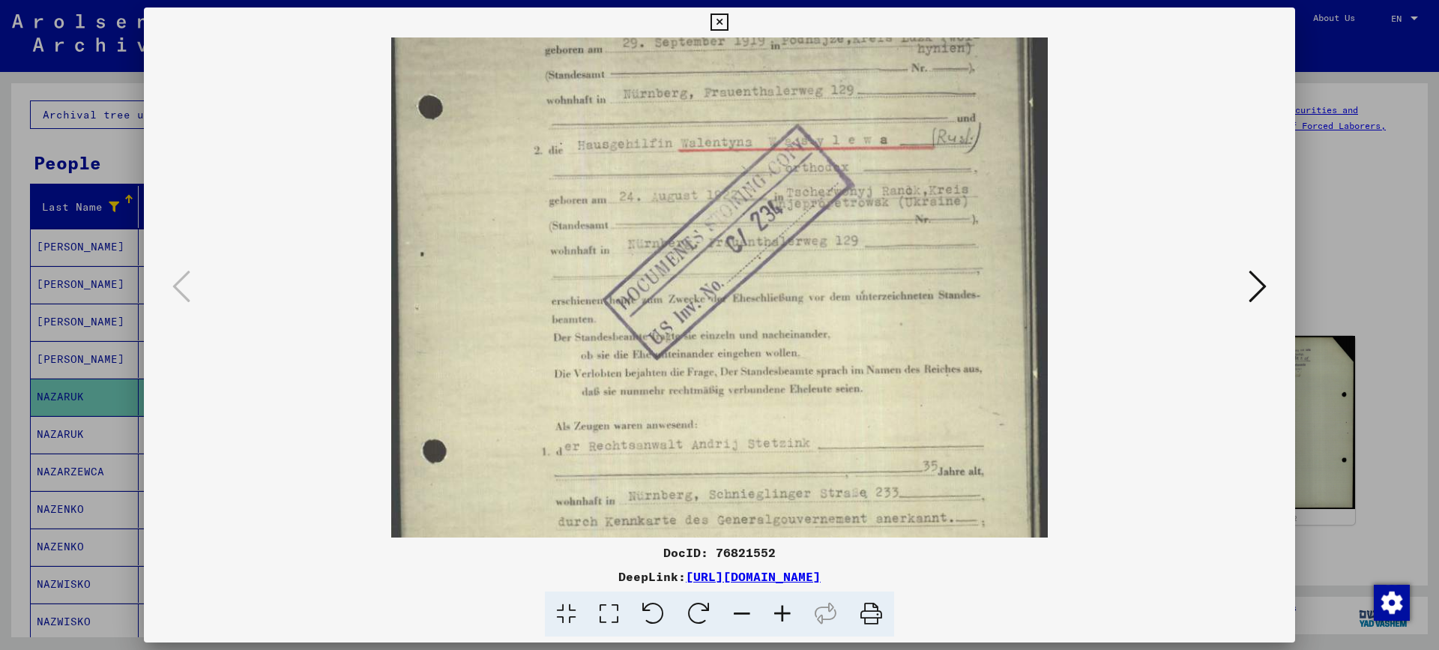
scroll to position [241, 0]
drag, startPoint x: 747, startPoint y: 292, endPoint x: 747, endPoint y: 442, distance: 149.9
click at [747, 442] on img at bounding box center [719, 253] width 657 height 912
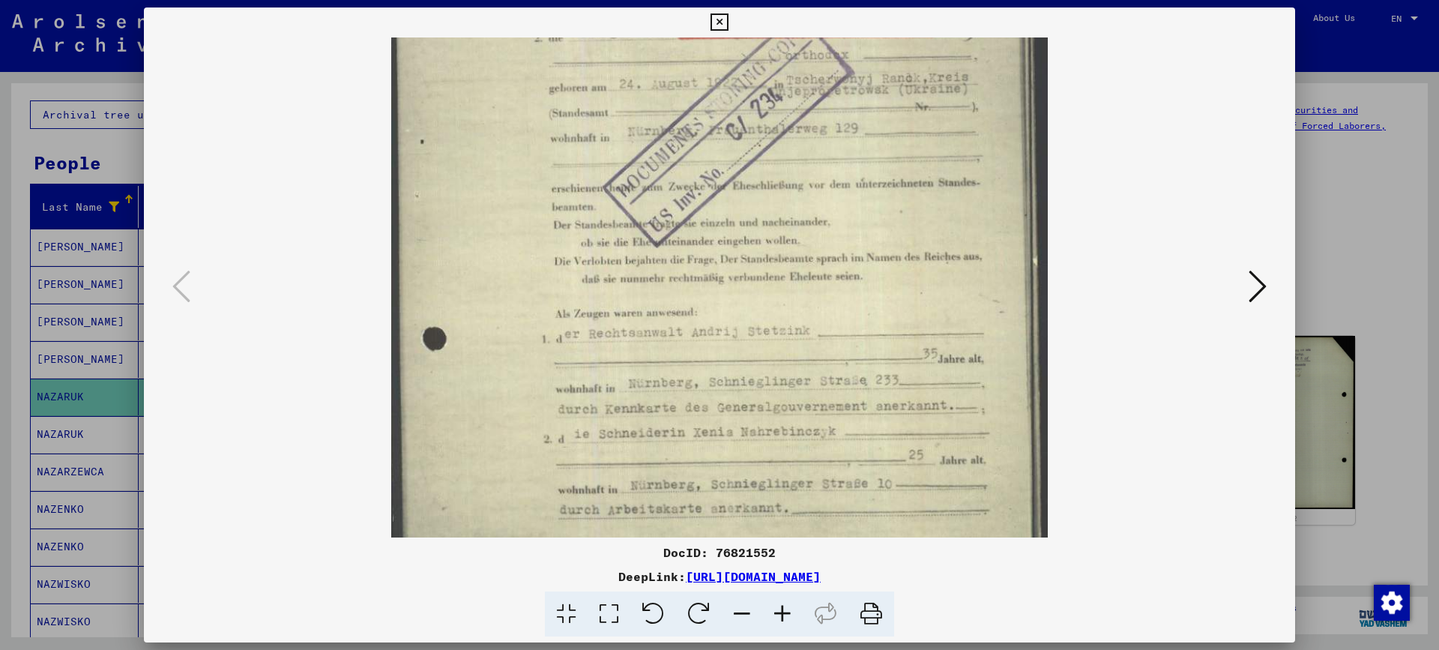
drag, startPoint x: 819, startPoint y: 396, endPoint x: 816, endPoint y: 278, distance: 117.7
click at [816, 278] on img at bounding box center [719, 135] width 657 height 912
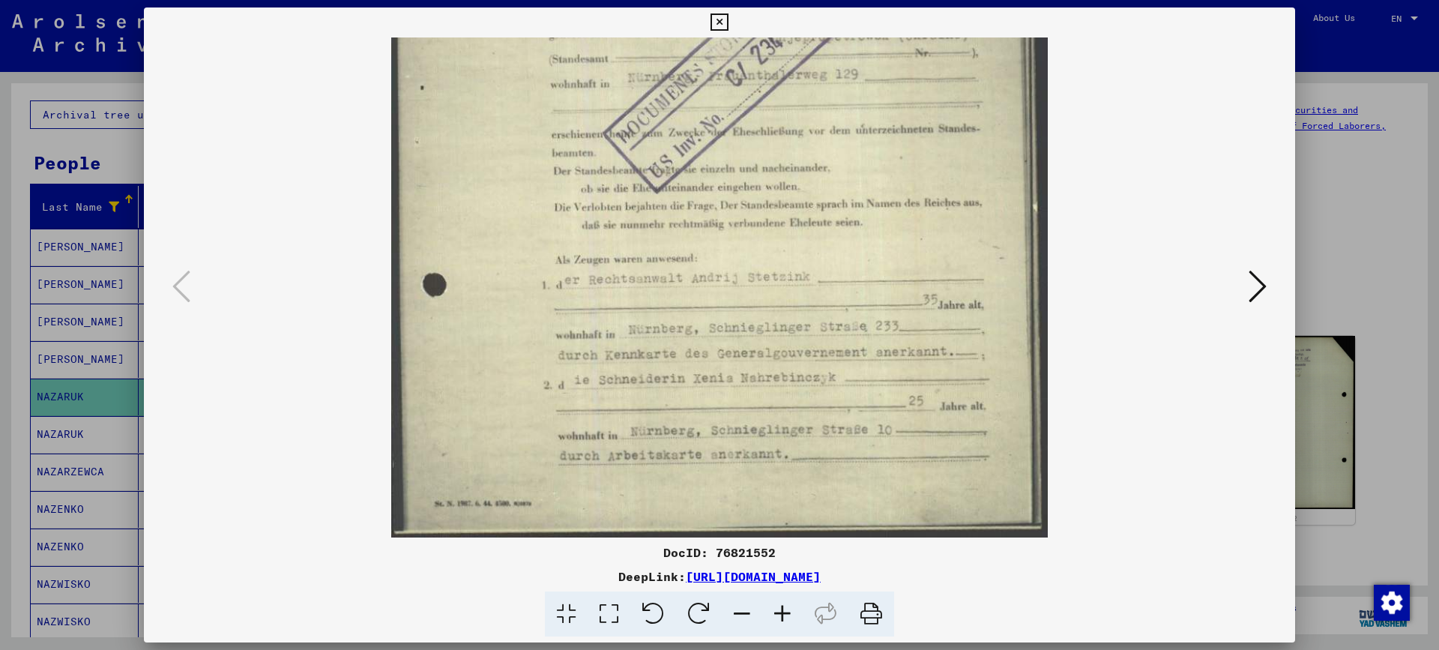
drag, startPoint x: 710, startPoint y: 450, endPoint x: 726, endPoint y: 364, distance: 87.6
click at [726, 364] on img at bounding box center [719, 81] width 657 height 912
click at [1256, 288] on icon at bounding box center [1258, 286] width 18 height 36
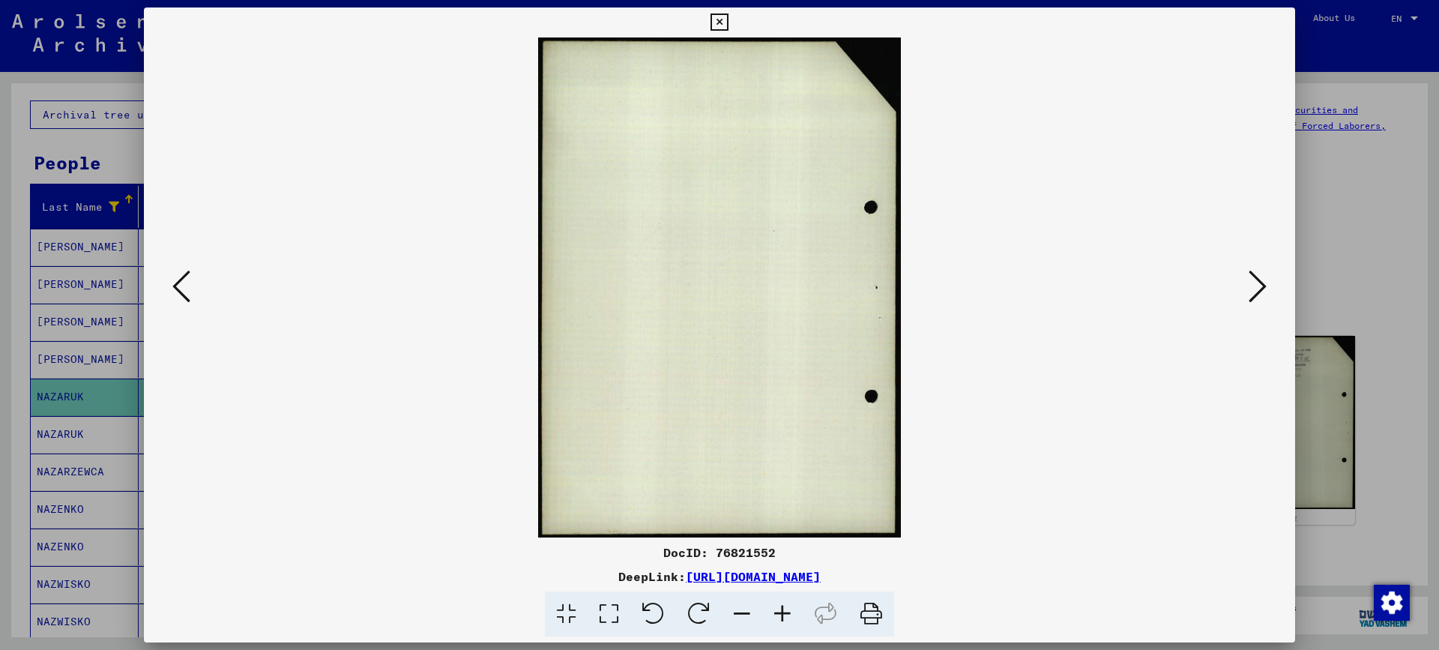
scroll to position [0, 0]
click at [1261, 288] on icon at bounding box center [1258, 286] width 18 height 36
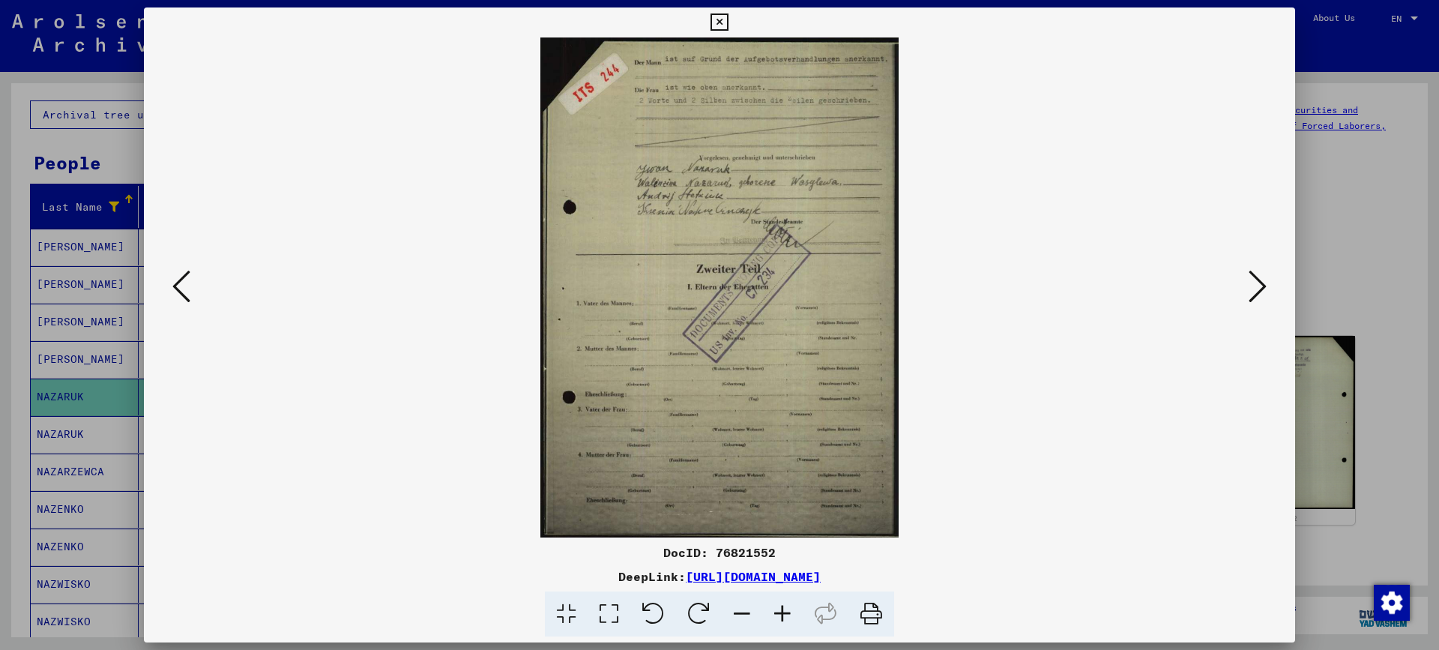
click at [779, 615] on icon at bounding box center [782, 614] width 40 height 46
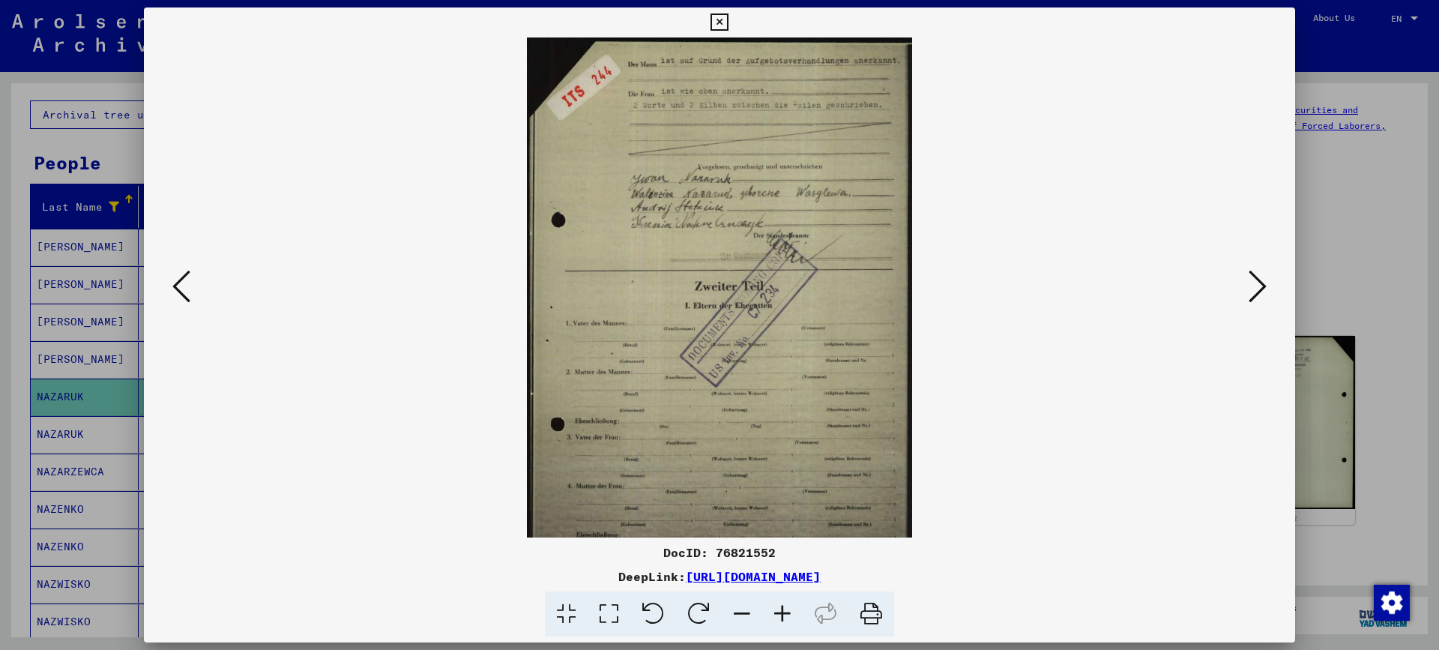
click at [779, 615] on icon at bounding box center [782, 614] width 40 height 46
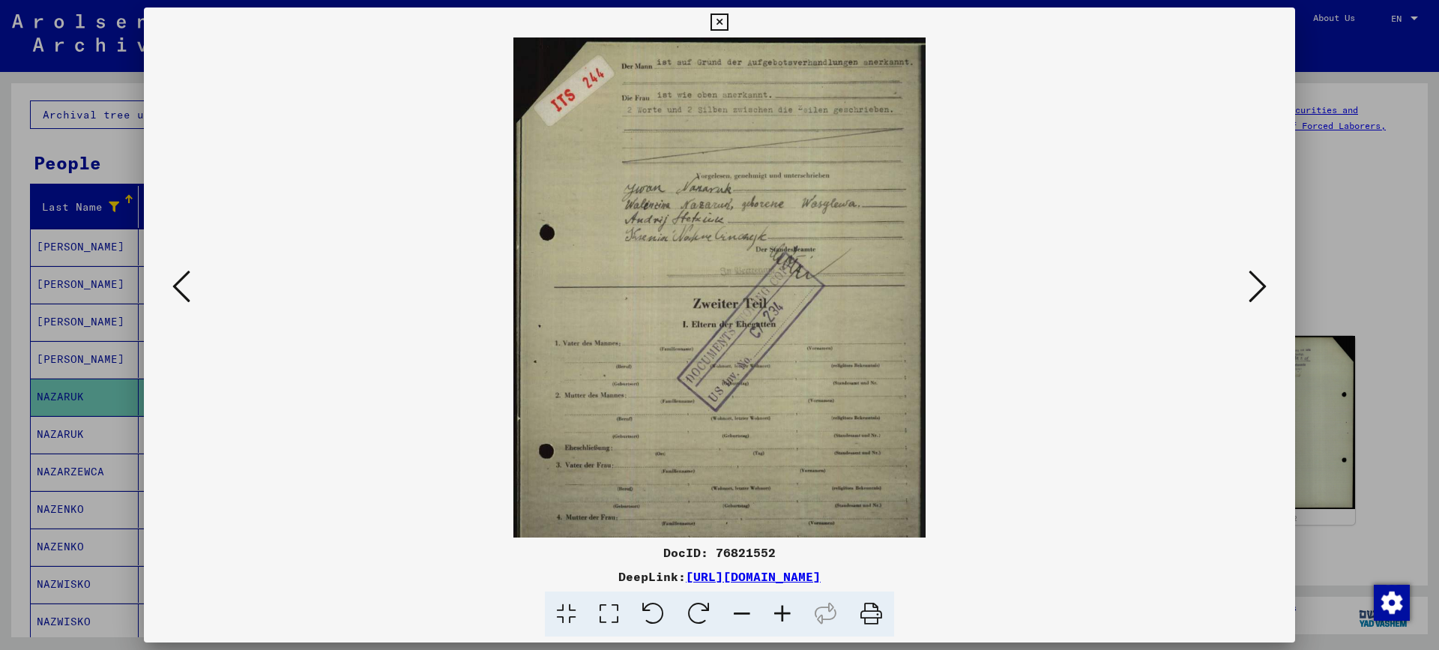
click at [779, 615] on icon at bounding box center [782, 614] width 40 height 46
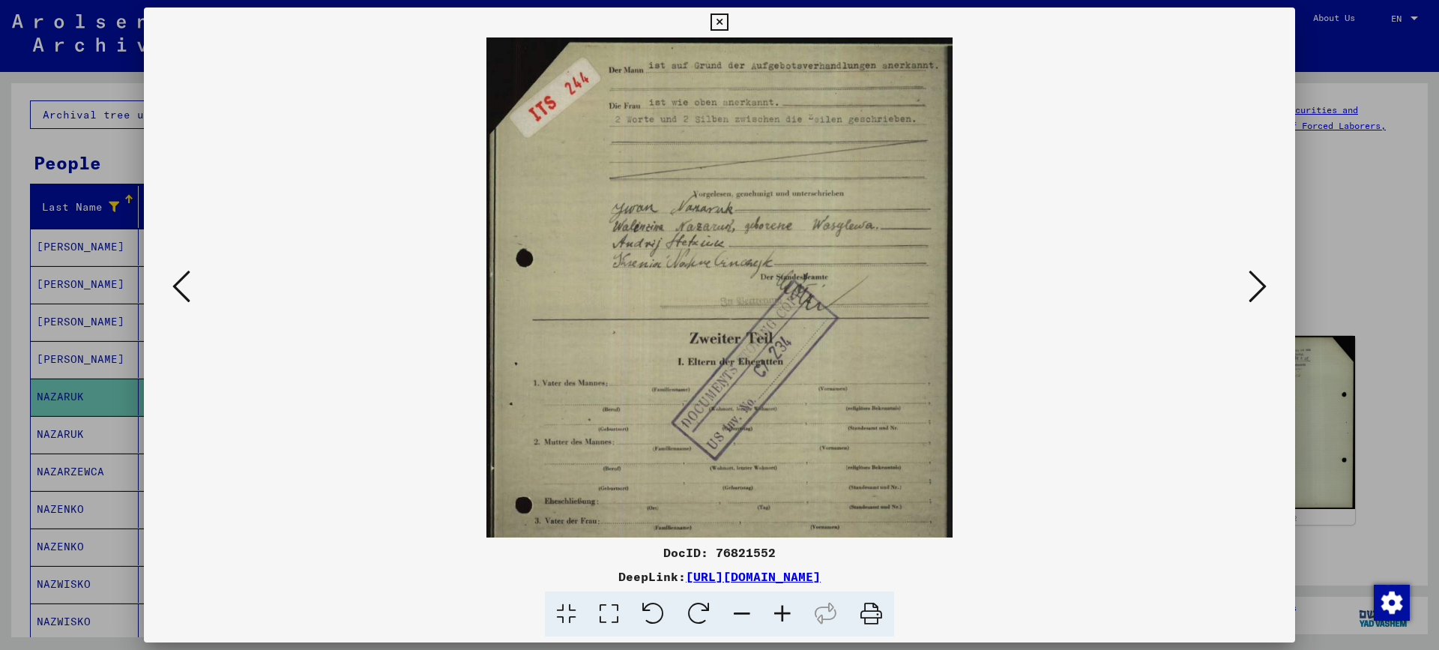
click at [779, 615] on icon at bounding box center [782, 614] width 40 height 46
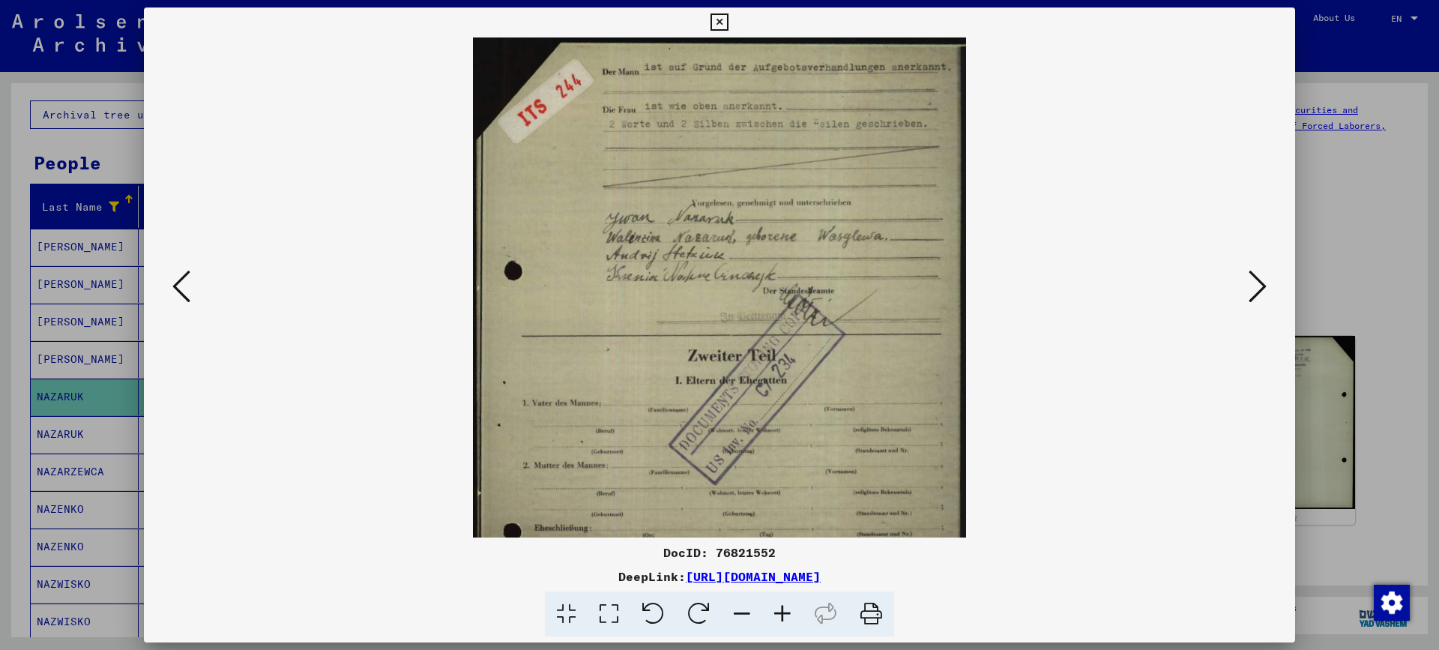
click at [779, 615] on icon at bounding box center [782, 614] width 40 height 46
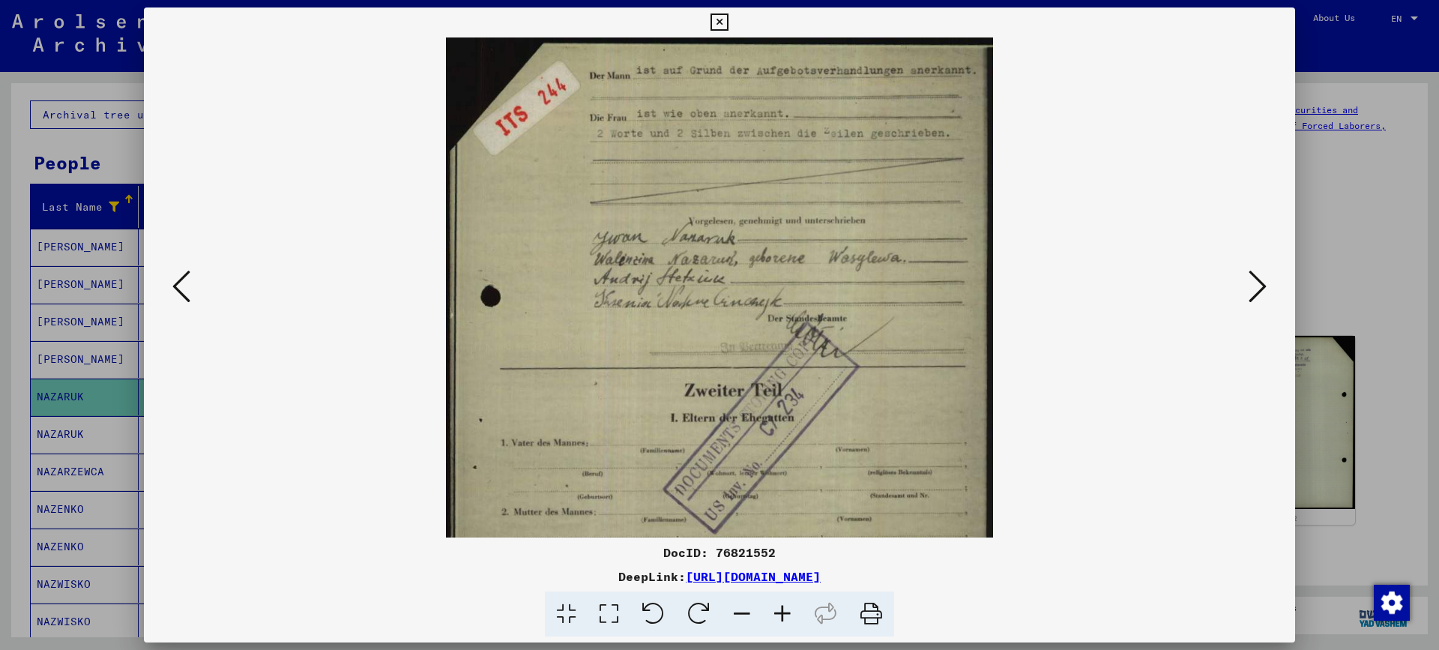
click at [779, 615] on icon at bounding box center [782, 614] width 40 height 46
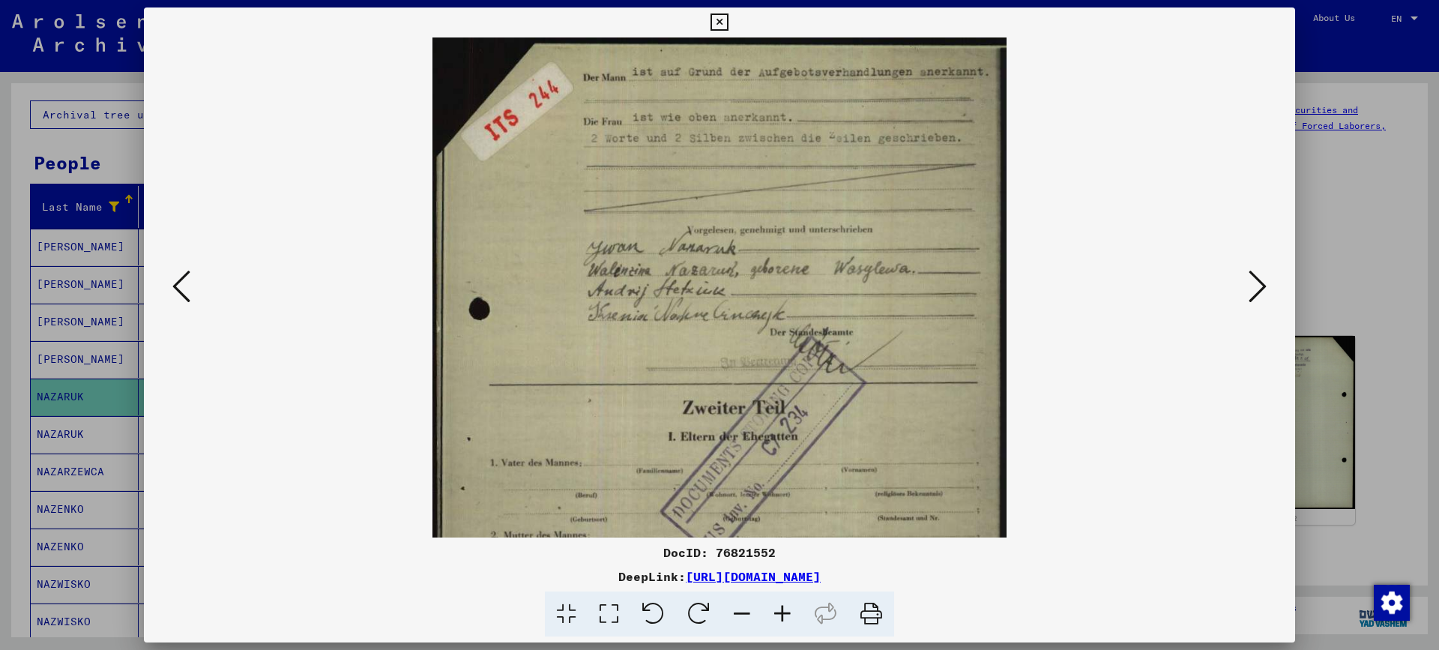
click at [779, 615] on icon at bounding box center [782, 614] width 40 height 46
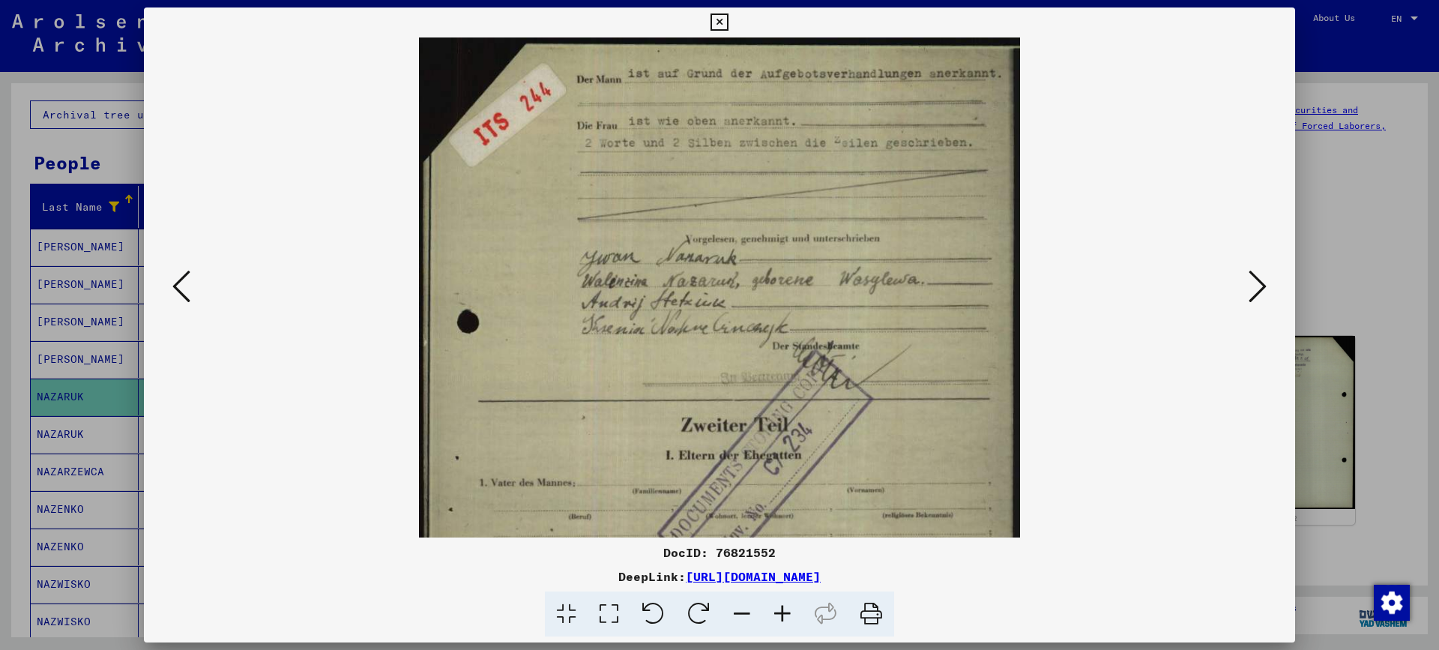
click at [779, 615] on icon at bounding box center [782, 614] width 40 height 46
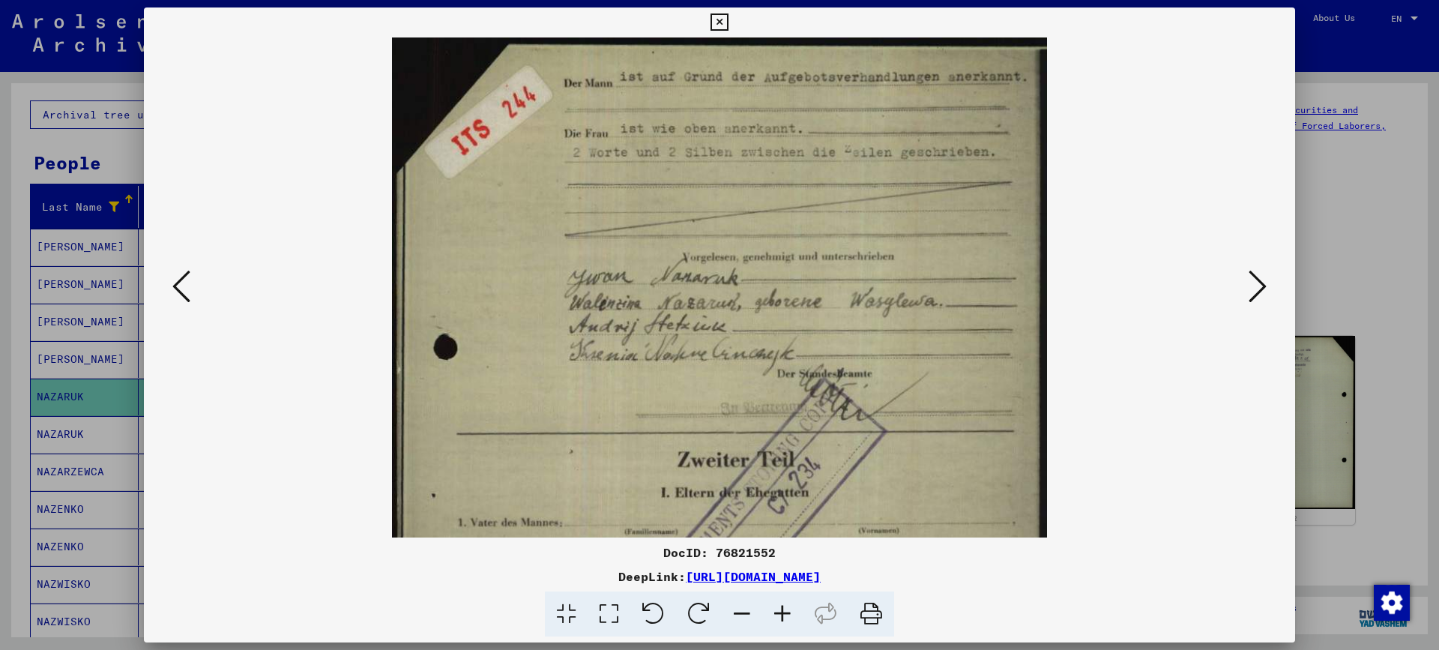
click at [779, 615] on icon at bounding box center [782, 614] width 40 height 46
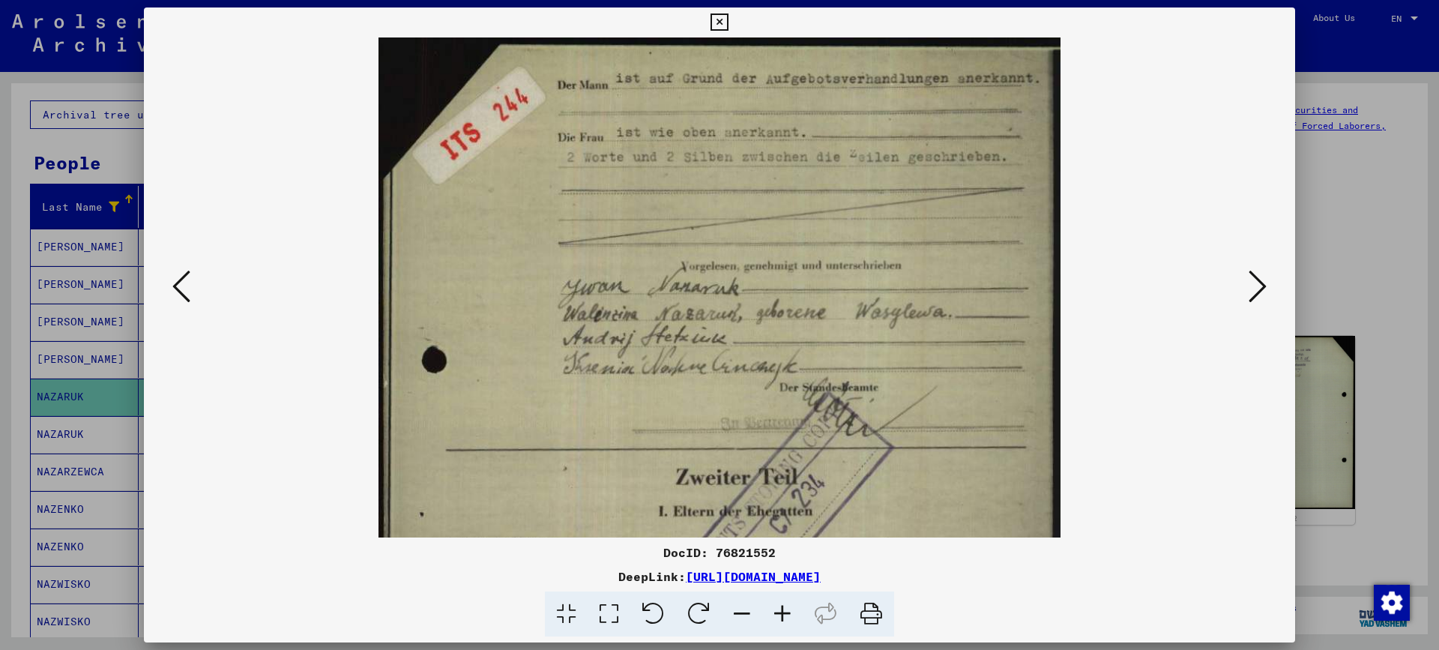
click at [779, 615] on icon at bounding box center [782, 614] width 40 height 46
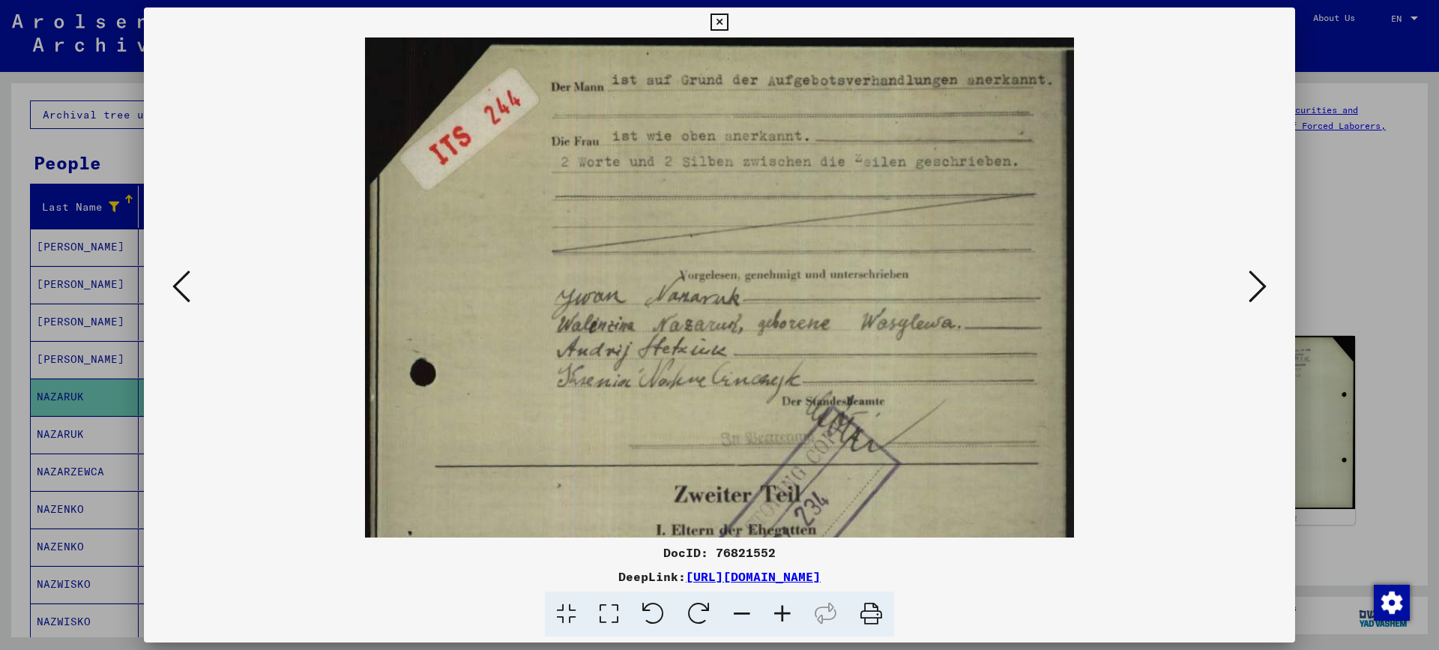
click at [779, 615] on icon at bounding box center [782, 614] width 40 height 46
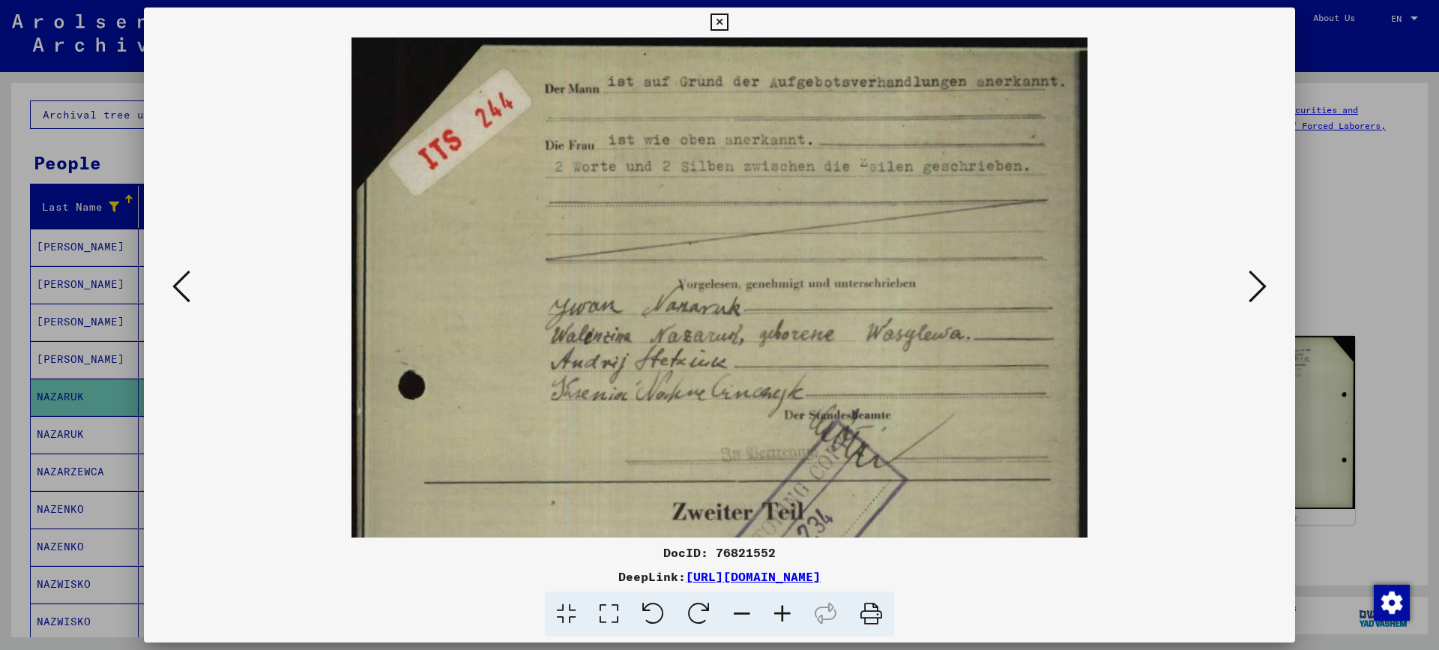
drag, startPoint x: 674, startPoint y: 408, endPoint x: 663, endPoint y: 446, distance: 39.6
click at [663, 446] on img at bounding box center [719, 549] width 735 height 1025
drag, startPoint x: 918, startPoint y: 247, endPoint x: 961, endPoint y: 323, distance: 87.6
click at [961, 323] on img at bounding box center [719, 549] width 735 height 1025
click at [1331, 271] on div at bounding box center [719, 325] width 1439 height 650
